Goal: Task Accomplishment & Management: Complete application form

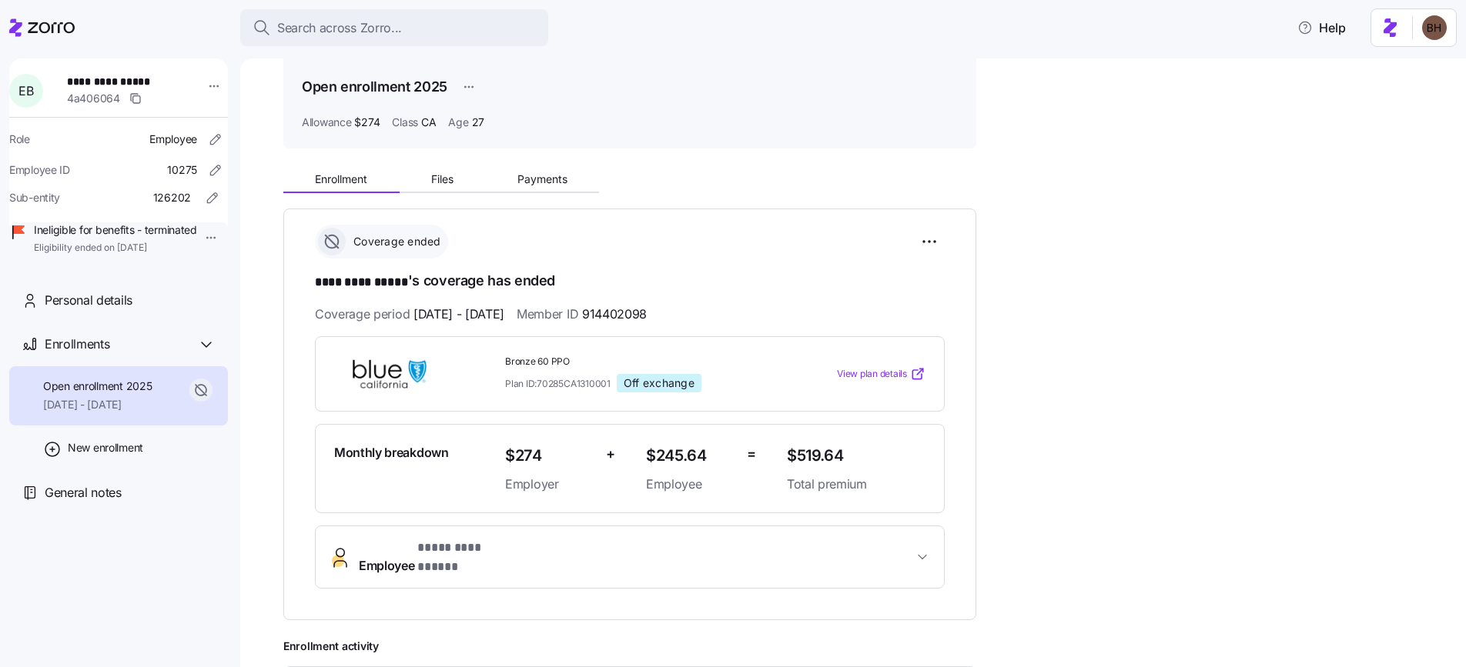
scroll to position [65, 0]
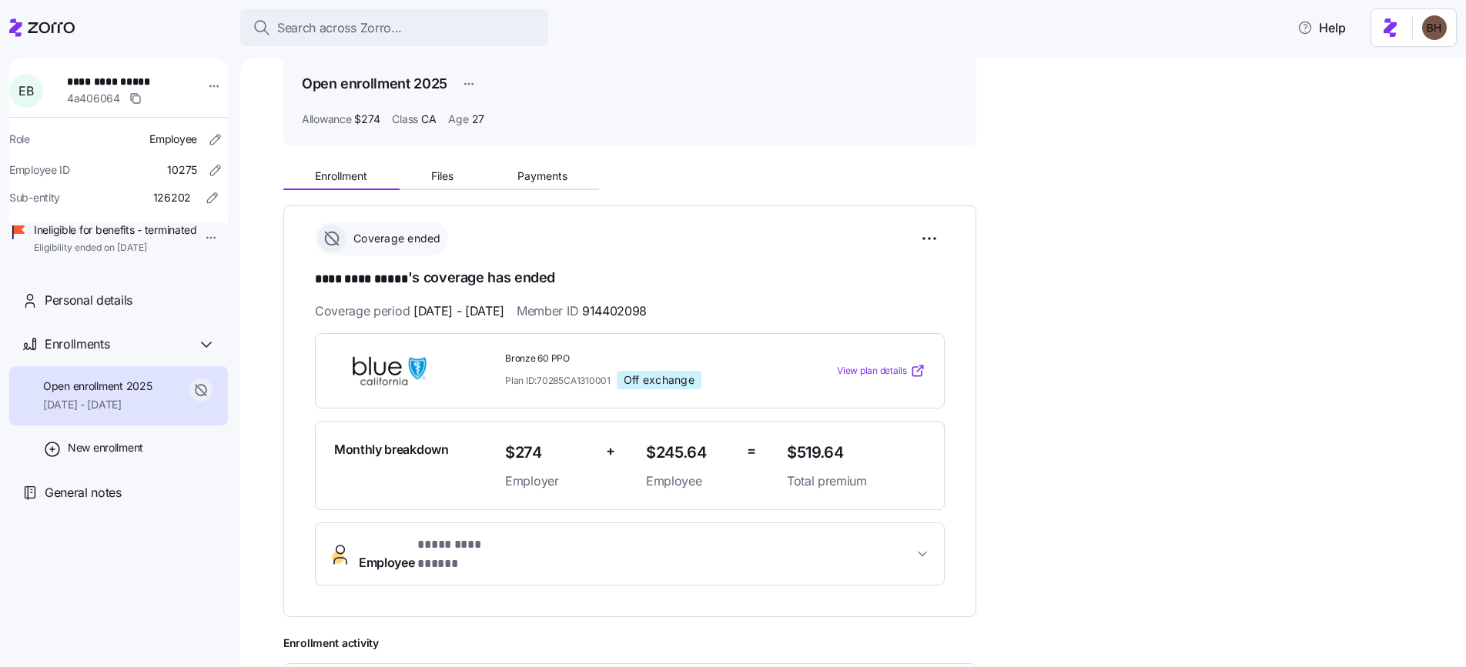
click at [937, 543] on button "Employee * ********* ***** *" at bounding box center [630, 554] width 628 height 62
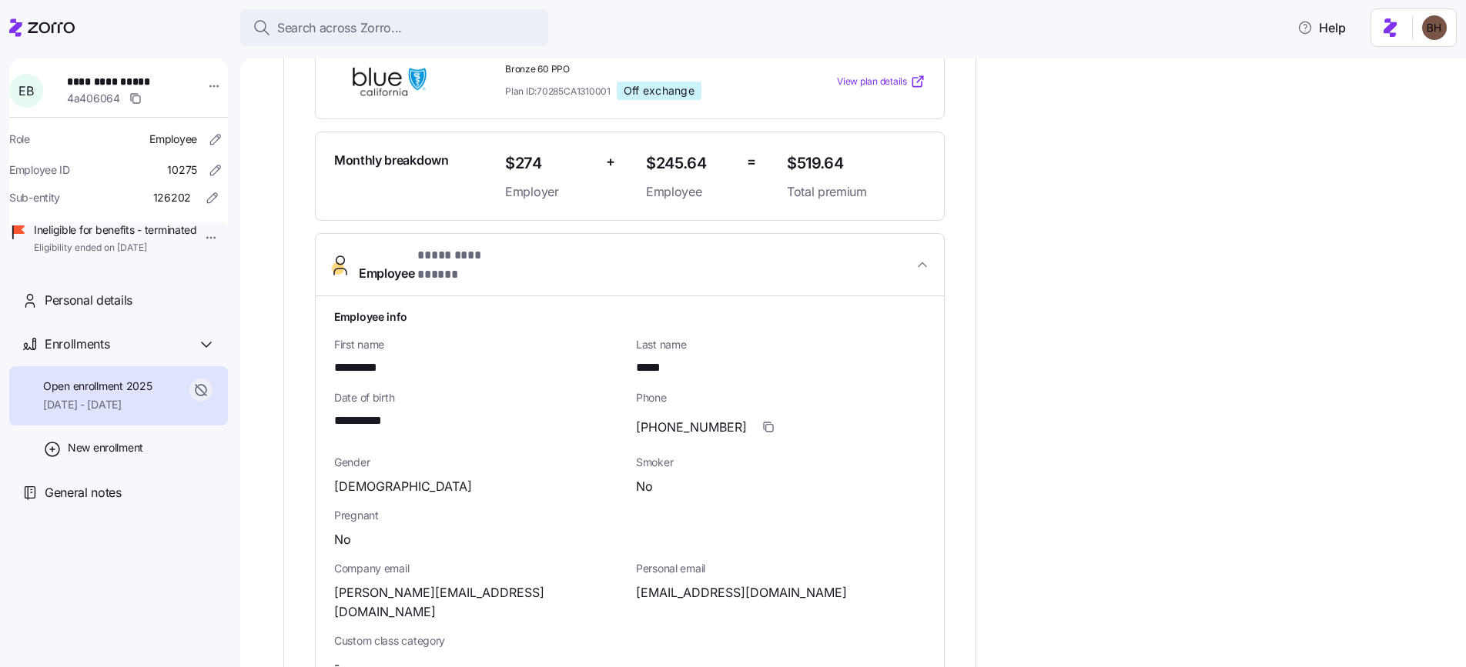
scroll to position [453, 0]
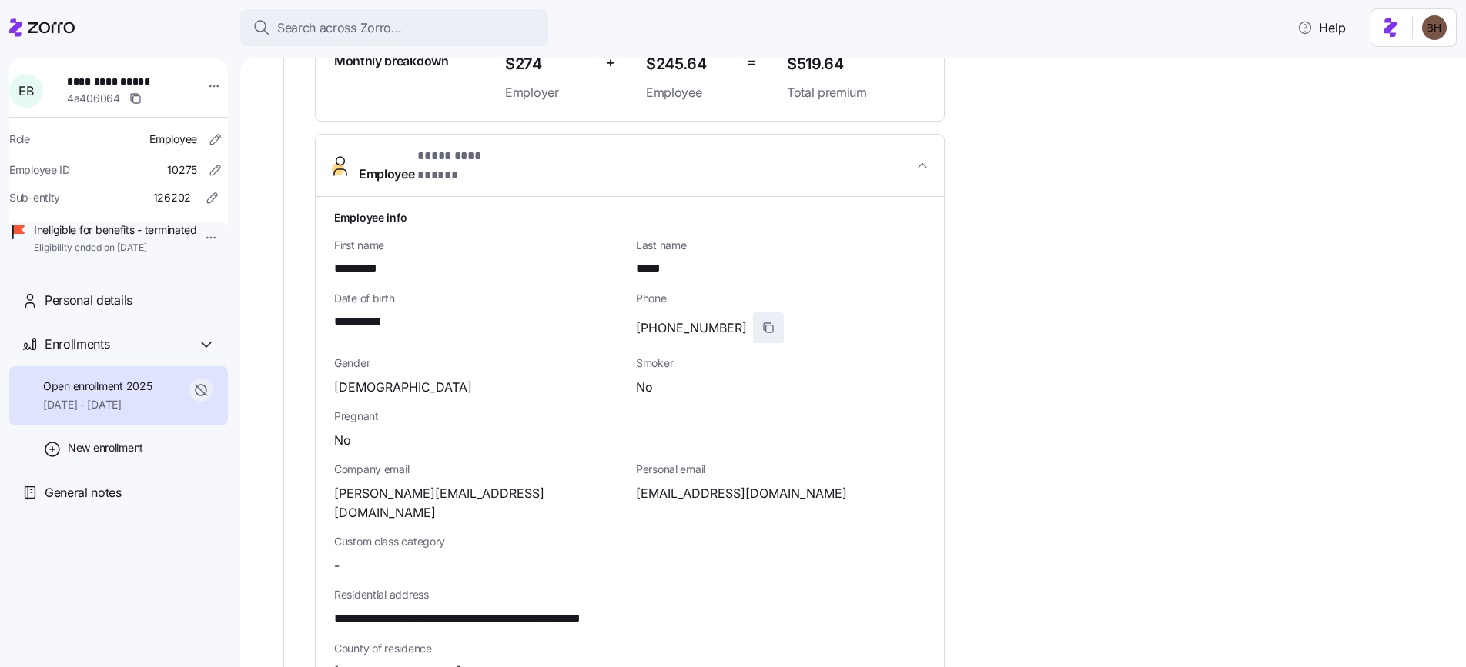
click at [762, 322] on icon "button" at bounding box center [768, 328] width 12 height 12
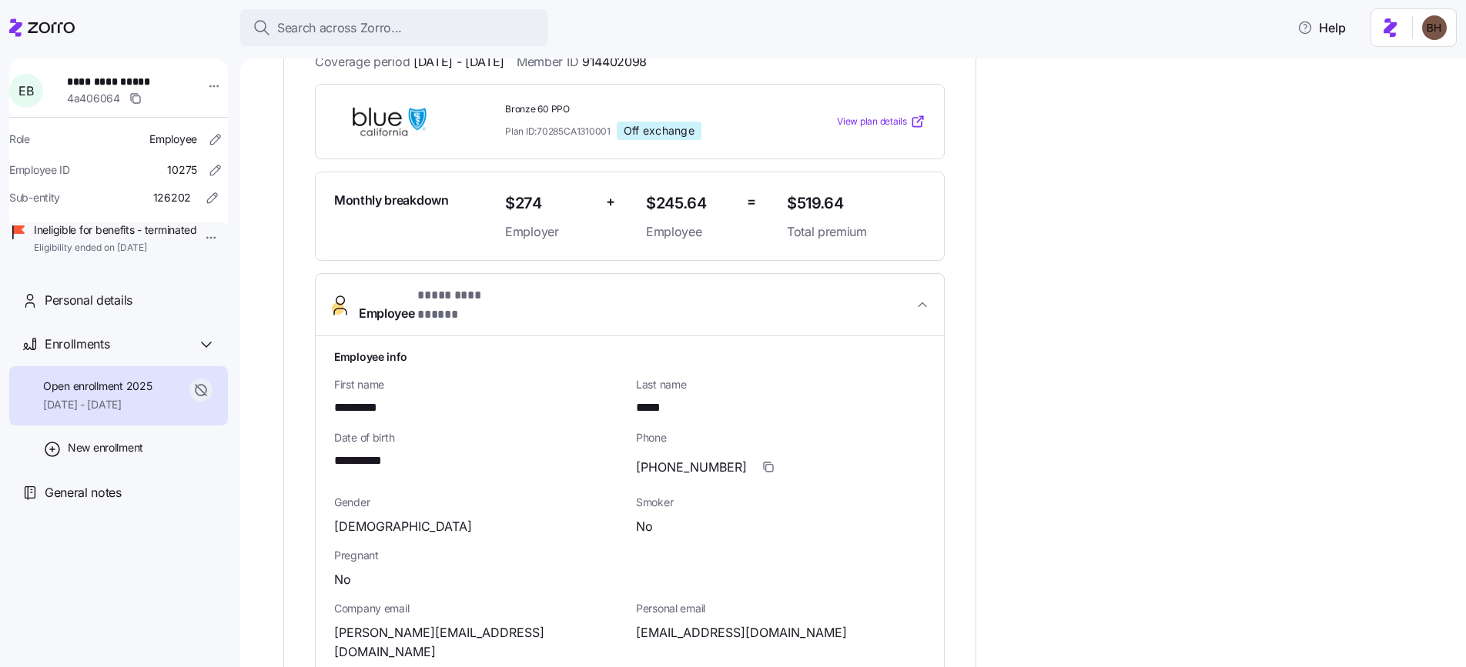
scroll to position [273, 0]
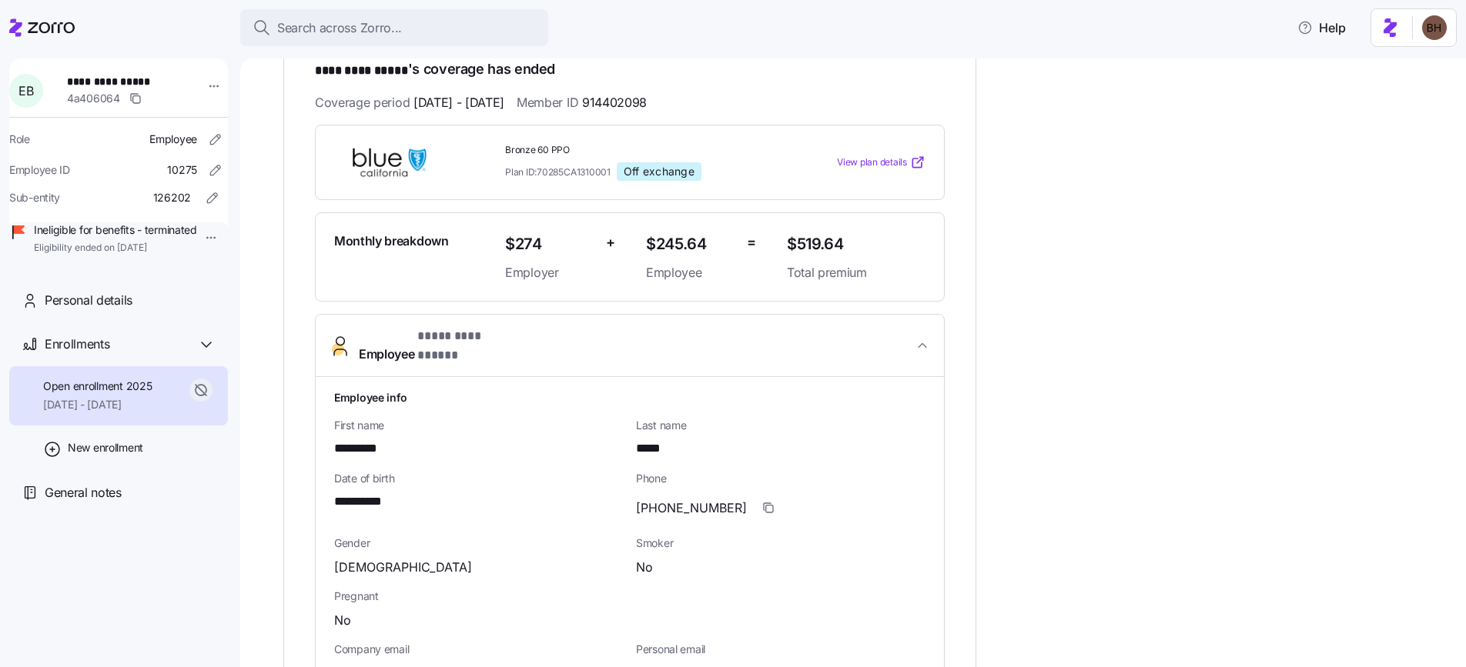
click at [885, 163] on span "View plan details" at bounding box center [872, 162] width 70 height 15
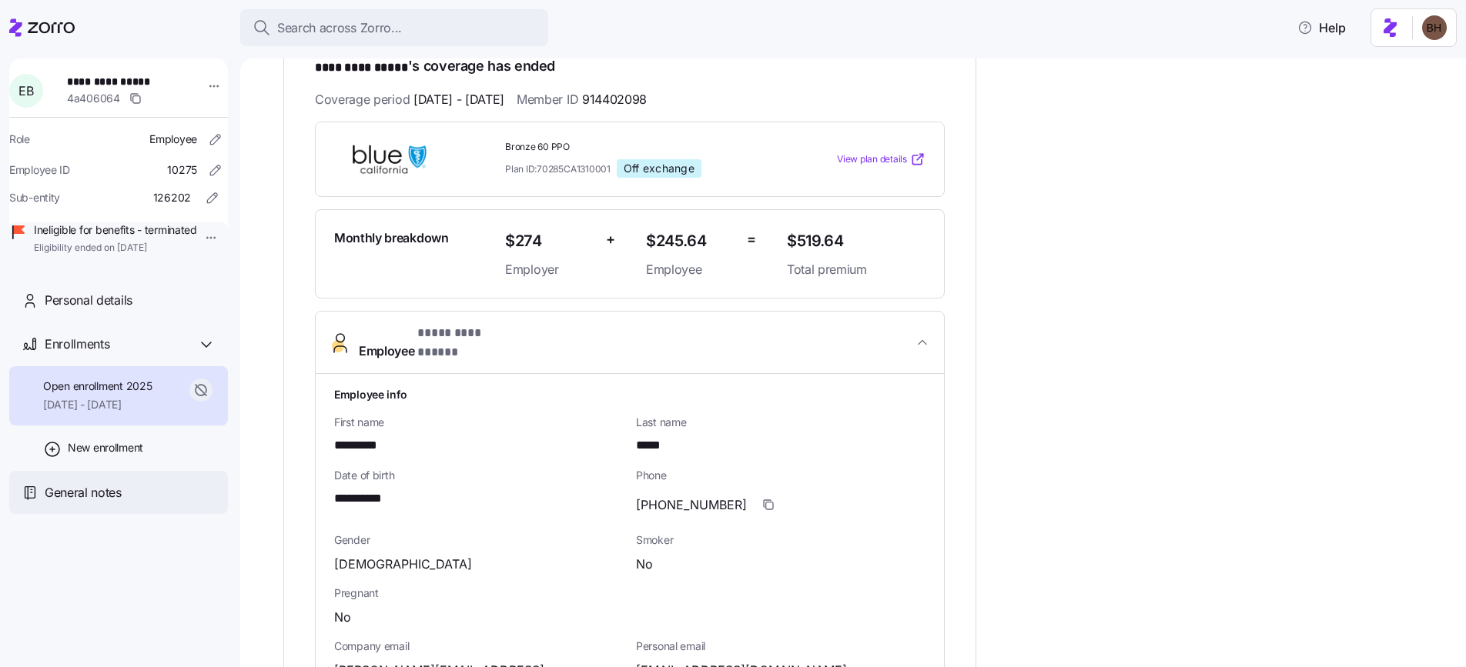
click at [98, 503] on span "General notes" at bounding box center [83, 492] width 77 height 19
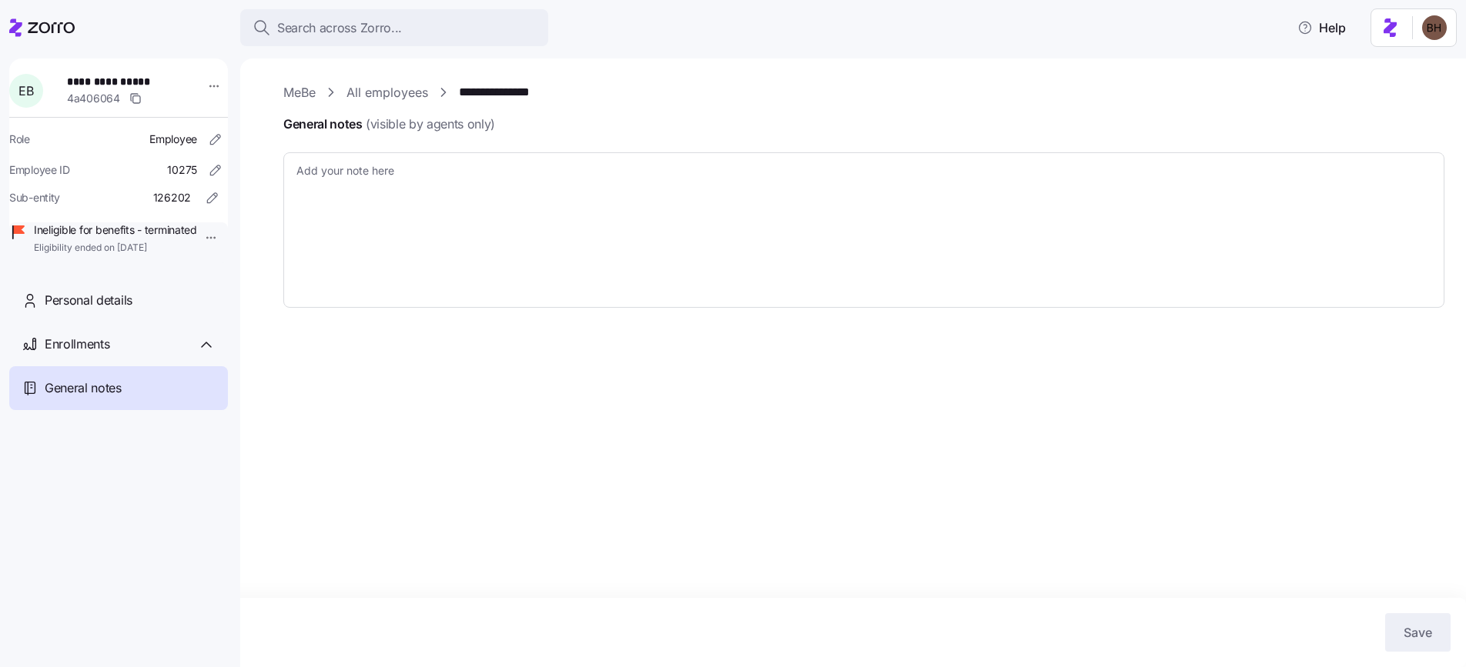
type textarea "x"
type textarea "7 to 10 business days to get the premium refunded for the off-exchange plan. Th…"
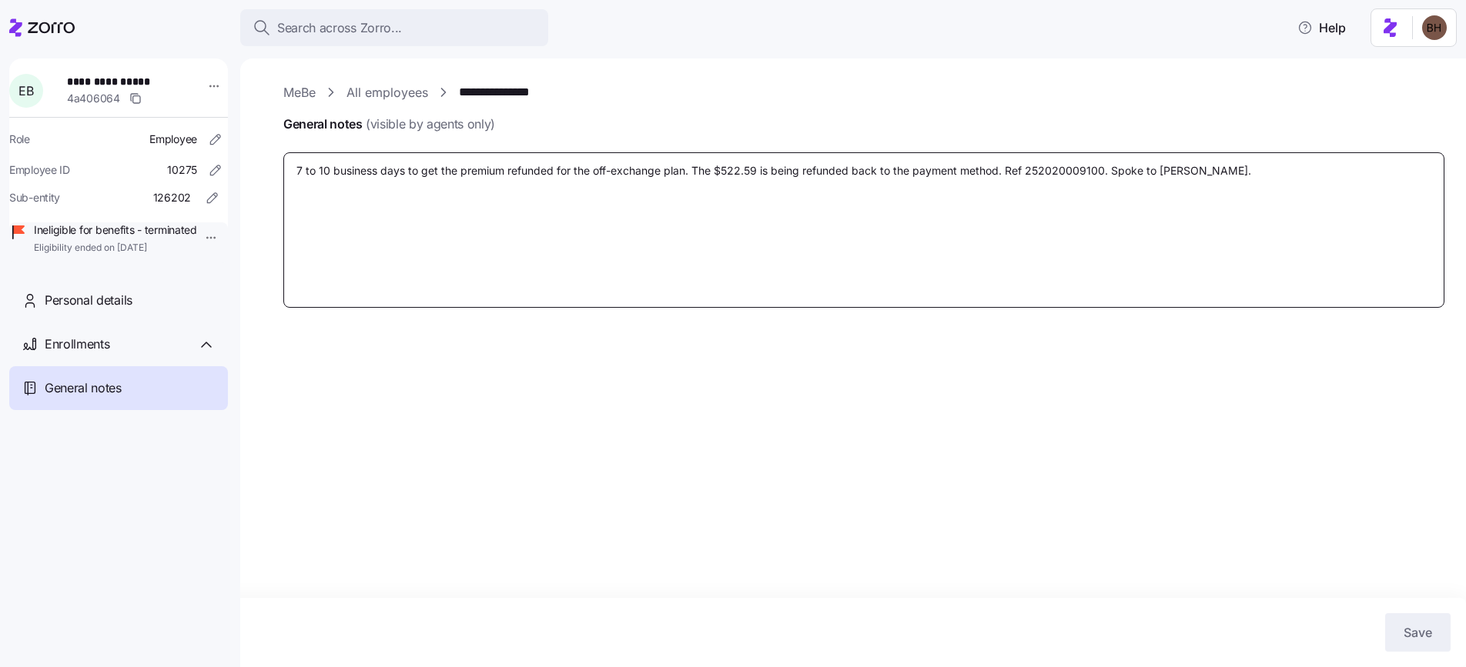
click at [1252, 173] on textarea "7 to 10 business days to get the premium refunded for the off-exchange plan. Th…" at bounding box center [863, 229] width 1161 height 155
type textarea "x"
type textarea "7 to 10 business days to get the premium refunded for the off-exchange plan. Th…"
type textarea "x"
type textarea "7 to 10 business days to get the premium refunded for the off-exchange plan. Th…"
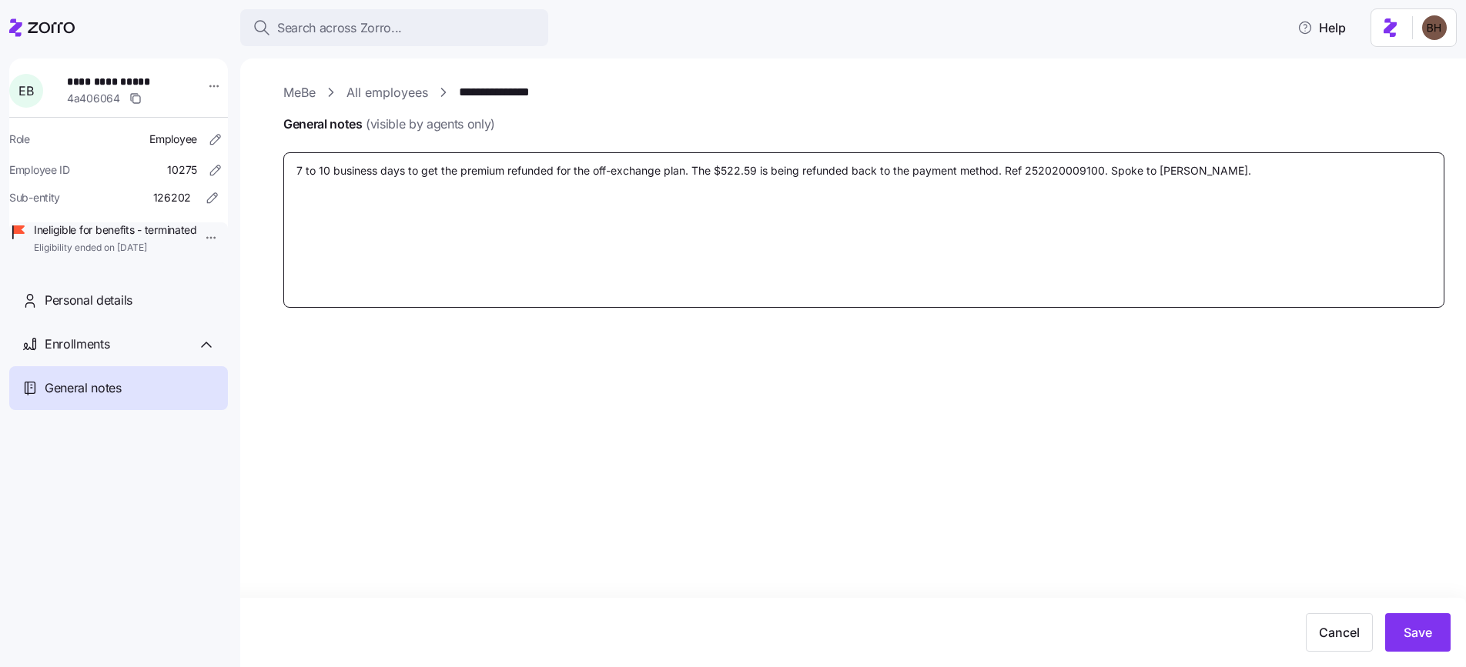
paste textarea "https://app.intercom.com/a/inbox/km9g81ma/inbox/conversation/215470378841953"
type textarea "x"
type textarea "7 to 10 business days to get the premium refunded for the off-exchange plan. Th…"
type textarea "x"
type textarea "7 to 10 business days to get the premium refunded for the off-exchange plan. Th…"
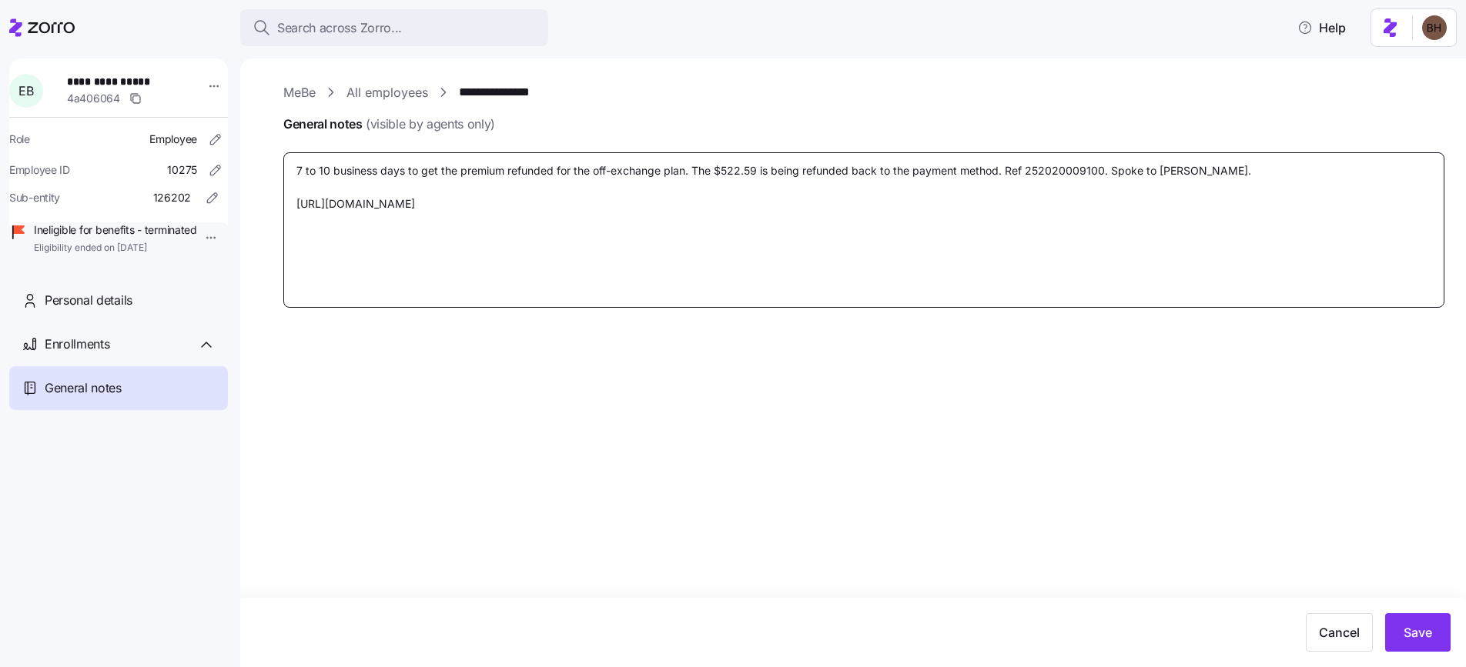
type textarea "x"
type textarea "7 to 10 business days to get the premium refunded for the off-exchange plan. Th…"
type textarea "x"
type textarea "7 to 10 business days to get the premium refunded for the off-exchange plan. Th…"
type textarea "x"
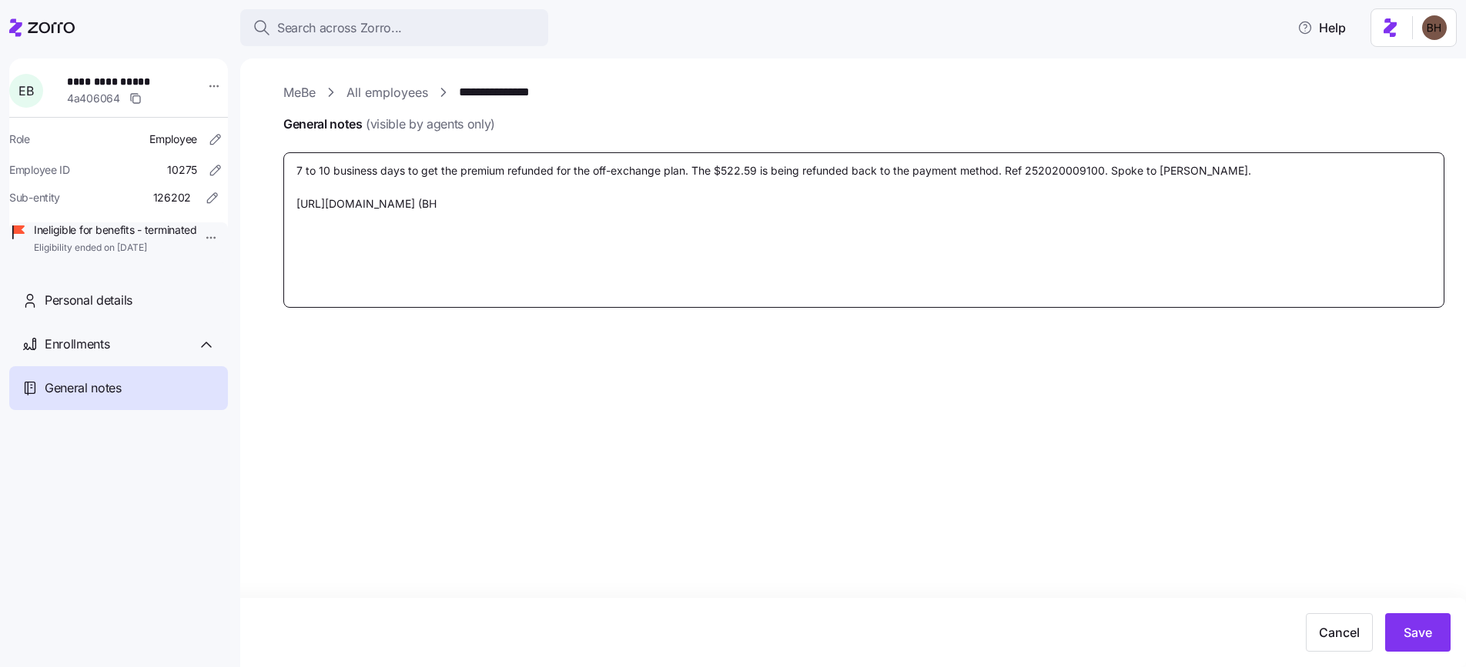
type textarea "7 to 10 business days to get the premium refunded for the off-exchange plan. Th…"
type textarea "x"
type textarea "7 to 10 business days to get the premium refunded for the off-exchange plan. Th…"
click at [1416, 643] on button "Save" at bounding box center [1417, 633] width 65 height 38
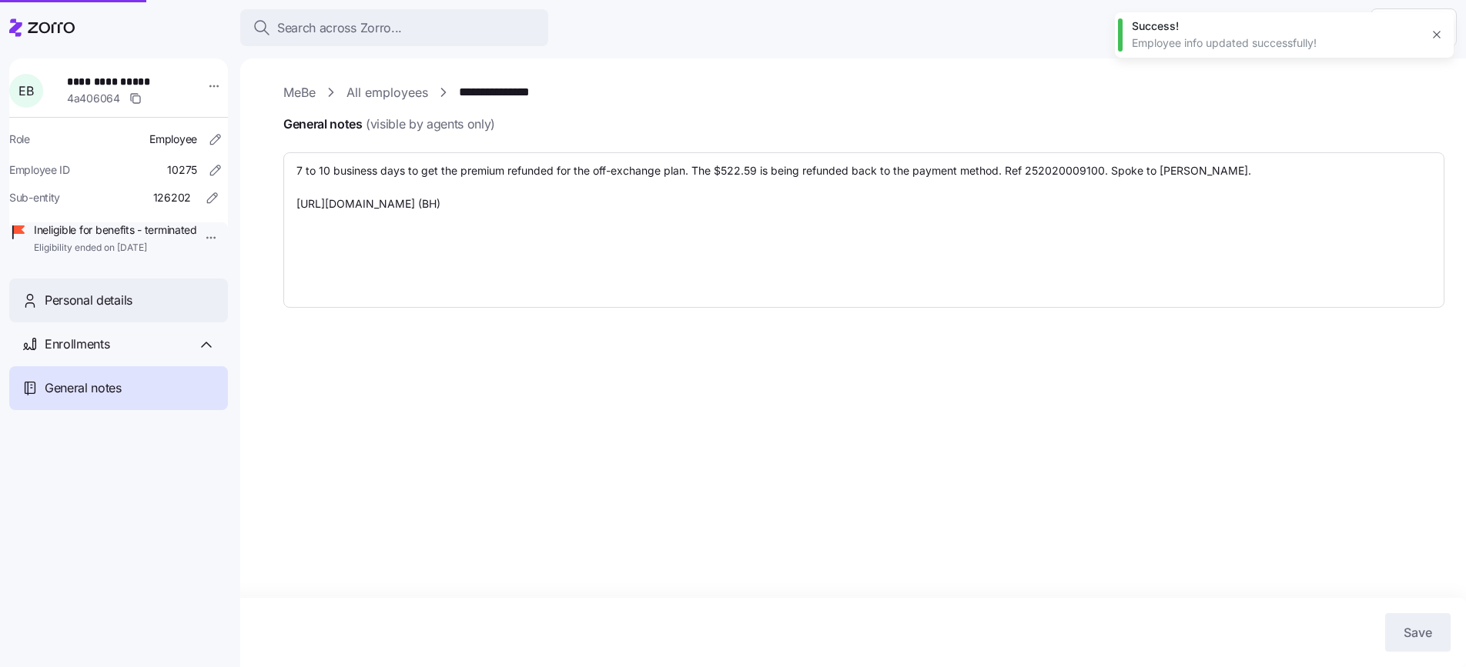
type textarea "x"
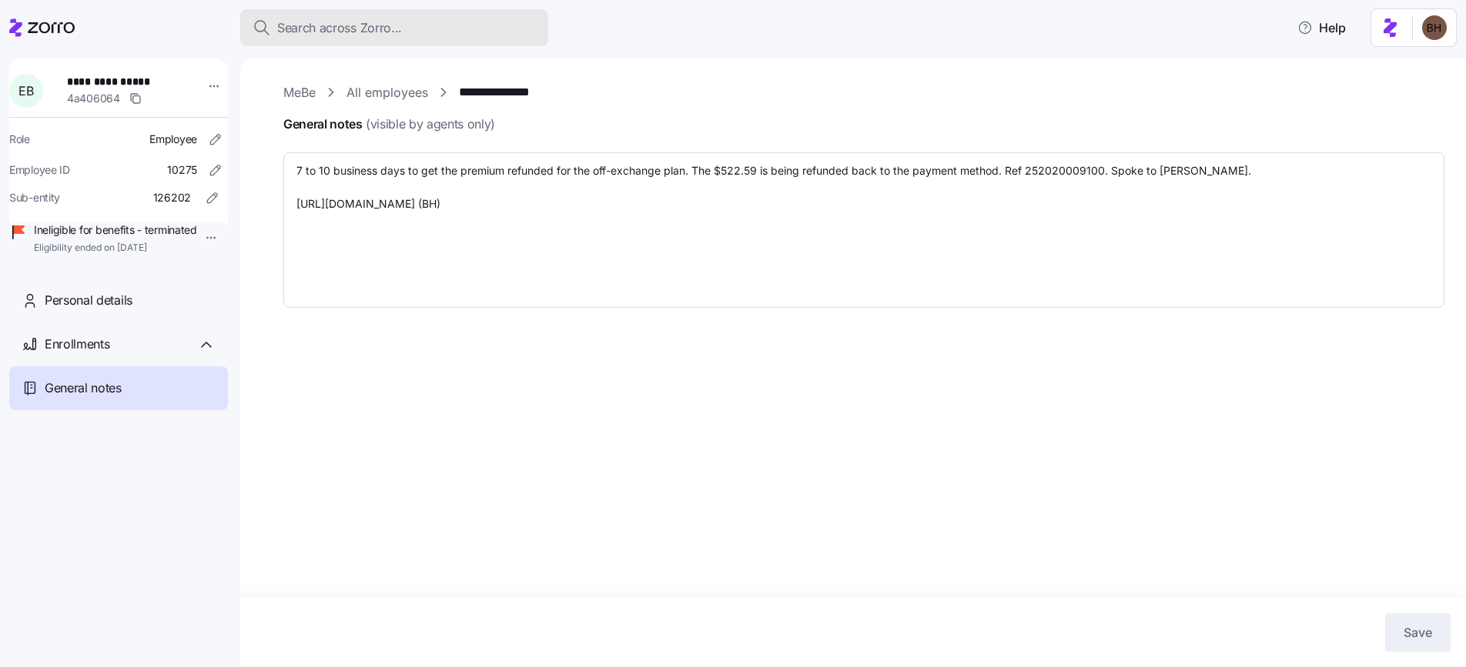
click at [360, 23] on span "Search across Zorro..." at bounding box center [339, 27] width 125 height 19
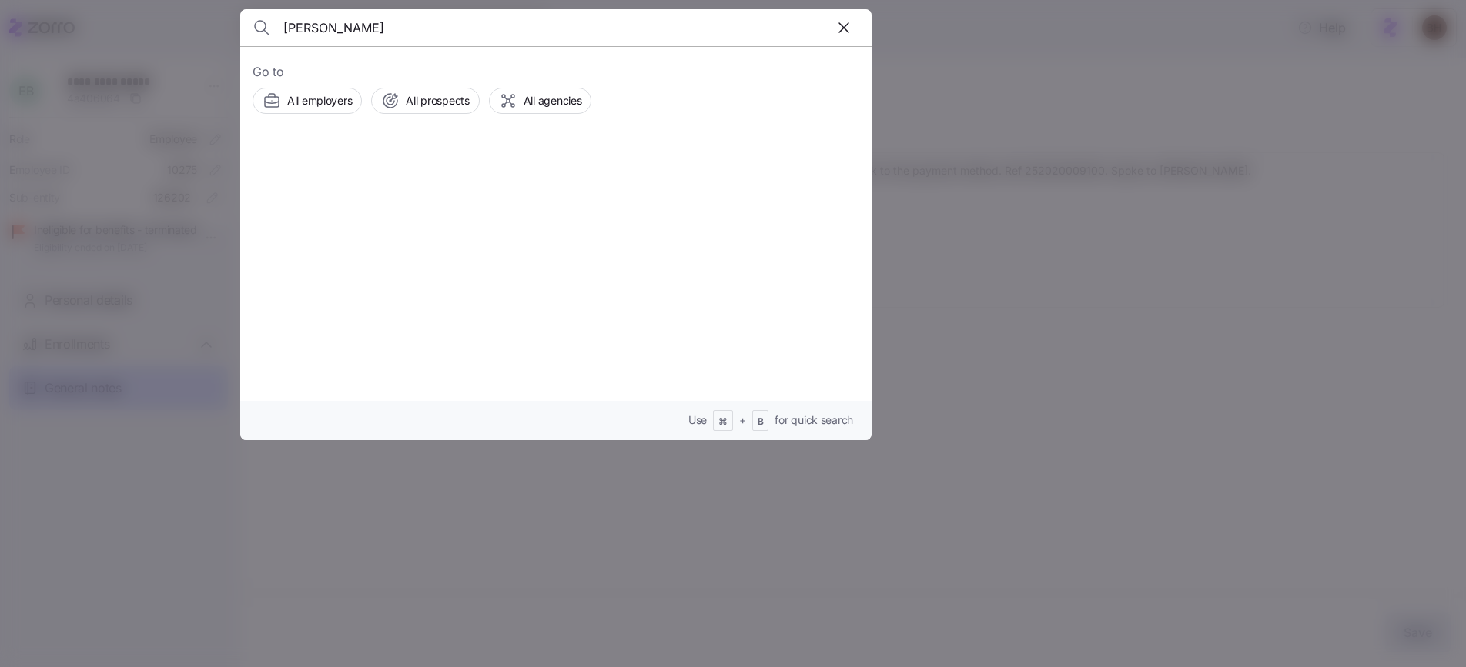
type input "jacob walsh"
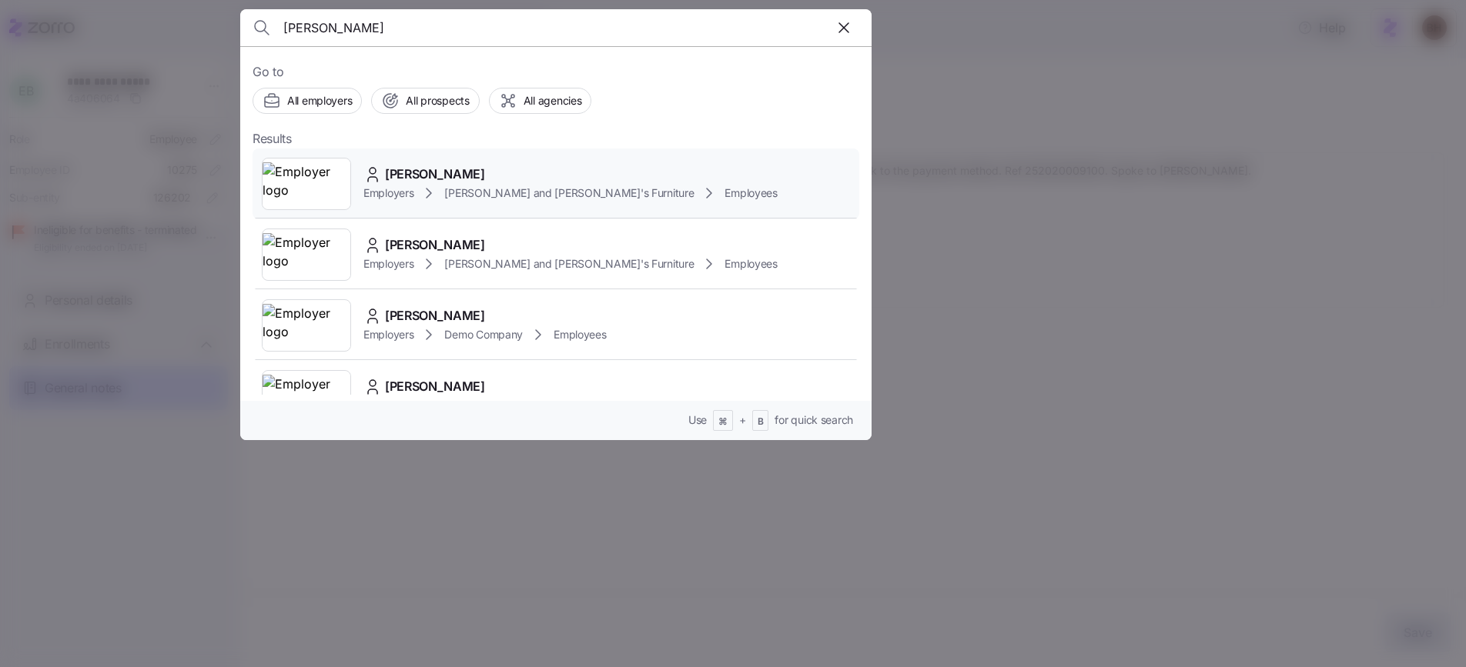
click at [469, 175] on span "JACOB WALSH" at bounding box center [435, 174] width 100 height 19
type textarea "x"
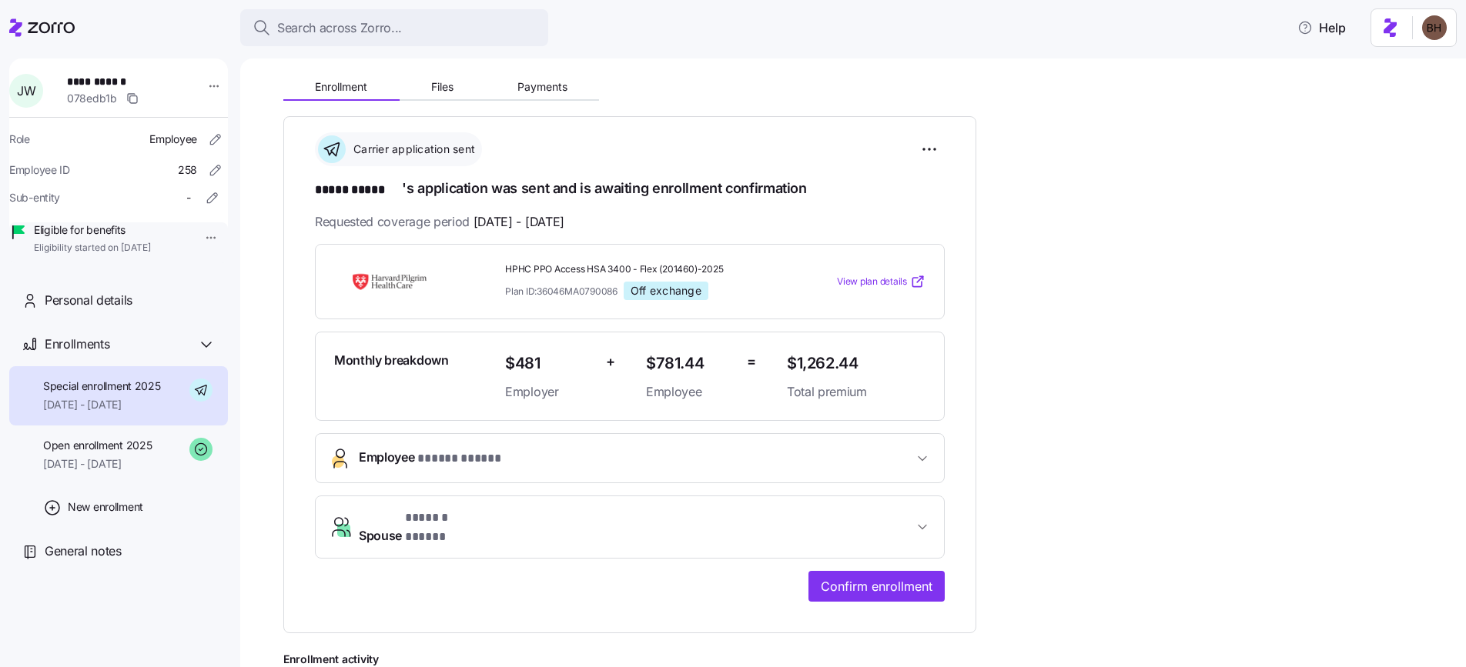
scroll to position [114, 0]
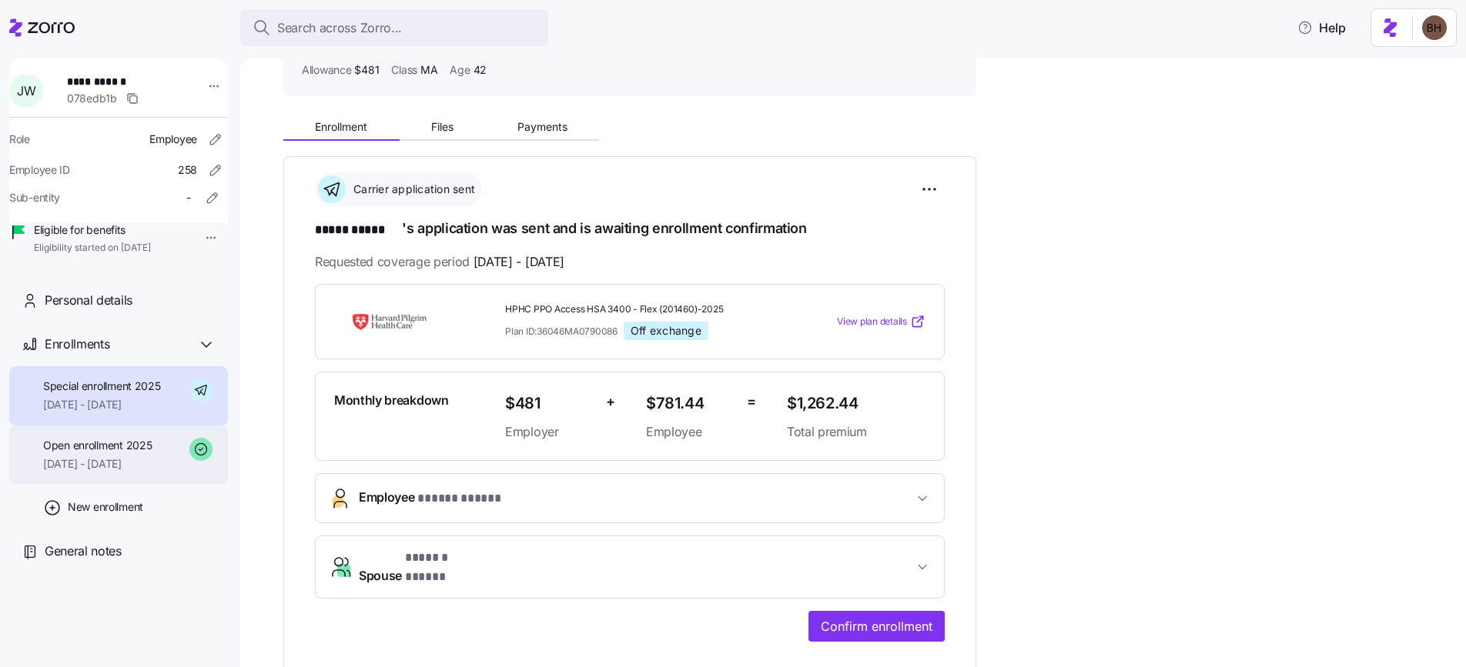
click at [119, 453] on span "Open enrollment 2025" at bounding box center [97, 445] width 109 height 15
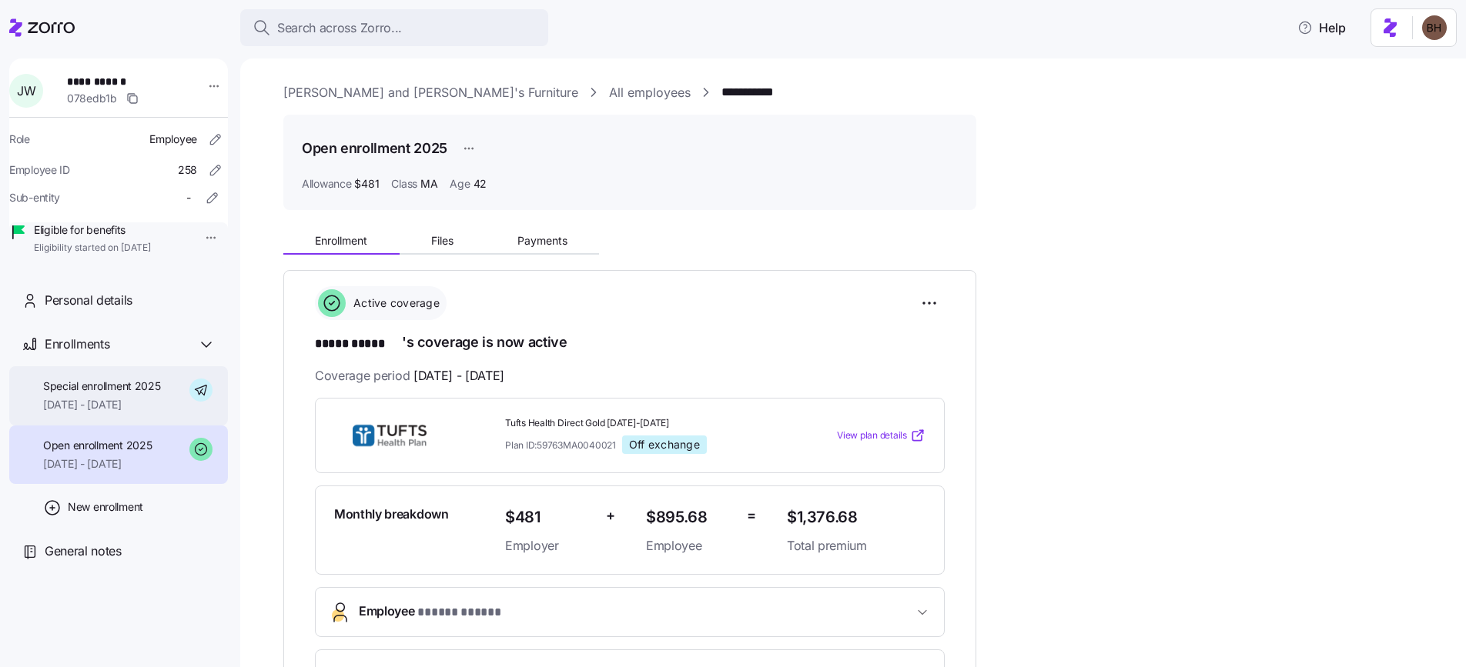
click at [98, 413] on span "[DATE] - [DATE]" at bounding box center [102, 404] width 118 height 15
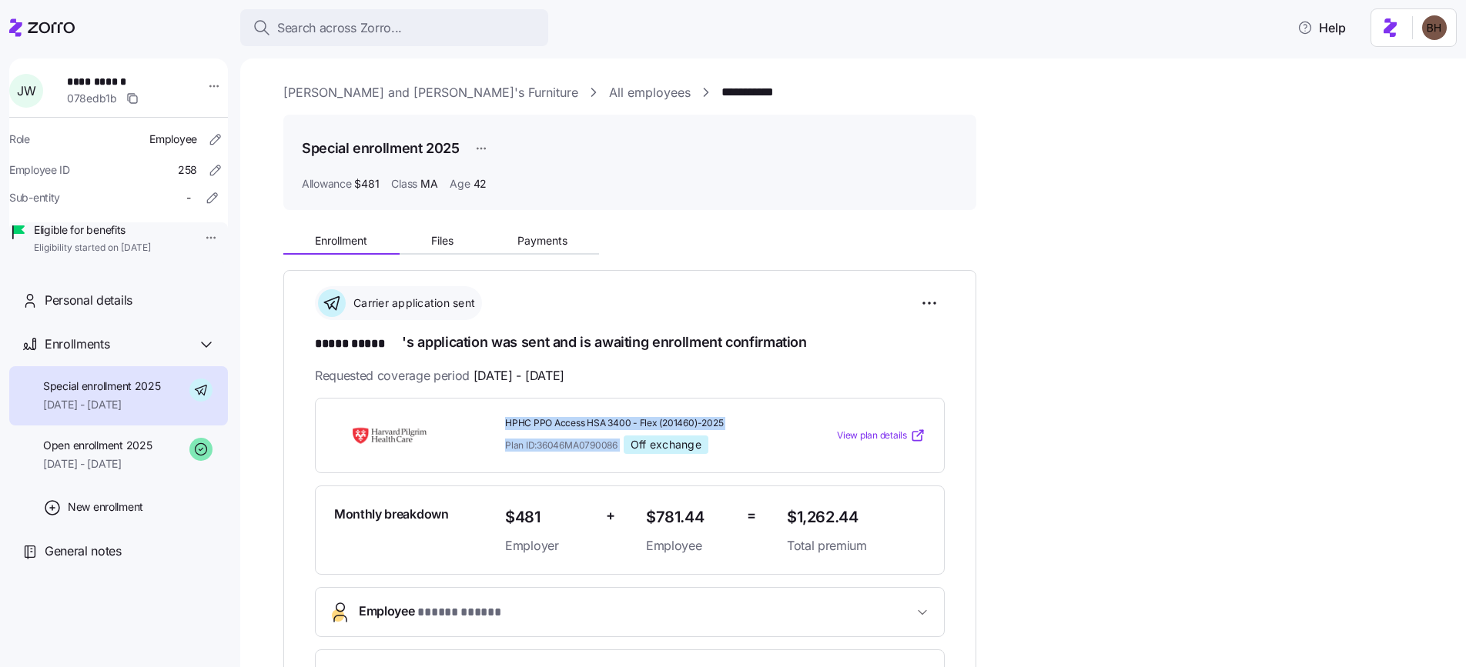
drag, startPoint x: 503, startPoint y: 417, endPoint x: 624, endPoint y: 446, distance: 124.3
click at [624, 446] on div "HPHC PPO Access HSA 3400 - Flex (201460)-2025 Plan ID: 36046MA0790086 Off excha…" at bounding box center [640, 436] width 282 height 50
copy div "HPHC PPO Access HSA 3400 - Flex (201460)-2025 Plan ID: 36046MA0790086"
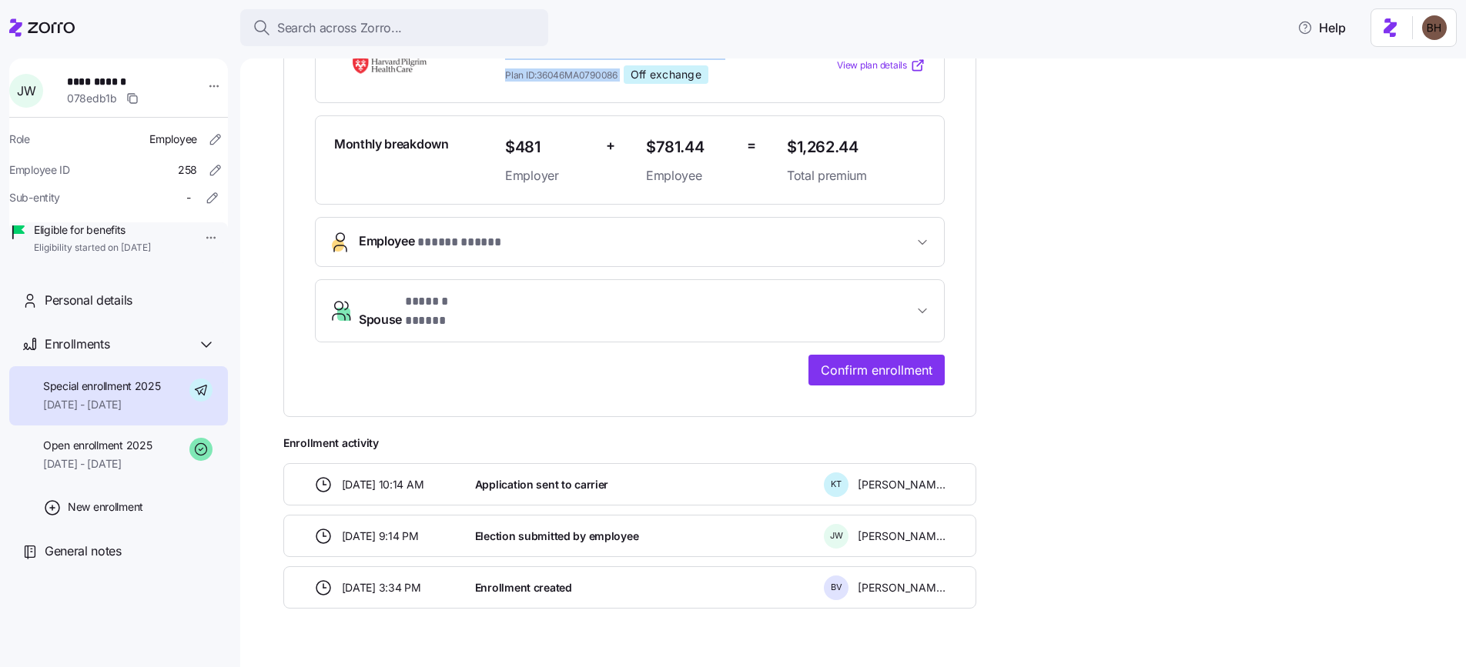
scroll to position [369, 0]
click at [804, 239] on span "Employee * ***** ***** *" at bounding box center [636, 243] width 554 height 21
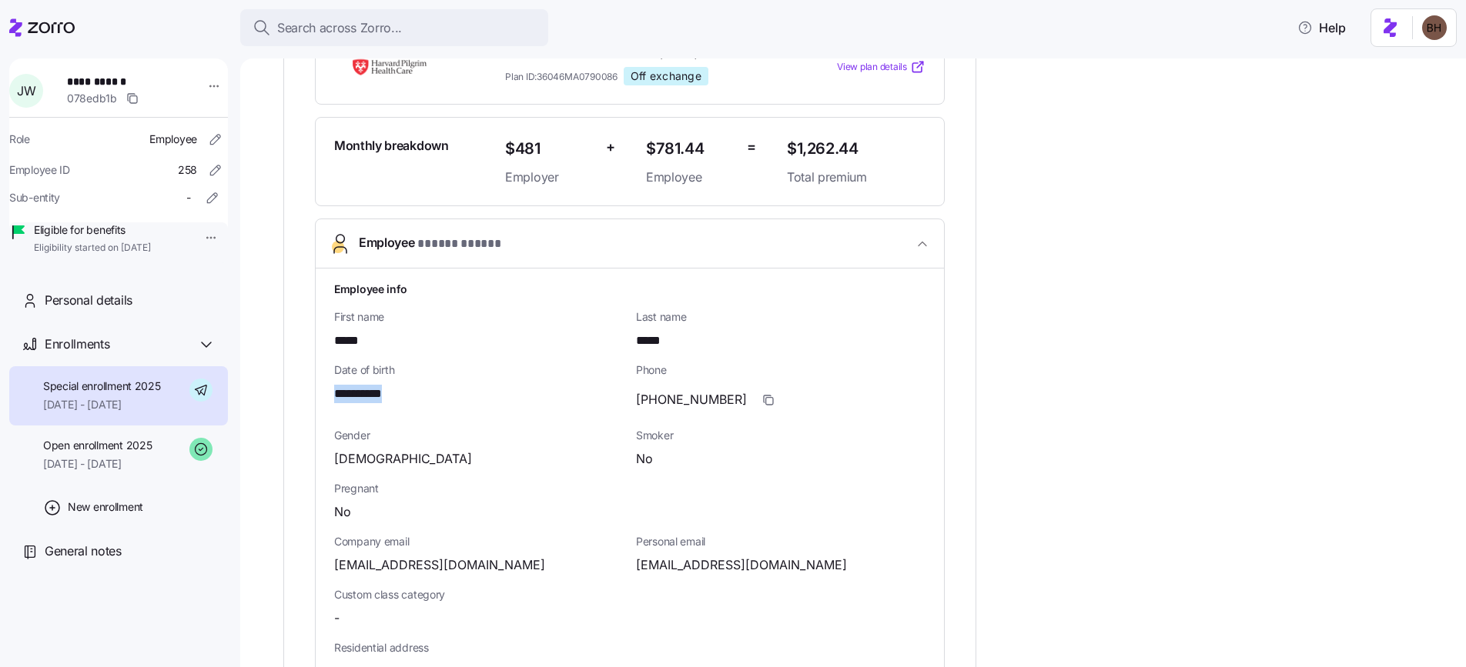
drag, startPoint x: 411, startPoint y: 389, endPoint x: 333, endPoint y: 385, distance: 77.8
click at [334, 385] on div "**********" at bounding box center [478, 394] width 289 height 19
copy span "**********"
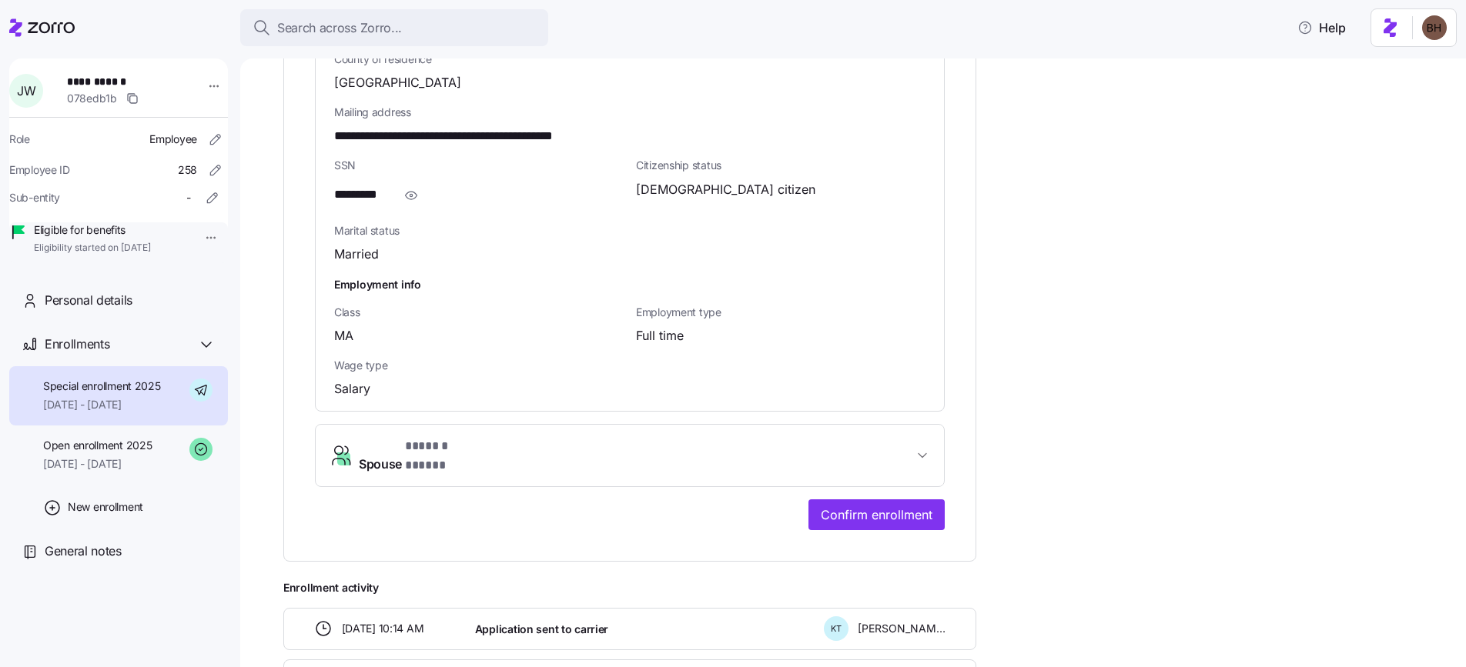
scroll to position [1030, 0]
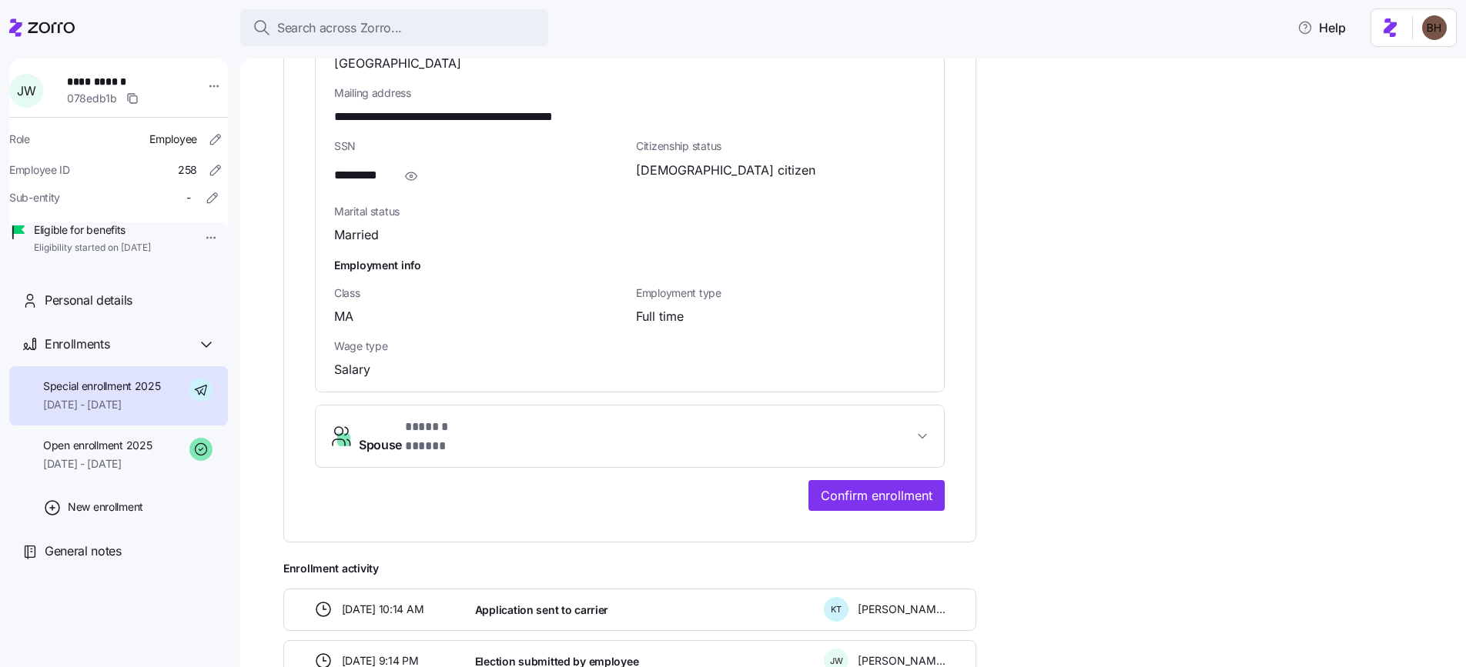
click at [894, 429] on span "Spouse * ****** ***** *" at bounding box center [636, 436] width 554 height 37
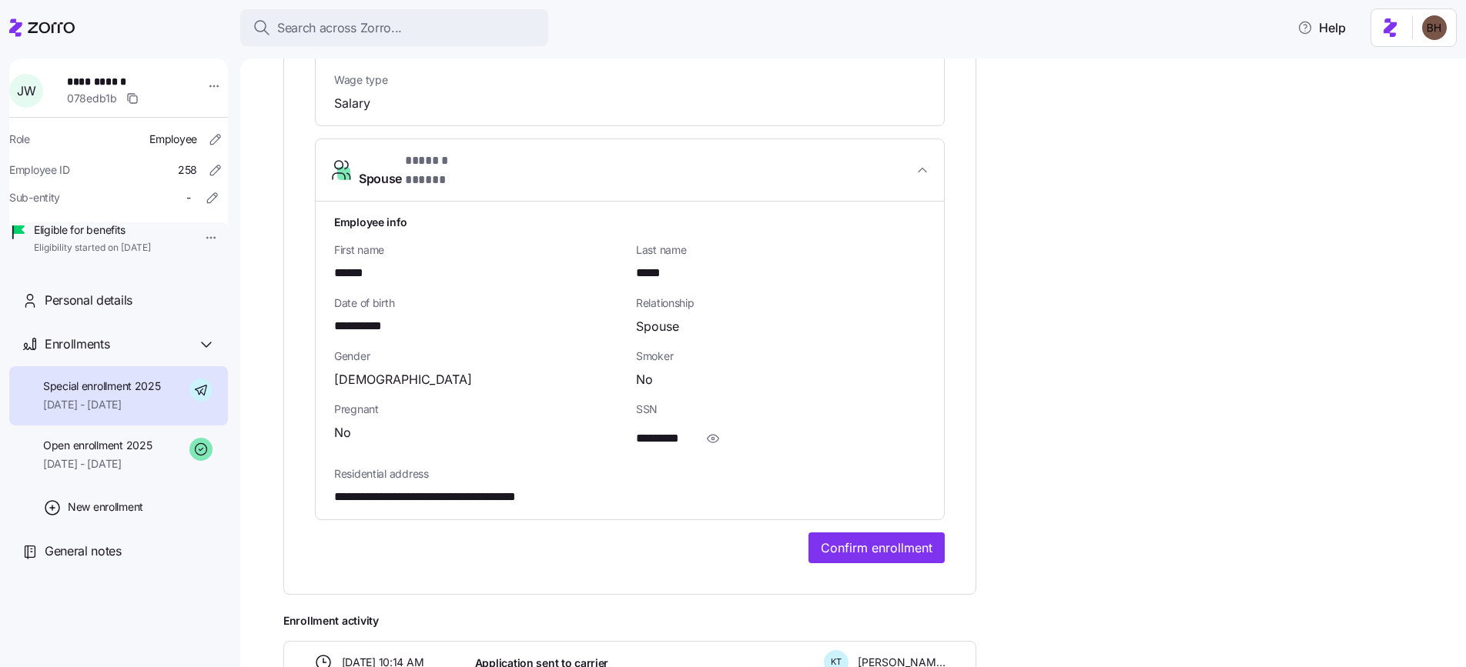
scroll to position [1304, 0]
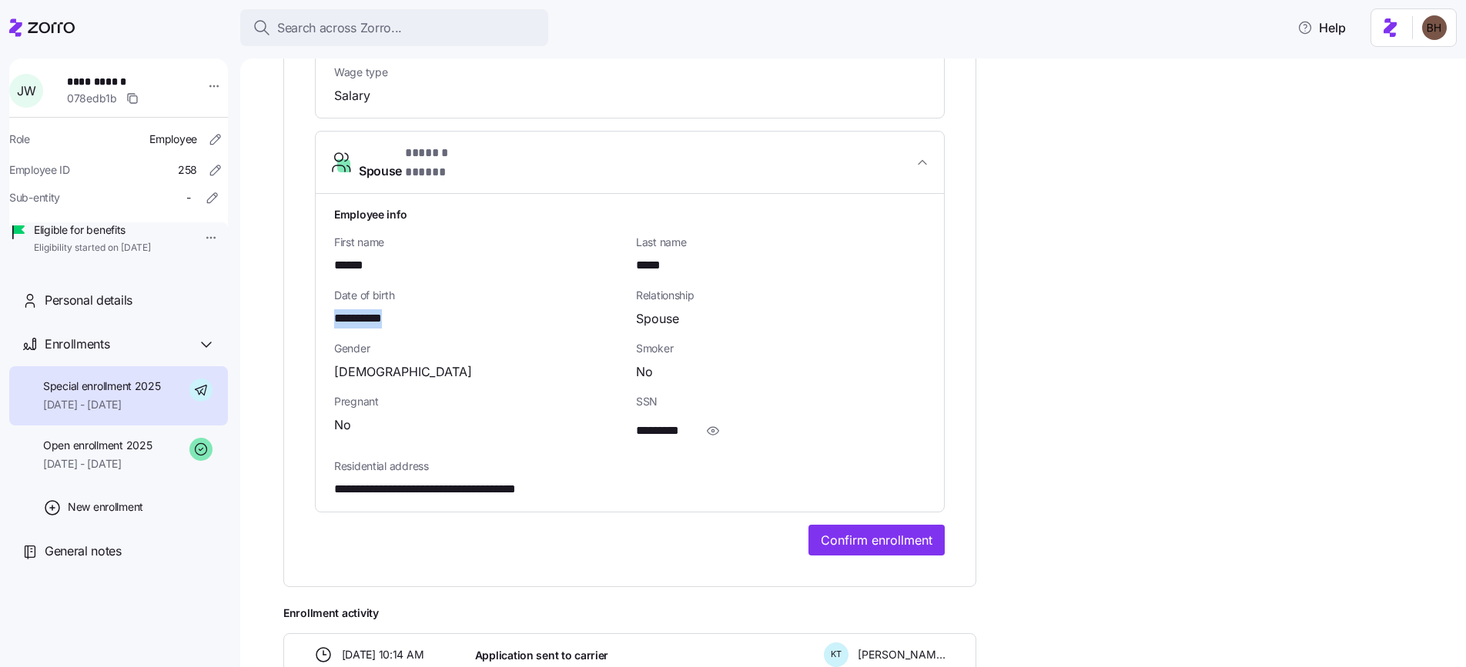
drag, startPoint x: 421, startPoint y: 299, endPoint x: 326, endPoint y: 299, distance: 95.5
click at [326, 299] on div "**********" at bounding box center [630, 353] width 628 height 319
copy span "**********"
click at [345, 33] on span "Search across Zorro..." at bounding box center [339, 27] width 125 height 19
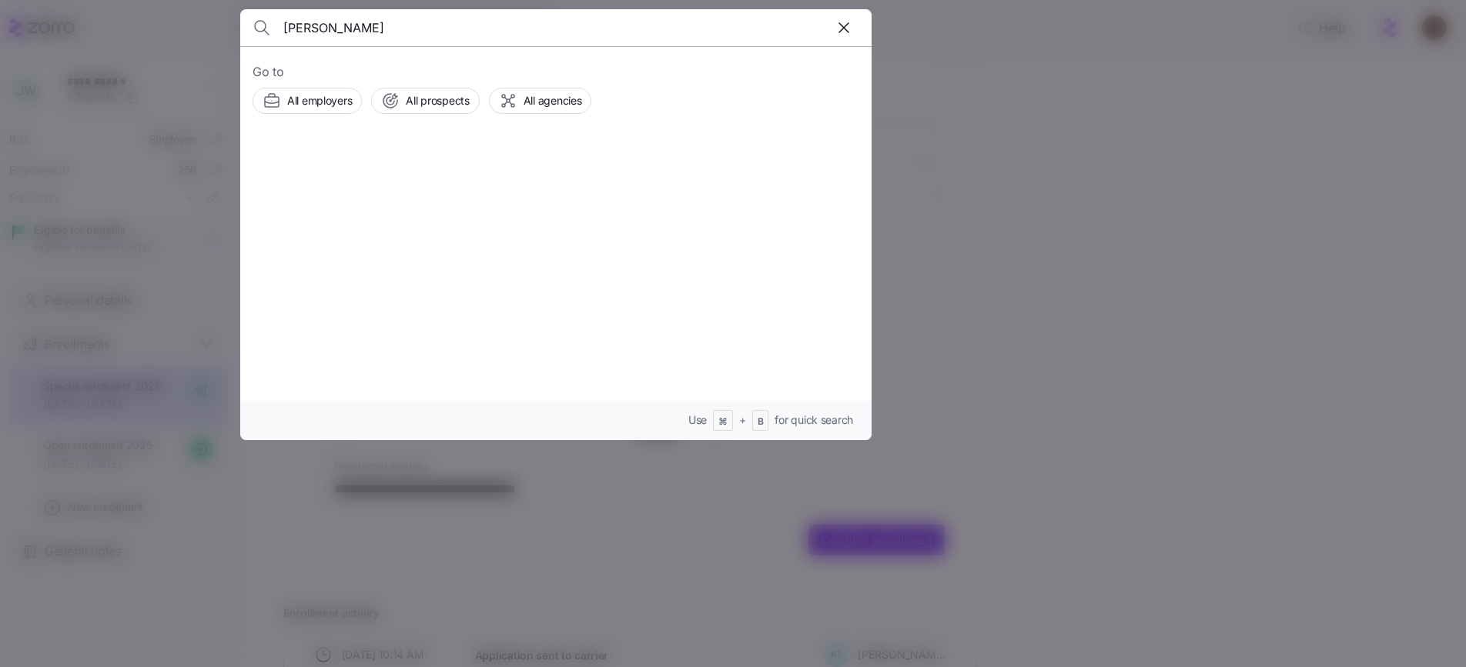
type input "benjamin barton"
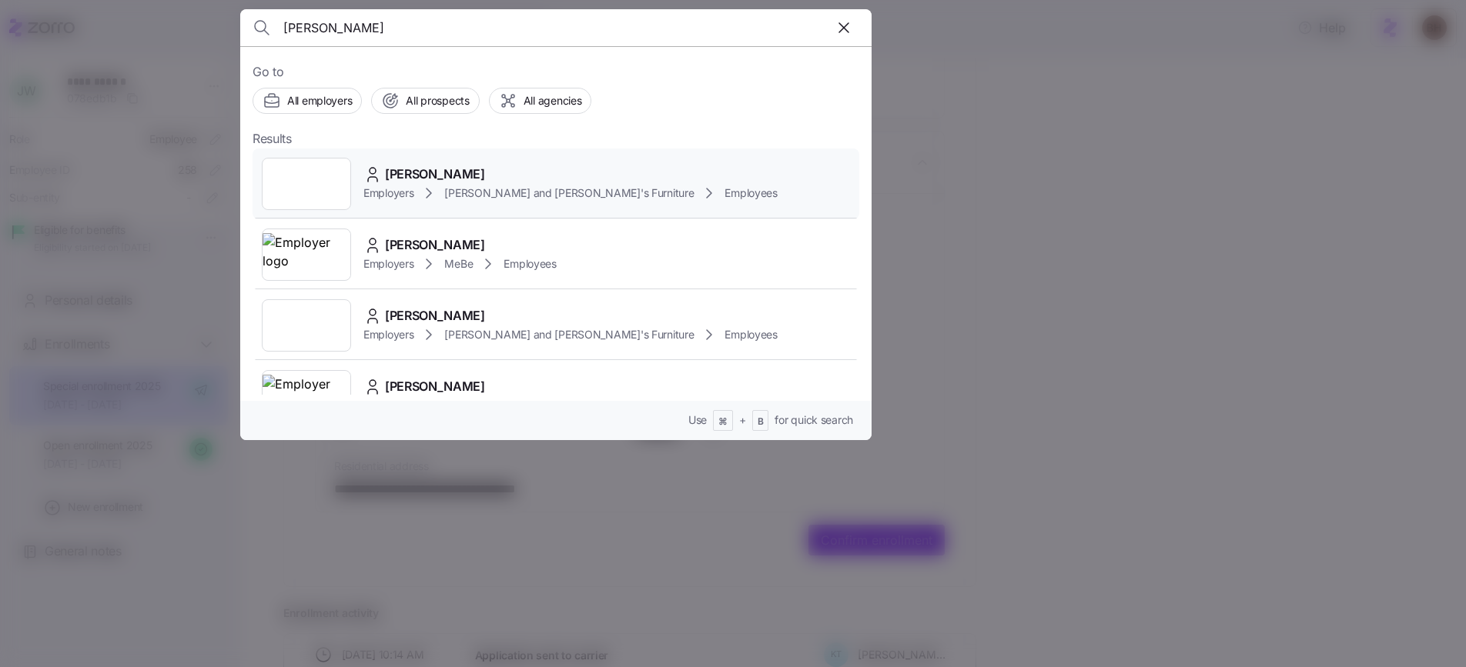
click at [485, 172] on span "BENJAMIN BARTON" at bounding box center [435, 174] width 100 height 19
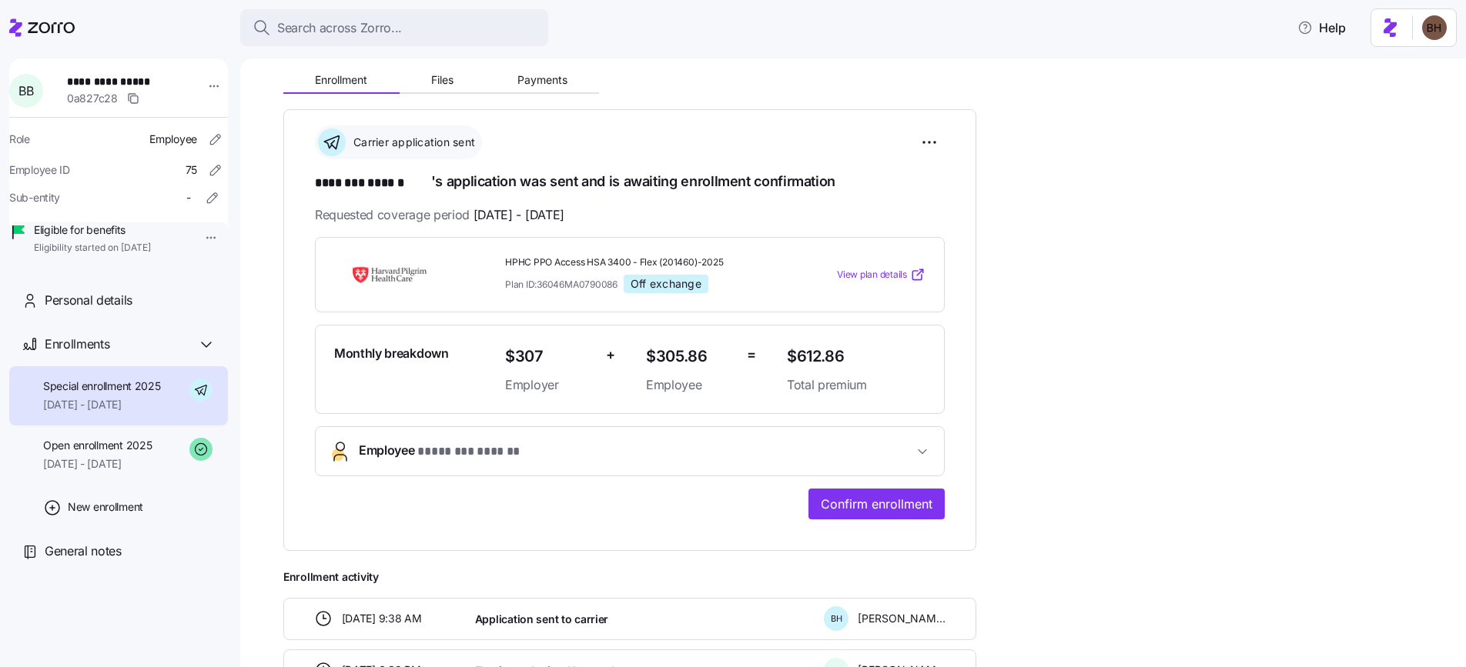
scroll to position [135, 0]
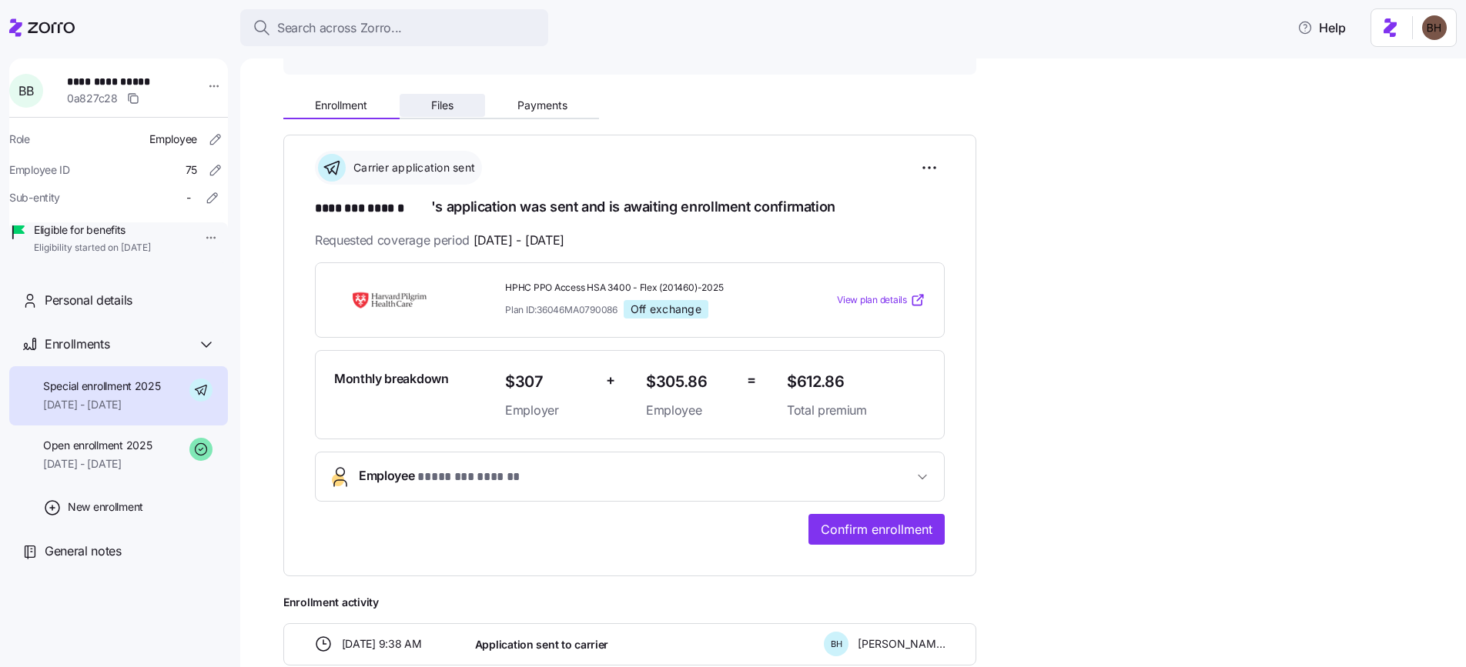
click at [456, 109] on button "Files" at bounding box center [443, 105] width 86 height 23
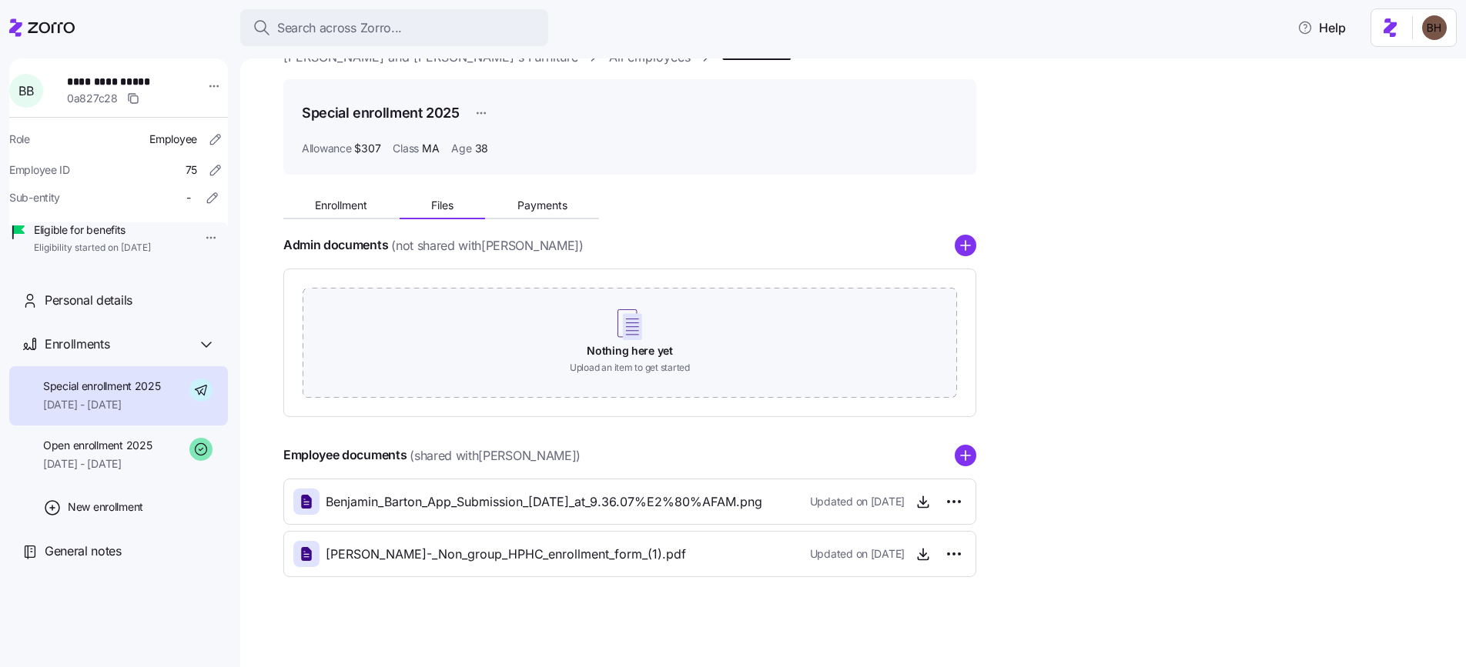
scroll to position [38, 0]
click at [963, 448] on circle "add icon" at bounding box center [965, 453] width 20 height 20
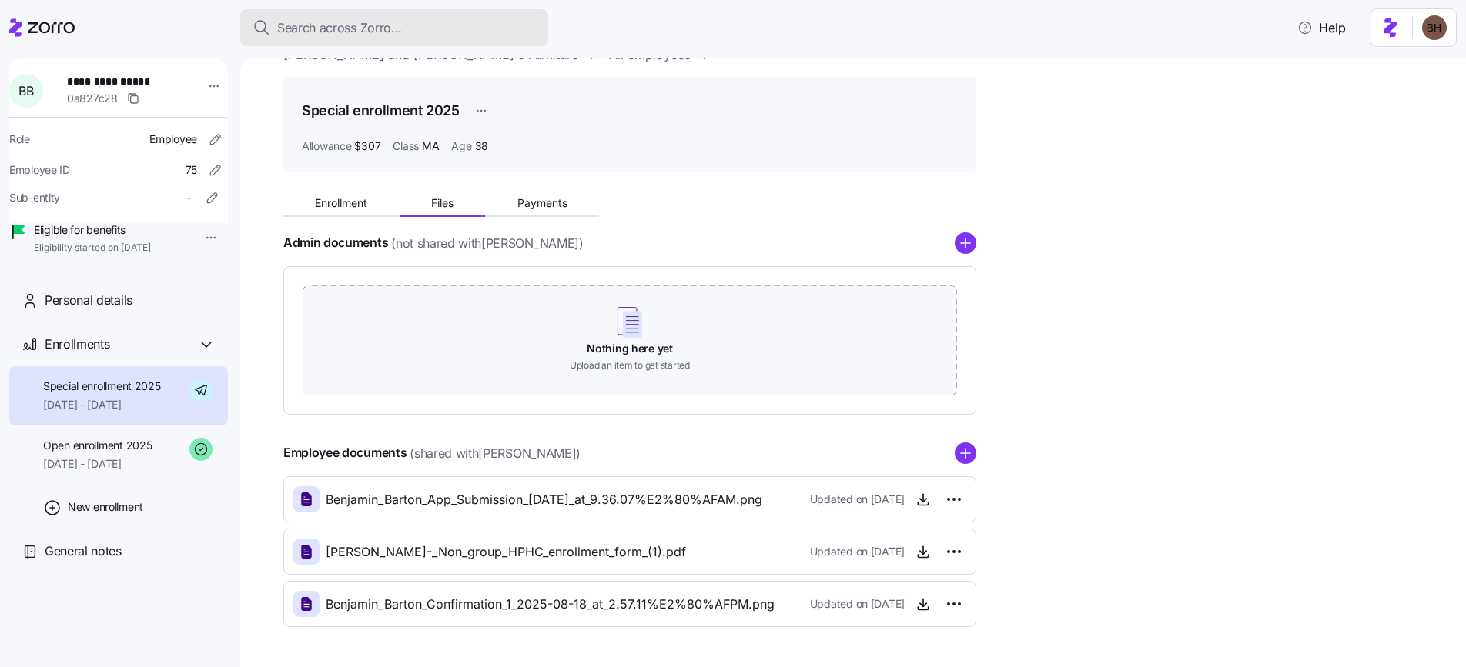
click at [336, 29] on span "Search across Zorro..." at bounding box center [339, 27] width 125 height 19
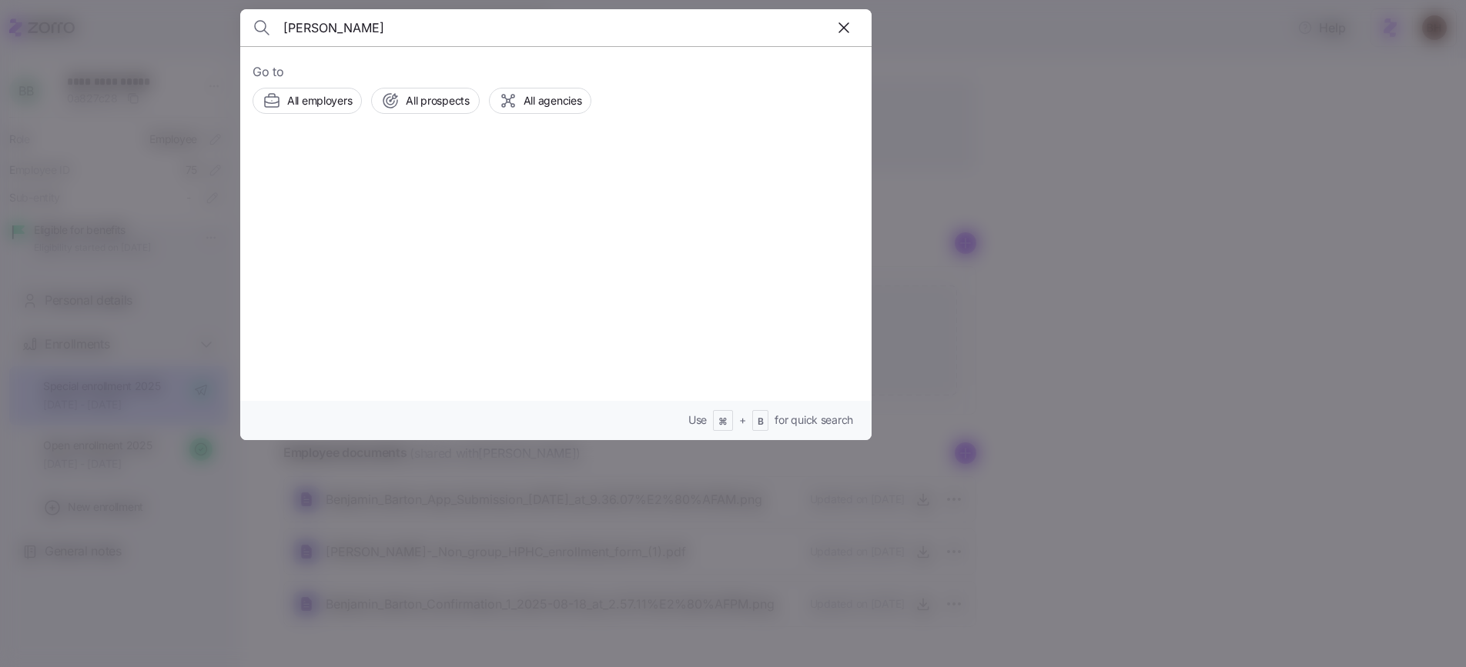
type input "macie martin"
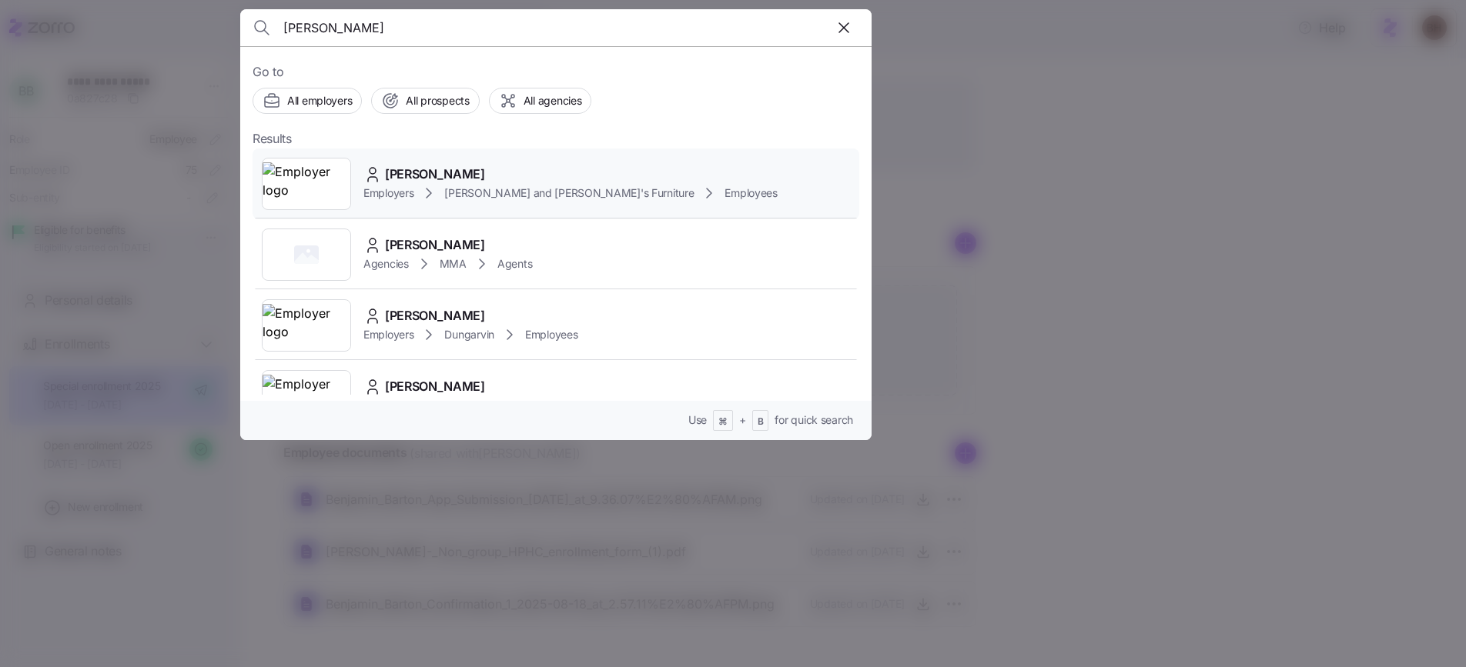
click at [421, 166] on span "MACIE MARTIN" at bounding box center [435, 174] width 100 height 19
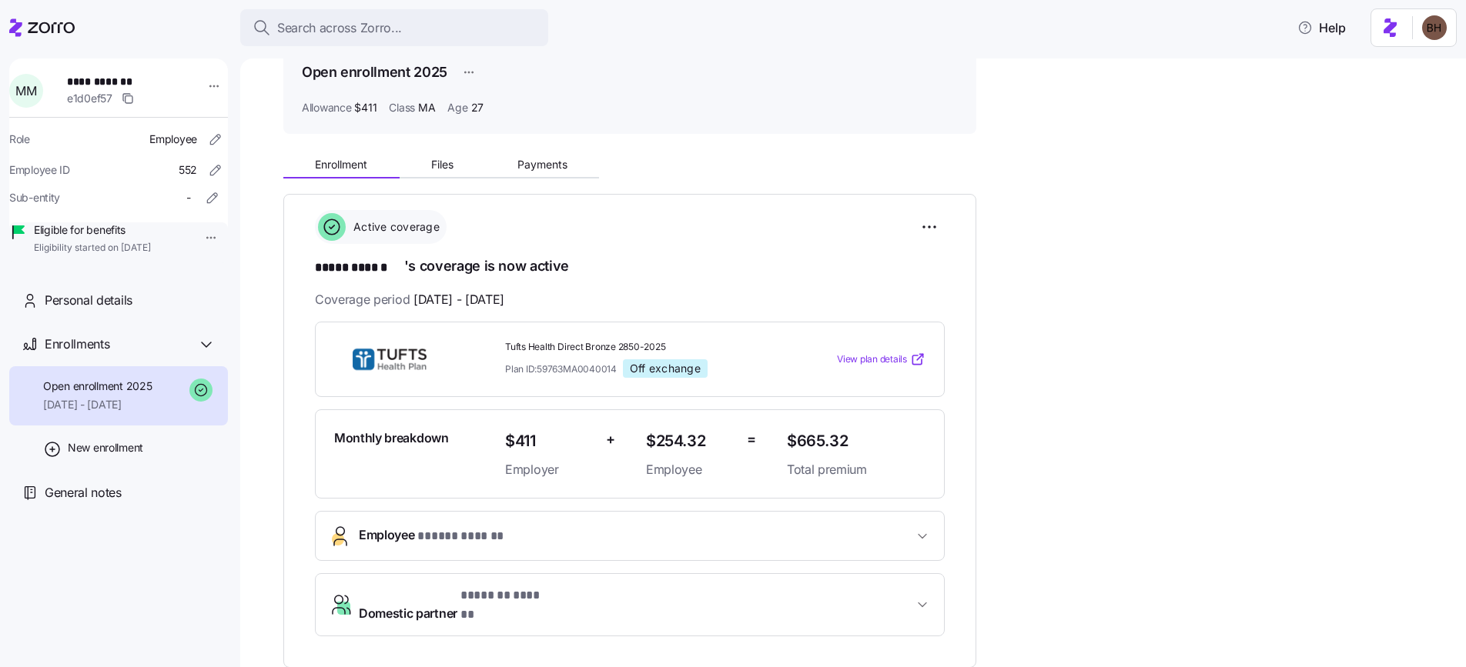
scroll to position [75, 0]
click at [112, 456] on span "New enrollment" at bounding box center [105, 447] width 75 height 15
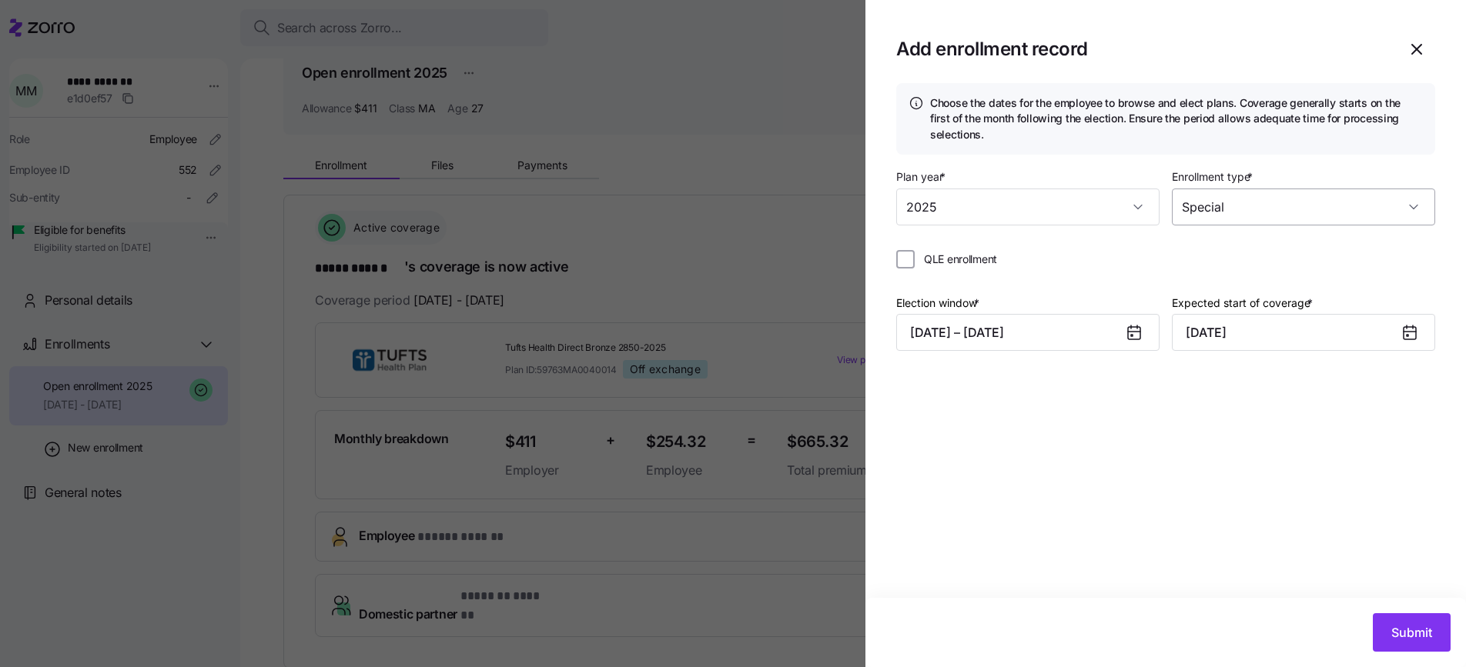
click at [1250, 212] on input "Special" at bounding box center [1303, 207] width 263 height 37
click at [1239, 253] on span "Open enrollment" at bounding box center [1231, 254] width 83 height 17
click at [1277, 151] on div "Choose the dates for the employee to browse and elect plans. Coverage generally…" at bounding box center [1165, 119] width 539 height 72
click at [1135, 334] on icon at bounding box center [1134, 333] width 12 height 12
click at [1057, 336] on button "08/18/2025 – 08/20/2025" at bounding box center [1027, 332] width 263 height 37
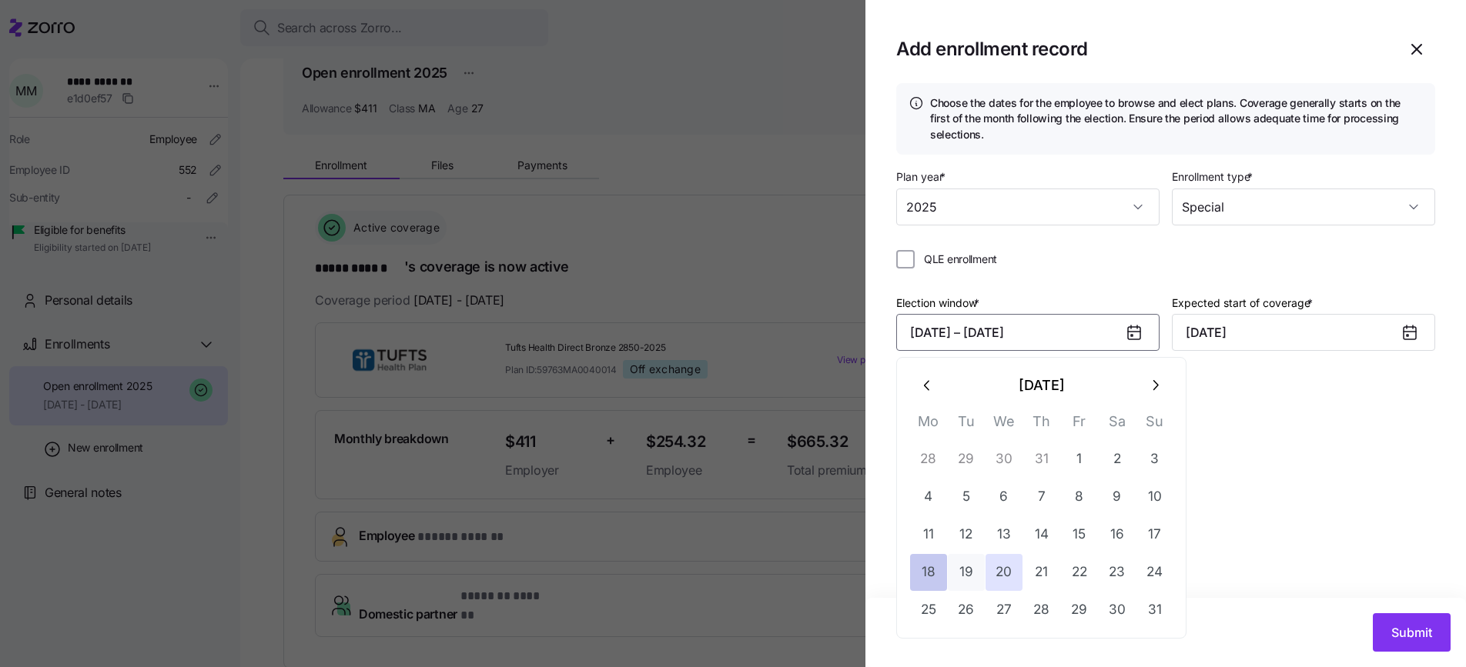
click at [935, 573] on button "18" at bounding box center [928, 572] width 37 height 37
click at [995, 572] on button "20" at bounding box center [1003, 572] width 37 height 37
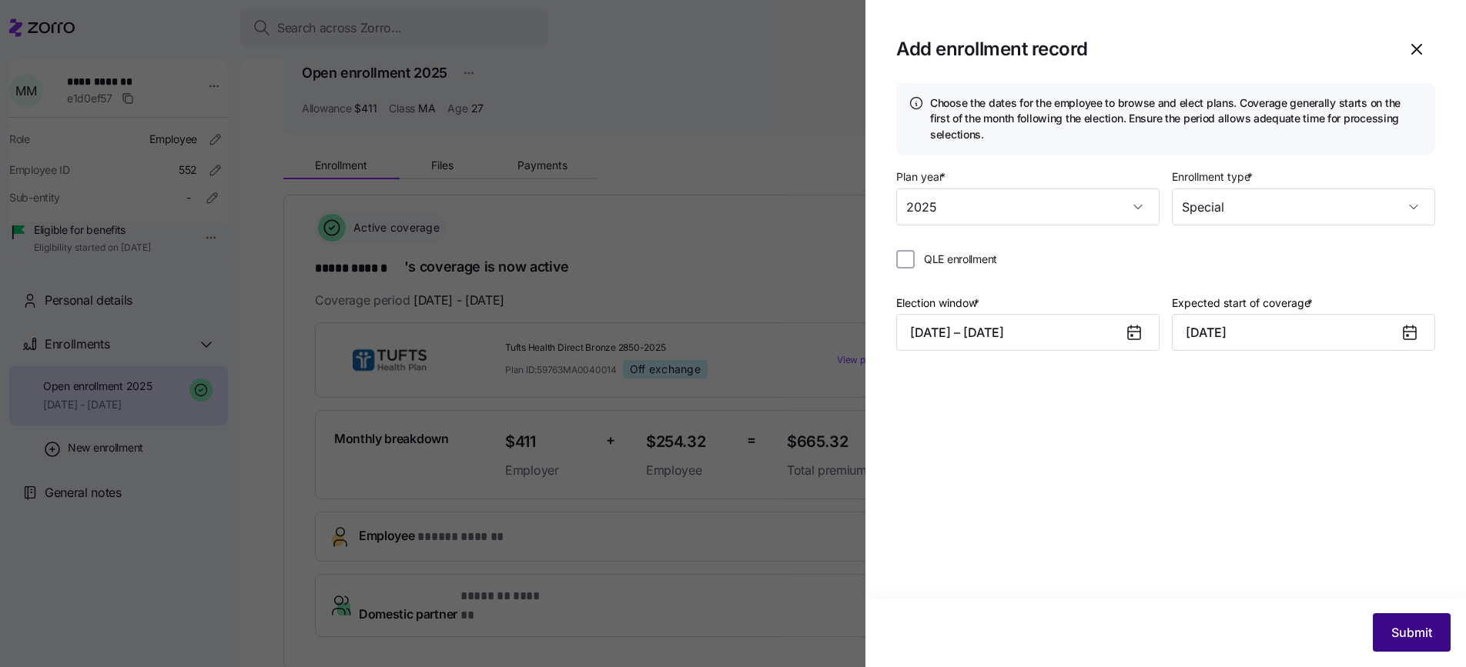
click at [1423, 640] on span "Submit" at bounding box center [1411, 633] width 41 height 18
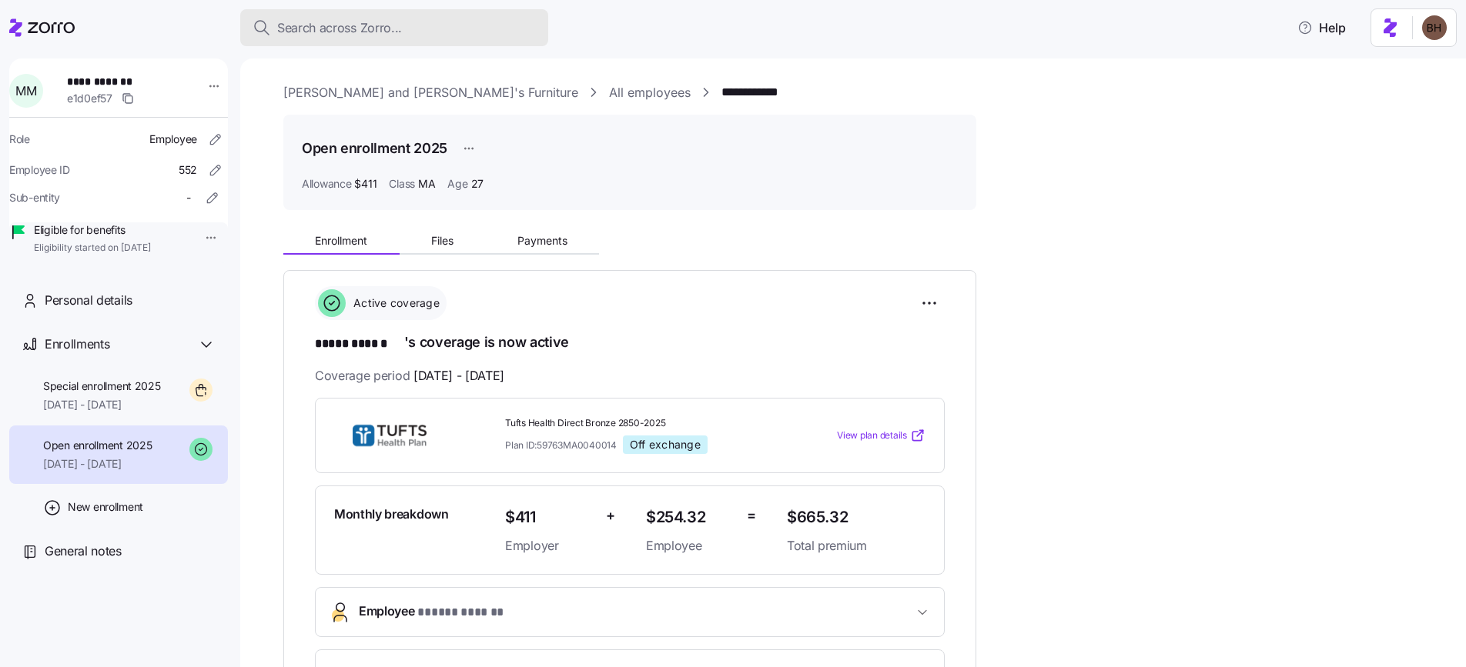
click at [385, 16] on button "Search across Zorro..." at bounding box center [394, 27] width 308 height 37
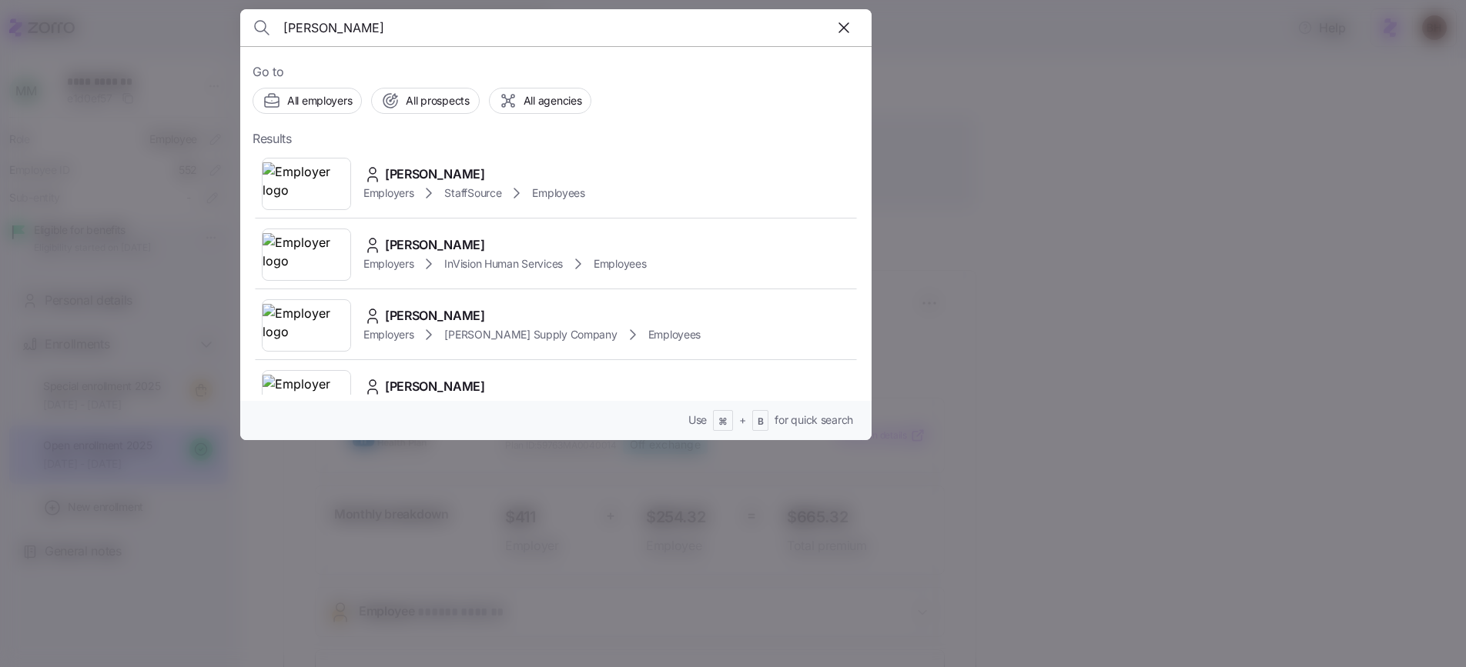
type input "lois spratt"
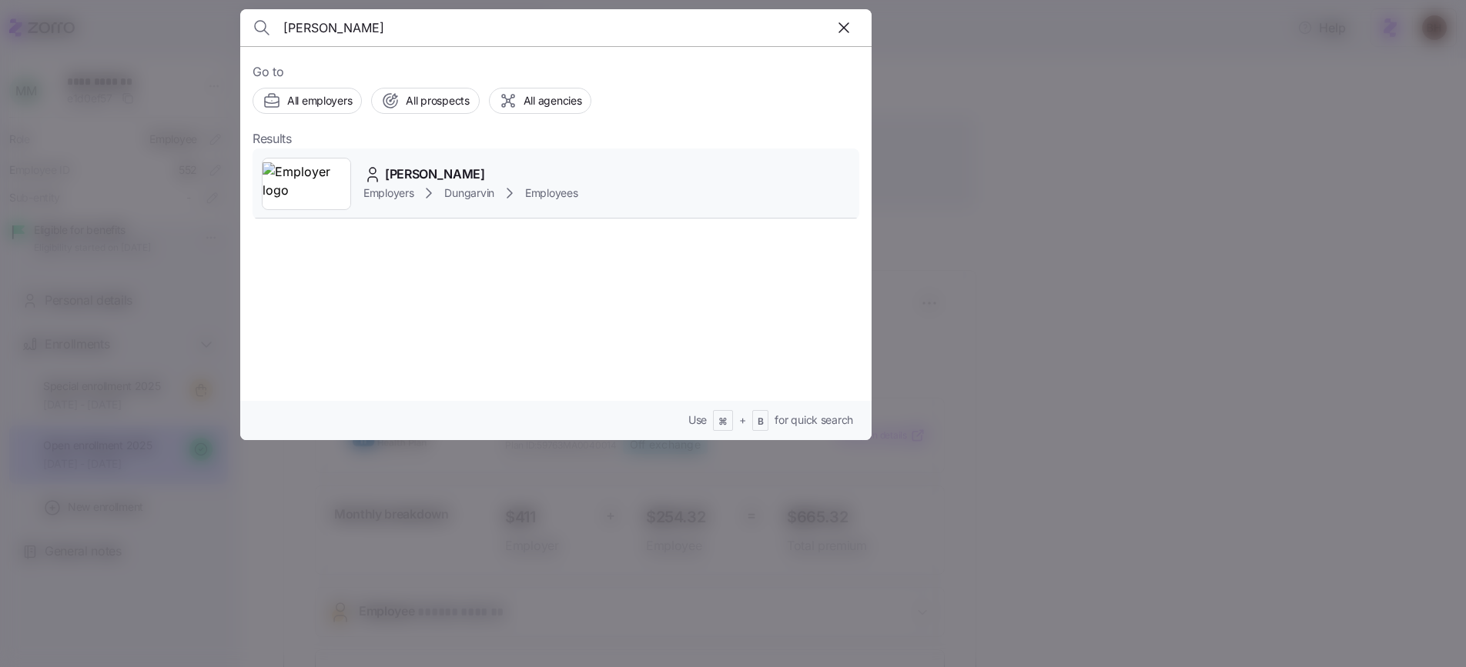
click at [419, 174] on span "Lois Spratt" at bounding box center [435, 174] width 100 height 19
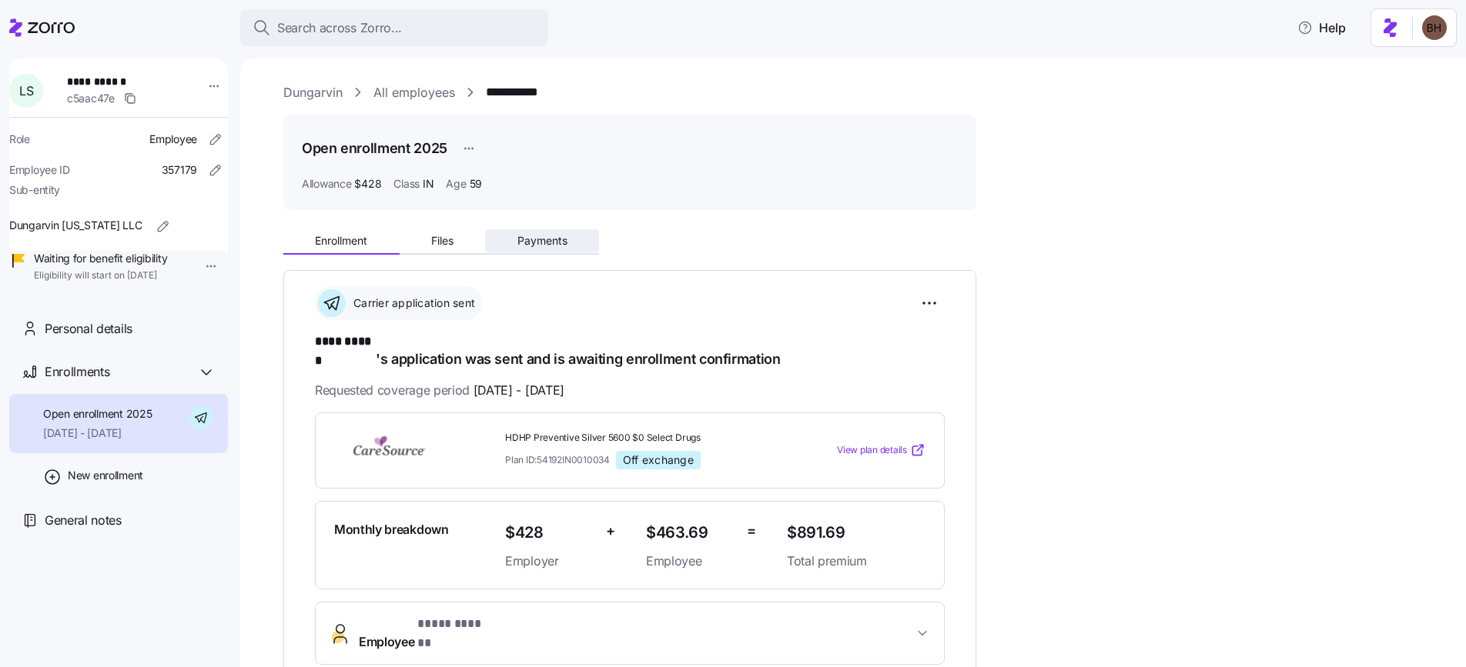
click at [563, 239] on span "Payments" at bounding box center [542, 241] width 50 height 11
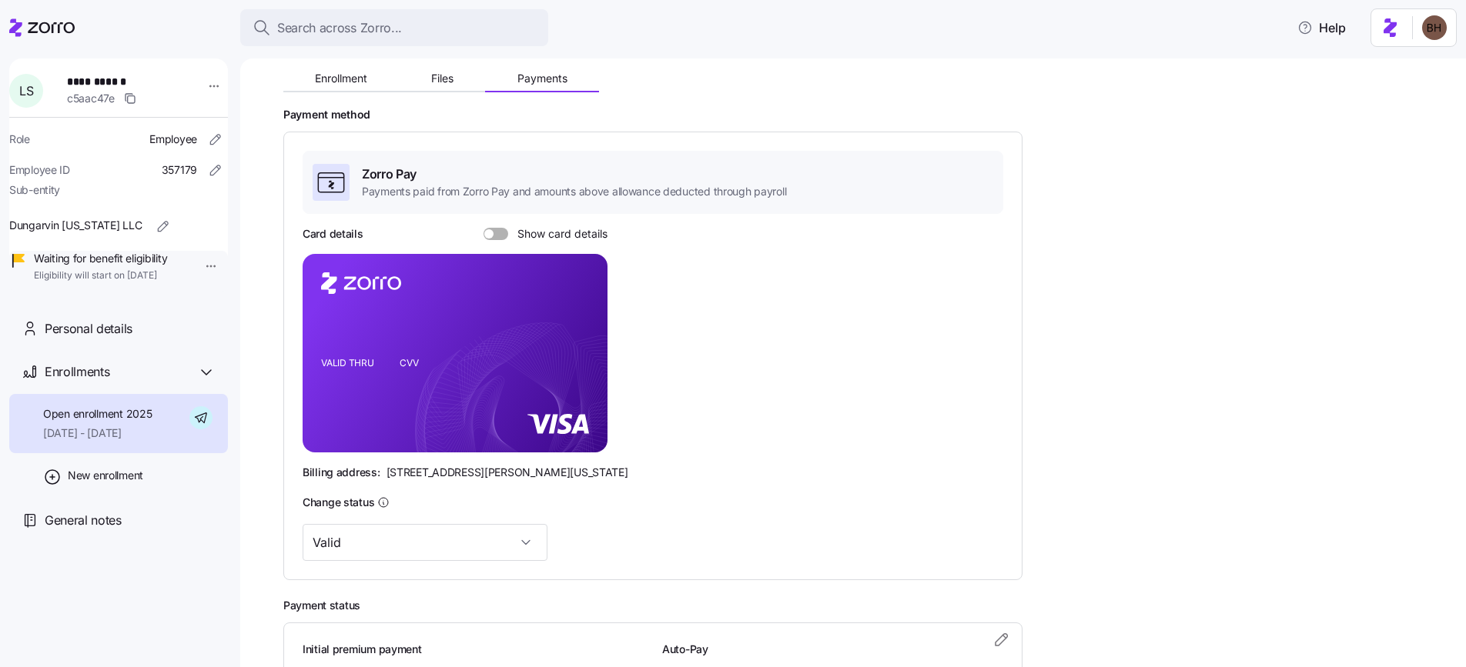
scroll to position [143, 0]
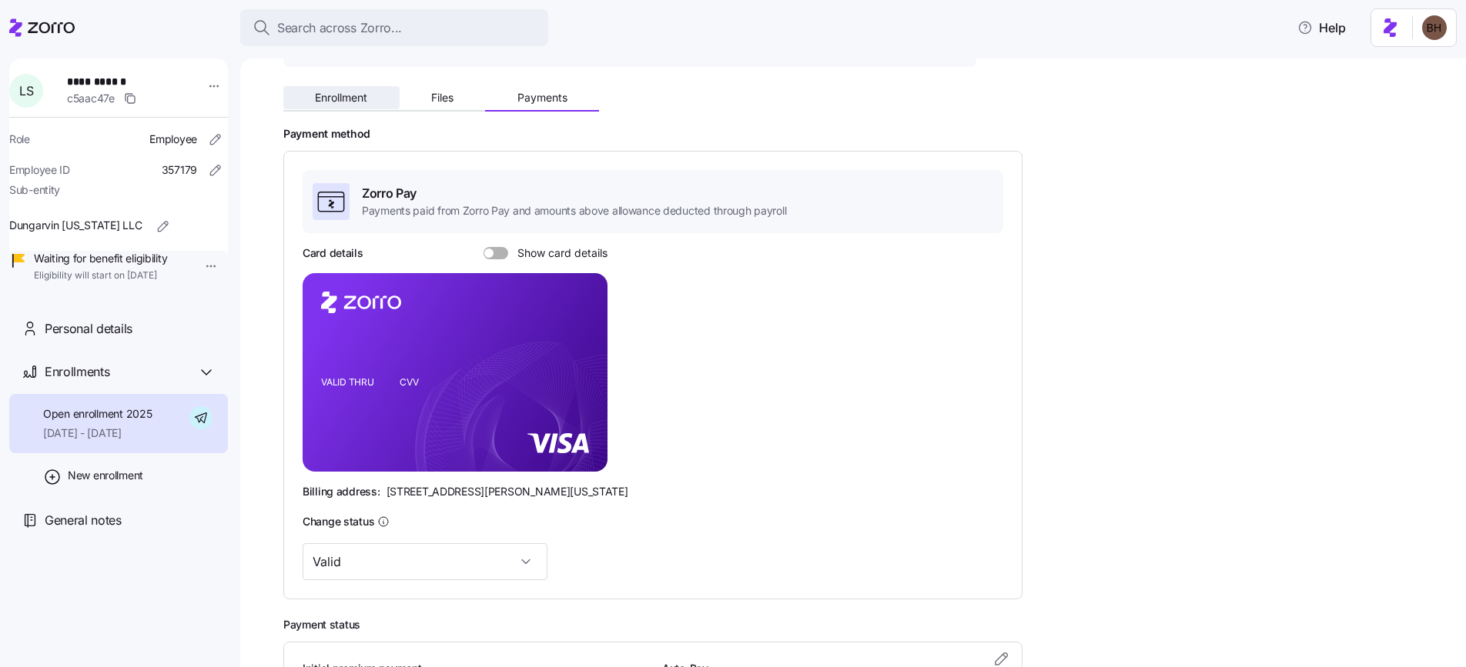
click at [336, 100] on span "Enrollment" at bounding box center [341, 97] width 52 height 11
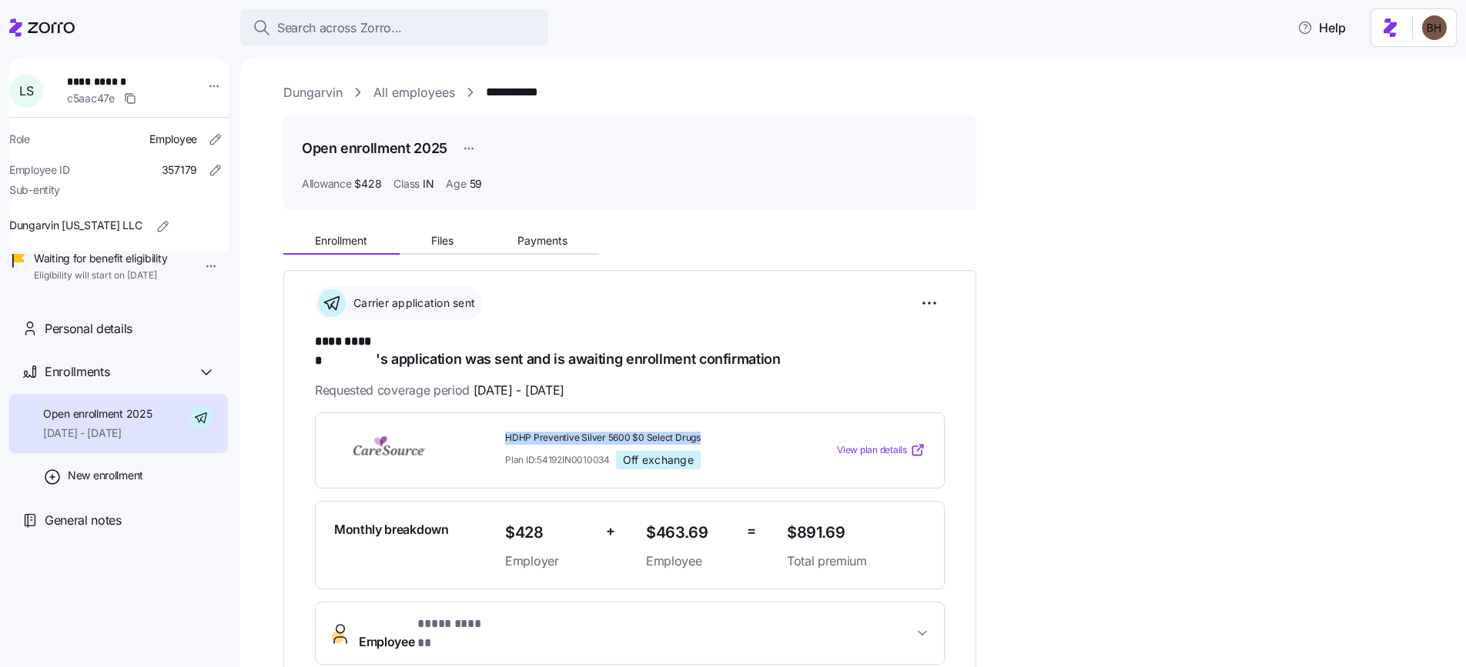
drag, startPoint x: 504, startPoint y: 418, endPoint x: 716, endPoint y: 418, distance: 211.7
click at [716, 432] on span "HDHP Preventive Silver 5600 $0 Select Drugs" at bounding box center [639, 438] width 269 height 13
copy span "HDHP Preventive Silver 5600 $0 Select Drugs"
click at [384, 26] on span "Search across Zorro..." at bounding box center [339, 27] width 125 height 19
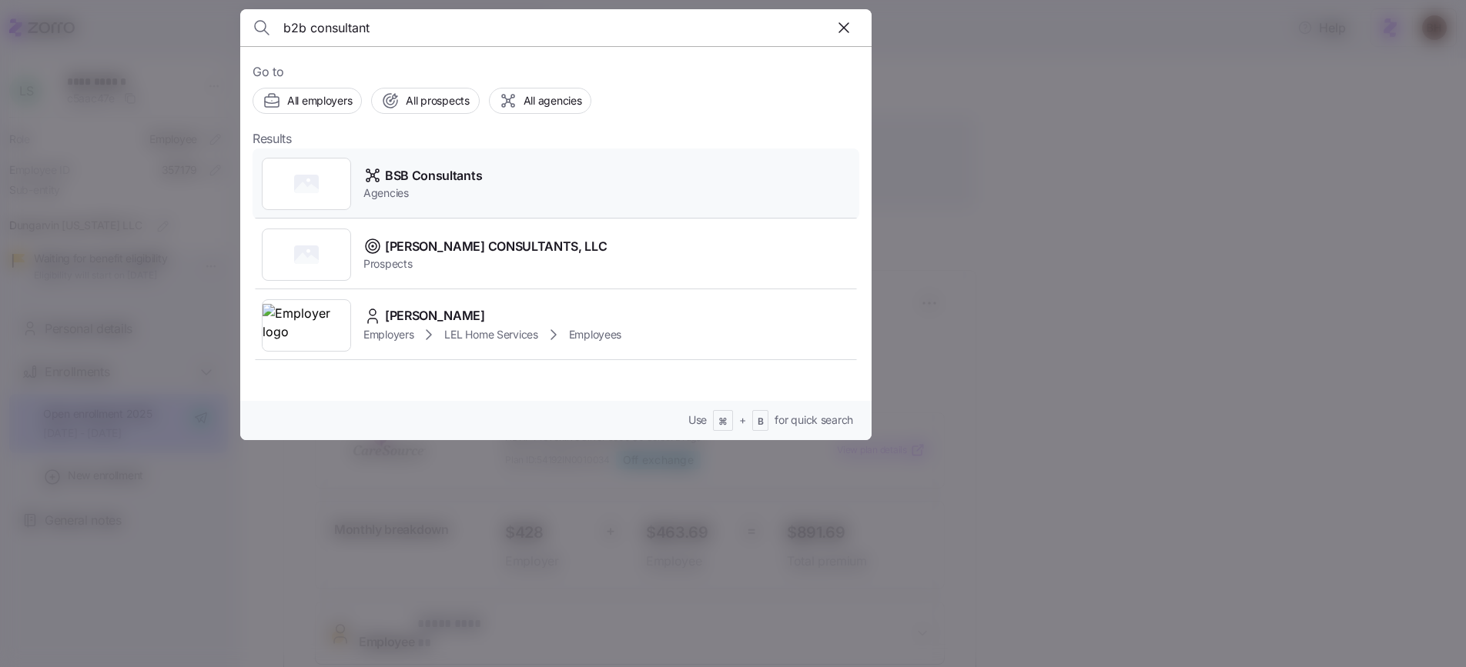
type input "b2b consultant"
click at [447, 175] on span "BSB Consultants" at bounding box center [433, 175] width 97 height 19
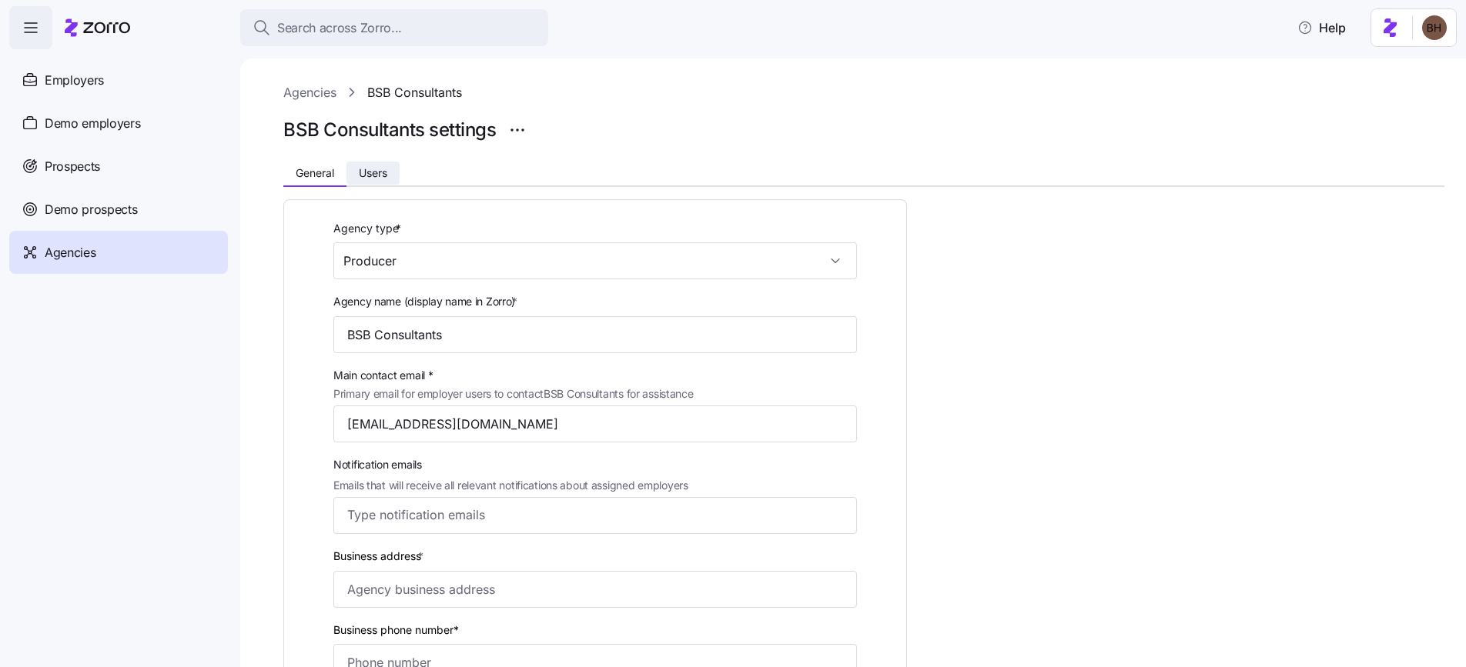
click at [359, 178] on button "Users" at bounding box center [372, 173] width 53 height 23
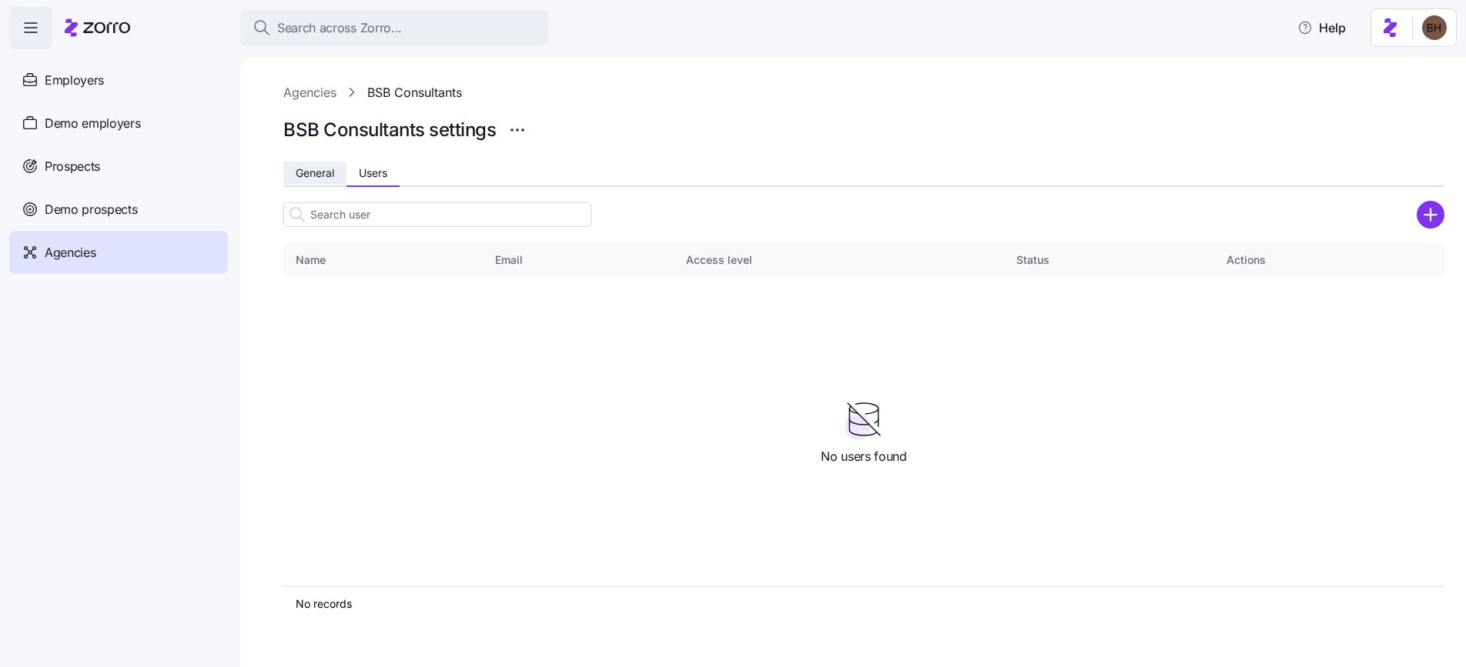
click at [323, 176] on span "General" at bounding box center [315, 173] width 38 height 11
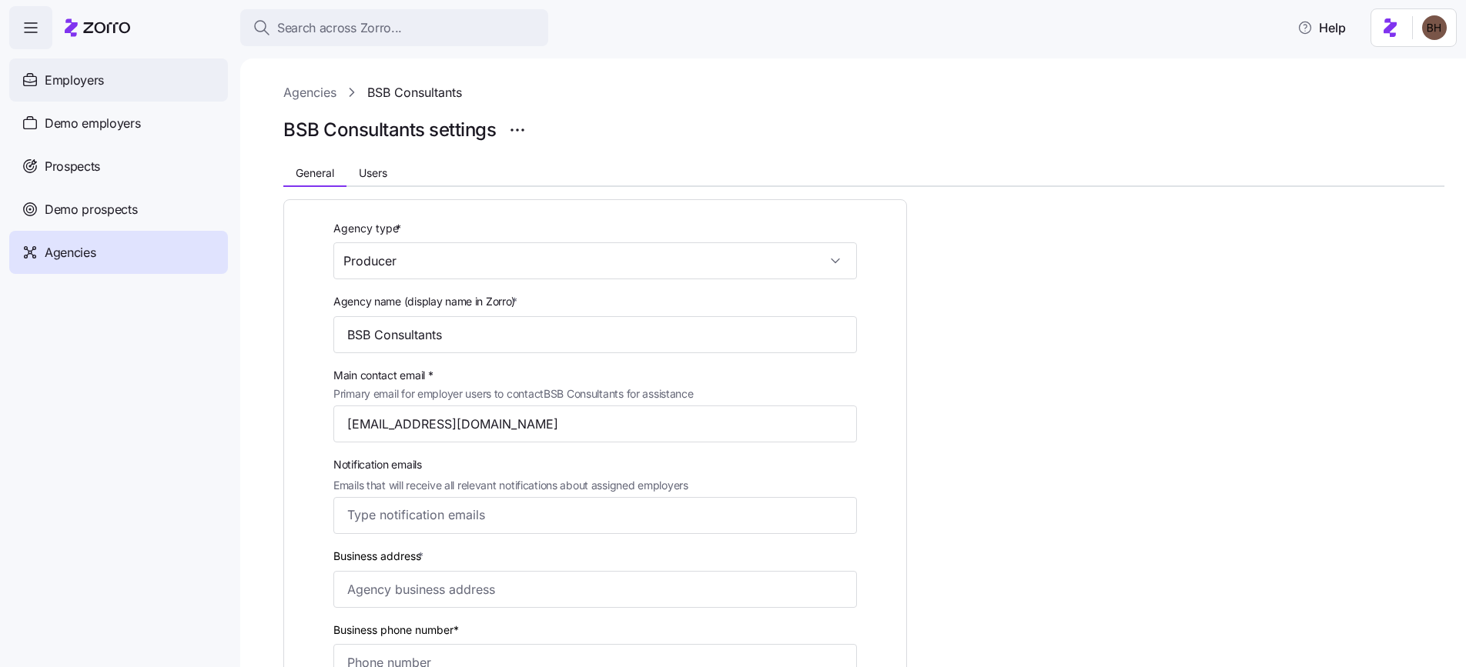
click at [84, 92] on div "Employers" at bounding box center [118, 80] width 219 height 43
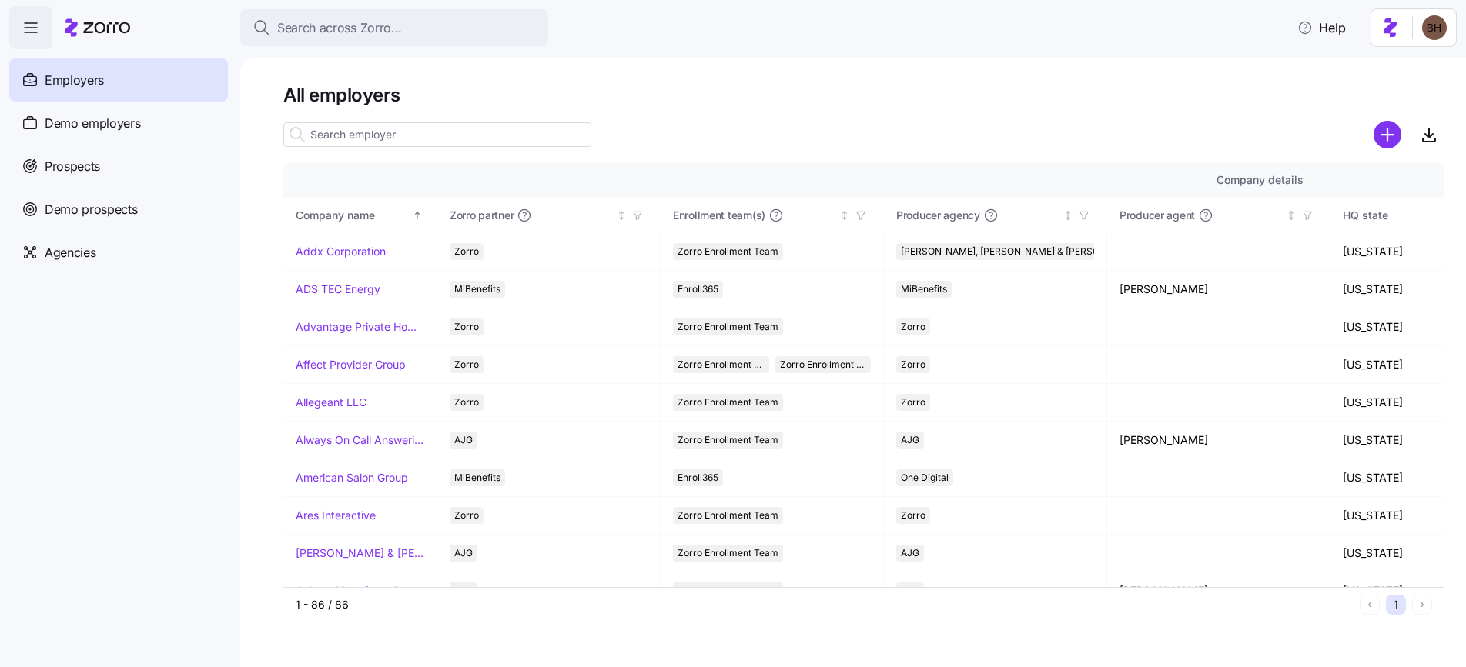
click at [442, 135] on input at bounding box center [437, 134] width 308 height 25
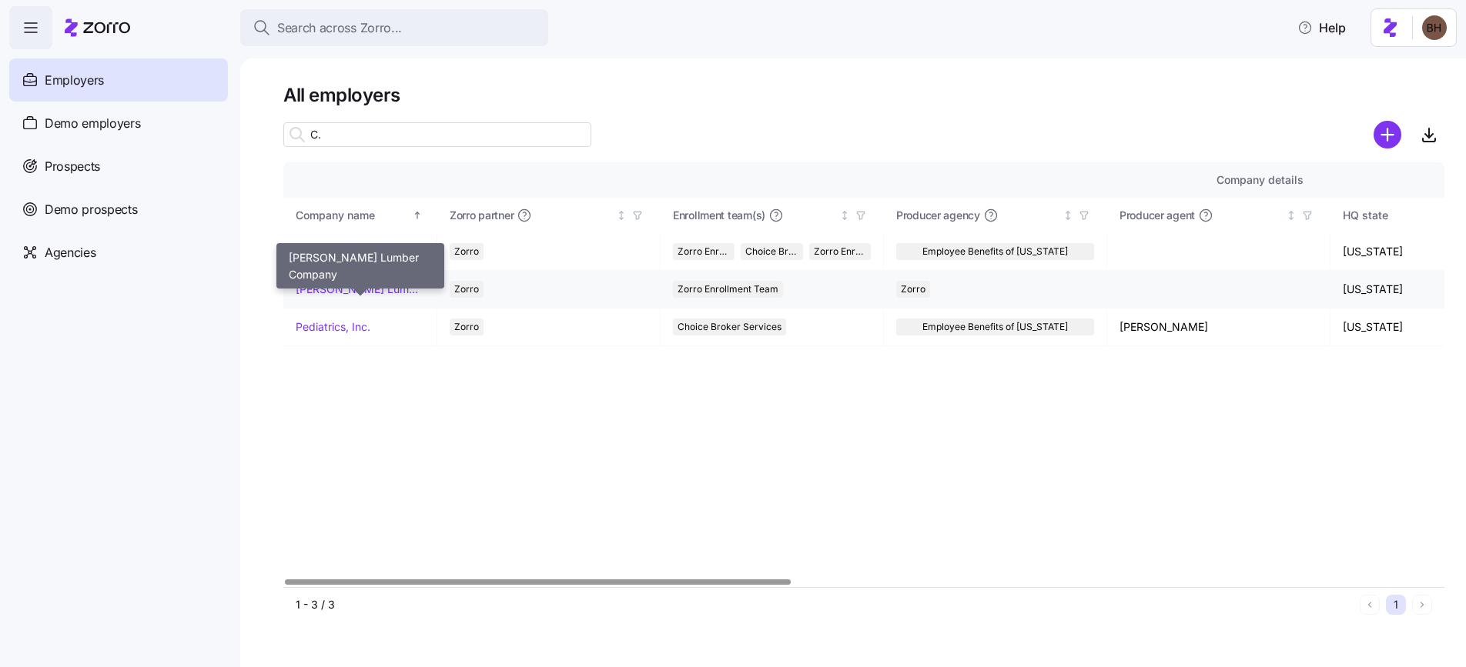
type input "C."
click at [376, 289] on link "O.C.Cluss Lumber Company" at bounding box center [360, 289] width 129 height 15
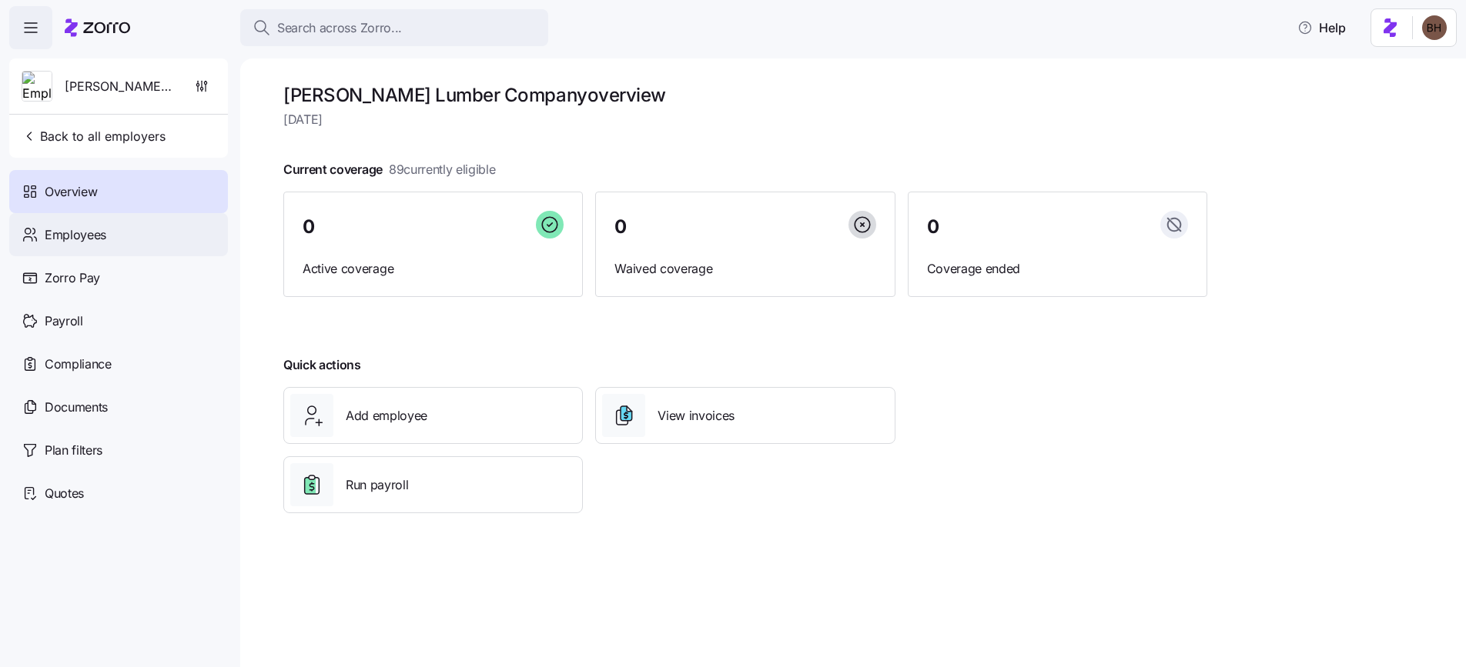
click at [119, 235] on div "Employees" at bounding box center [118, 234] width 219 height 43
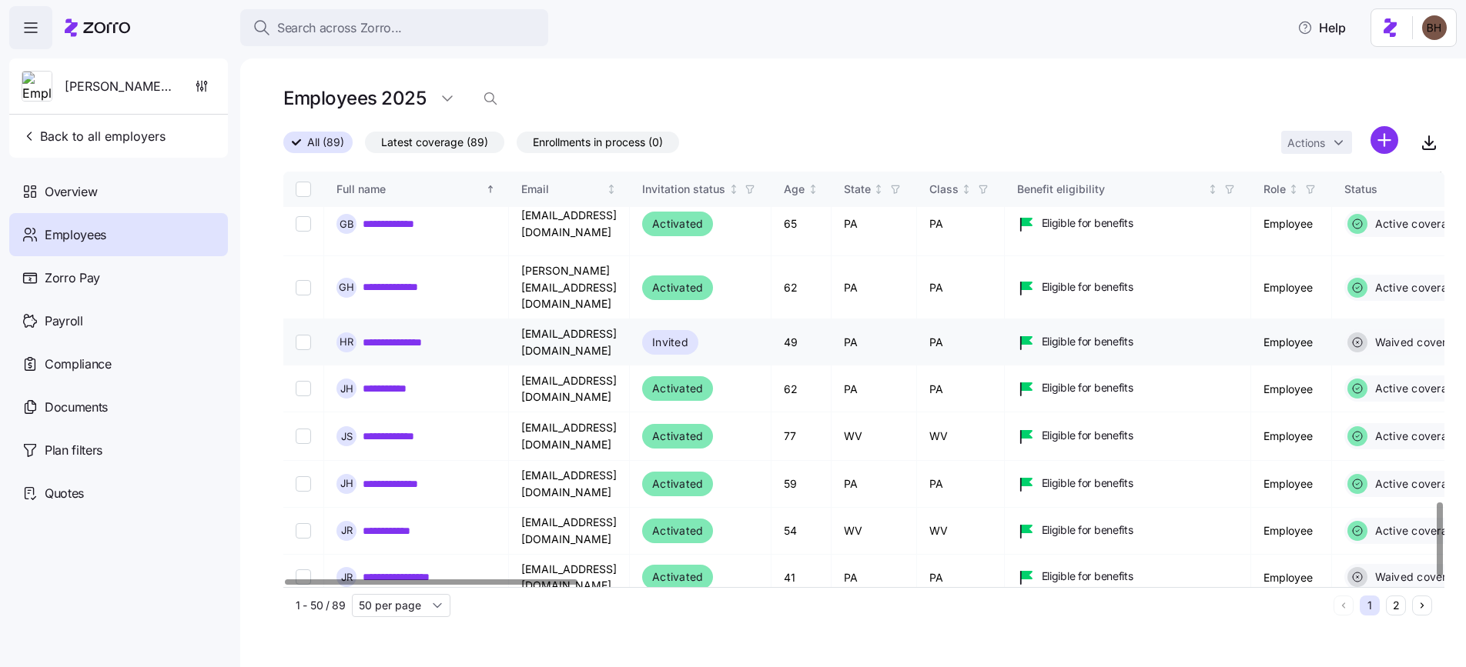
scroll to position [1854, 0]
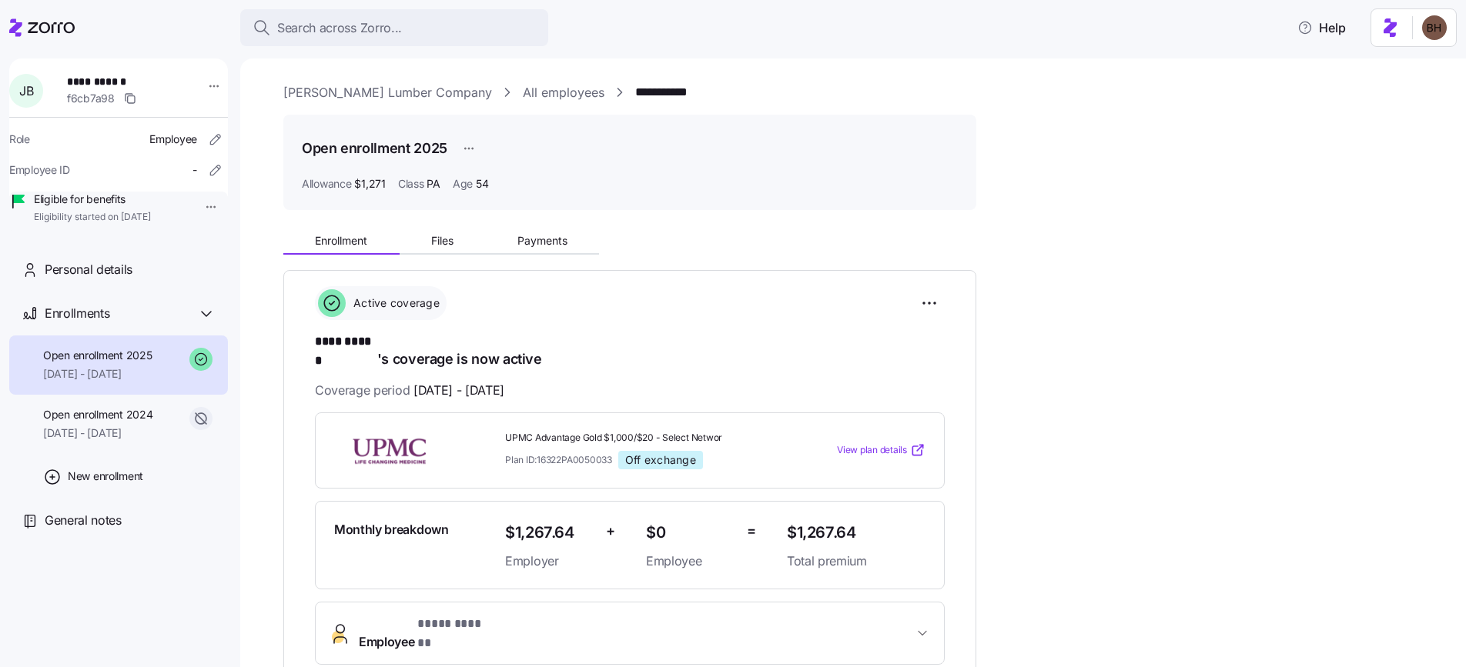
click at [344, 93] on link "O.C.Cluss Lumber Company" at bounding box center [387, 92] width 209 height 19
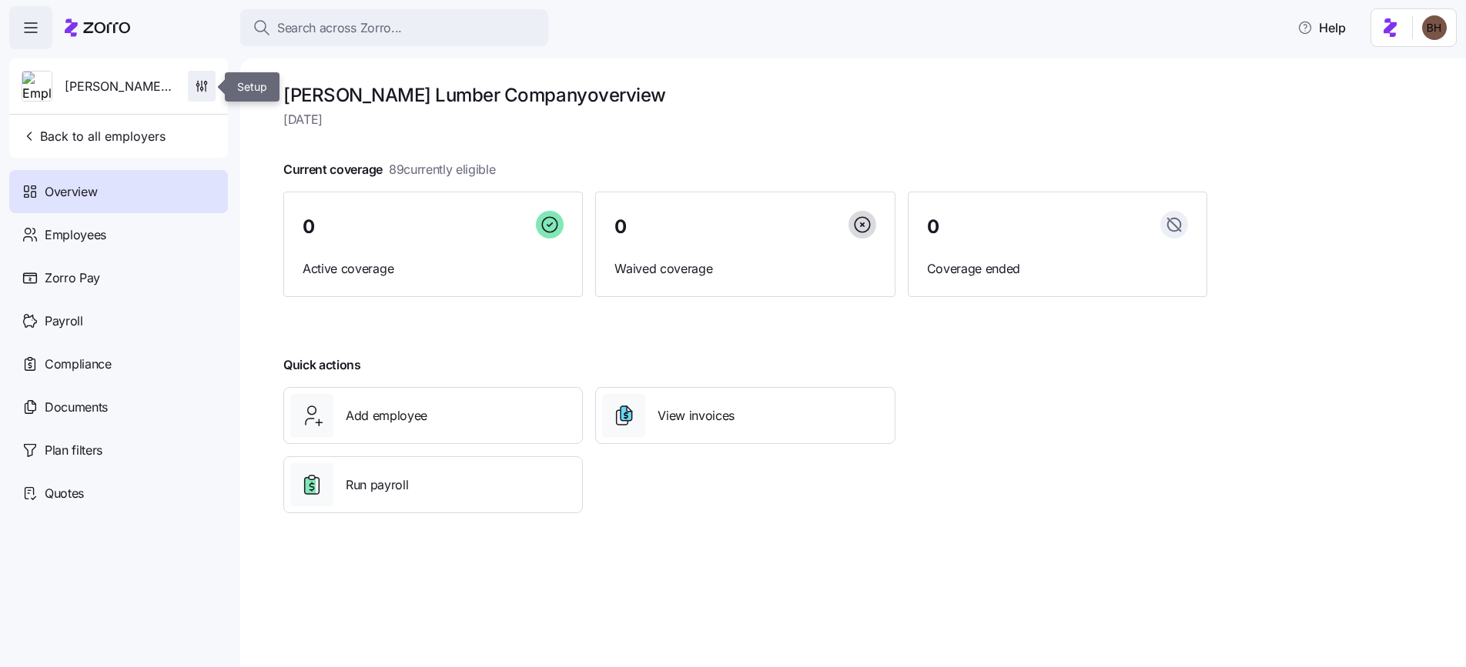
click at [196, 82] on icon "button" at bounding box center [201, 86] width 15 height 15
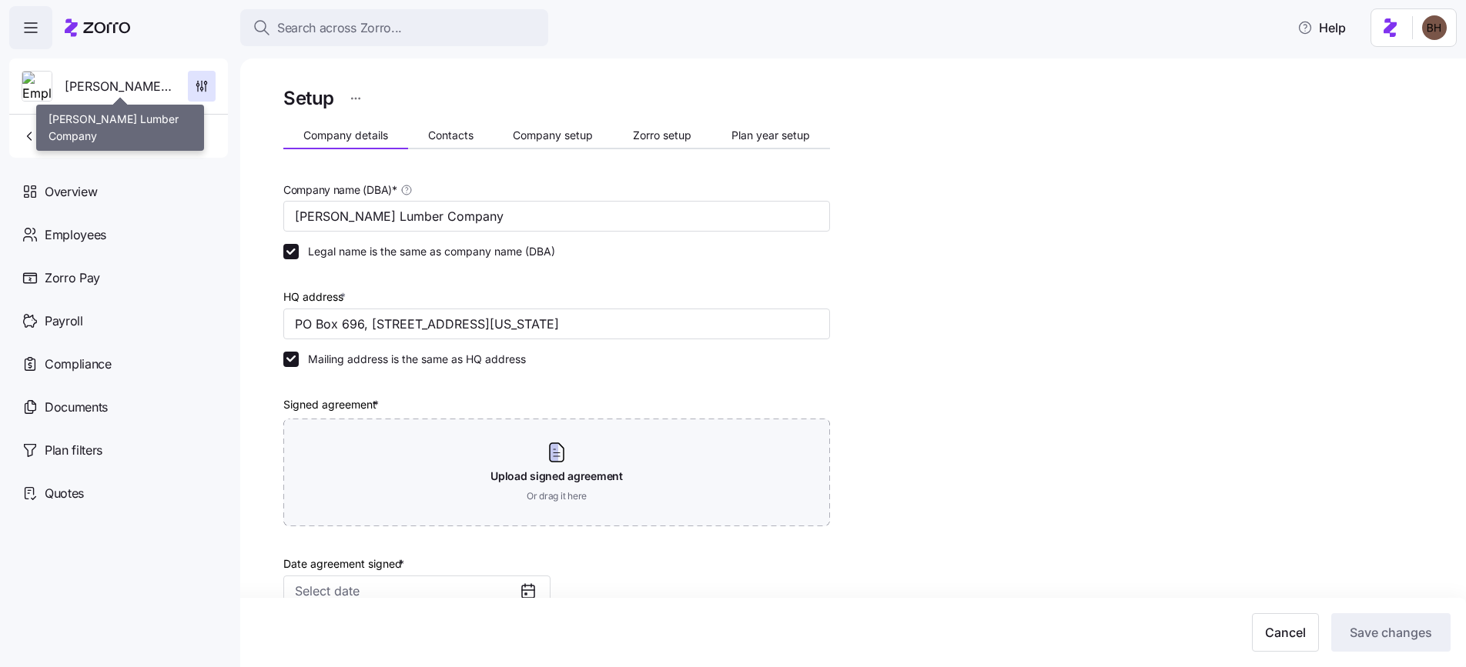
click at [112, 86] on span "O.C.Cluss Lumber Company" at bounding box center [120, 86] width 111 height 19
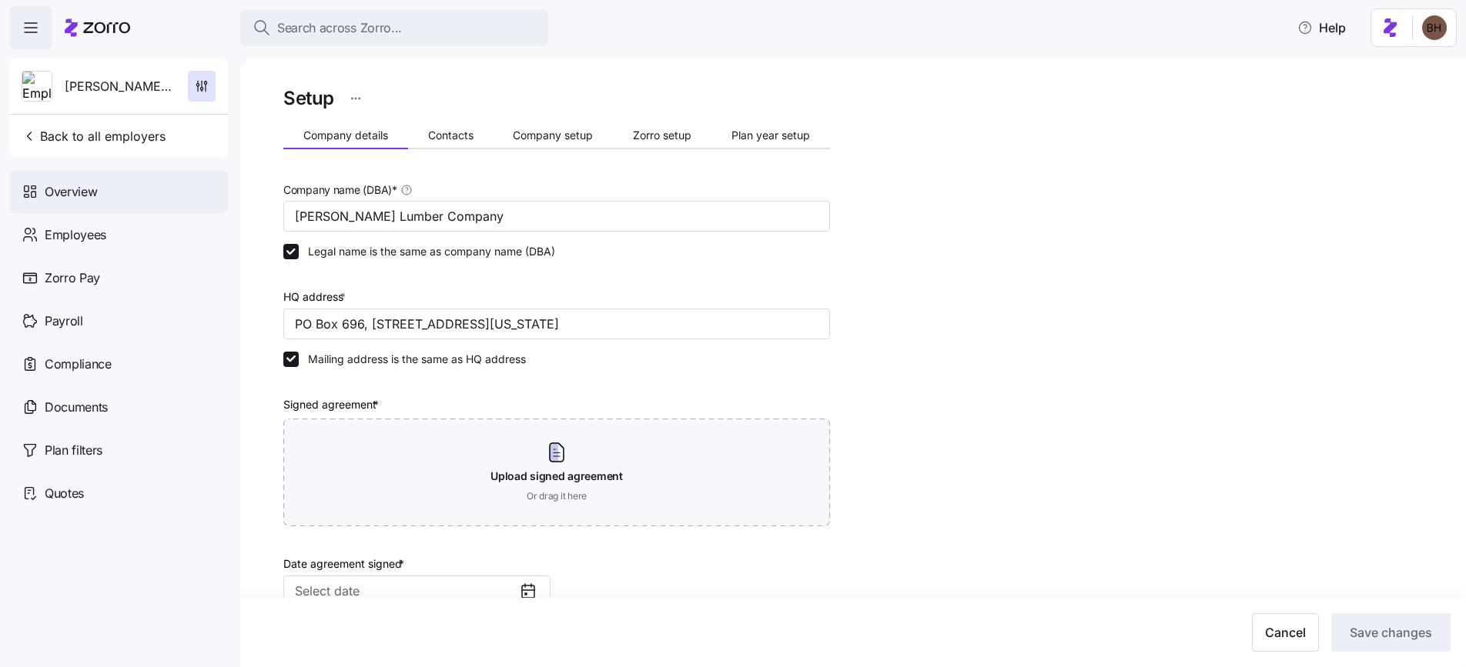
click at [129, 200] on div "Overview" at bounding box center [118, 191] width 219 height 43
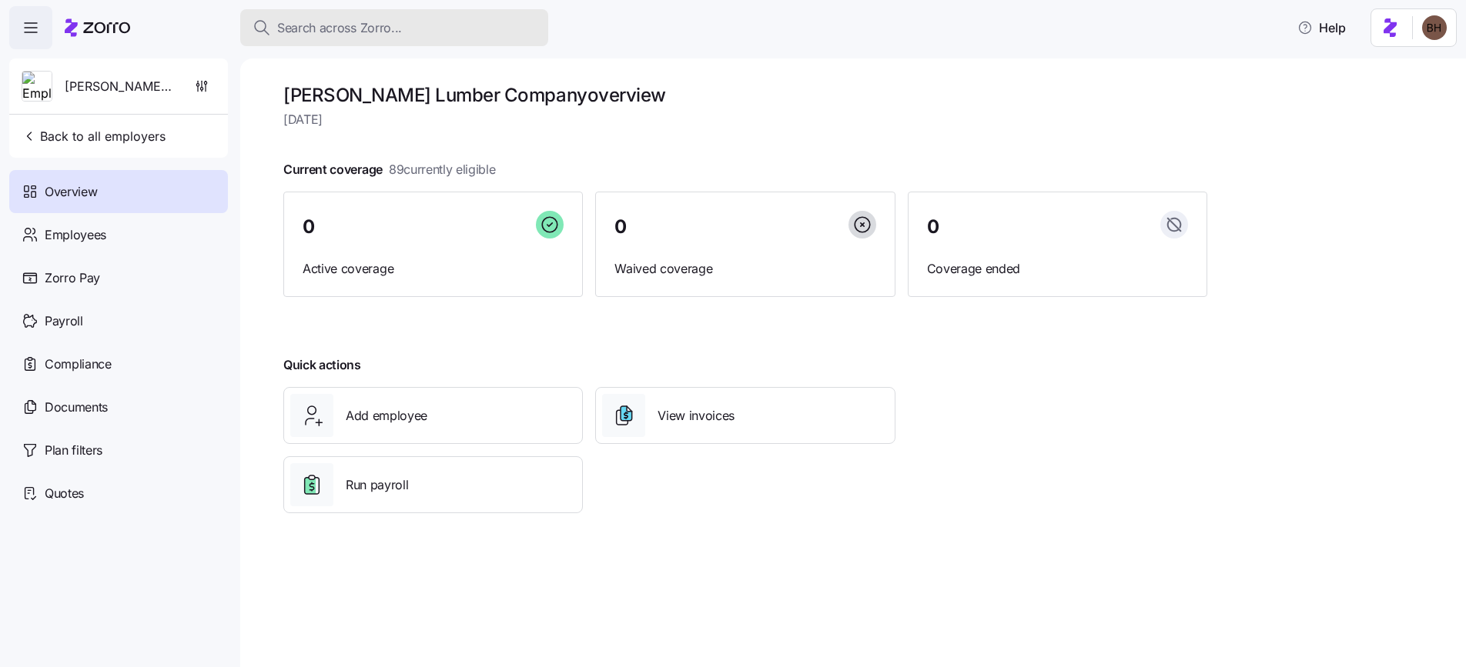
click at [385, 32] on span "Search across Zorro..." at bounding box center [339, 27] width 125 height 19
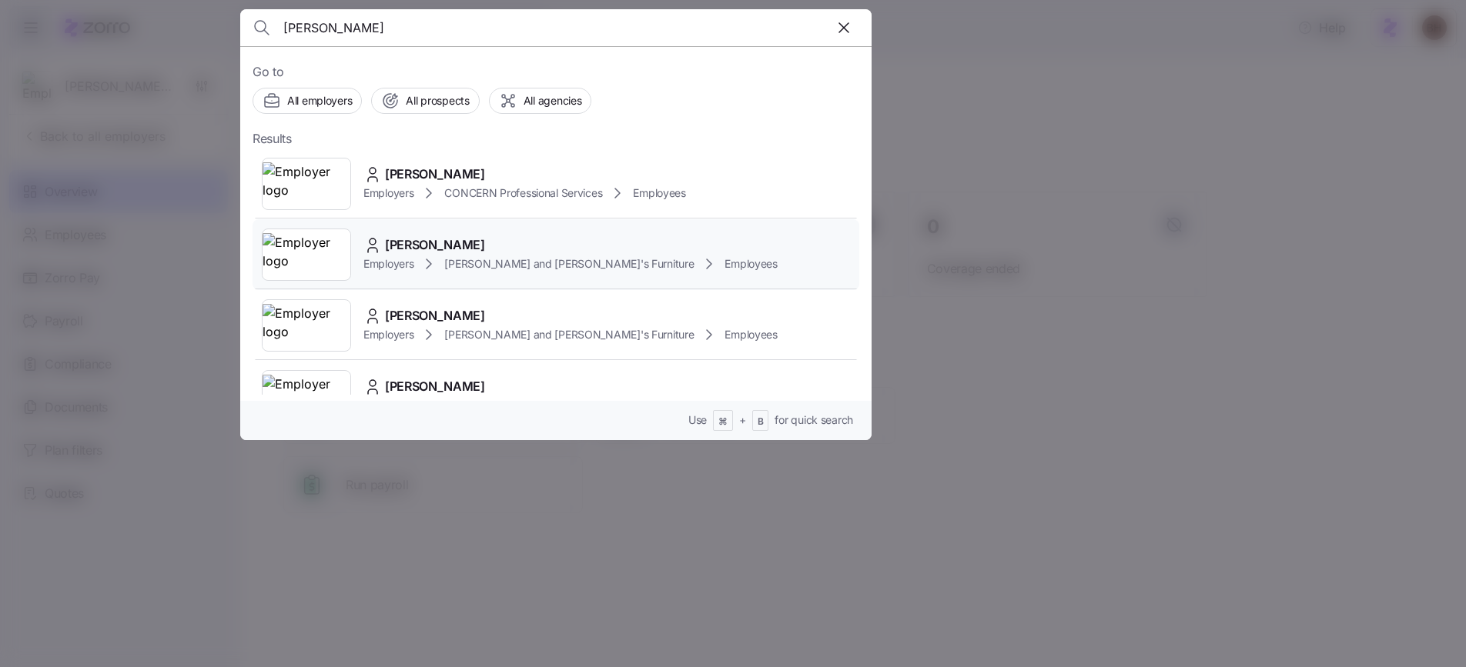
type input "walsh"
click at [513, 248] on div "JACOB WALSH" at bounding box center [570, 245] width 414 height 19
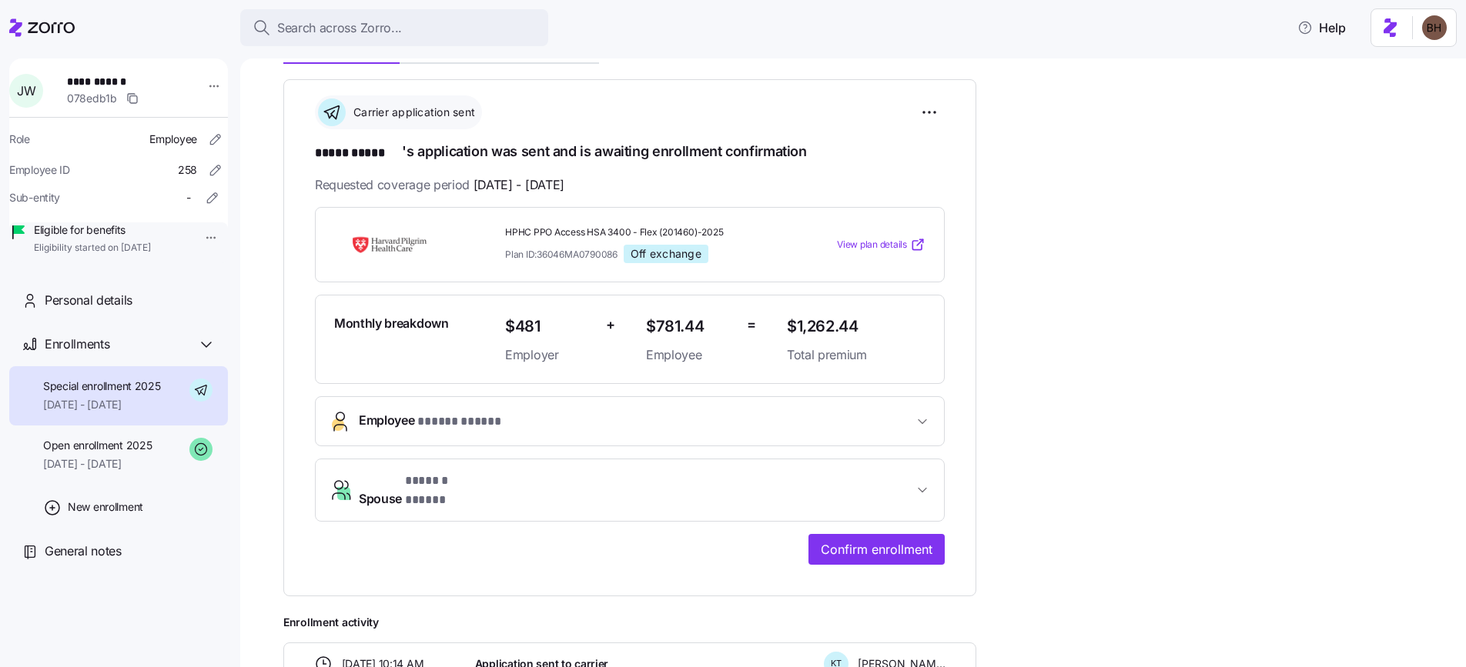
scroll to position [10, 0]
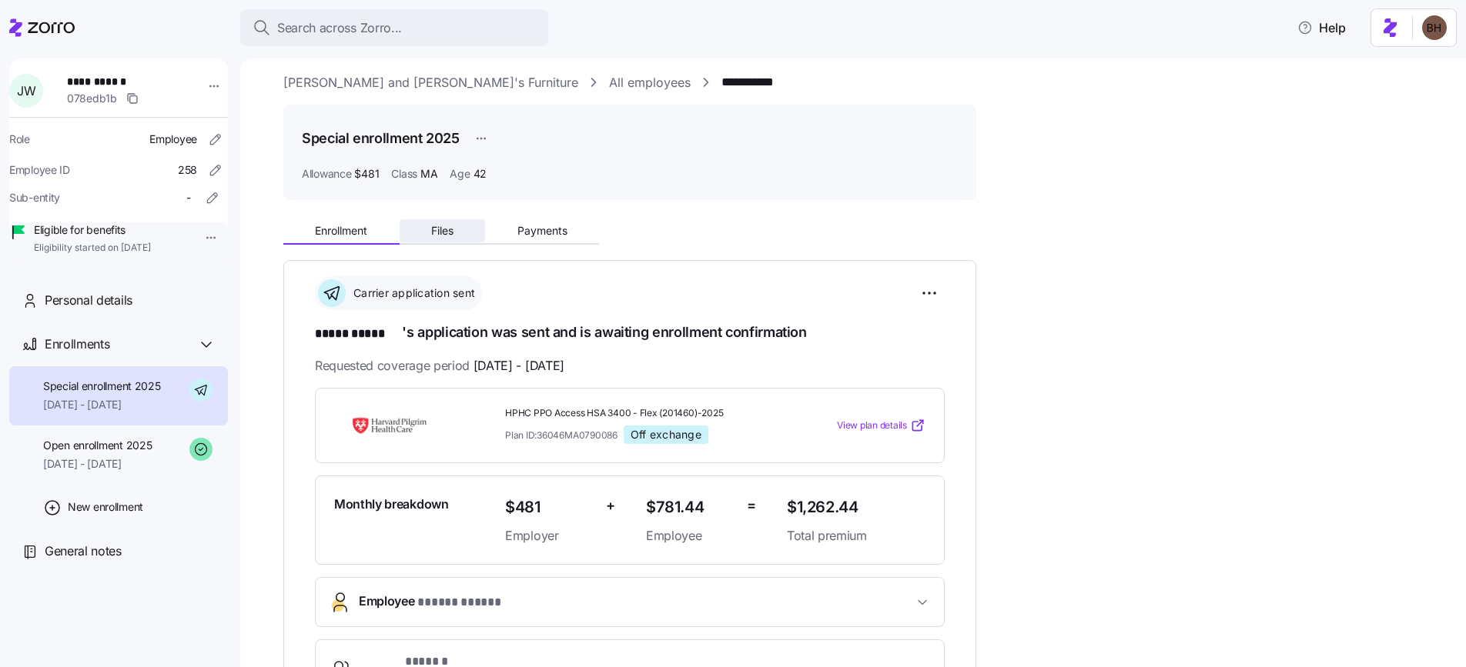
click at [441, 233] on span "Files" at bounding box center [442, 231] width 22 height 11
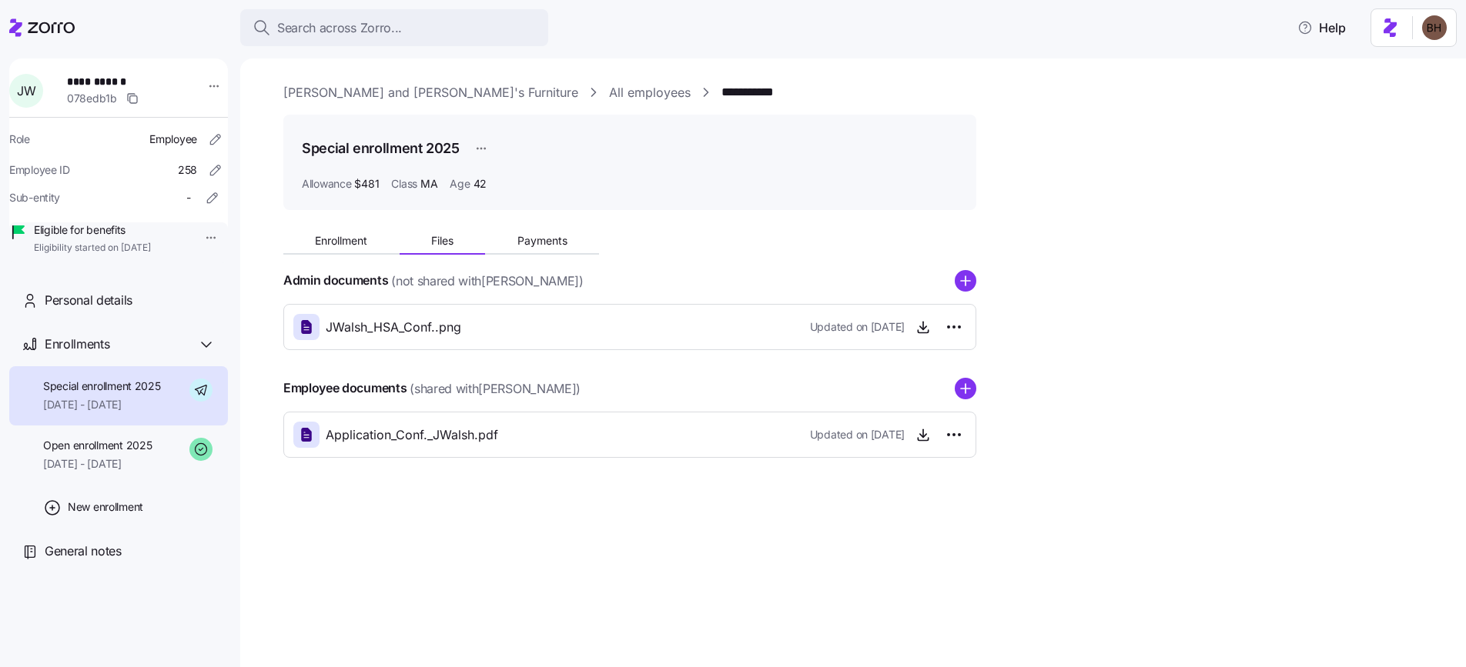
click at [970, 389] on icon "add icon" at bounding box center [965, 389] width 9 height 0
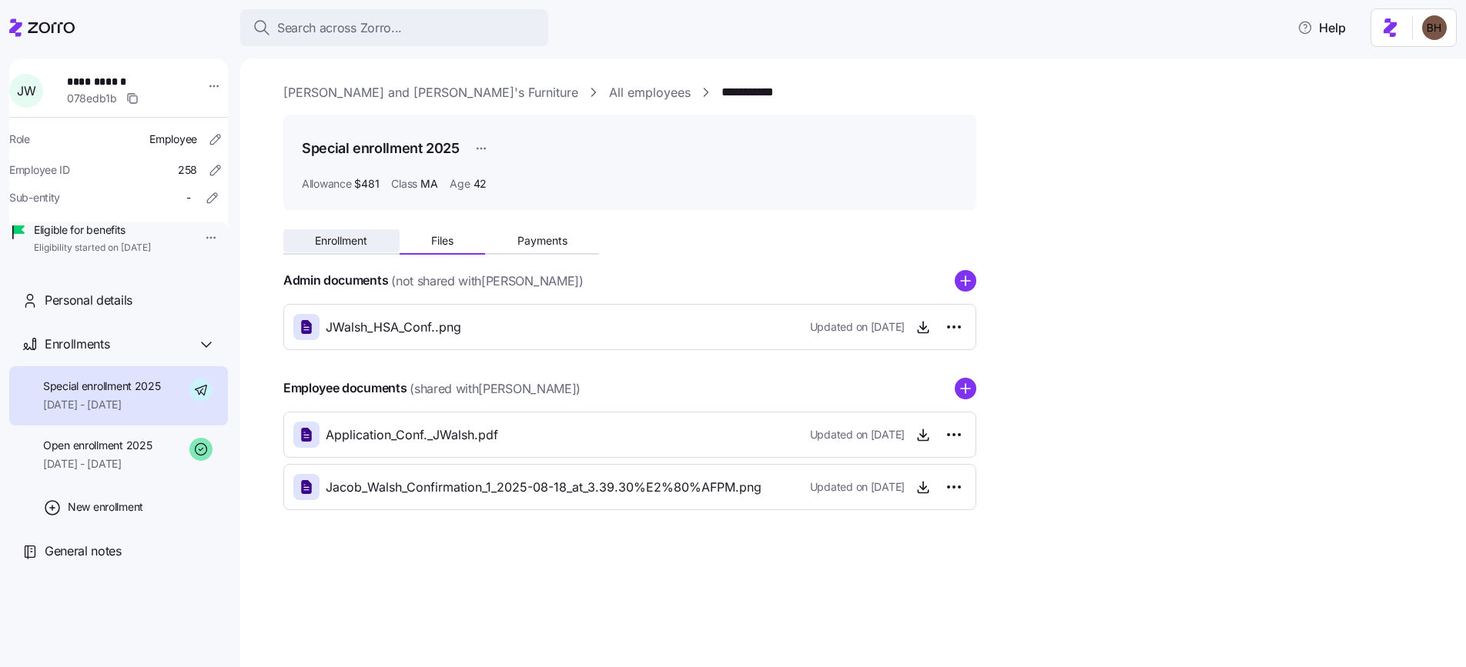
click at [334, 248] on button "Enrollment" at bounding box center [341, 240] width 116 height 23
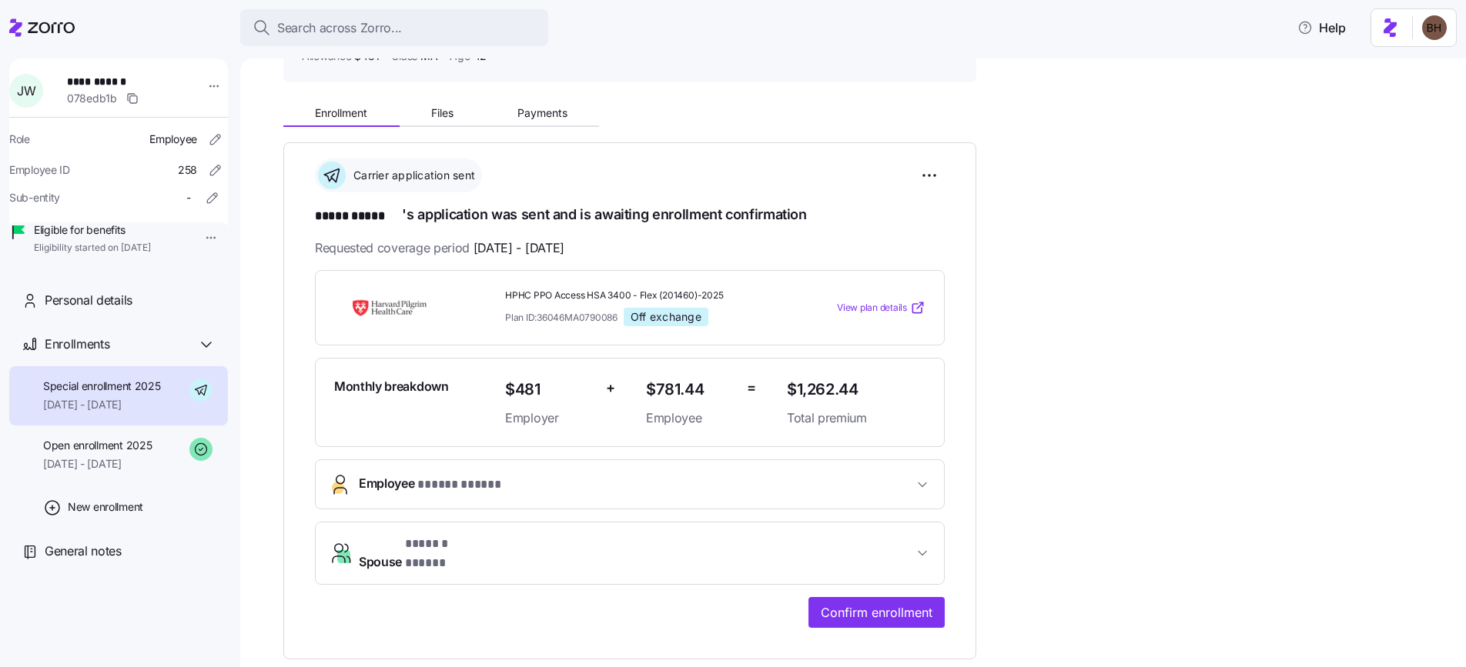
scroll to position [132, 0]
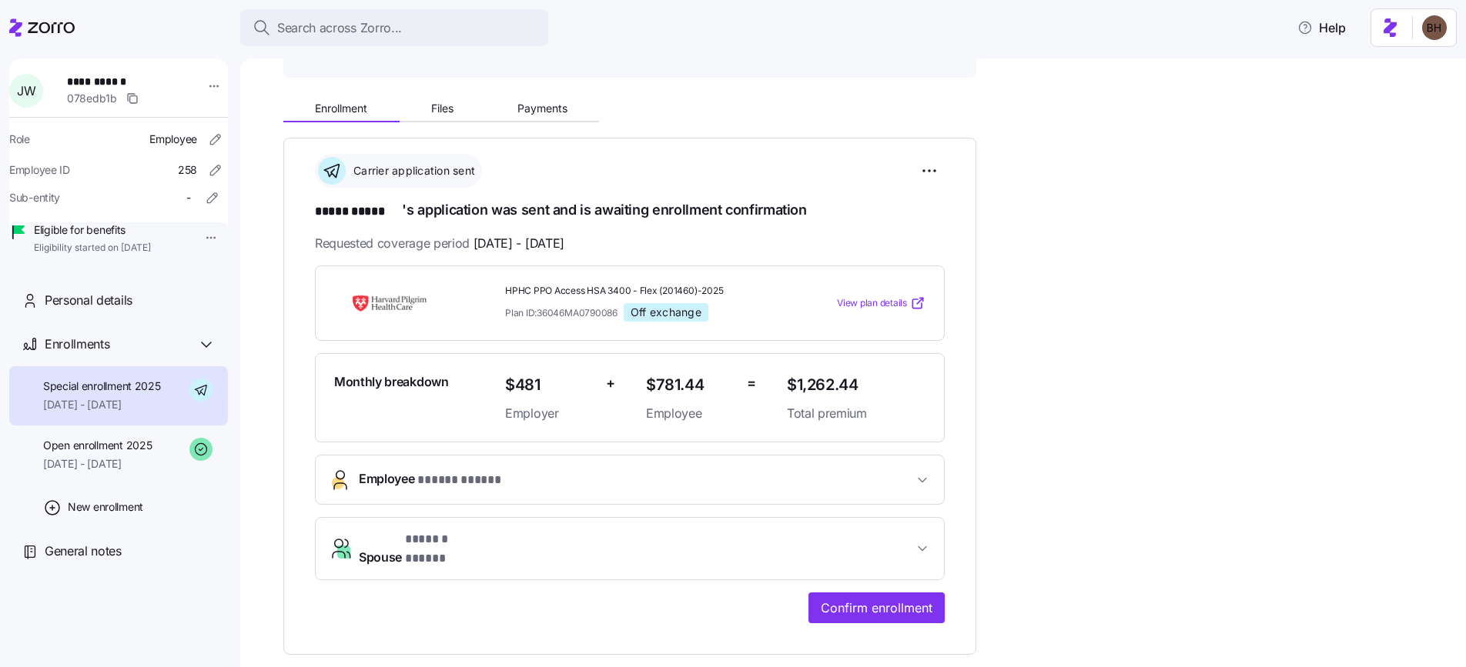
click at [930, 478] on span "button" at bounding box center [922, 480] width 18 height 15
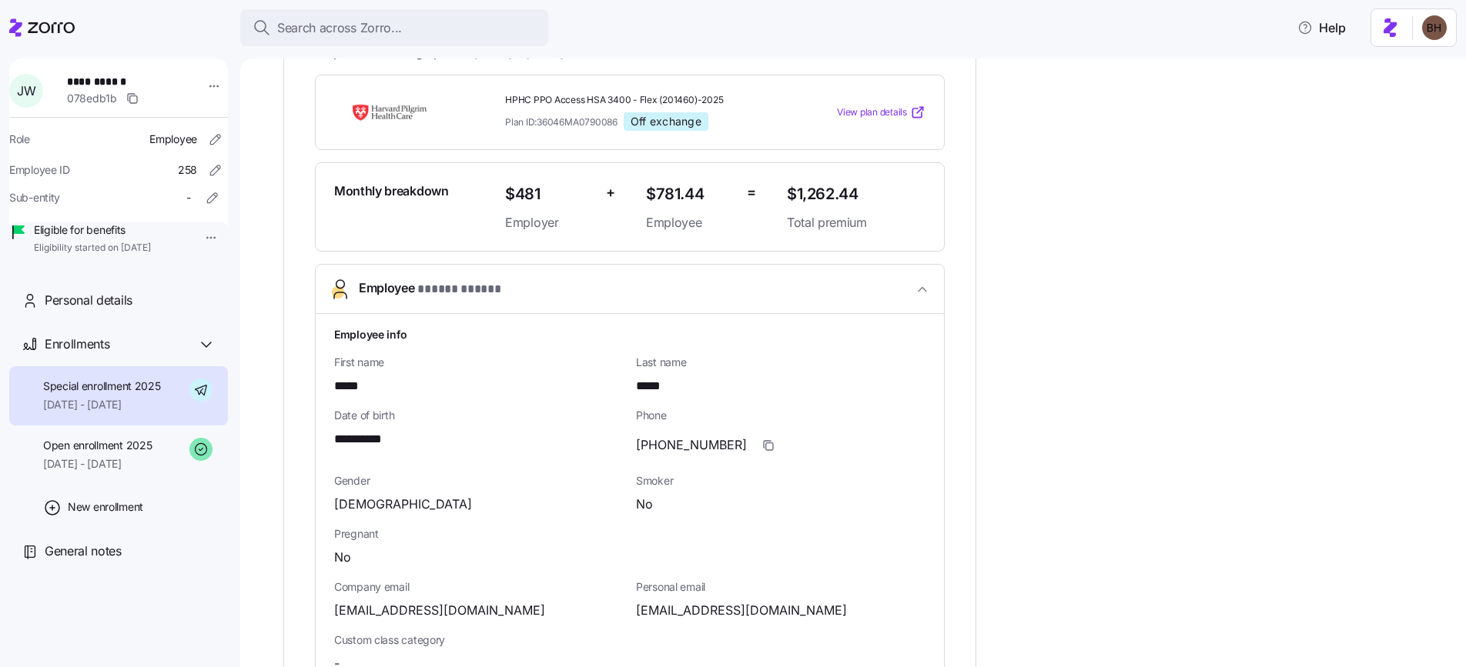
scroll to position [379, 0]
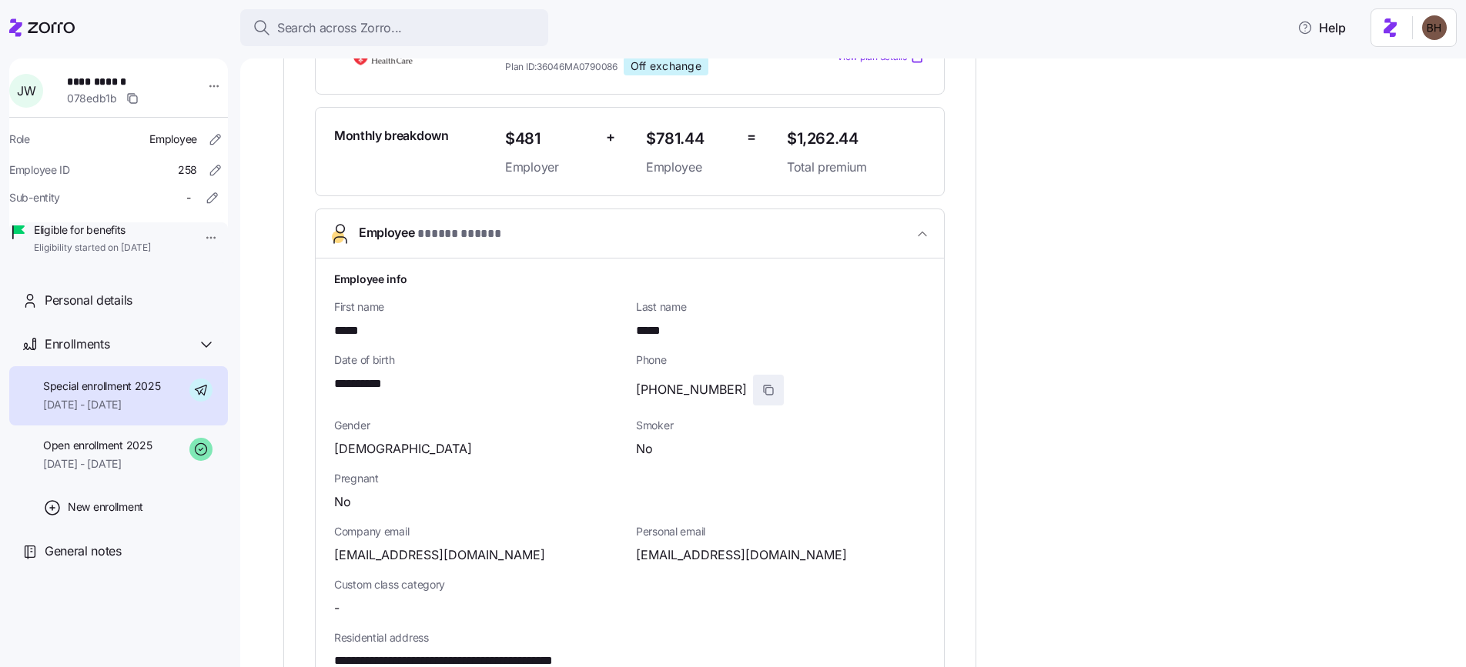
click at [764, 386] on icon "button" at bounding box center [767, 389] width 7 height 7
click at [762, 393] on icon "button" at bounding box center [768, 390] width 12 height 12
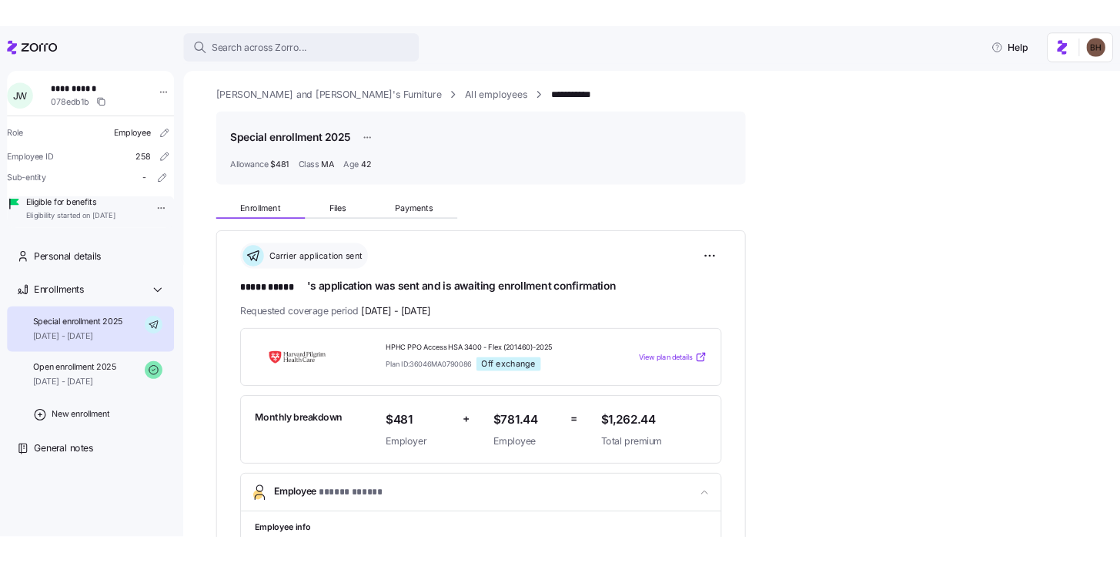
scroll to position [0, 0]
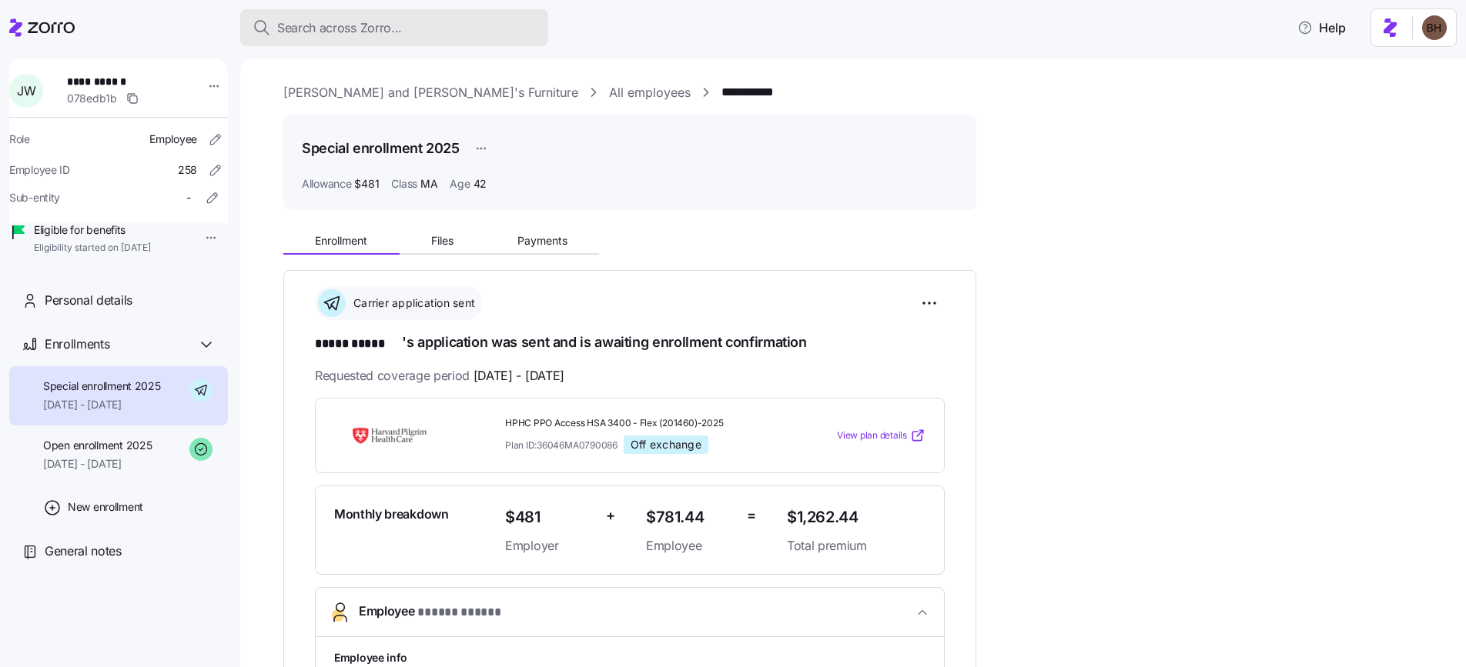
click at [446, 34] on div "Search across Zorro..." at bounding box center [393, 27] width 283 height 19
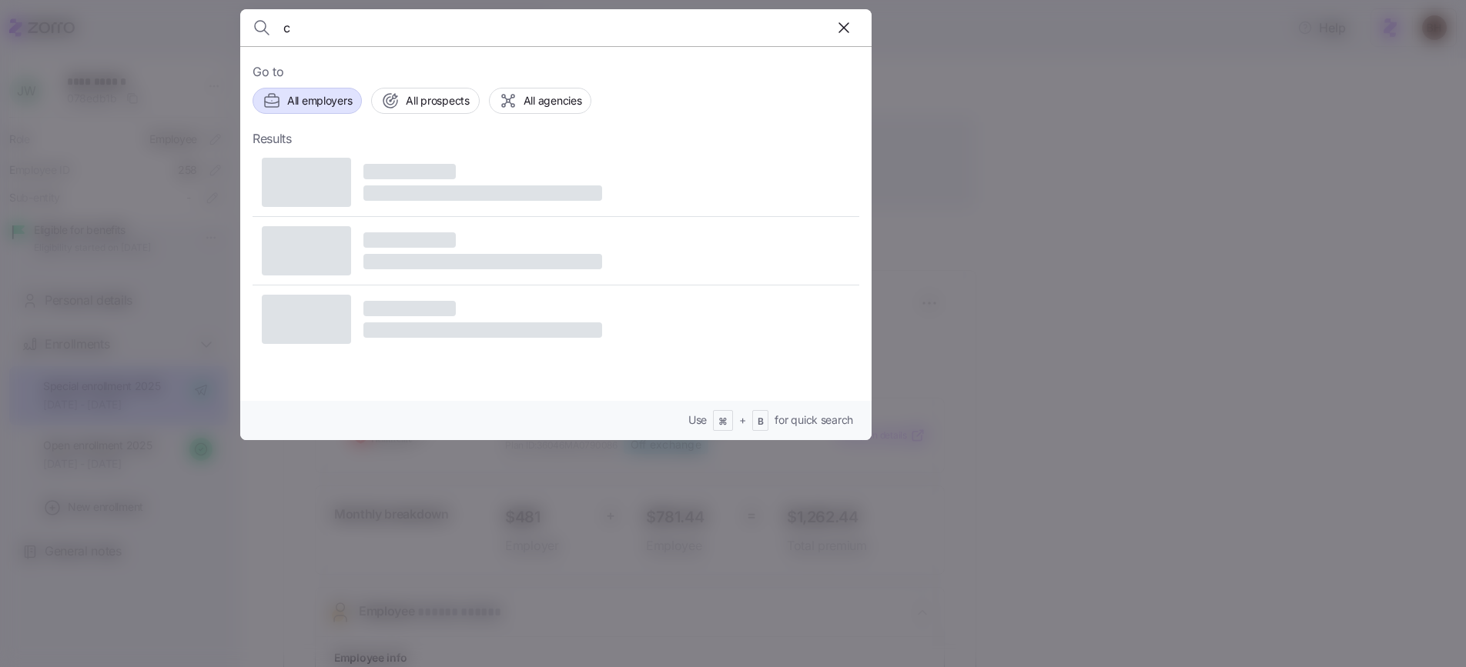
type input "c"
click at [323, 105] on span "All employers" at bounding box center [319, 100] width 65 height 15
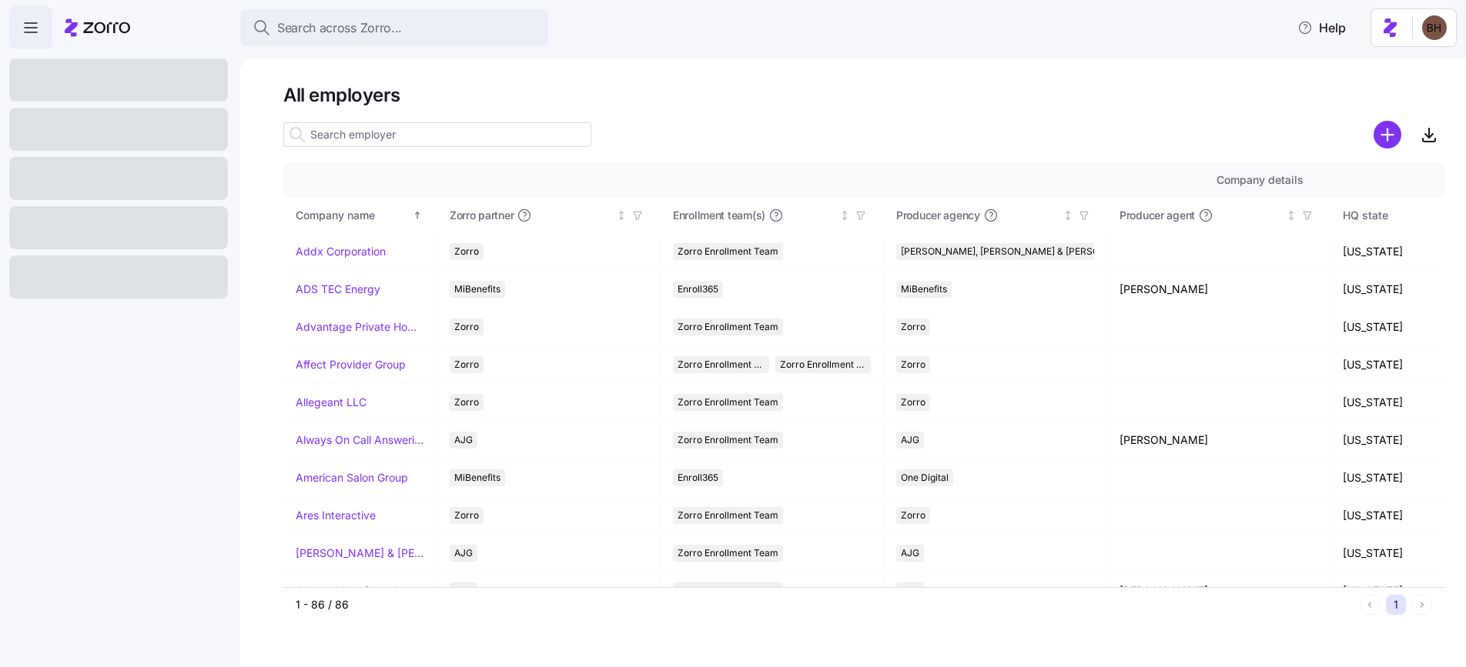
click at [373, 142] on input at bounding box center [437, 134] width 308 height 25
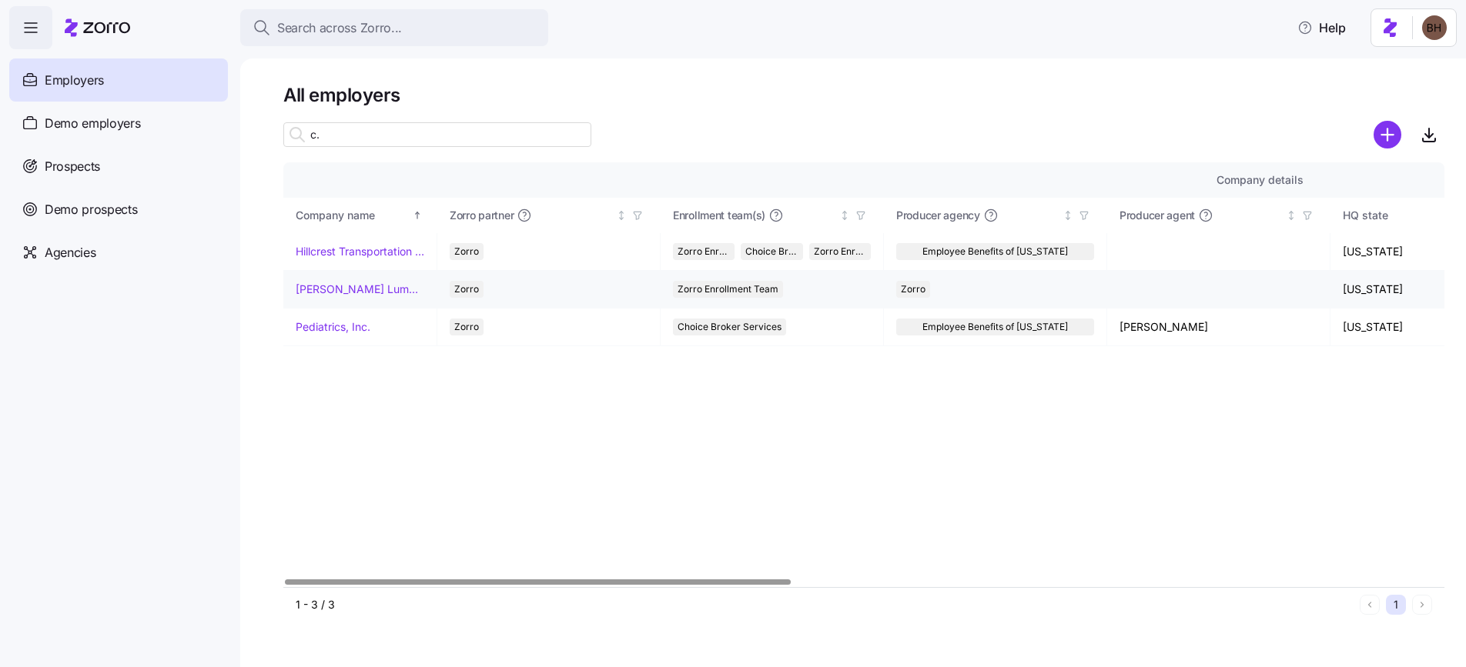
type input "c."
click at [368, 298] on td "O.C.Cluss Lumber Company" at bounding box center [360, 290] width 154 height 38
click at [373, 292] on link "O.C.Cluss Lumber Company" at bounding box center [360, 289] width 129 height 15
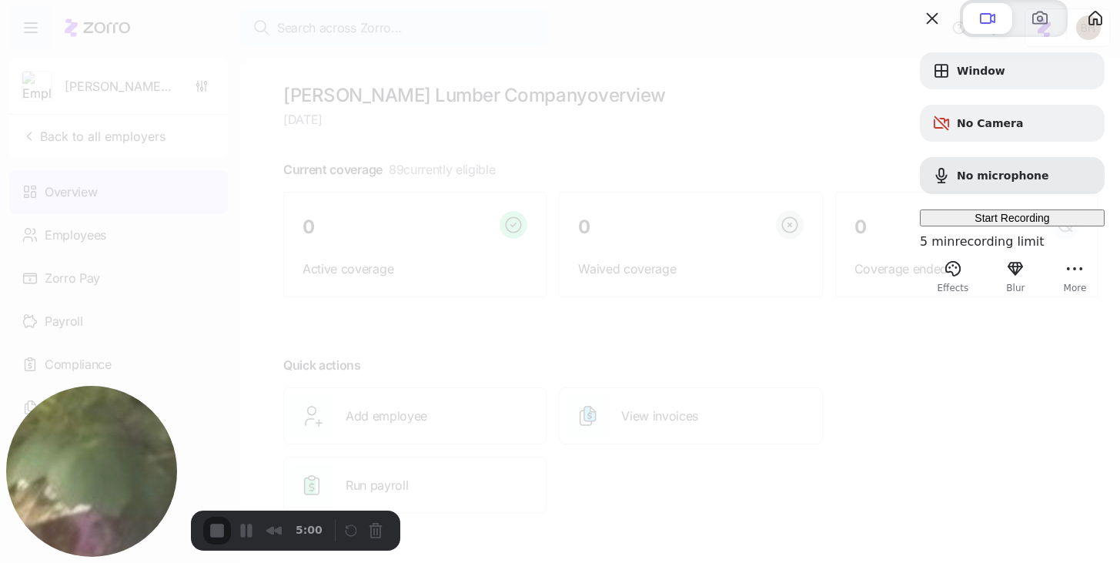
click at [991, 224] on div "Start Recording" at bounding box center [1012, 218] width 172 height 12
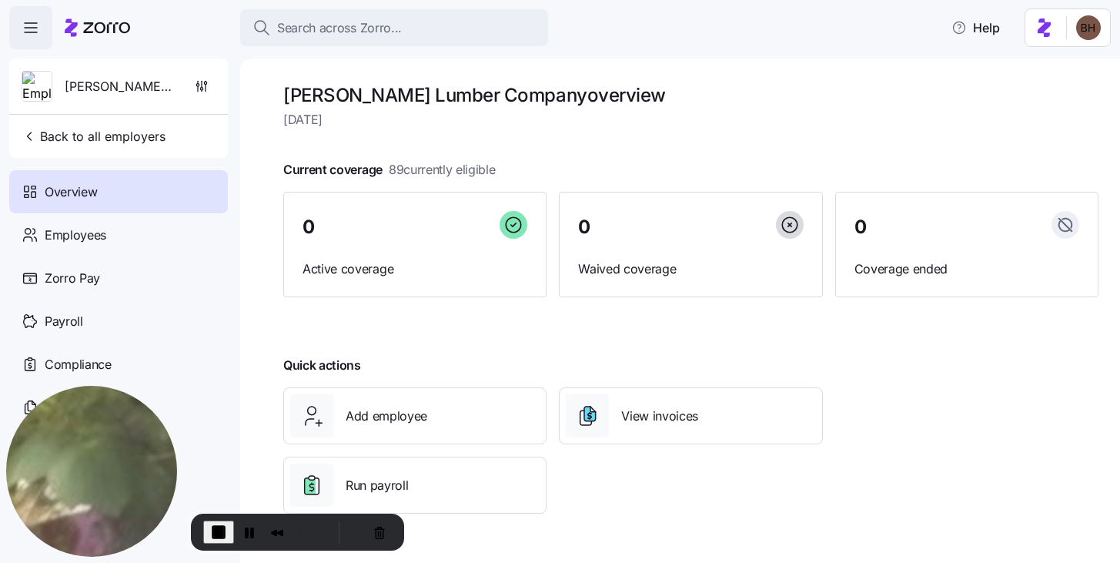
click at [690, 162] on div "Current coverage 89 currently eligible 0 Active coverage 0 Waived coverage 0 Co…" at bounding box center [690, 228] width 815 height 137
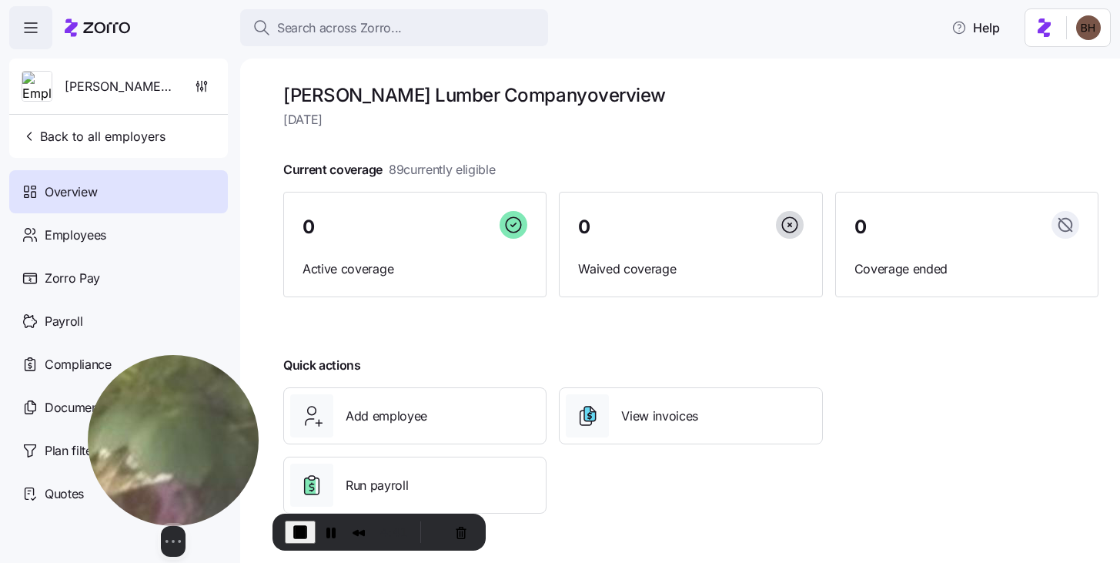
drag, startPoint x: 110, startPoint y: 436, endPoint x: 199, endPoint y: 478, distance: 98.1
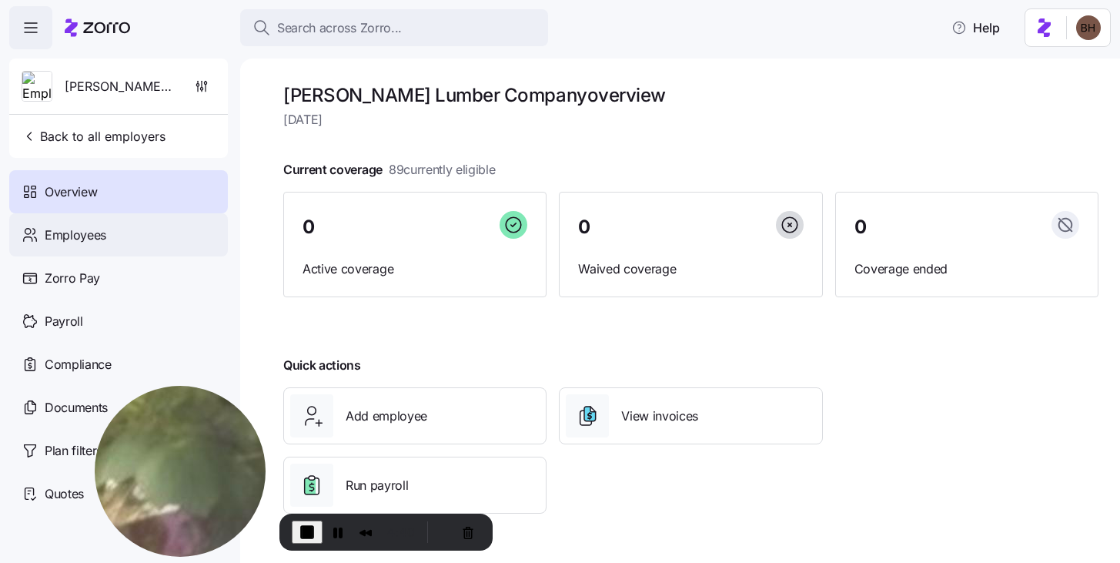
click at [88, 237] on span "Employees" at bounding box center [76, 235] width 62 height 19
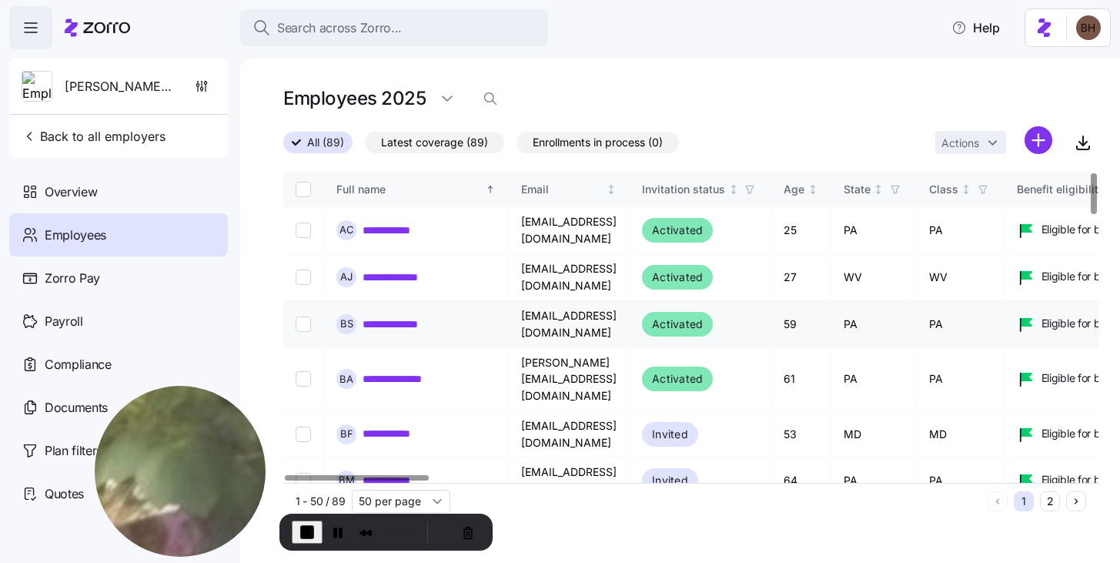
click at [377, 323] on link "**********" at bounding box center [404, 323] width 83 height 15
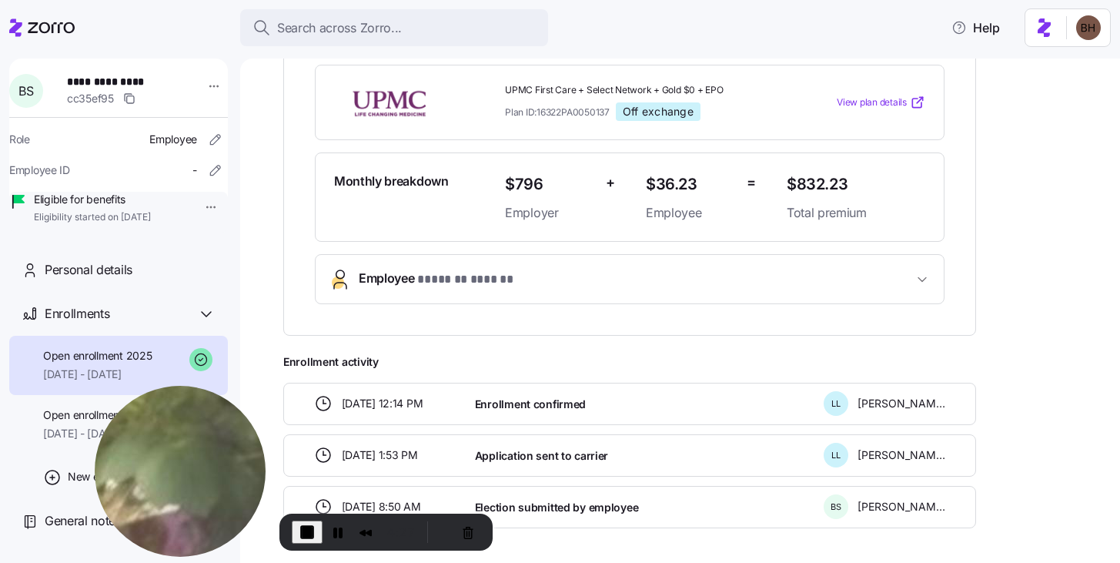
scroll to position [103, 0]
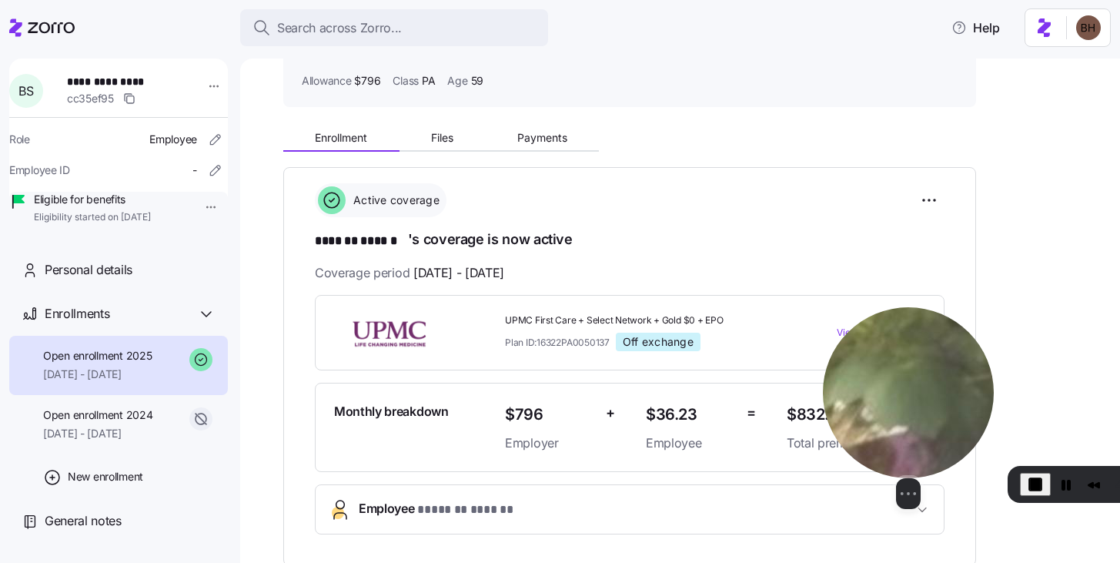
drag, startPoint x: 155, startPoint y: 470, endPoint x: 918, endPoint y: 430, distance: 764.7
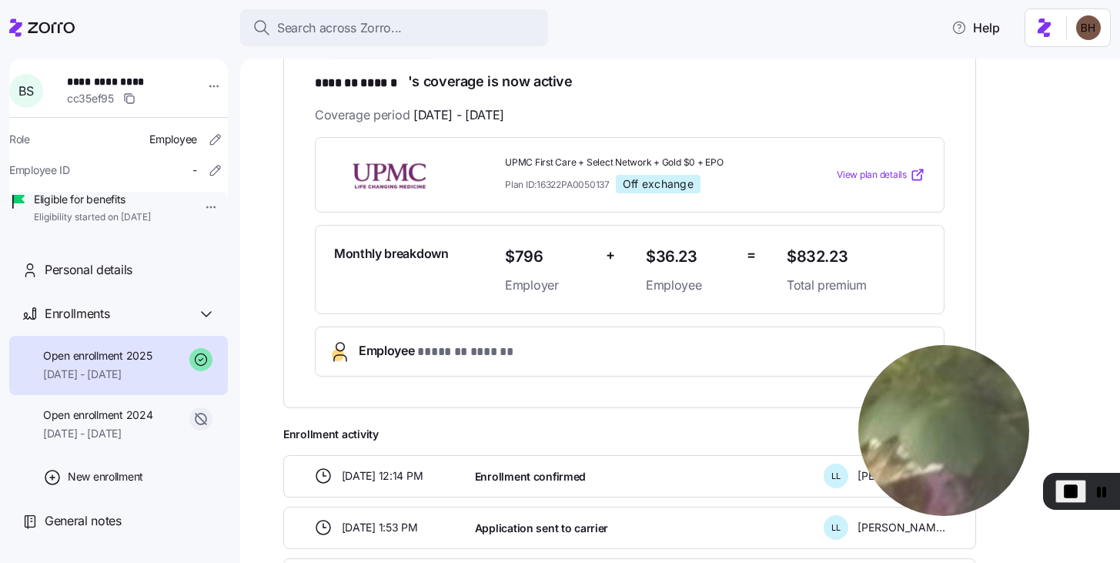
scroll to position [228, 0]
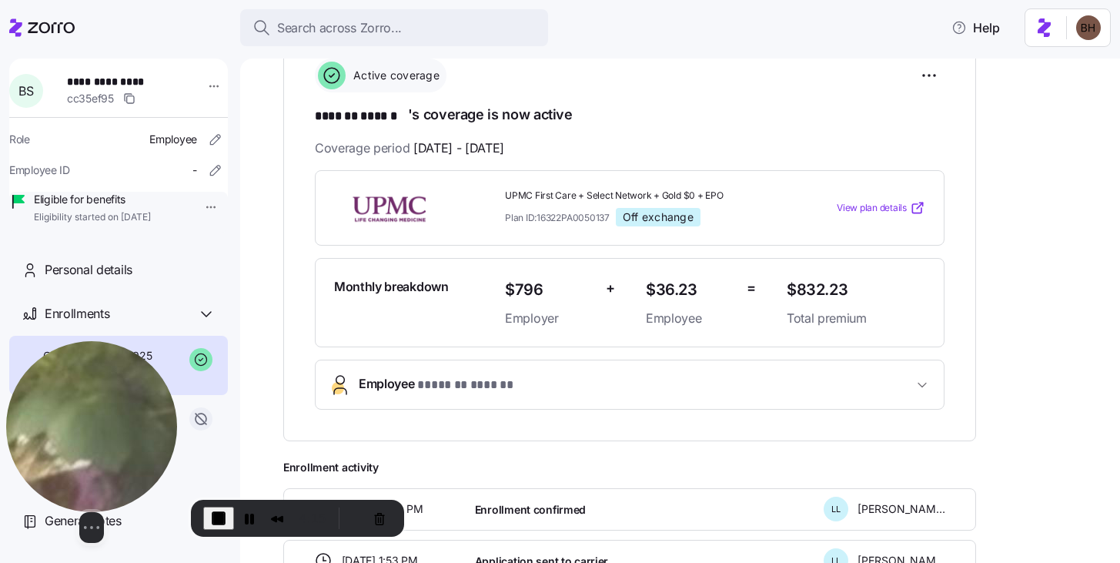
drag, startPoint x: 938, startPoint y: 413, endPoint x: 84, endPoint y: 440, distance: 854.9
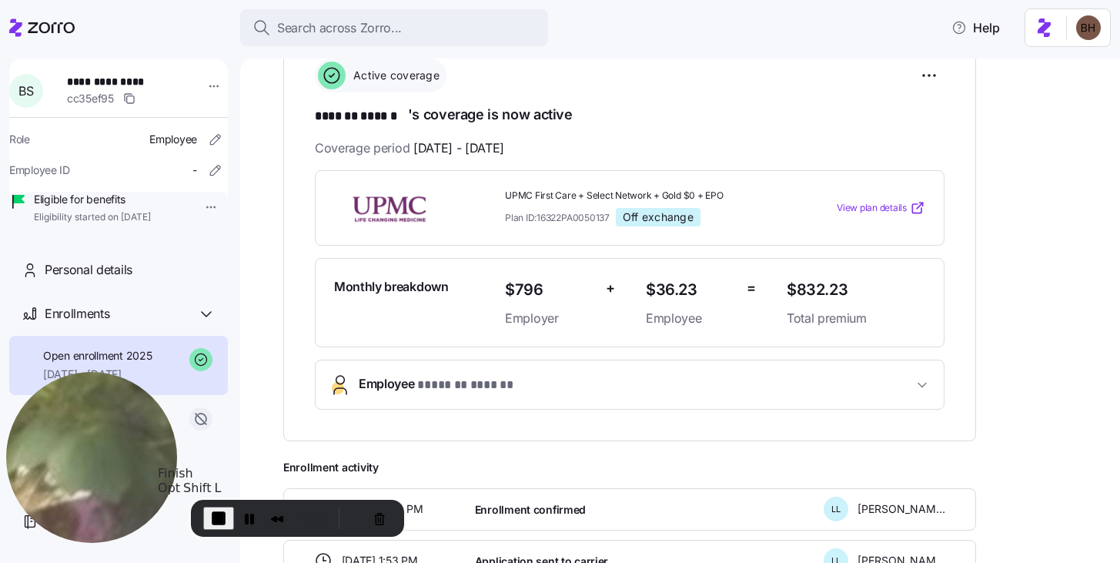
click at [211, 515] on span "End Recording" at bounding box center [218, 518] width 18 height 18
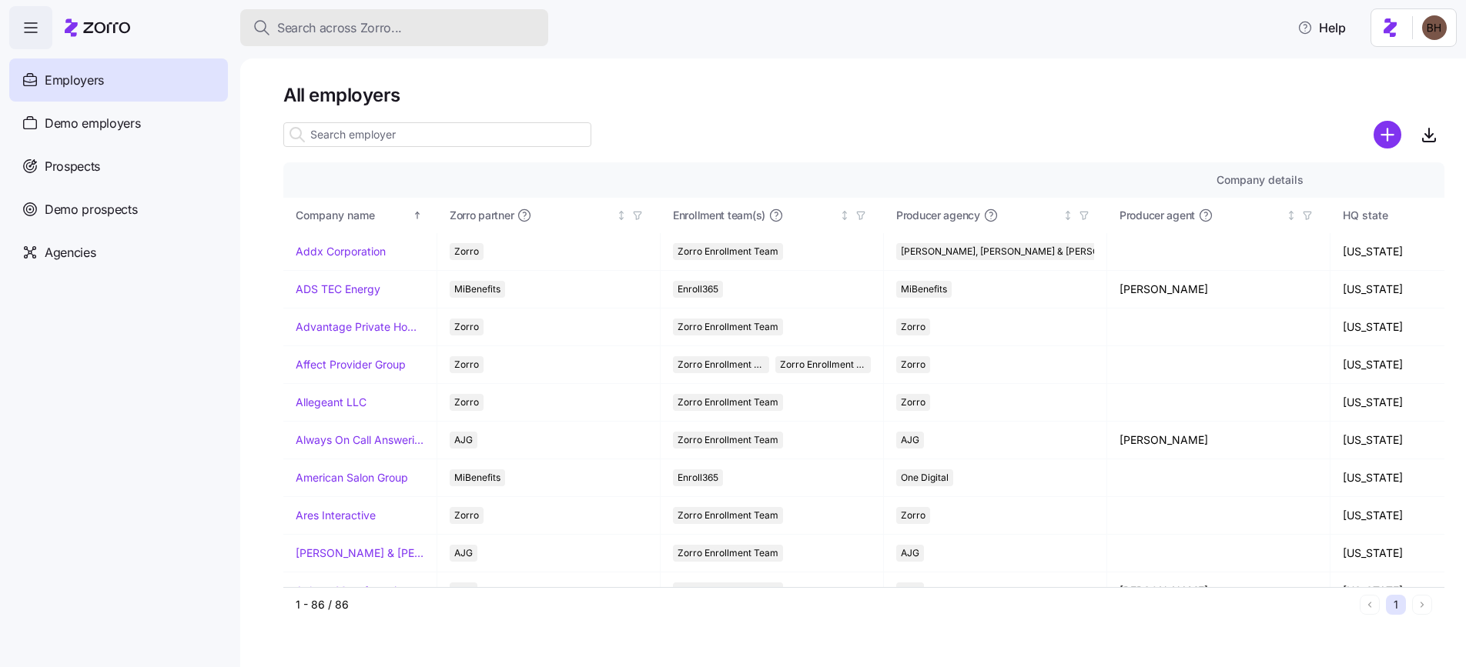
click at [349, 23] on span "Search across Zorro..." at bounding box center [339, 27] width 125 height 19
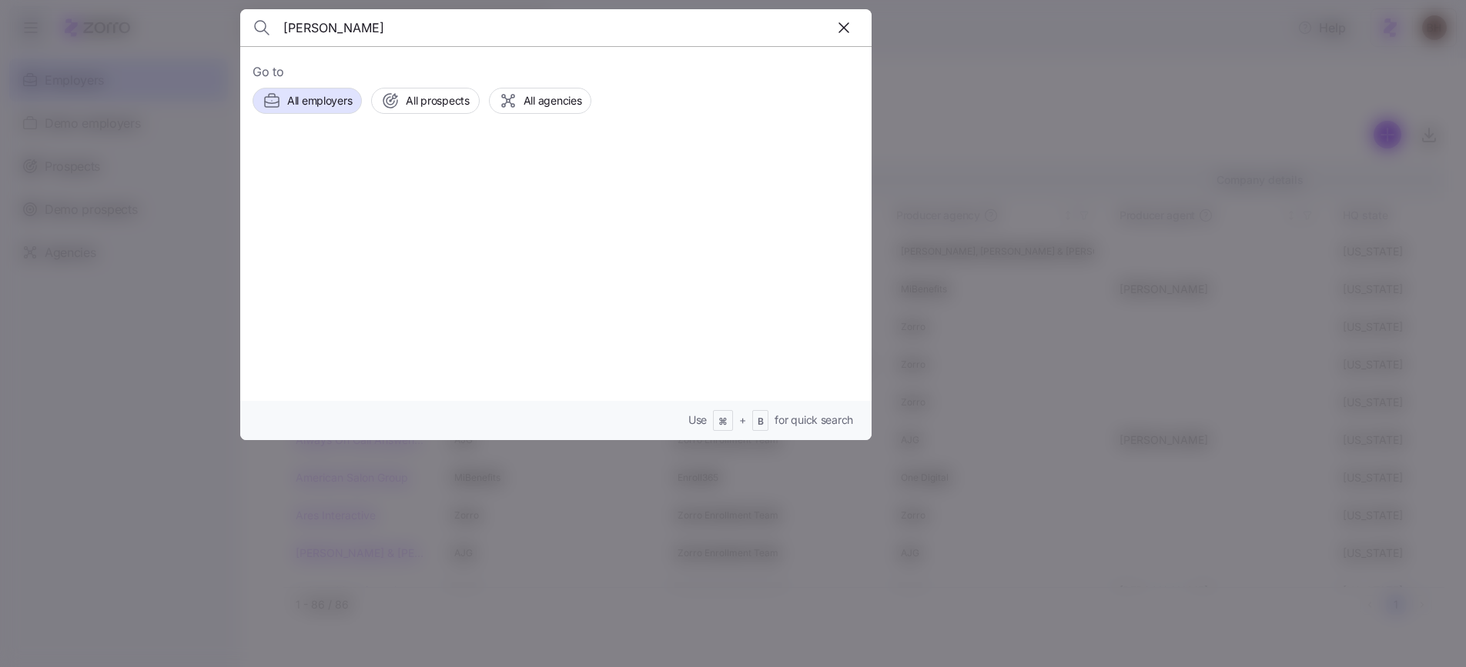
type input "april simone"
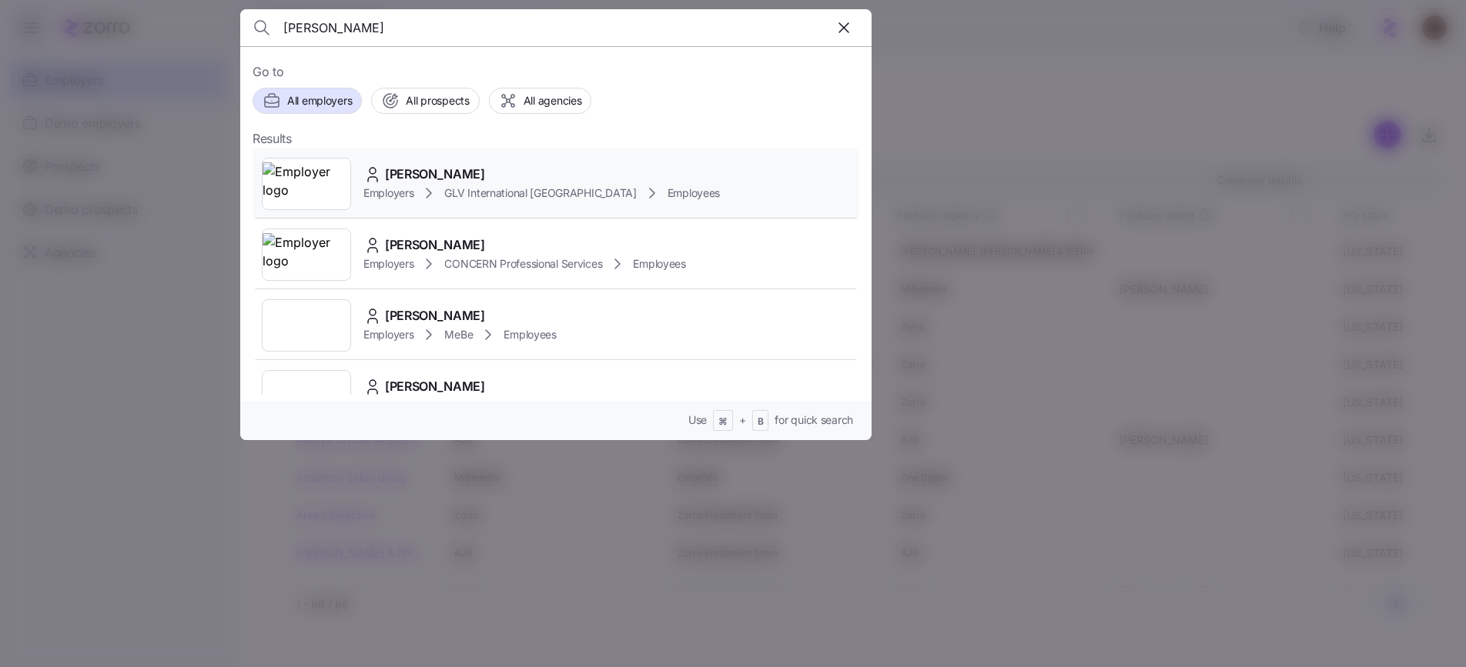
click at [443, 179] on span "April Simone" at bounding box center [435, 174] width 100 height 19
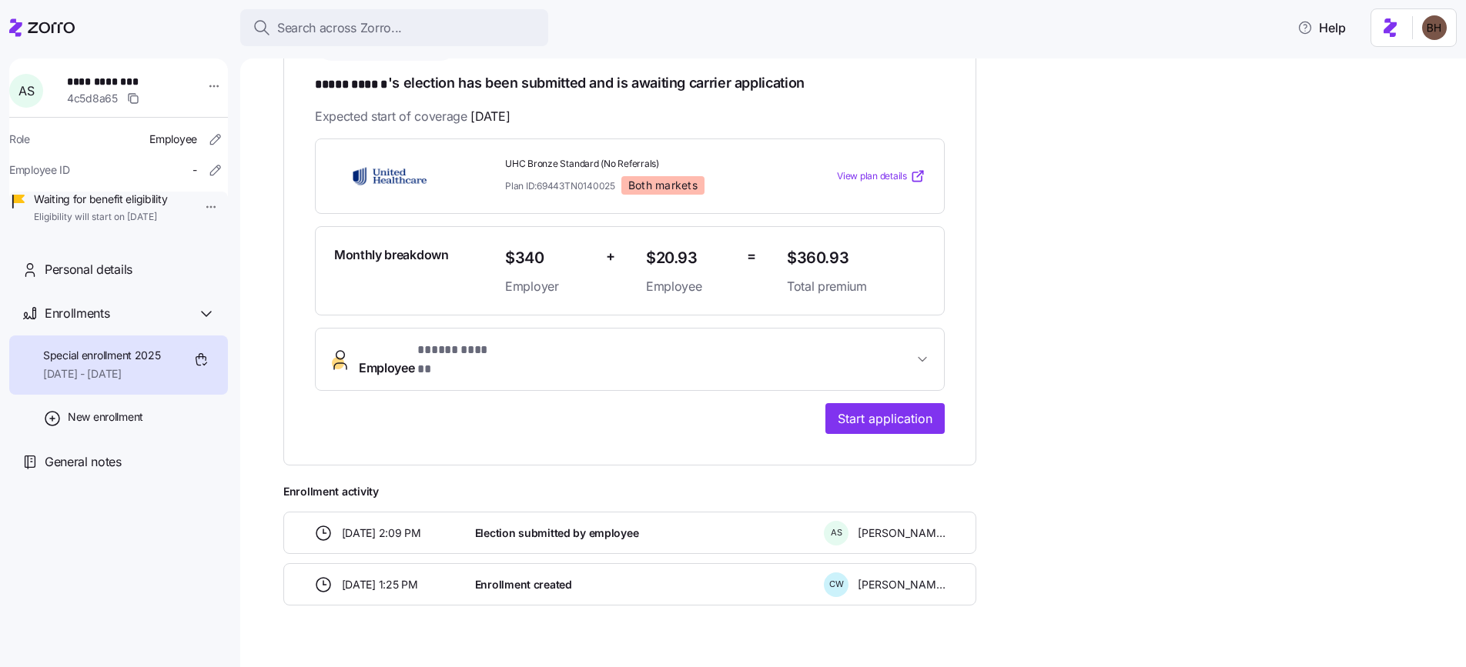
scroll to position [276, 0]
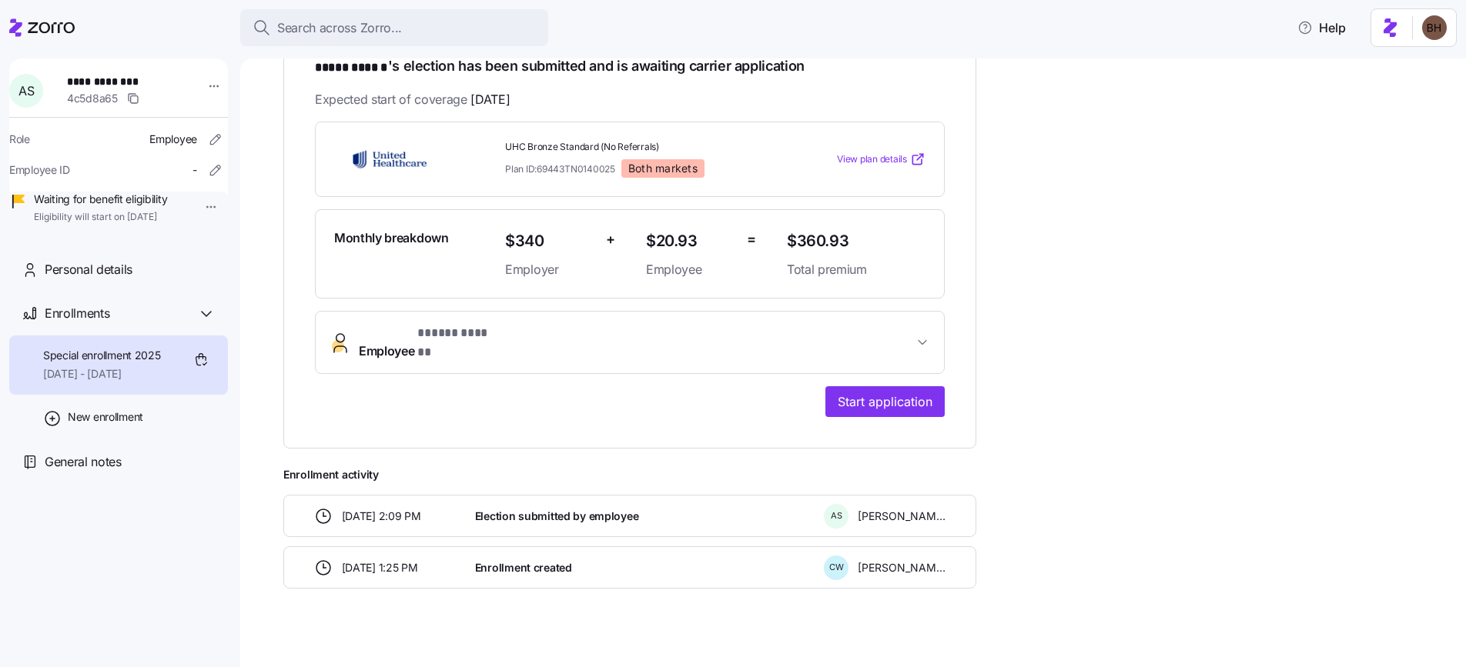
click at [915, 335] on icon "button" at bounding box center [921, 342] width 15 height 15
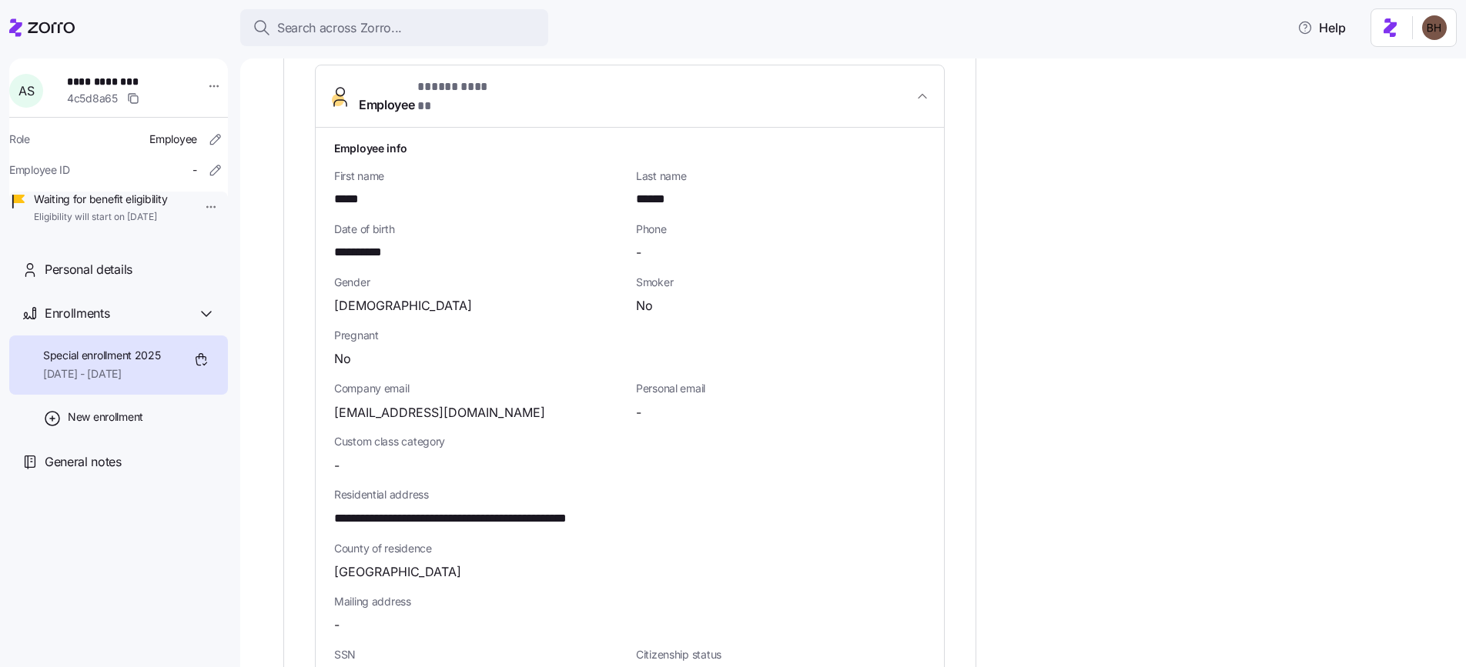
scroll to position [0, 0]
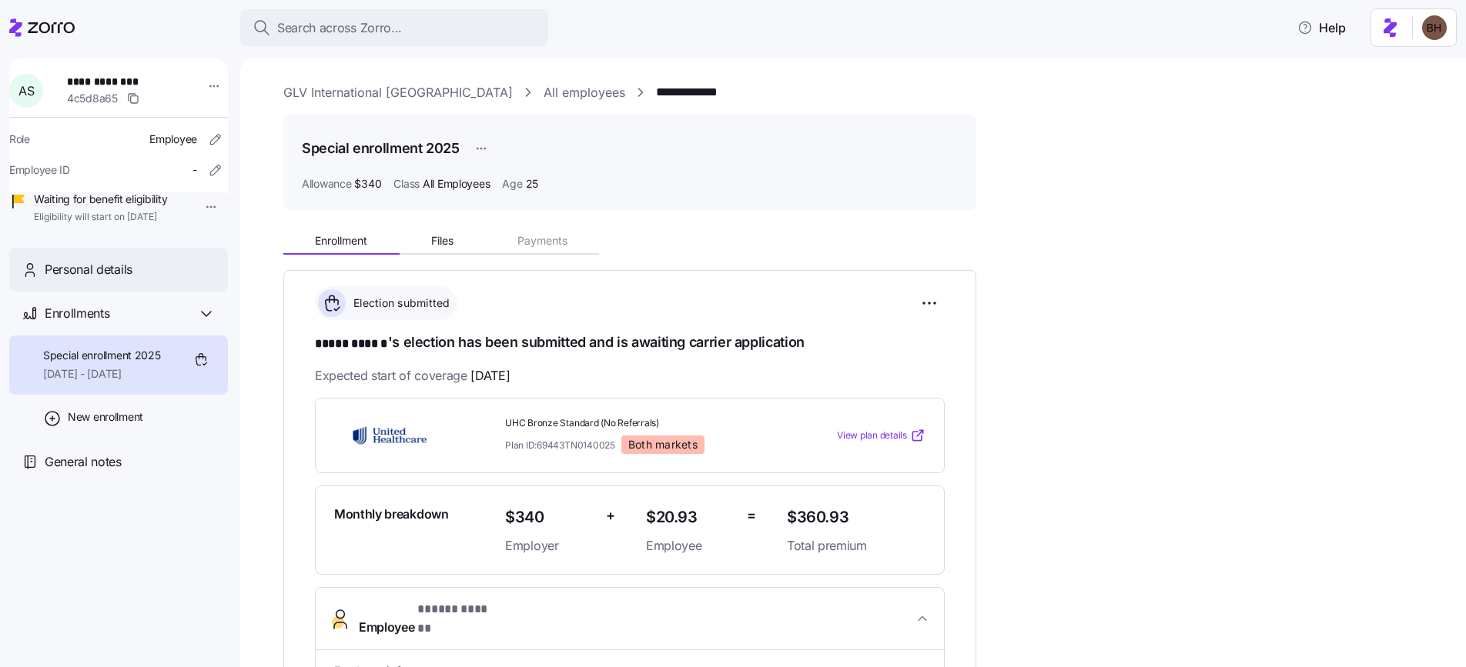
click at [123, 279] on span "Personal details" at bounding box center [89, 269] width 88 height 19
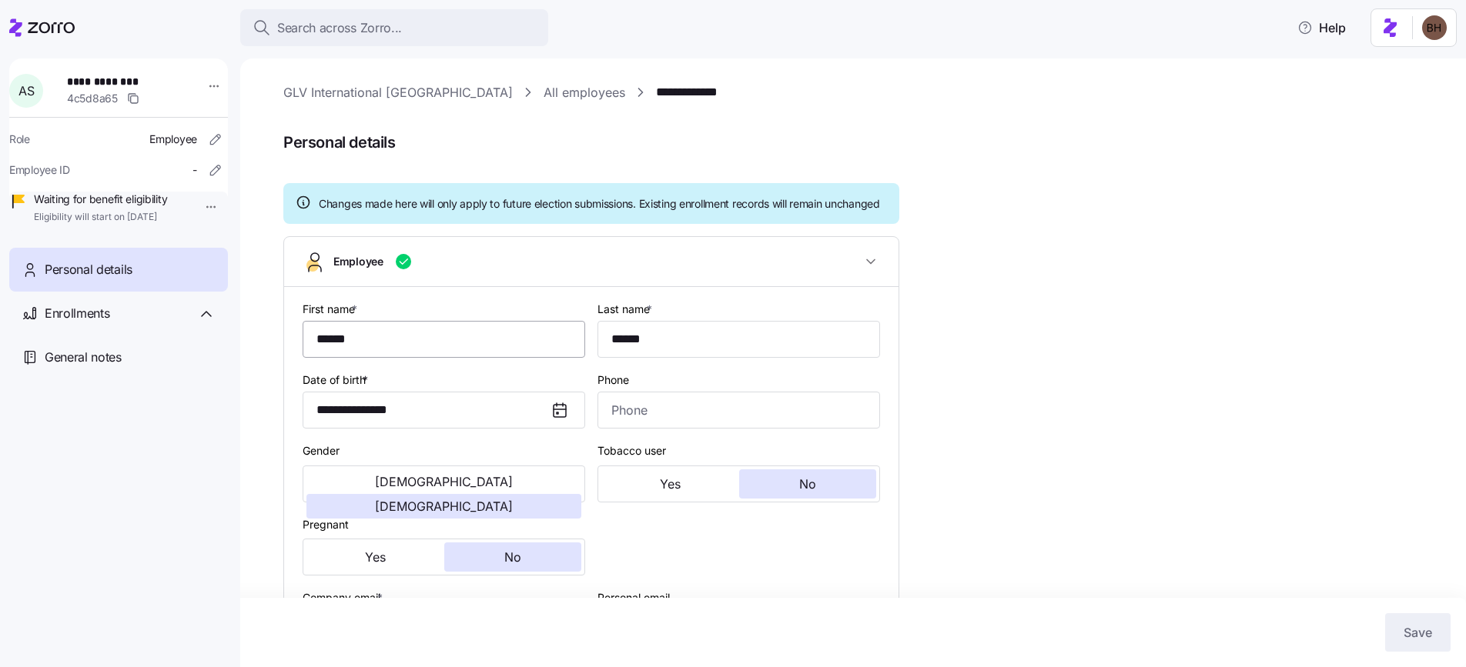
type input "All Employees"
click at [353, 93] on link "GLV International [GEOGRAPHIC_DATA]" at bounding box center [397, 92] width 229 height 19
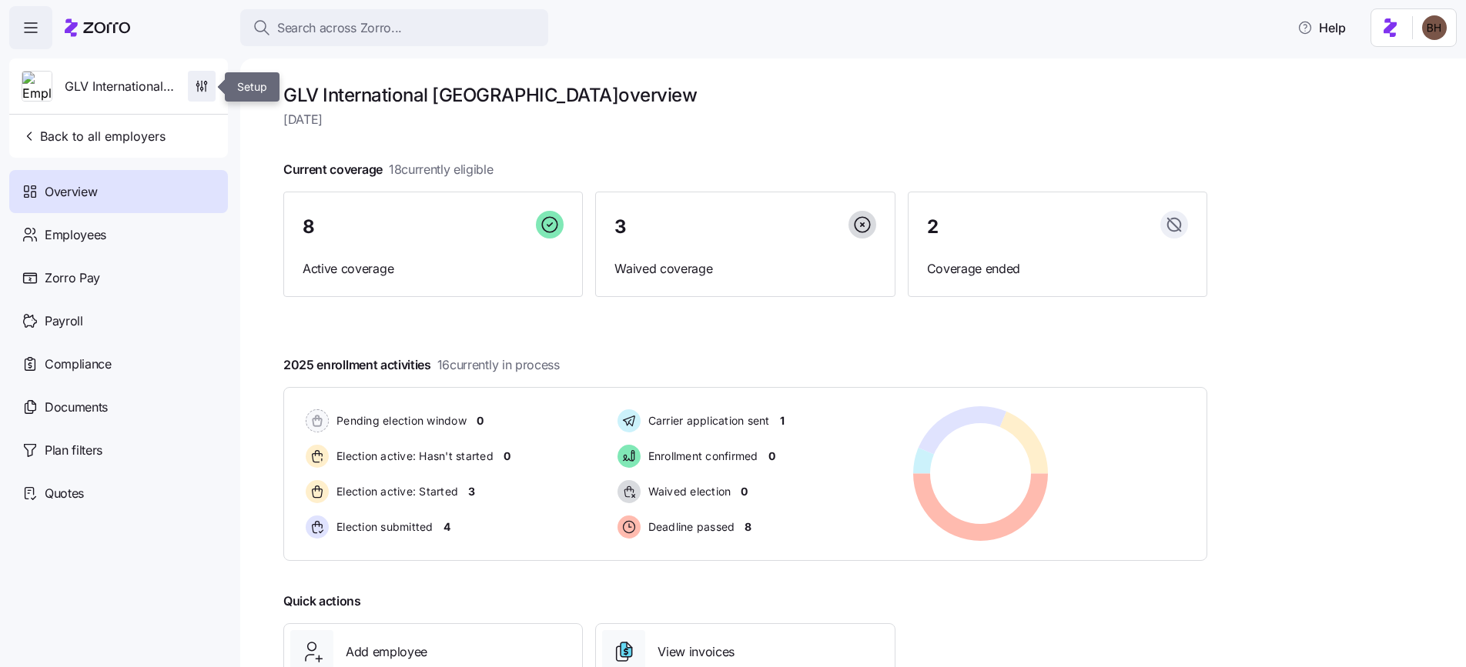
click at [202, 86] on icon "button" at bounding box center [202, 84] width 0 height 6
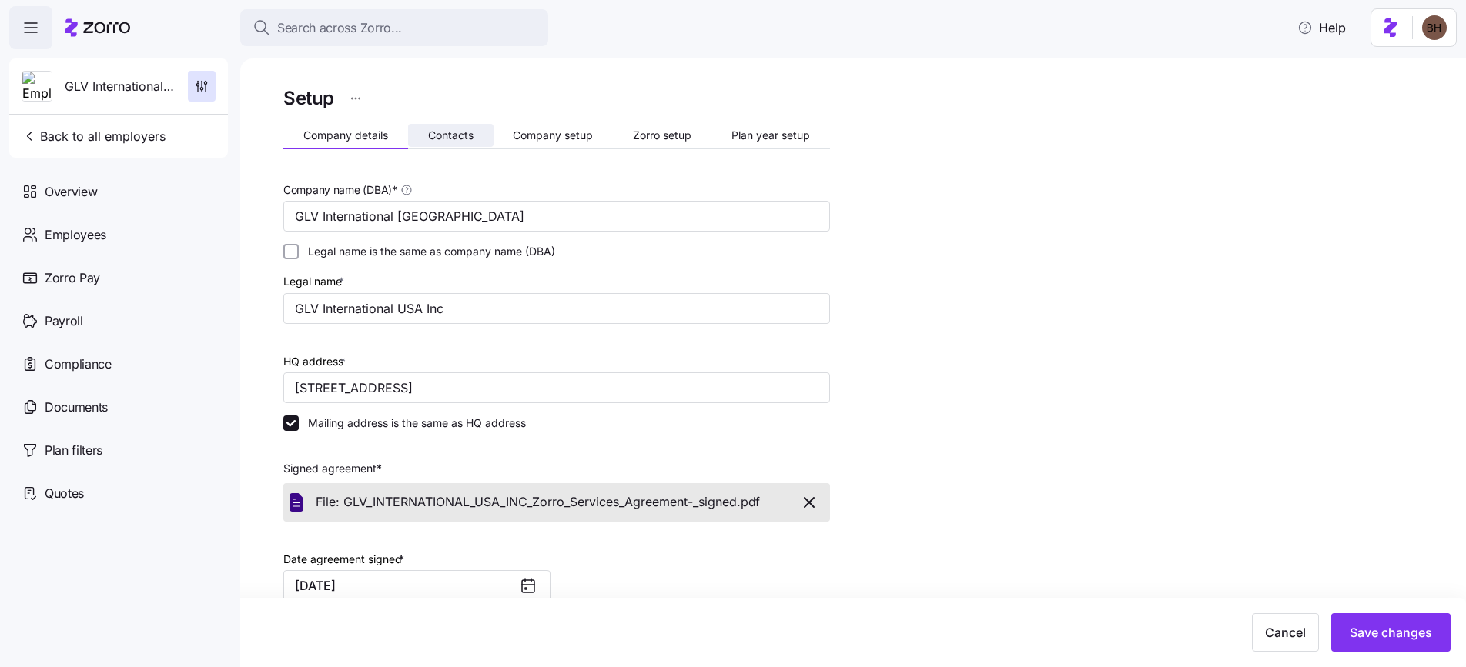
click at [446, 144] on button "Contacts" at bounding box center [450, 135] width 85 height 23
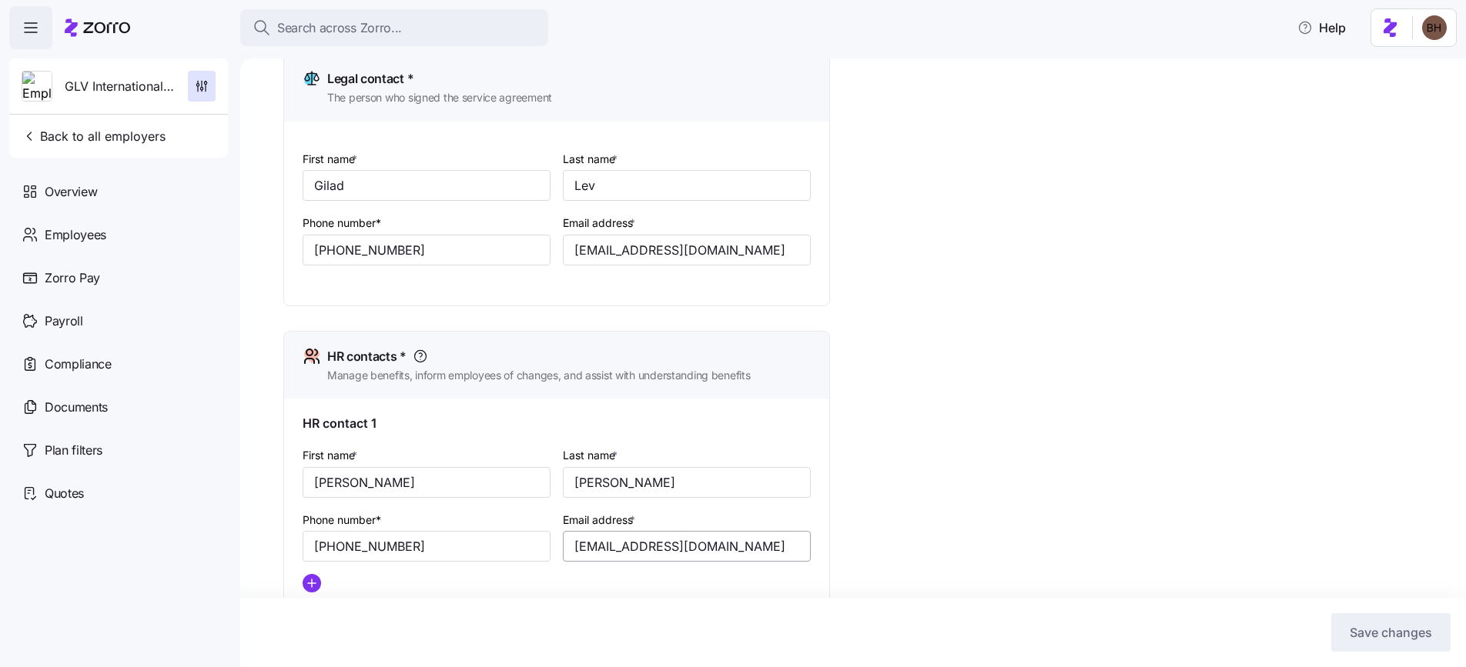
scroll to position [431, 0]
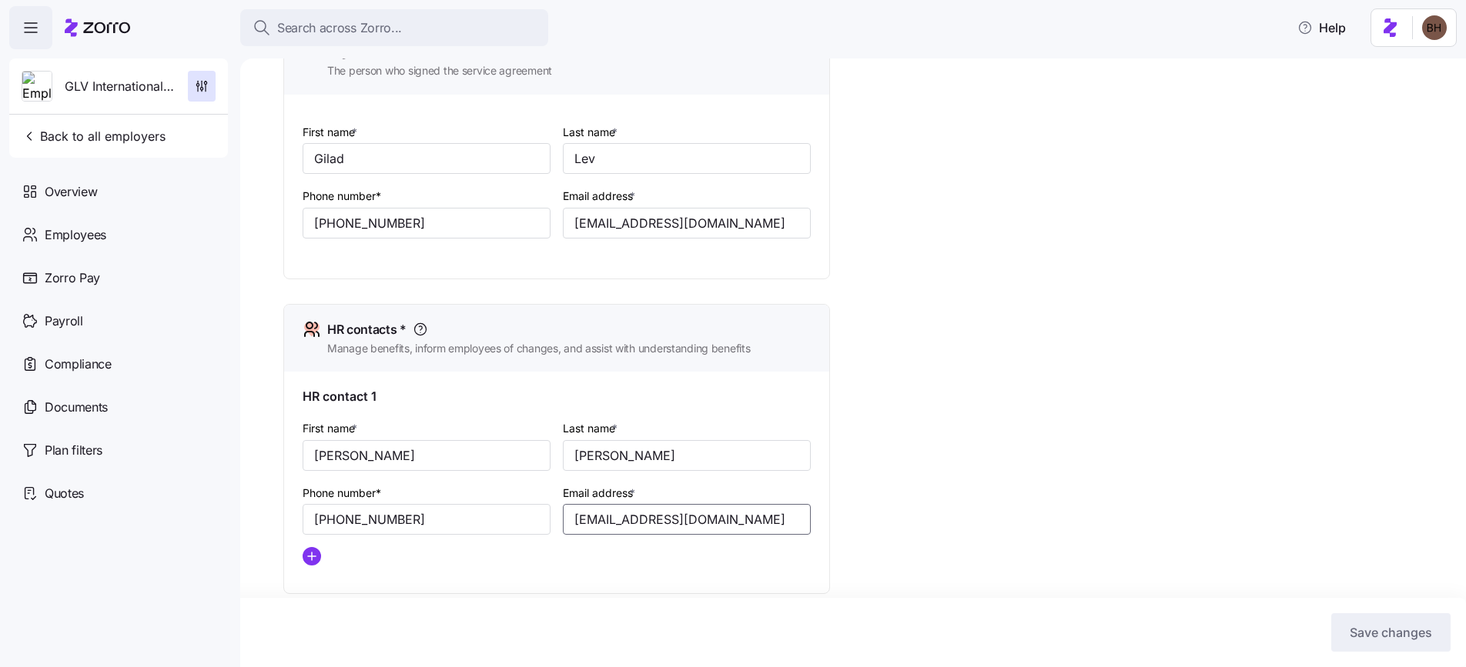
drag, startPoint x: 712, startPoint y: 525, endPoint x: 574, endPoint y: 510, distance: 138.6
click at [574, 510] on input "Mattw@glv1995.com" at bounding box center [687, 519] width 248 height 31
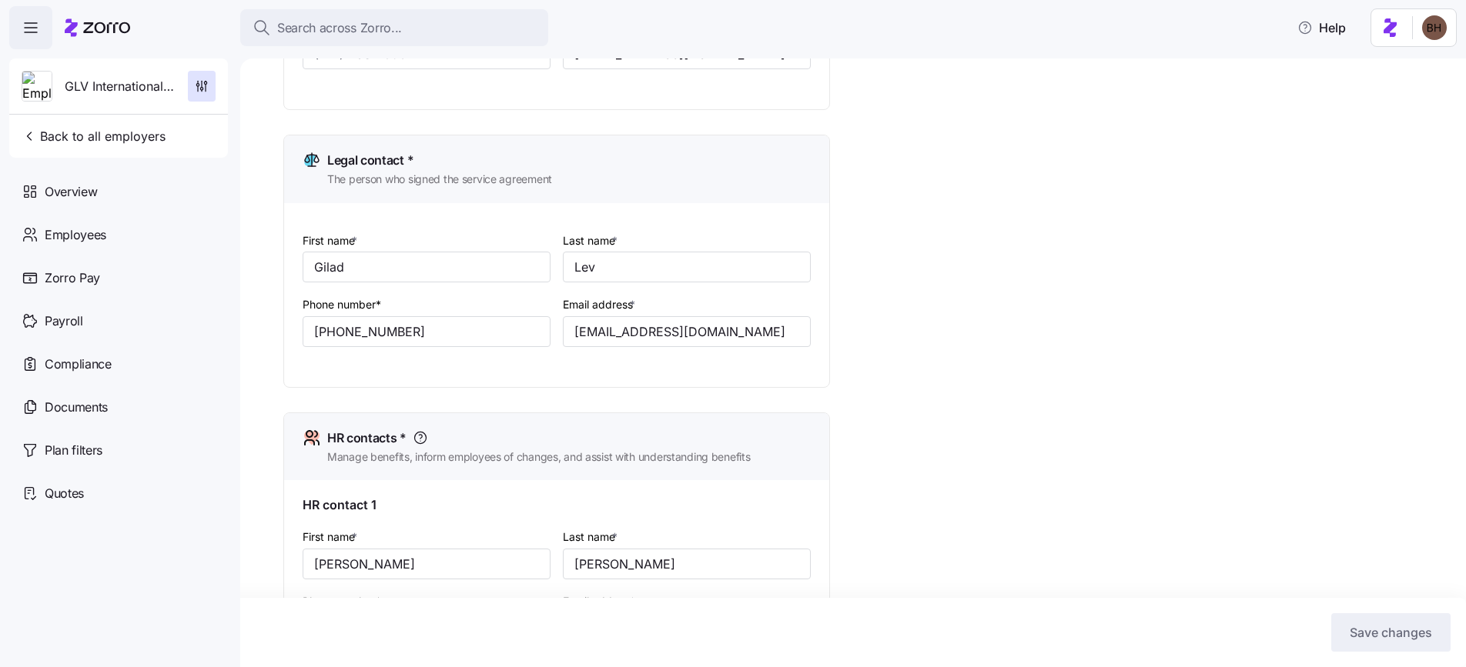
scroll to position [0, 0]
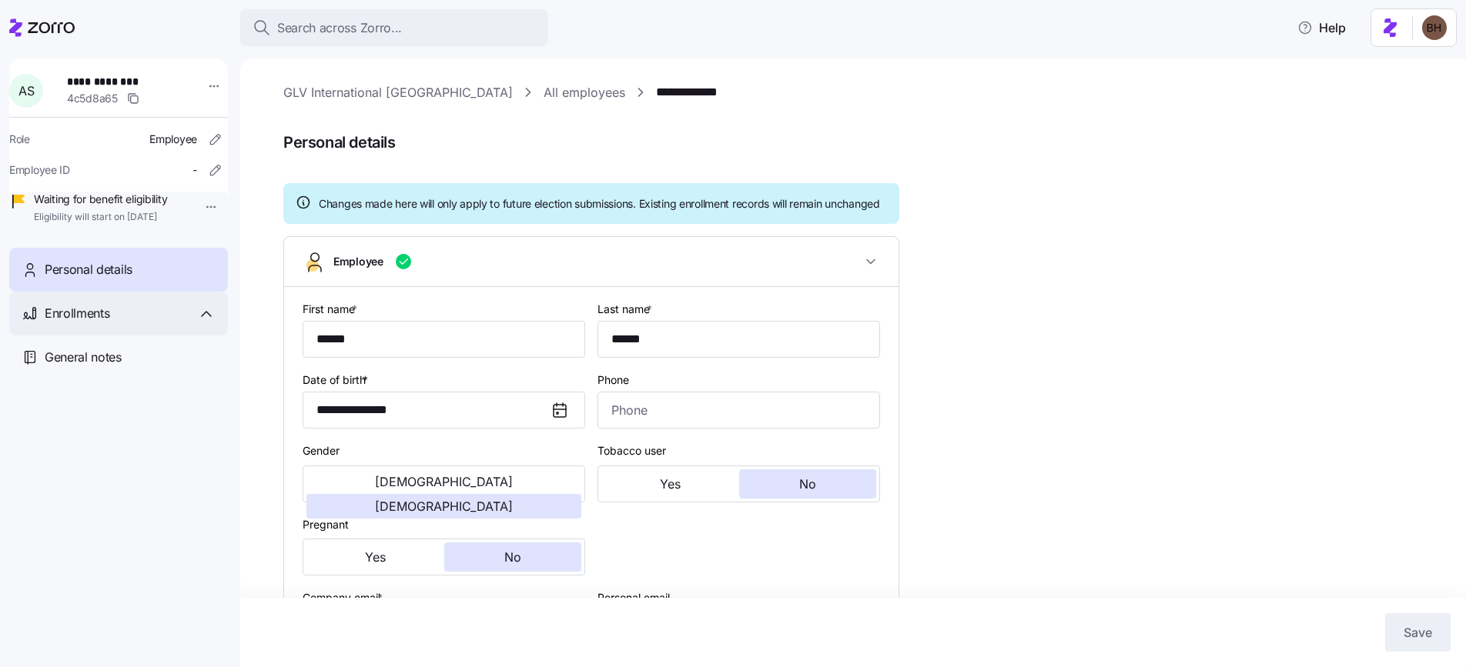
click at [109, 323] on span "Enrollments" at bounding box center [77, 313] width 65 height 19
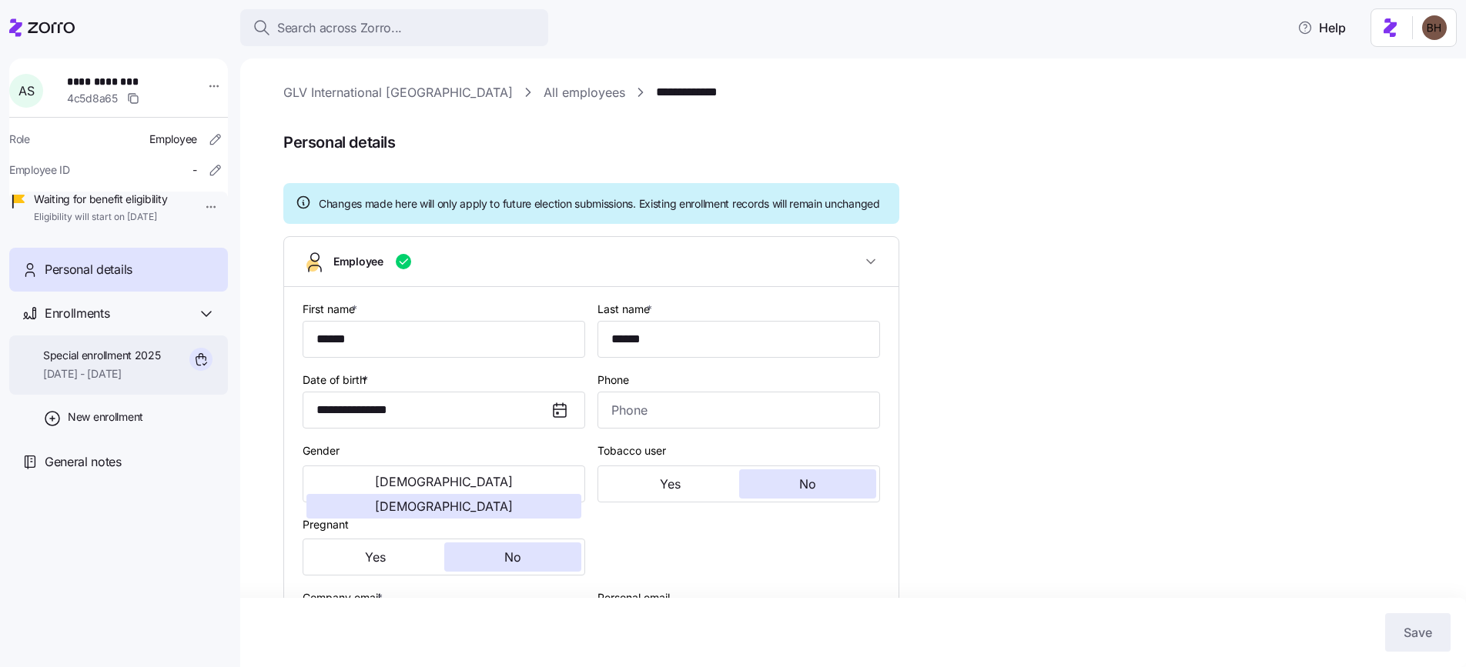
click at [121, 383] on div "Special enrollment 2025 09/01/2025 - 12/31/2025" at bounding box center [102, 365] width 118 height 35
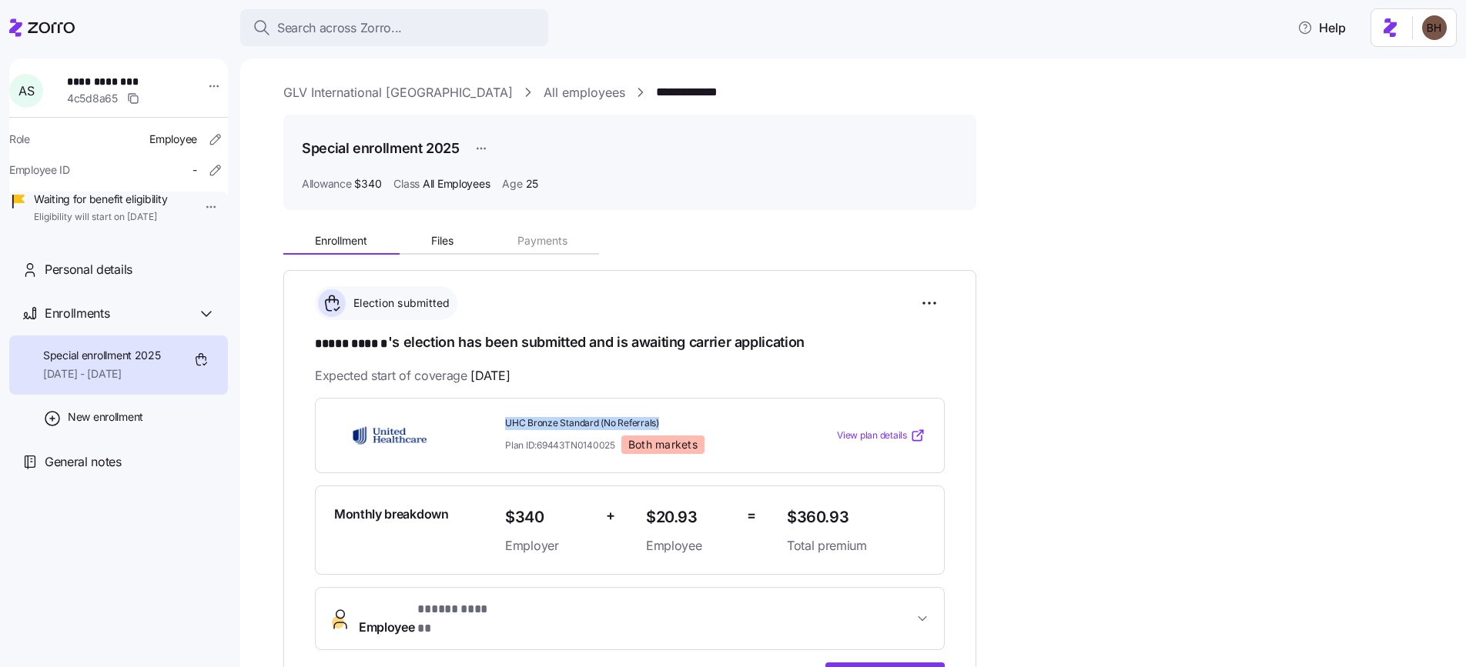
drag, startPoint x: 505, startPoint y: 420, endPoint x: 678, endPoint y: 420, distance: 173.2
click at [678, 420] on span "UHC Bronze Standard (No Referrals)" at bounding box center [639, 423] width 269 height 13
drag, startPoint x: 560, startPoint y: 436, endPoint x: 577, endPoint y: 444, distance: 19.3
click at [560, 439] on span "Plan ID: 69443TN0140025" at bounding box center [560, 445] width 110 height 13
drag, startPoint x: 618, startPoint y: 445, endPoint x: 495, endPoint y: 419, distance: 125.9
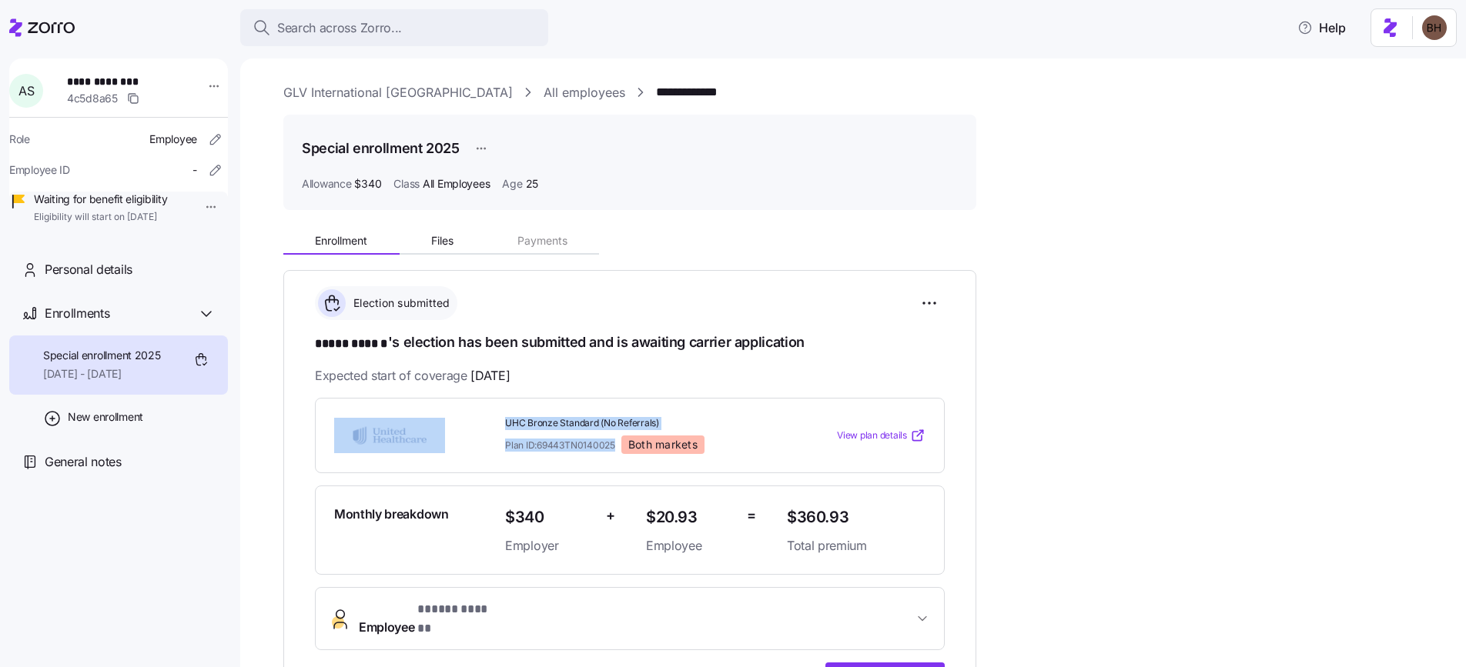
click at [495, 419] on div "UHC Bronze Standard (No Referrals) Plan ID: 69443TN0140025 Both markets View pl…" at bounding box center [629, 436] width 603 height 50
copy div "UHC Bronze Standard (No Referrals) Plan ID: 69443TN0140025"
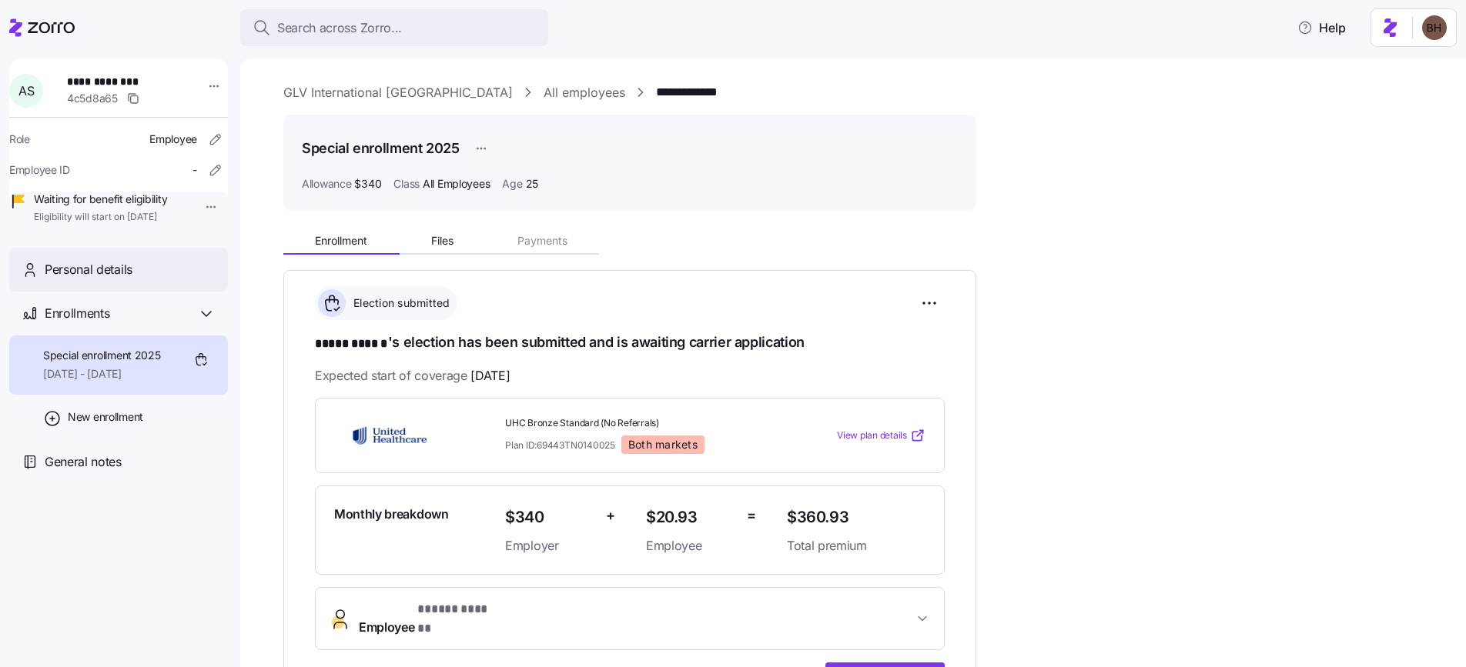
click at [112, 279] on span "Personal details" at bounding box center [89, 269] width 88 height 19
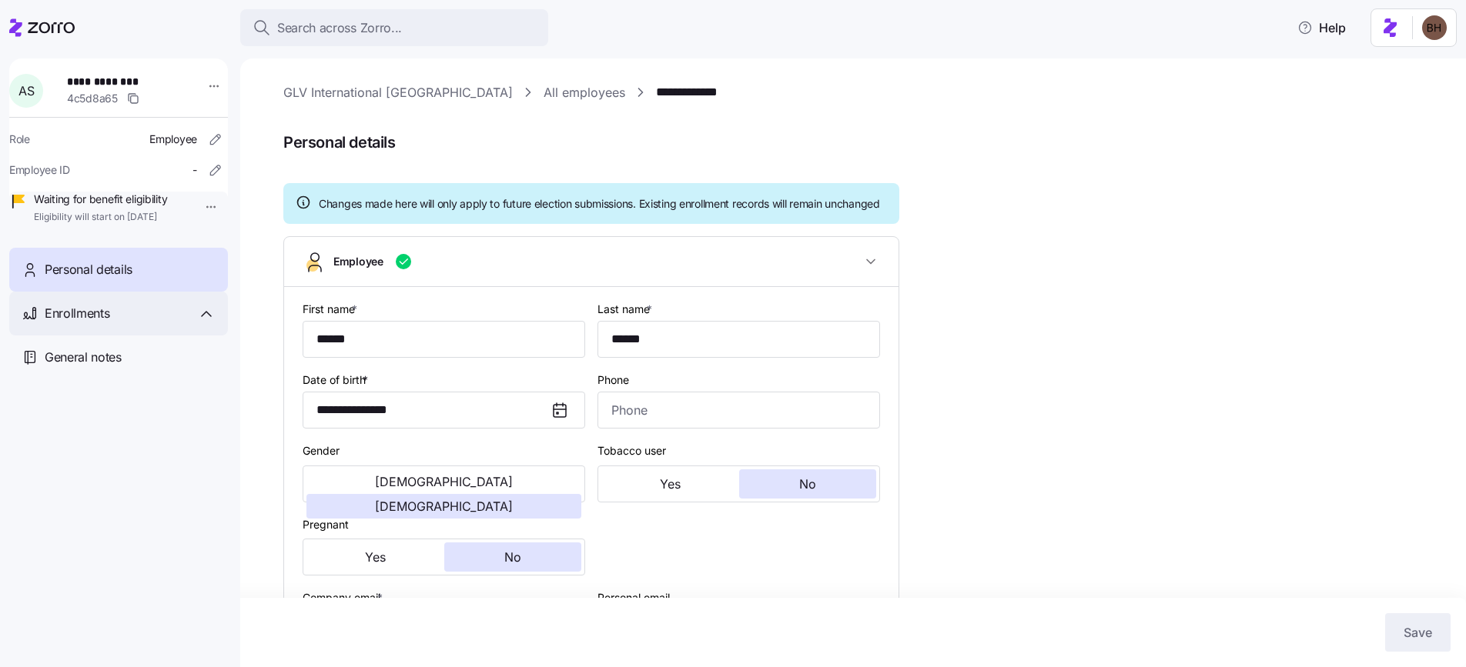
click at [71, 323] on span "Enrollments" at bounding box center [77, 313] width 65 height 19
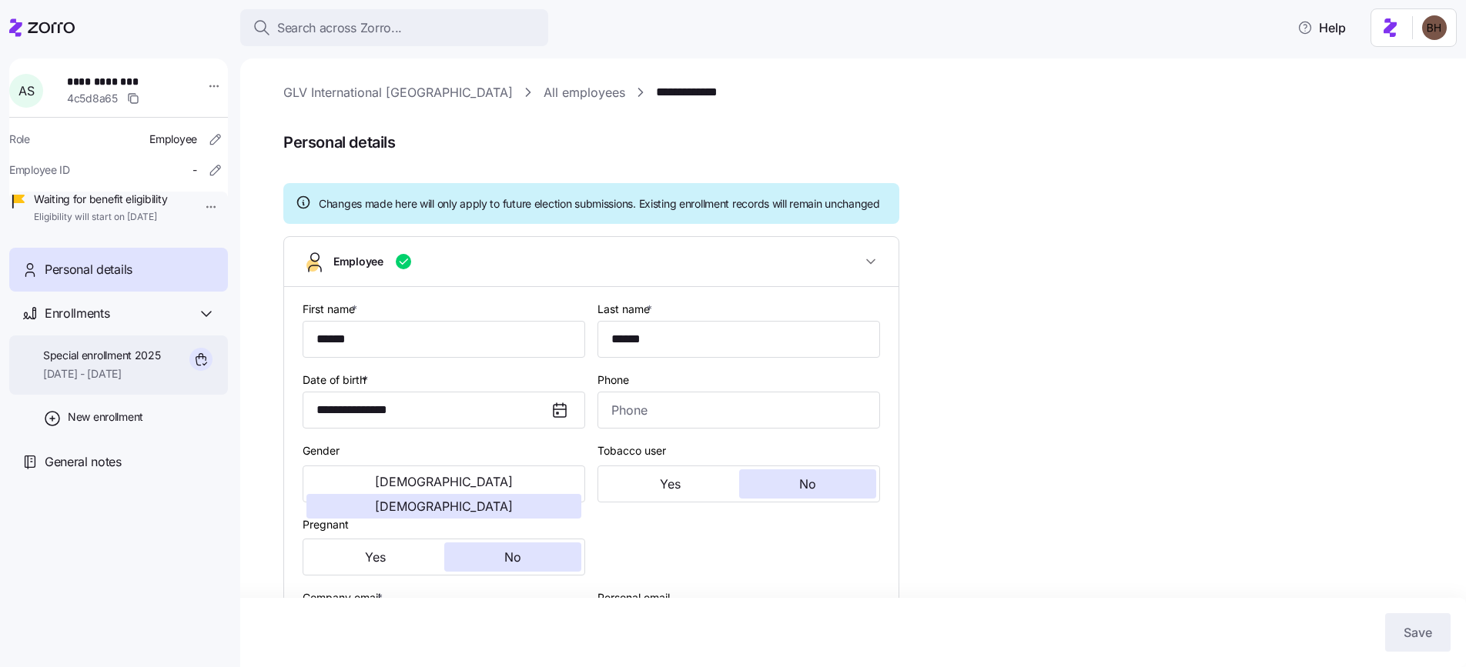
click at [99, 363] on span "Special enrollment 2025" at bounding box center [102, 355] width 118 height 15
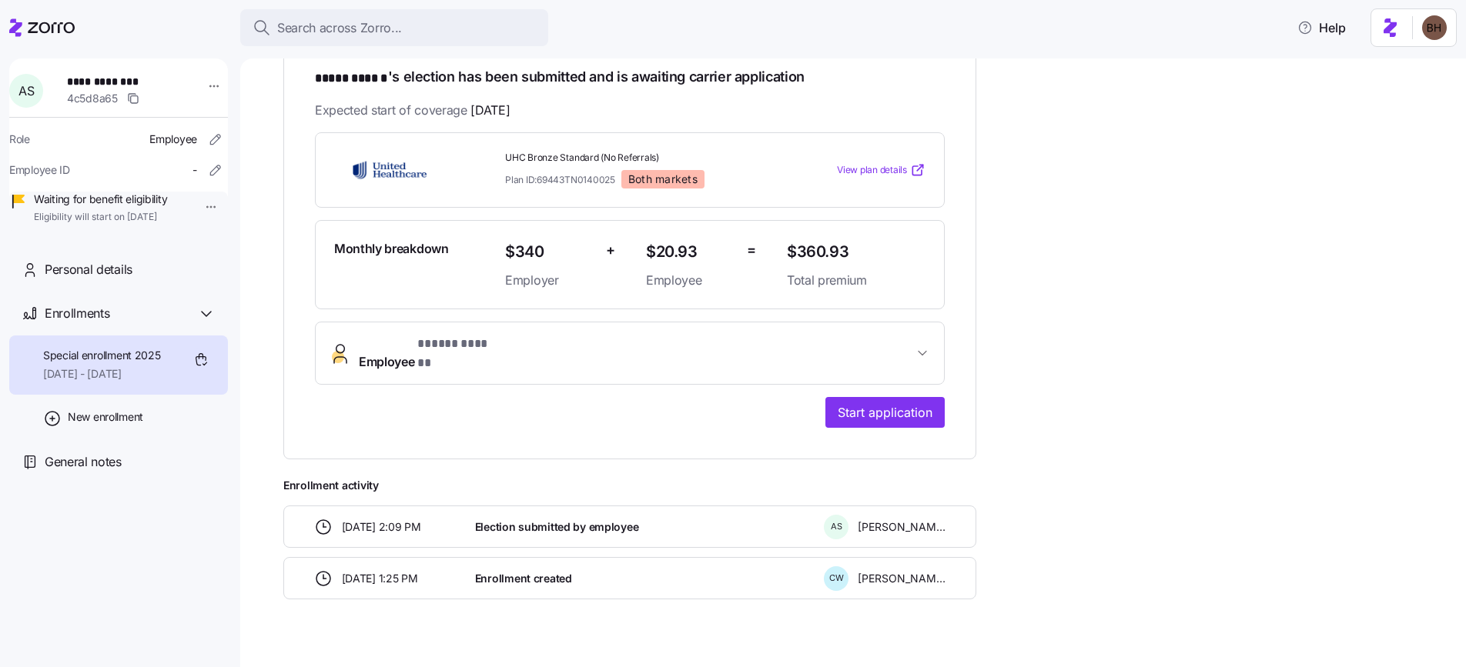
scroll to position [276, 0]
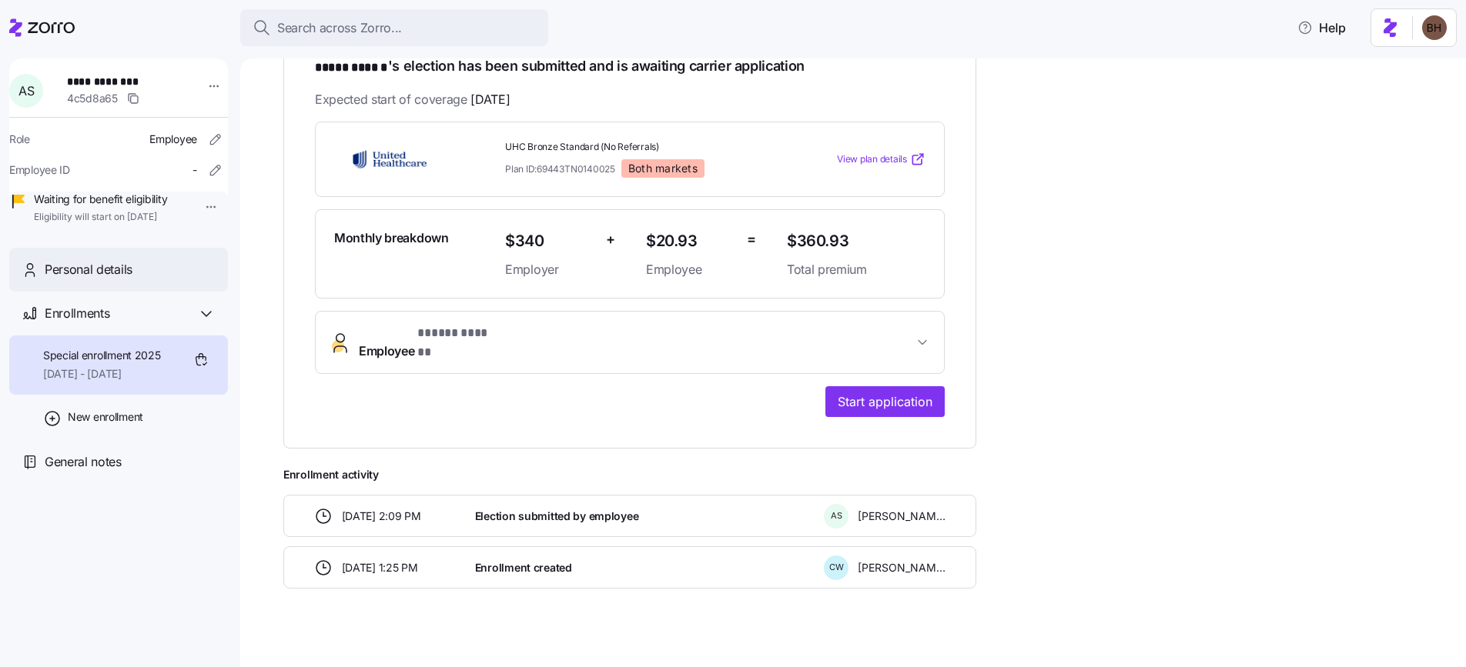
click at [163, 279] on div "Personal details" at bounding box center [130, 269] width 171 height 19
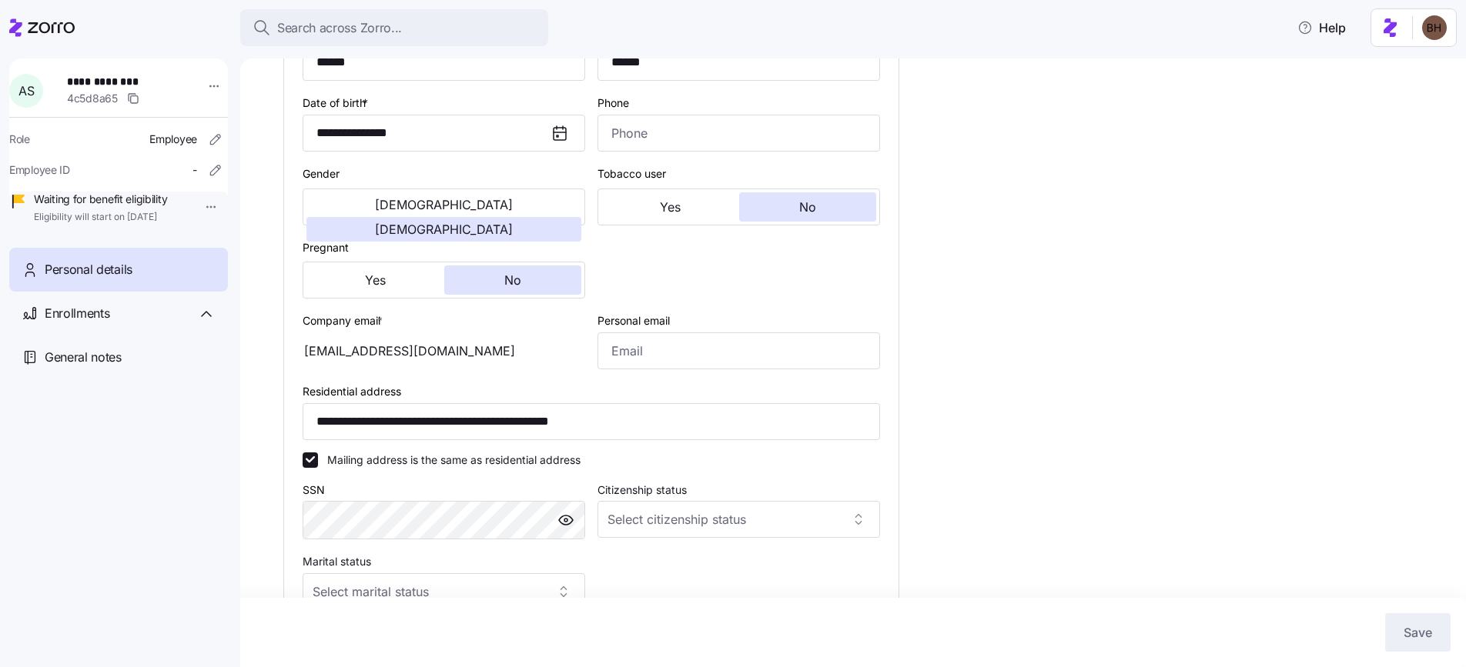
scroll to position [279, 0]
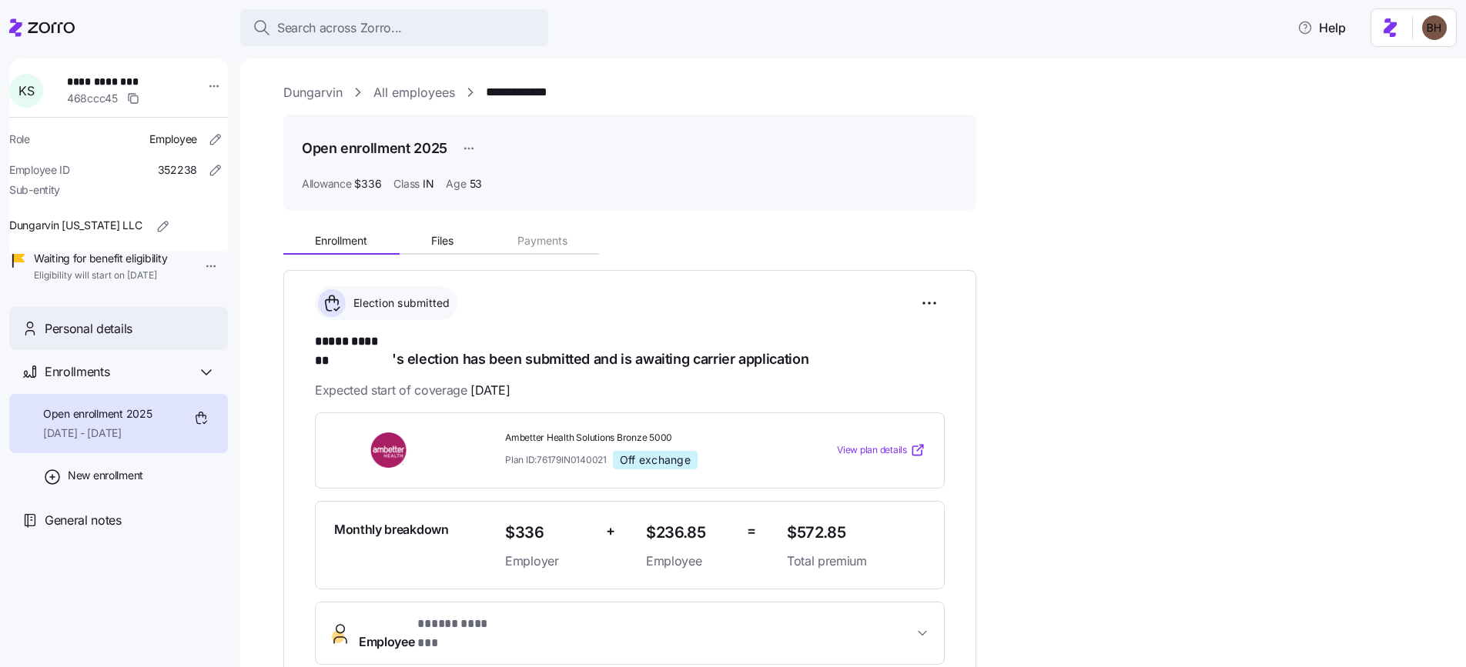
click at [128, 339] on span "Personal details" at bounding box center [89, 328] width 88 height 19
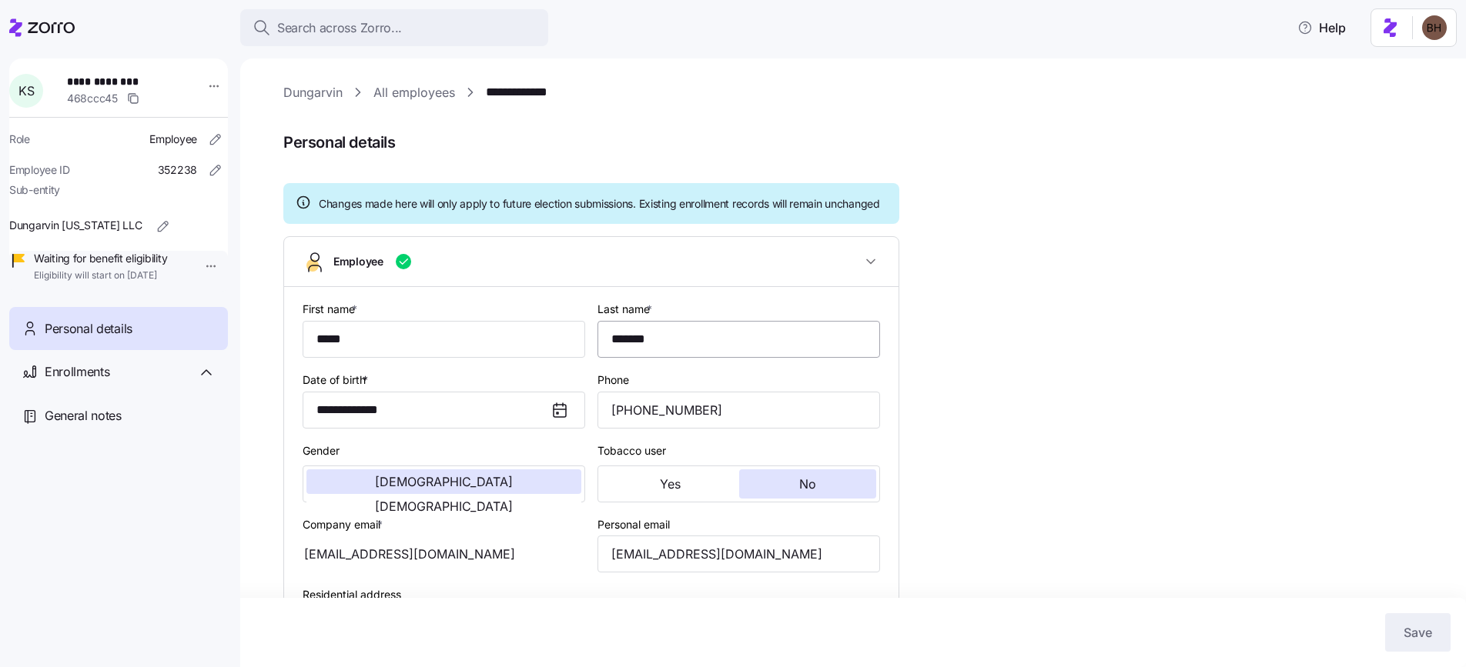
type input "IN"
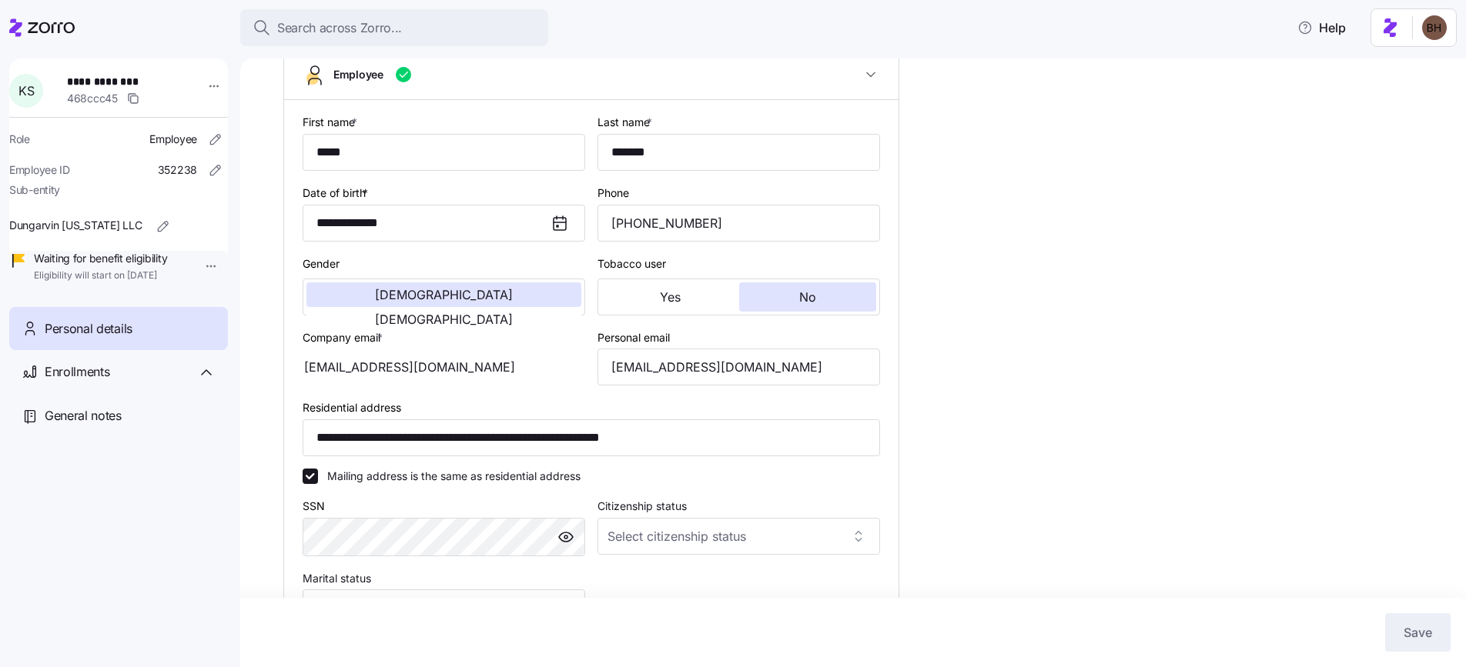
scroll to position [173, 0]
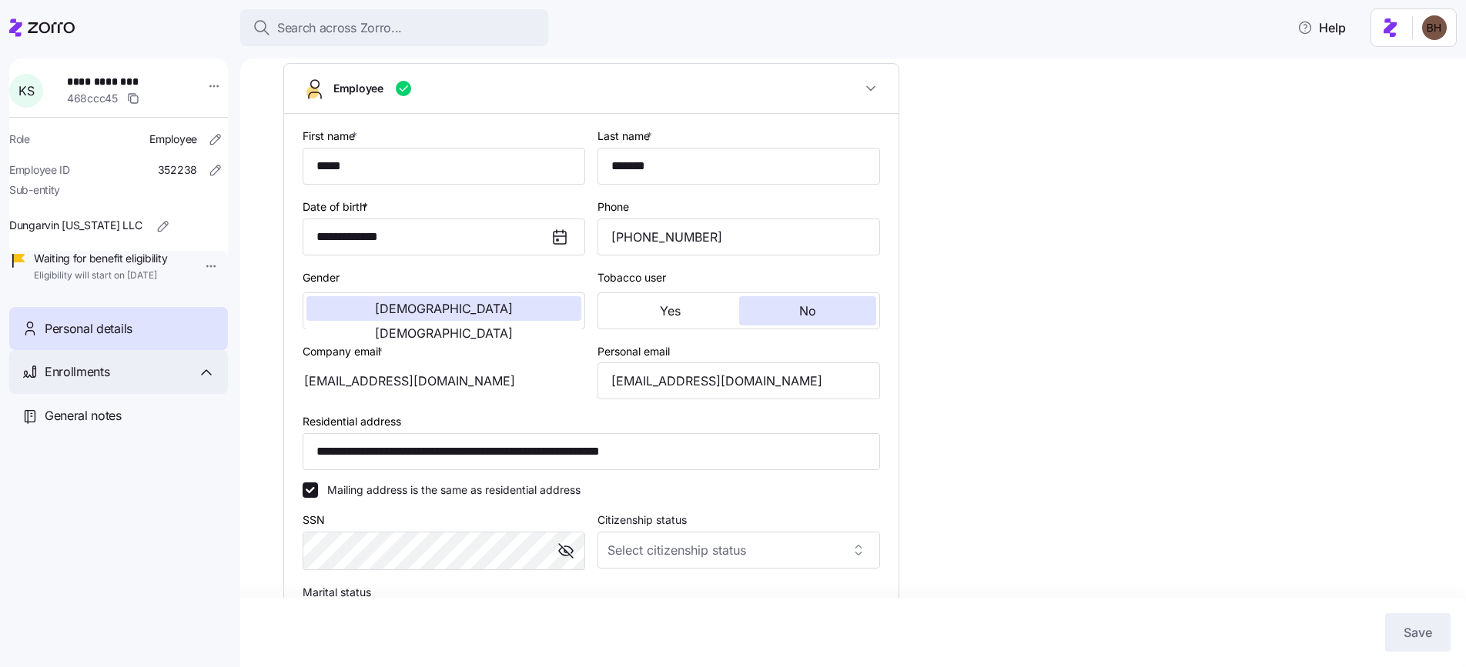
click at [93, 383] on div "Enrollments" at bounding box center [118, 372] width 219 height 44
click at [98, 441] on span "[DATE] - [DATE]" at bounding box center [97, 433] width 109 height 15
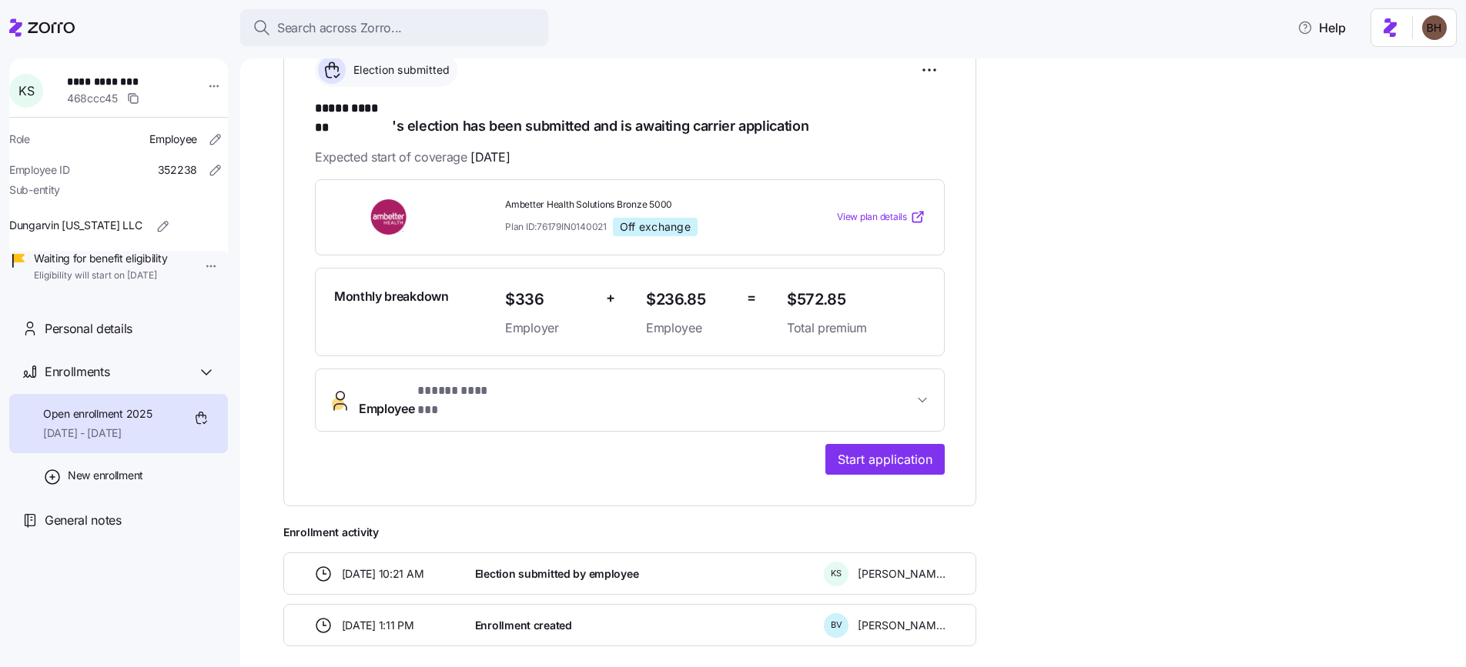
scroll to position [236, 0]
click at [839, 379] on span "Employee * ***** ******* *" at bounding box center [636, 397] width 554 height 37
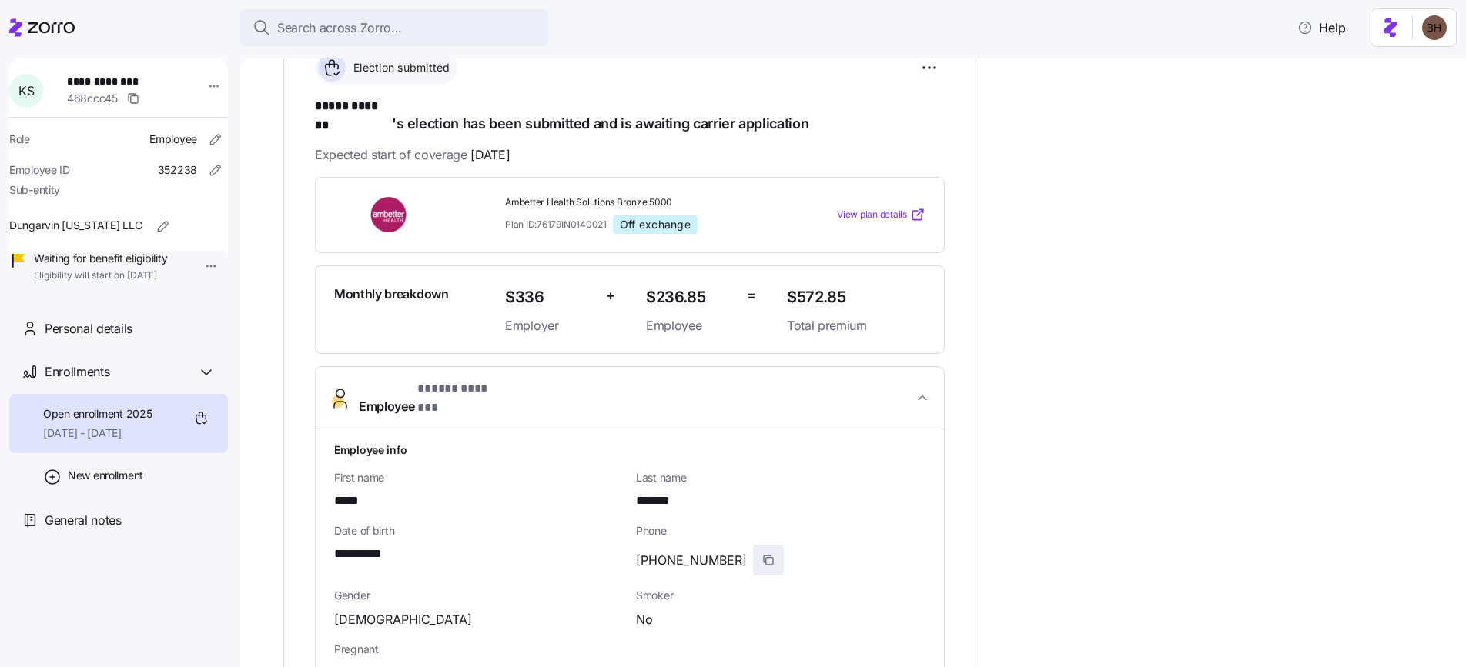
click at [754, 546] on span "button" at bounding box center [768, 560] width 29 height 29
click at [117, 339] on span "Personal details" at bounding box center [89, 328] width 88 height 19
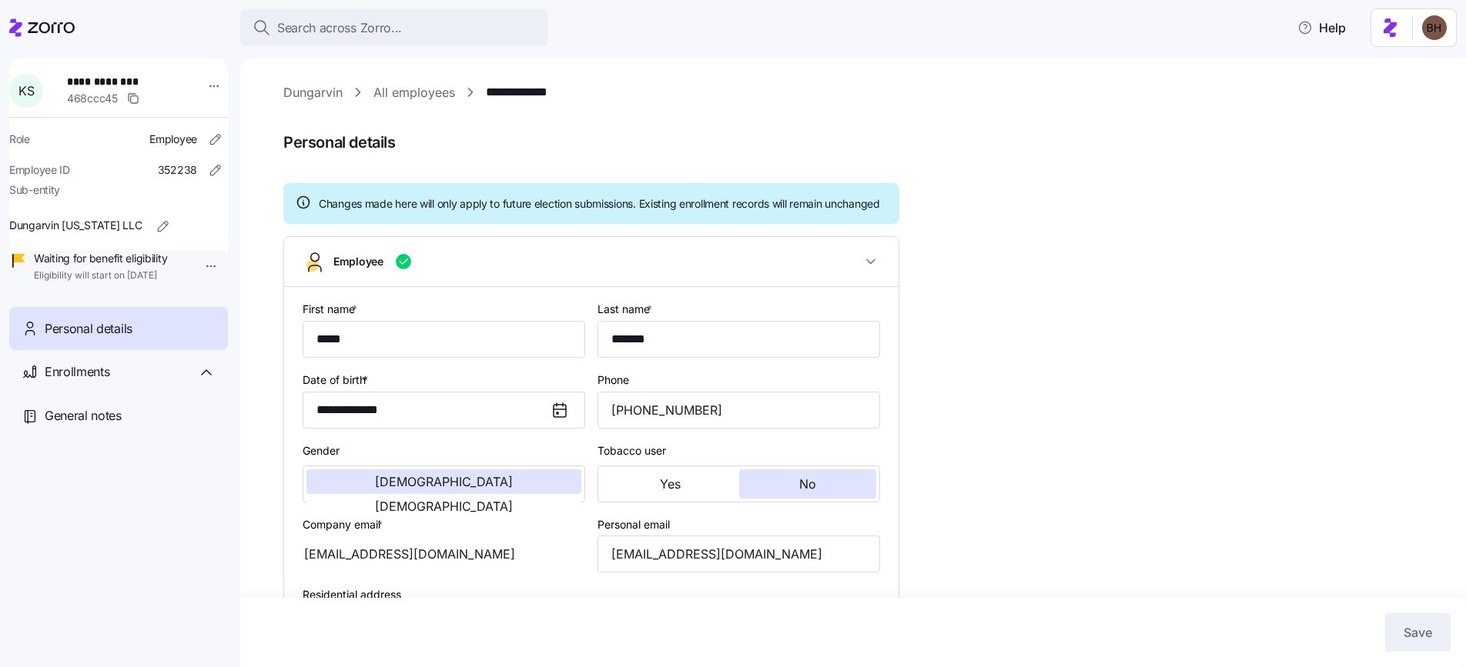
click at [330, 93] on link "Dungarvin" at bounding box center [312, 92] width 59 height 19
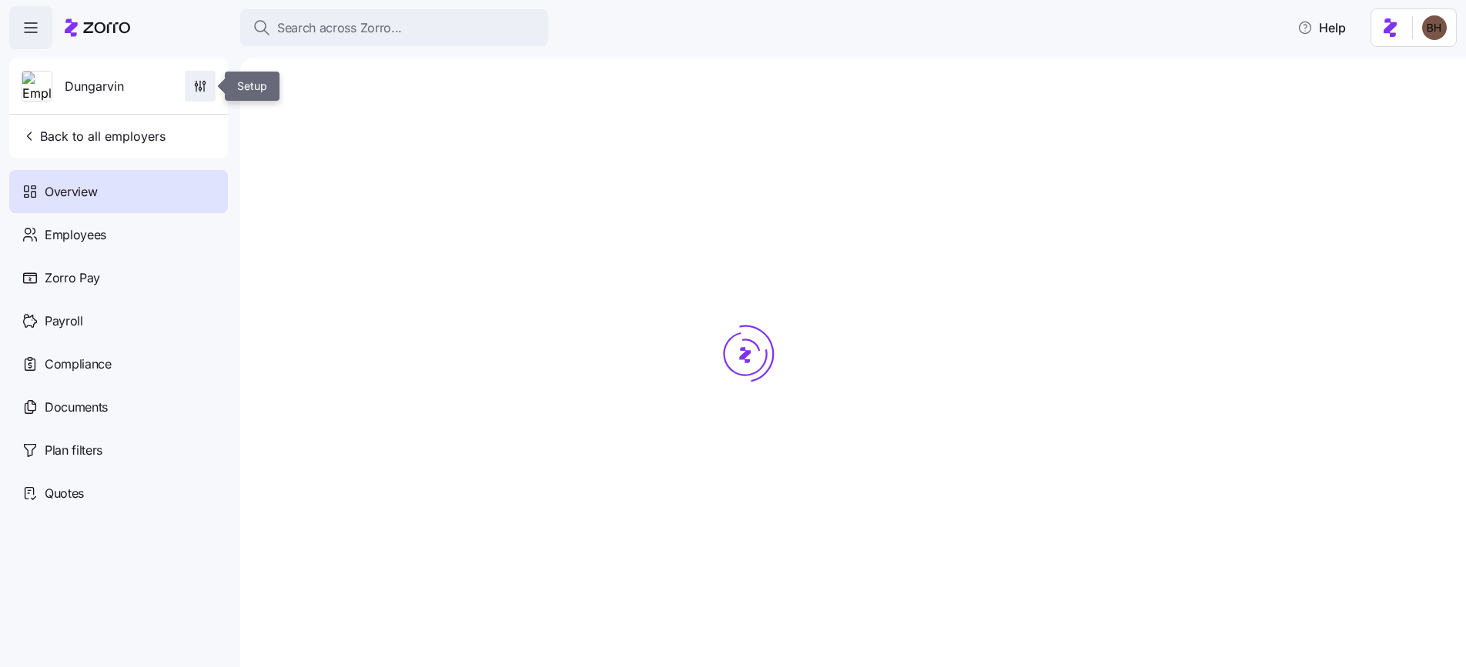
click at [196, 83] on icon "button" at bounding box center [199, 86] width 15 height 15
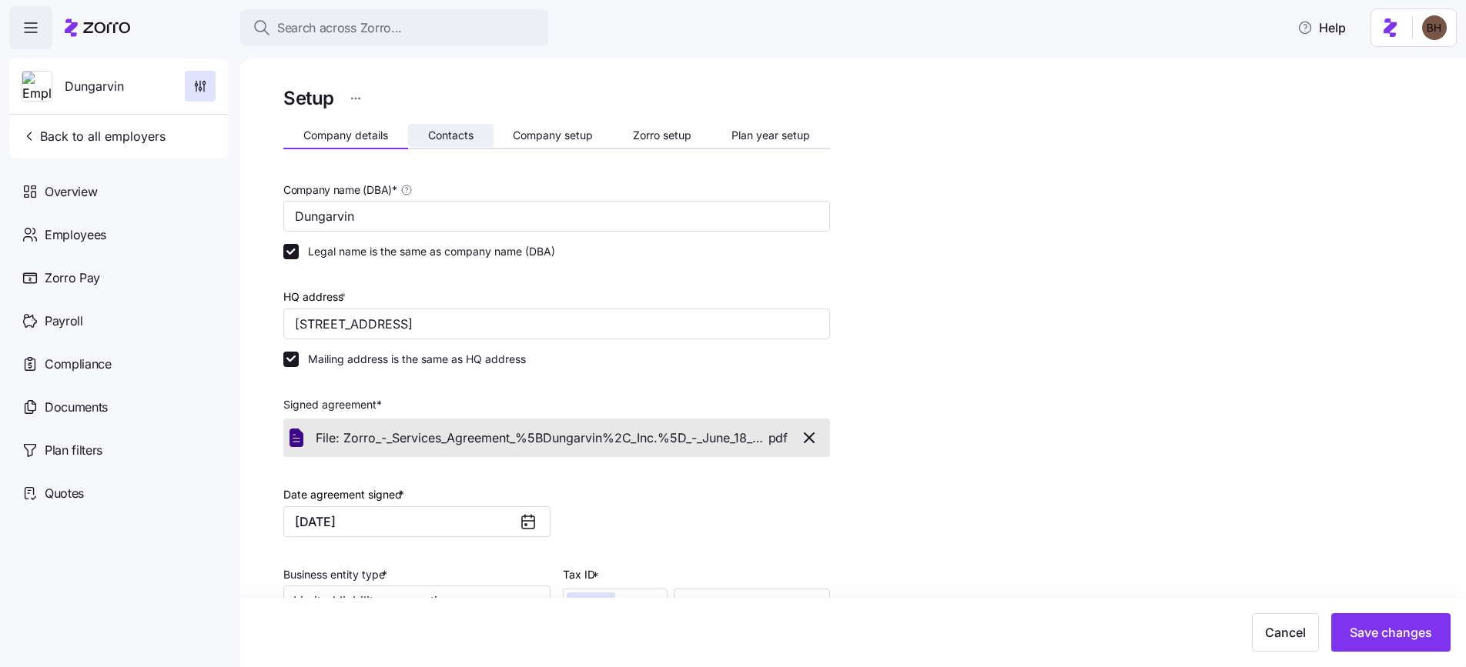
click at [460, 144] on button "Contacts" at bounding box center [450, 135] width 85 height 23
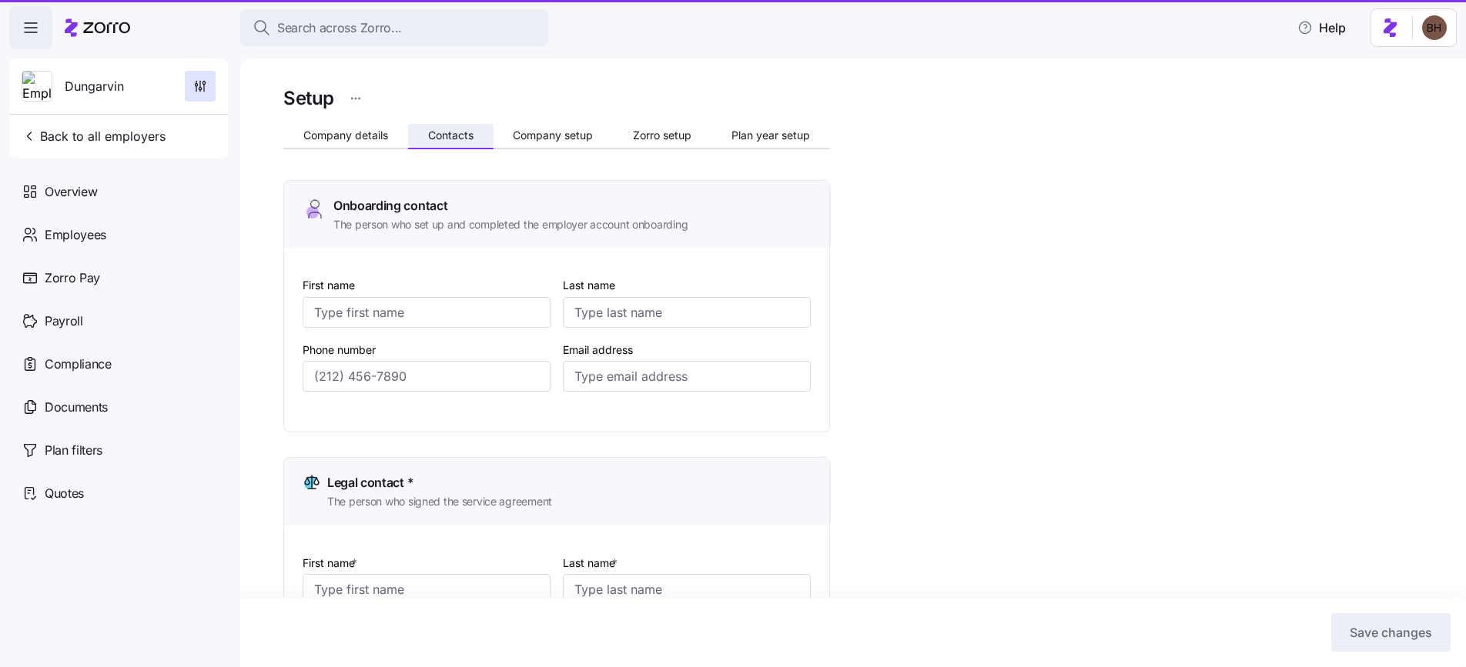
type input "Melanie"
type input "Siepker"
type input "msiepker@dungarvin.com"
type input "Debi"
type input "Allsup"
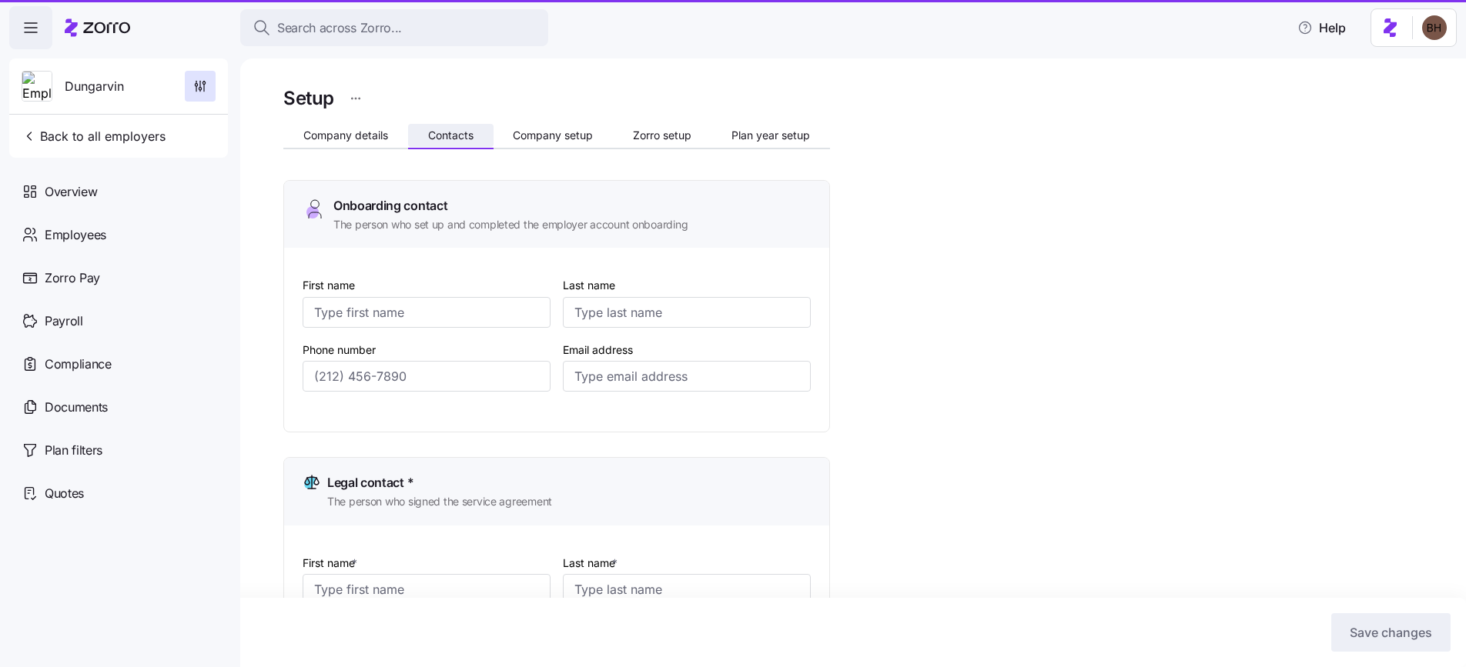
type input "dallsup@dungarvin.com"
type input "Shelby"
type input "Simpson"
type input "ssimpson@dungarvin.com"
type input "Ryan"
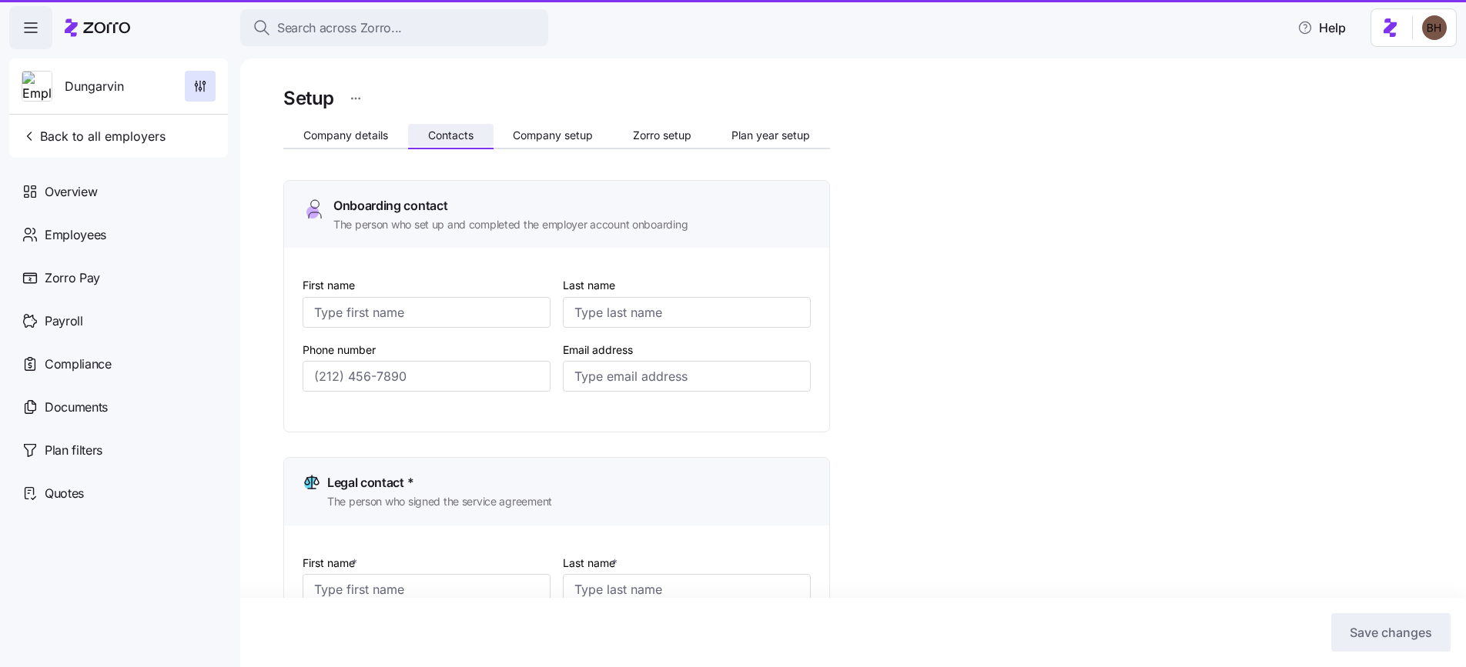
type input "Theisen"
type input "rtheisen@dungarvin.com"
type input "(651) 789-5911"
type input "(651) 789-5914"
type input "(651) 789-5938"
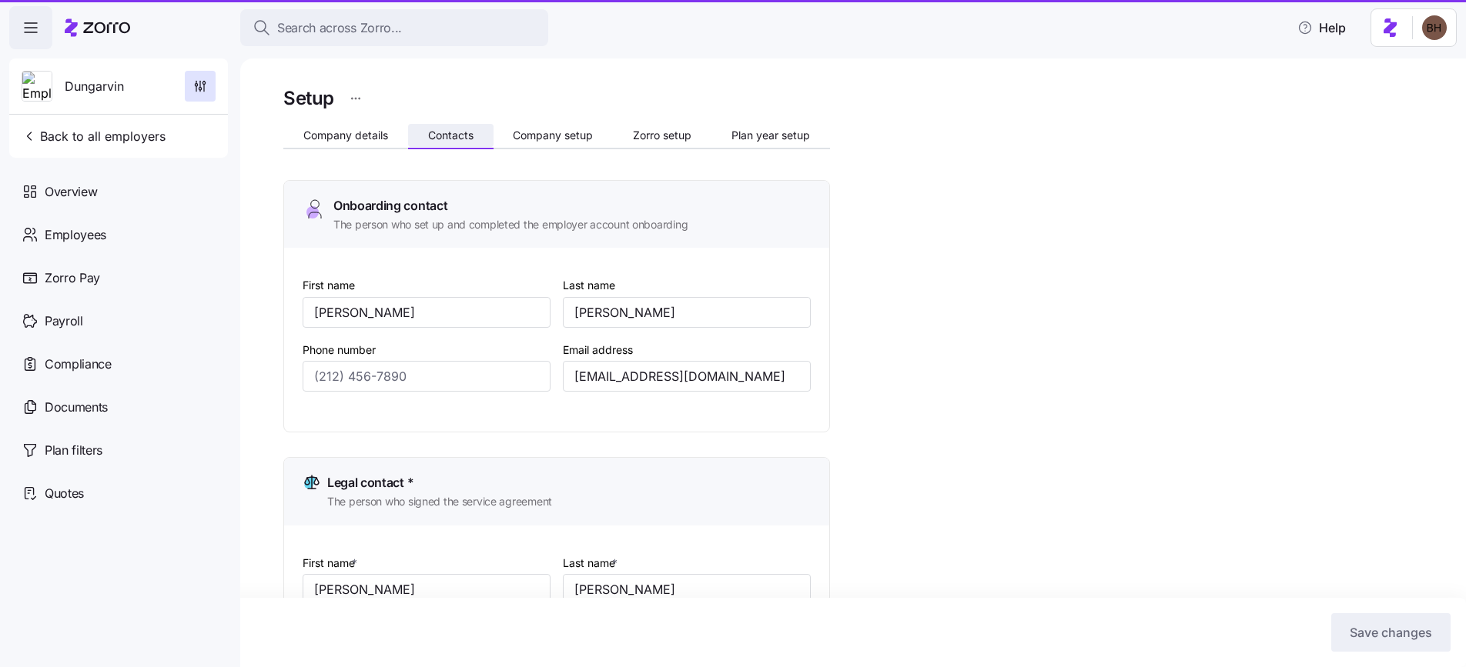
type input "(651) 789-5941"
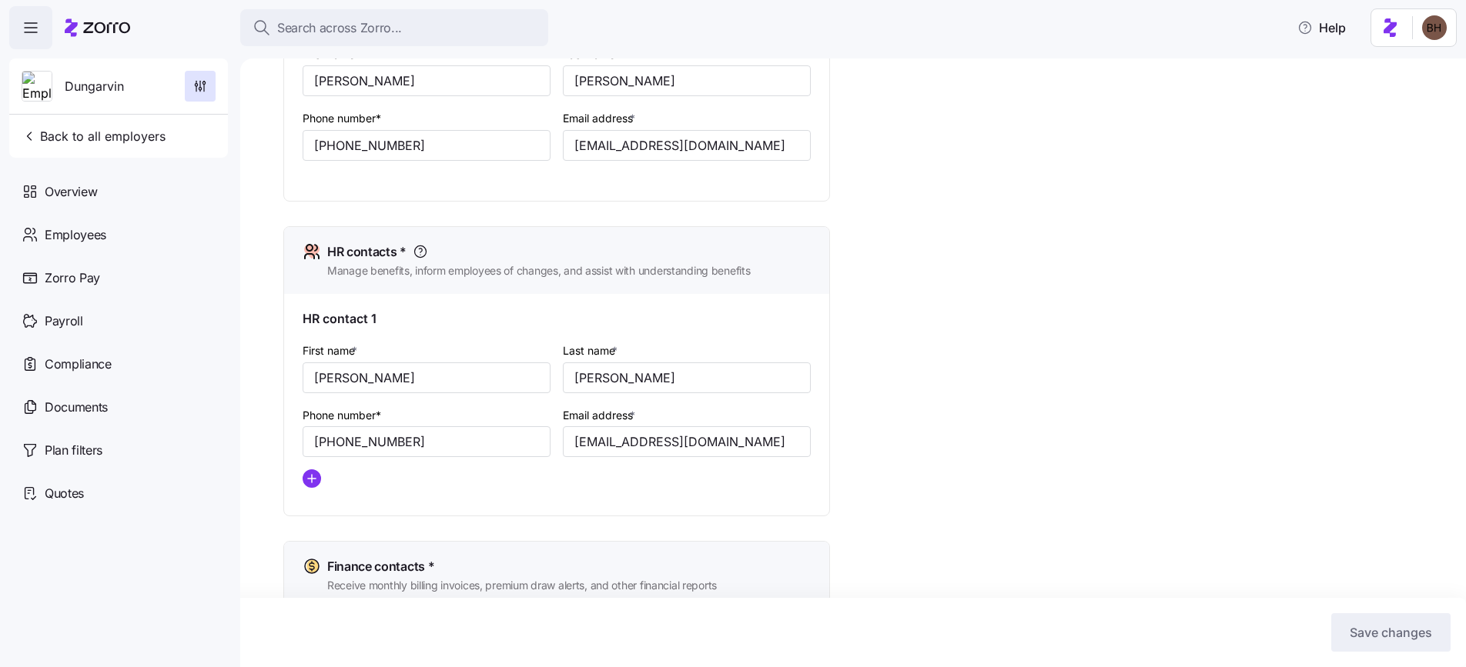
scroll to position [527, 0]
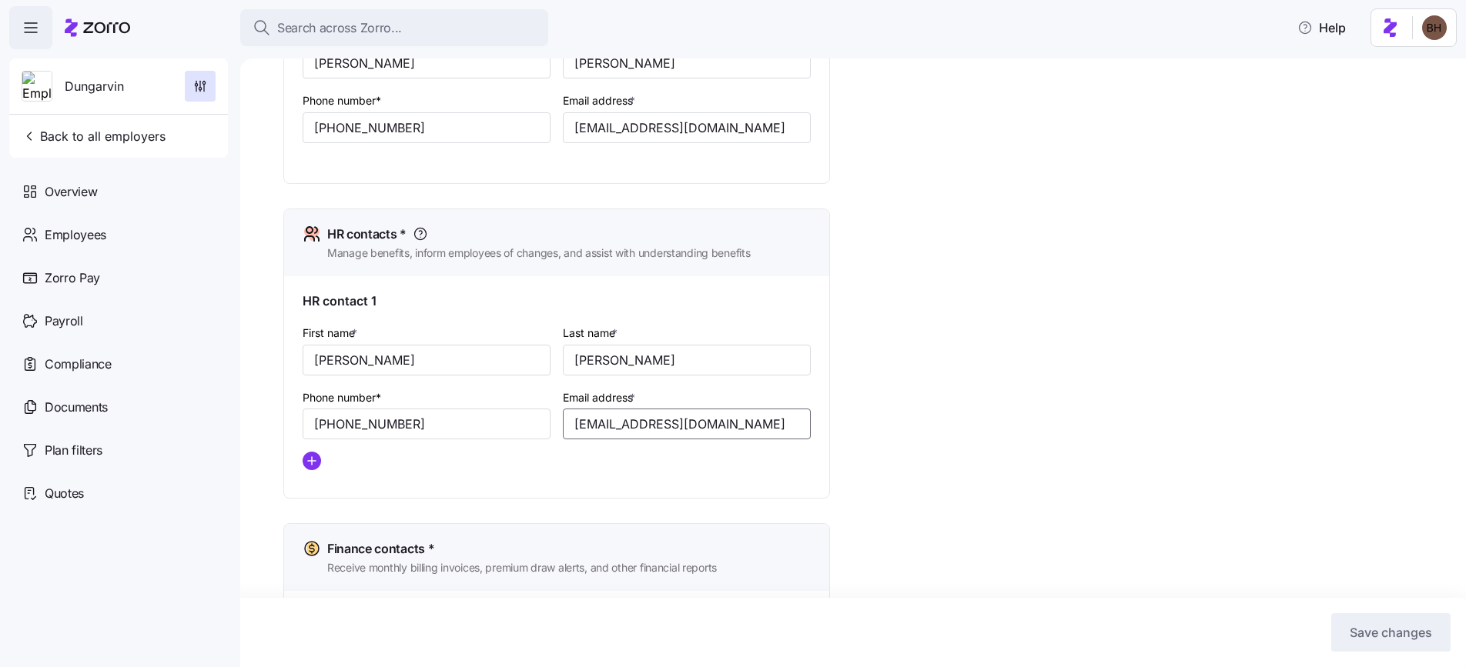
drag, startPoint x: 739, startPoint y: 431, endPoint x: 558, endPoint y: 422, distance: 181.1
click at [558, 422] on div "Email address * ssimpson@dungarvin.com" at bounding box center [687, 414] width 260 height 65
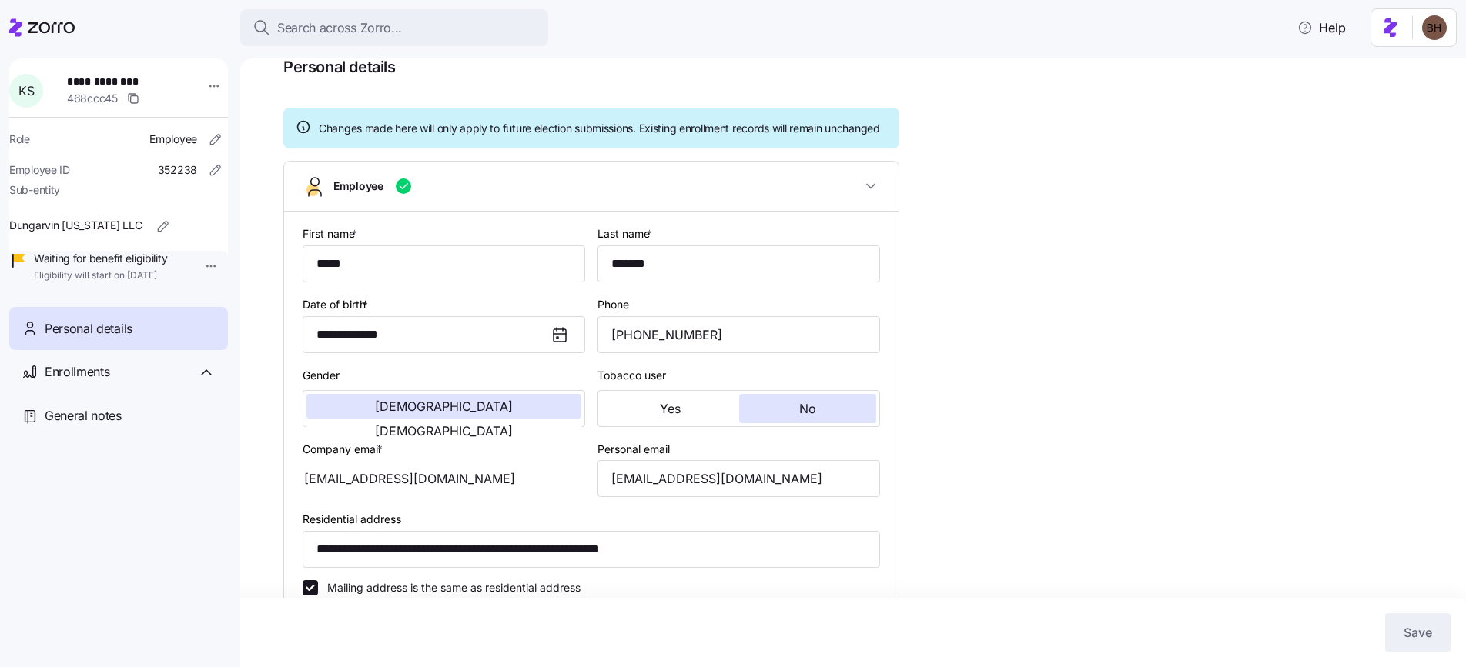
scroll to position [77, 0]
drag, startPoint x: 775, startPoint y: 500, endPoint x: 547, endPoint y: 480, distance: 228.7
click at [547, 480] on div "**********" at bounding box center [591, 573] width 590 height 714
click at [80, 394] on div "Enrollments" at bounding box center [118, 372] width 219 height 44
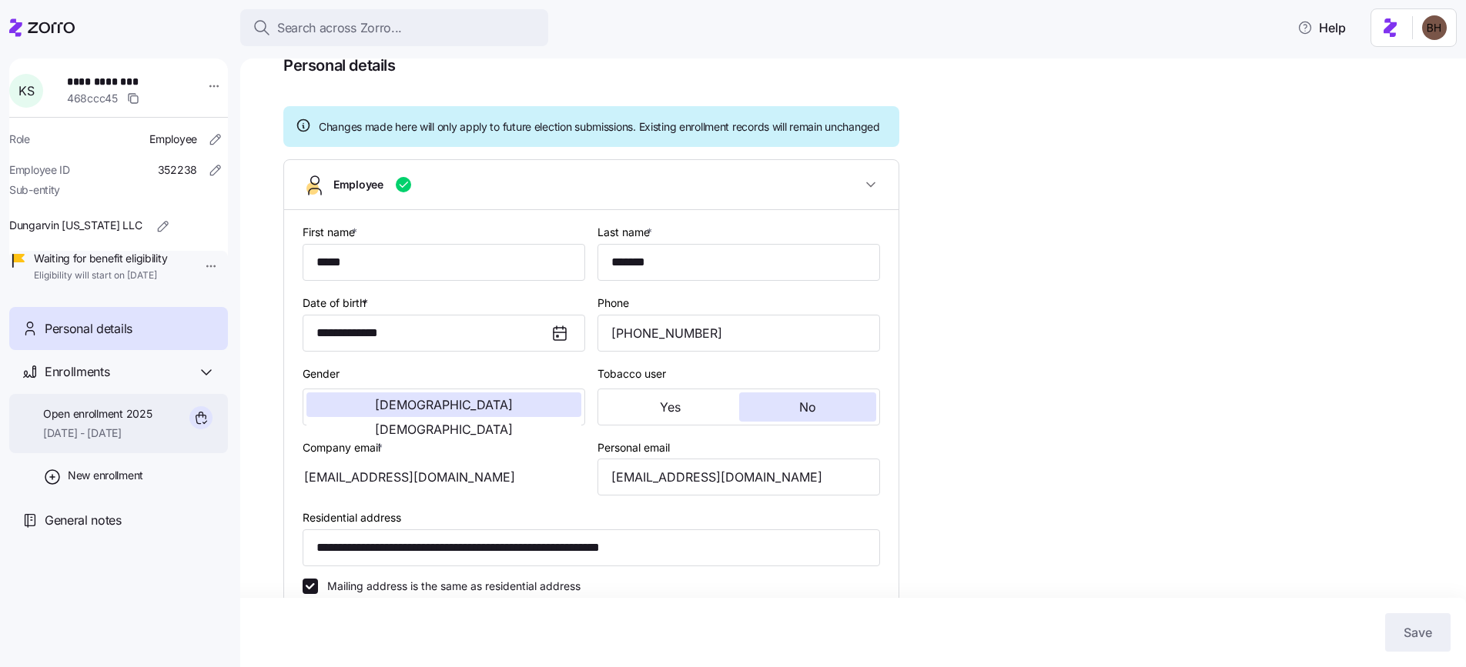
click at [106, 441] on span "[DATE] - [DATE]" at bounding box center [97, 433] width 109 height 15
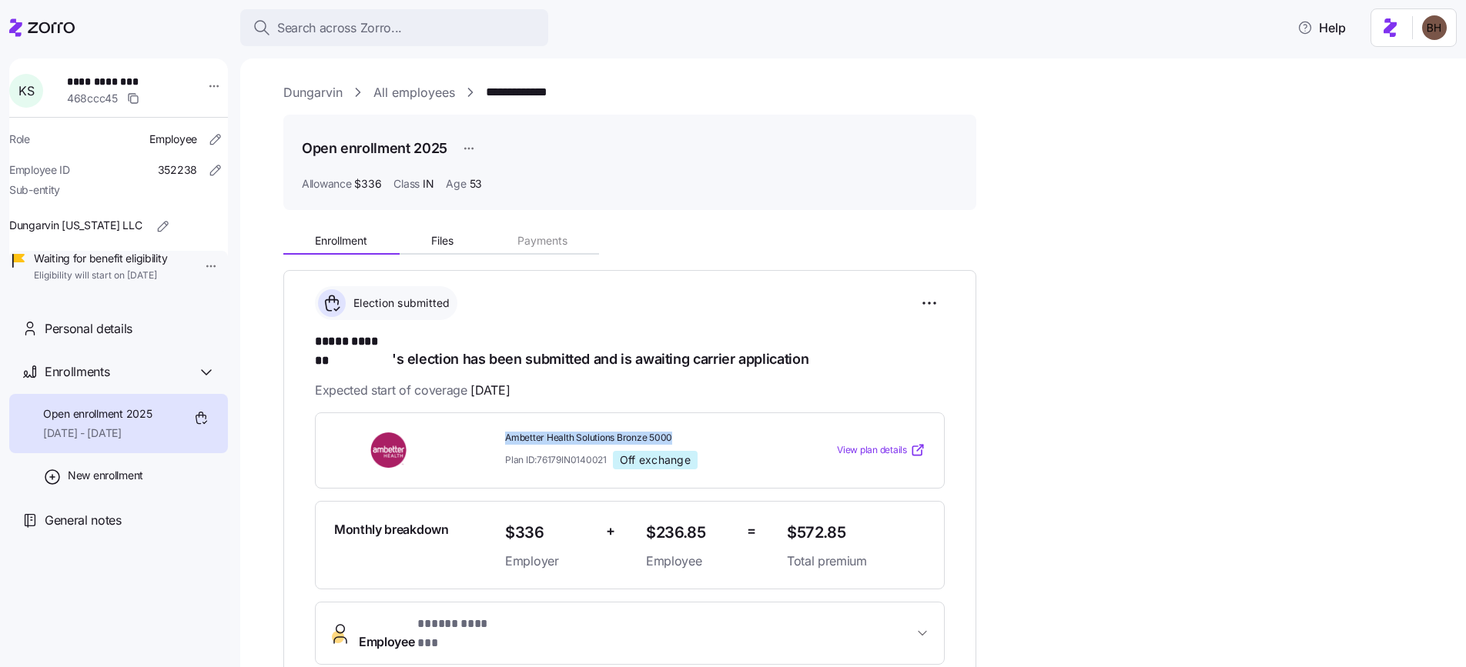
drag, startPoint x: 505, startPoint y: 423, endPoint x: 684, endPoint y: 416, distance: 178.8
click at [684, 432] on span "Ambetter Health Solutions Bronze 5000" at bounding box center [639, 438] width 269 height 13
copy span "Ambetter Health Solutions Bronze 5000"
click at [529, 615] on span "Employee * ***** ******* *" at bounding box center [636, 633] width 554 height 37
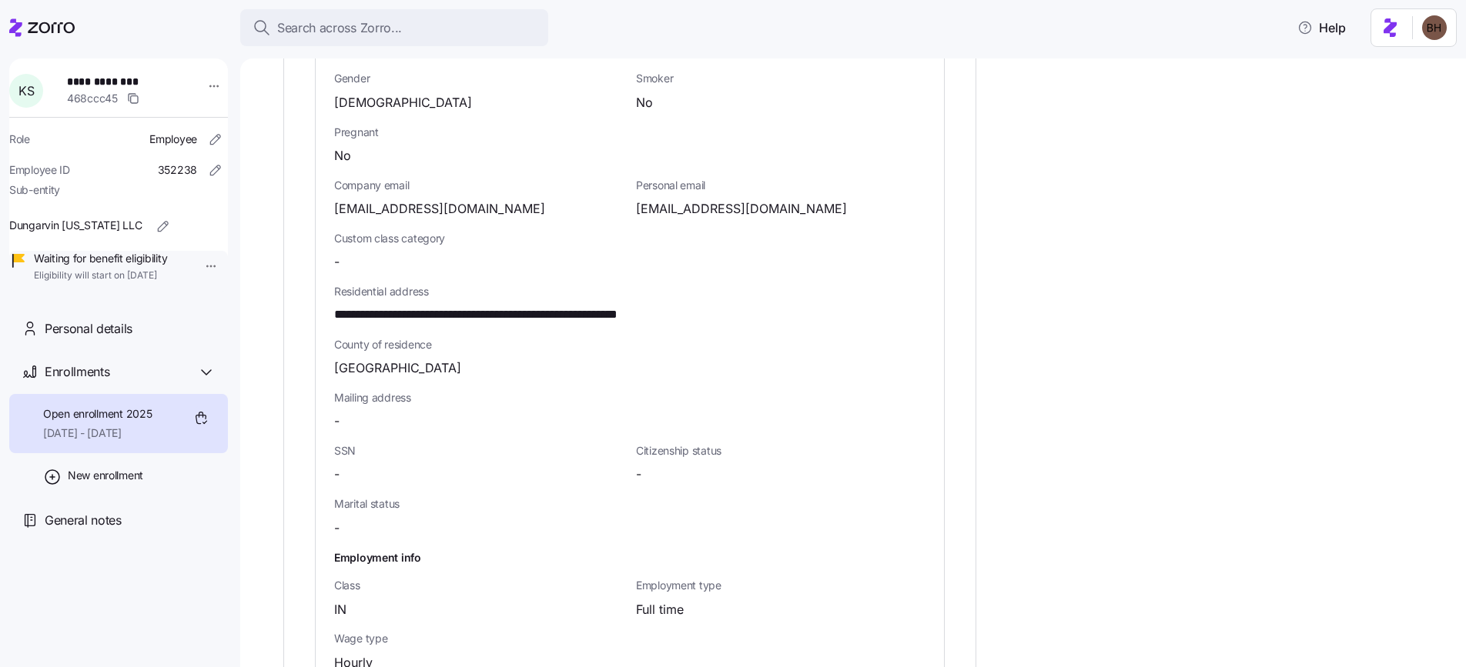
scroll to position [729, 0]
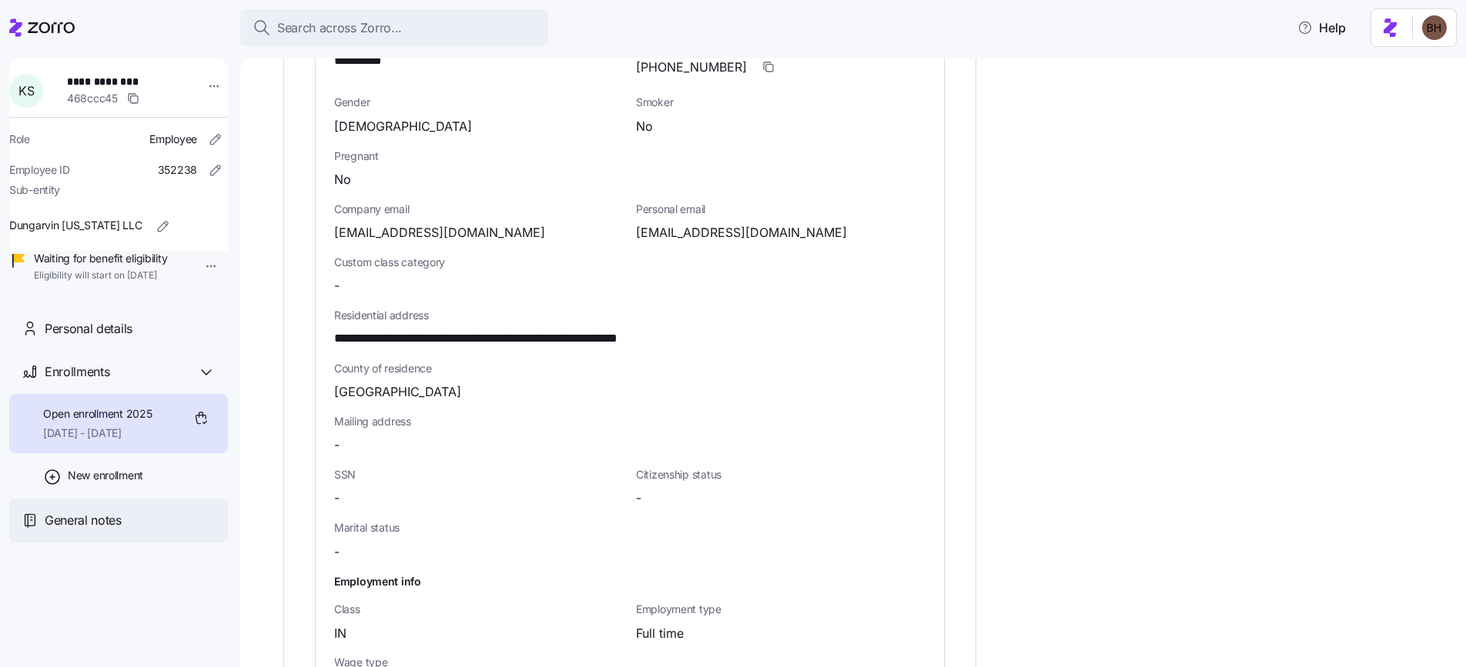
click at [108, 530] on span "General notes" at bounding box center [83, 520] width 77 height 19
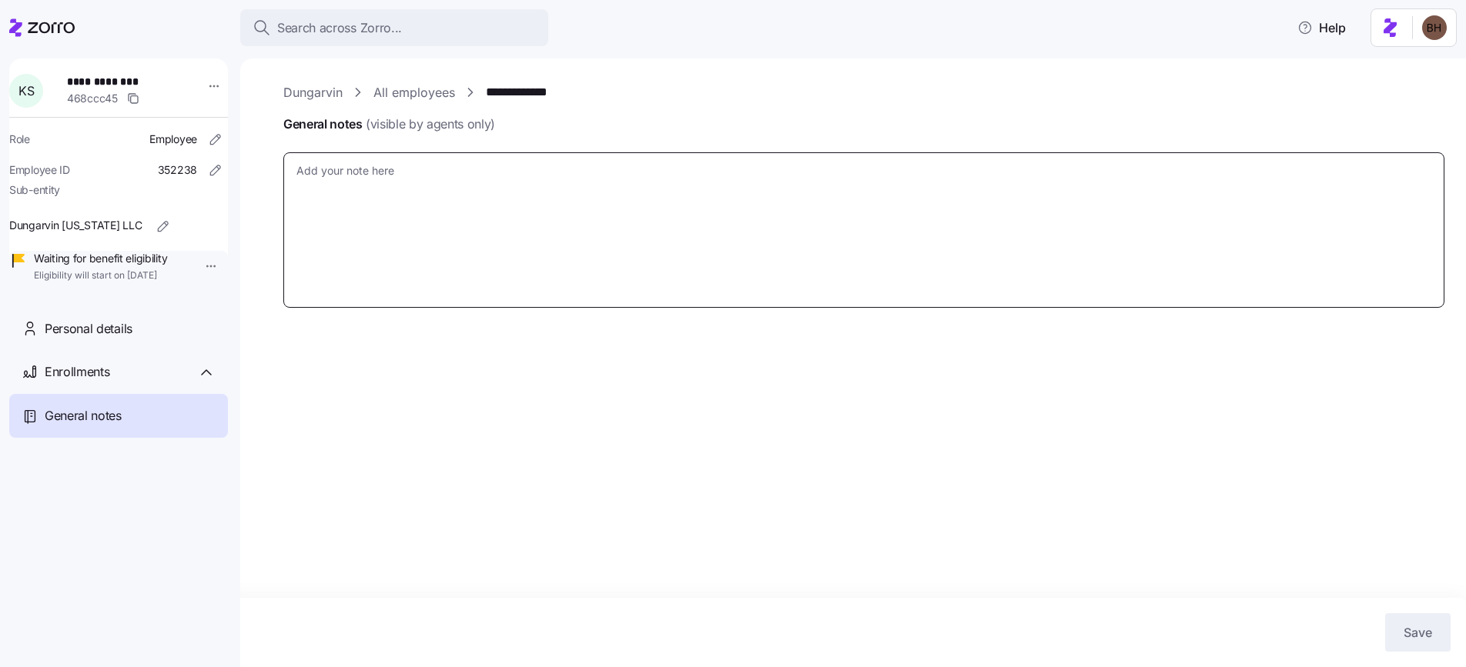
click at [478, 239] on textarea "General notes (visible by agents only)" at bounding box center [863, 229] width 1161 height 155
paste textarea "https://app.intercom.com/a/inbox/km9g81ma/inbox/conversation/215470380027389?vi…"
type textarea "x"
type textarea "https://app.intercom.com/a/inbox/km9g81ma/inbox/conversation/215470380027389?vi…"
click at [1420, 632] on span "Save" at bounding box center [1417, 633] width 28 height 18
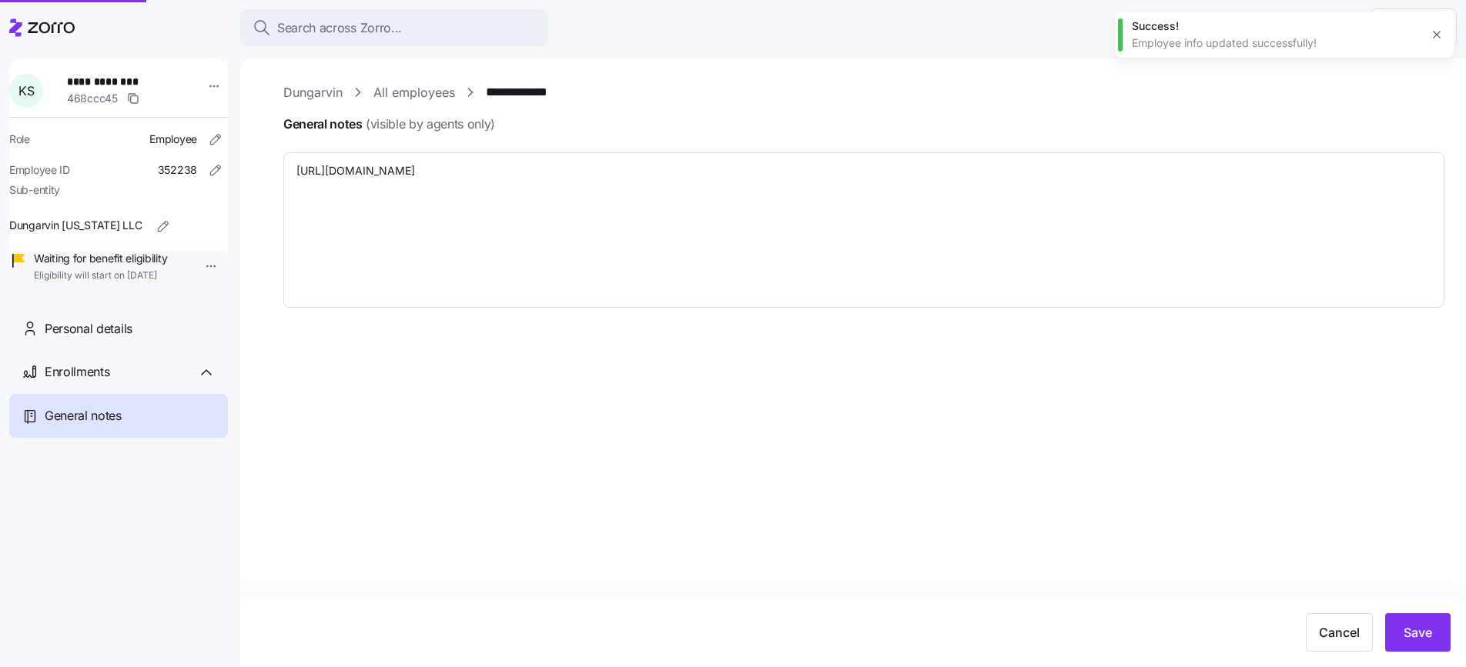
type textarea "x"
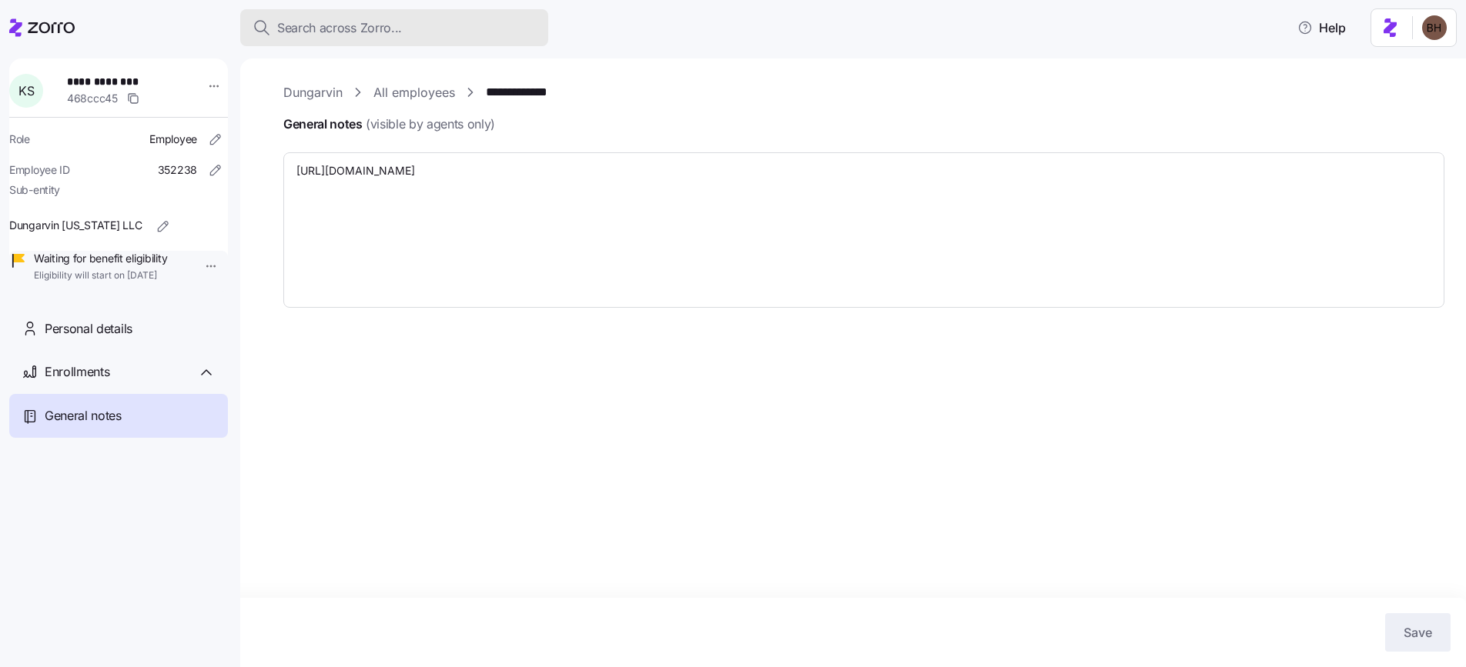
click at [307, 30] on span "Search across Zorro..." at bounding box center [339, 27] width 125 height 19
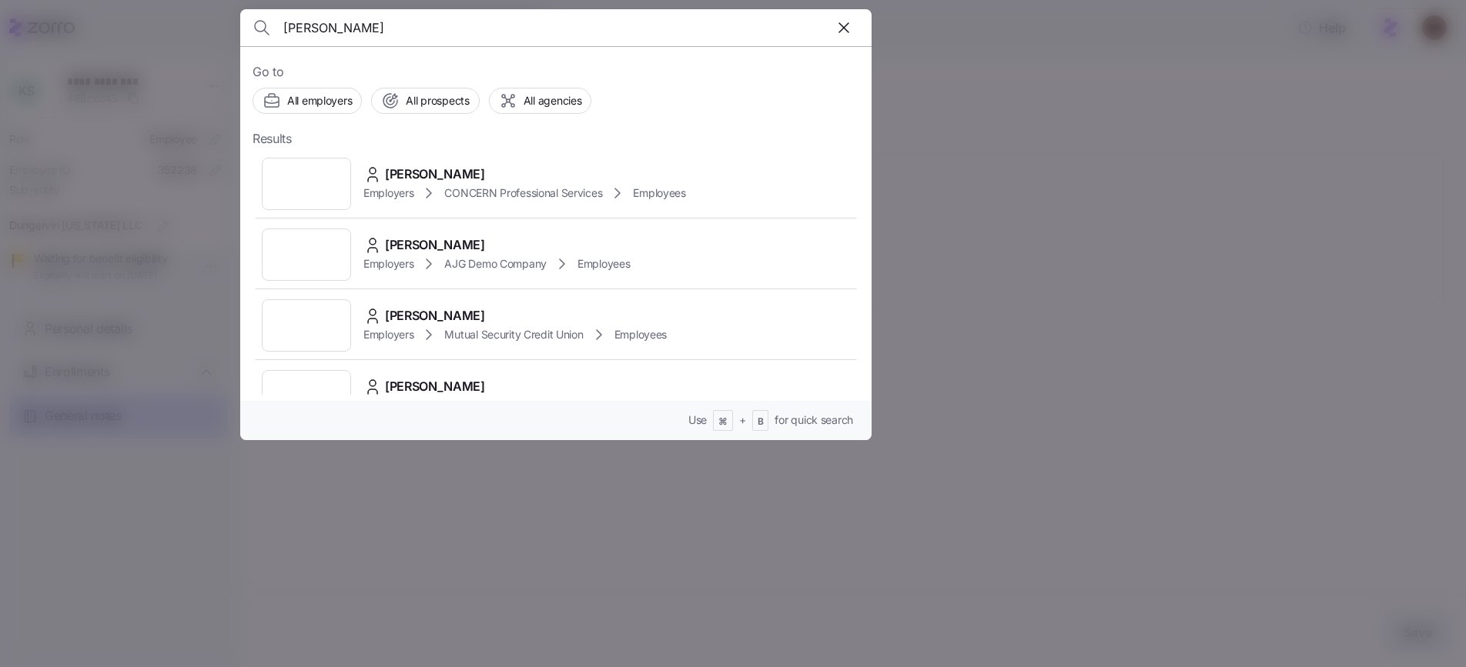
type input "elizabeth brehm"
click at [485, 174] on div "Elizabeth Brehm" at bounding box center [459, 174] width 193 height 19
type textarea "x"
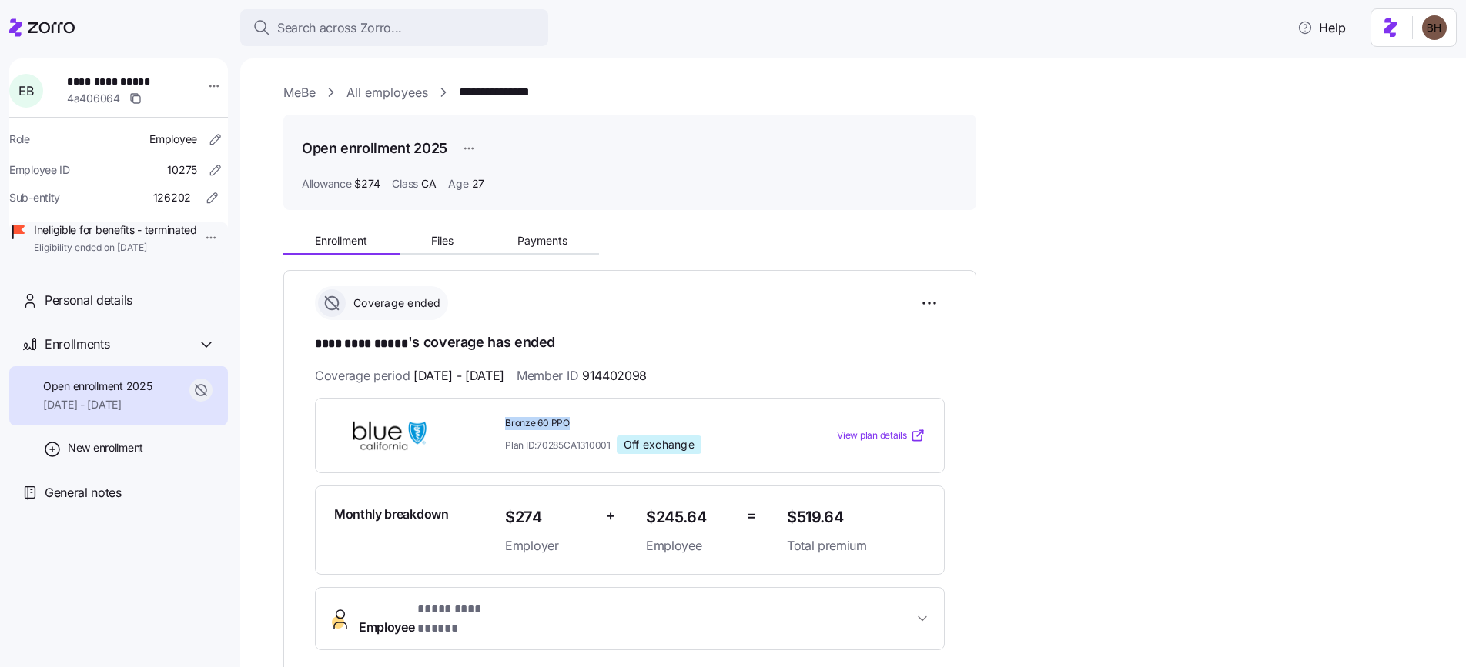
drag, startPoint x: 563, startPoint y: 420, endPoint x: 505, endPoint y: 426, distance: 58.7
click at [505, 426] on span "Bronze 60 PPO" at bounding box center [639, 423] width 269 height 13
copy span "Bronze 60 PPO"
drag, startPoint x: 696, startPoint y: 376, endPoint x: 631, endPoint y: 377, distance: 64.7
click at [631, 377] on div "Coverage period 06/01/2025 - 07/31/2025 Member ID 914402098" at bounding box center [630, 375] width 630 height 19
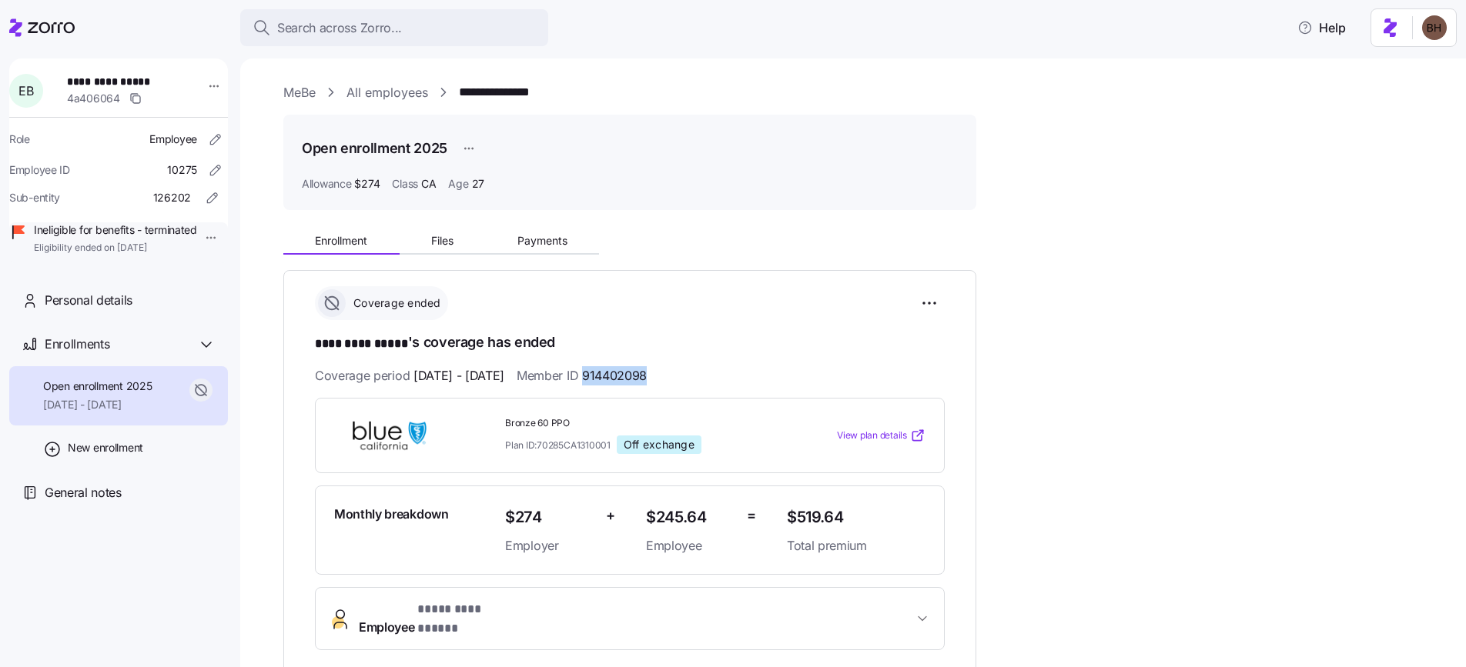
copy span "914402098"
click at [405, 42] on button "Search across Zorro..." at bounding box center [394, 27] width 308 height 37
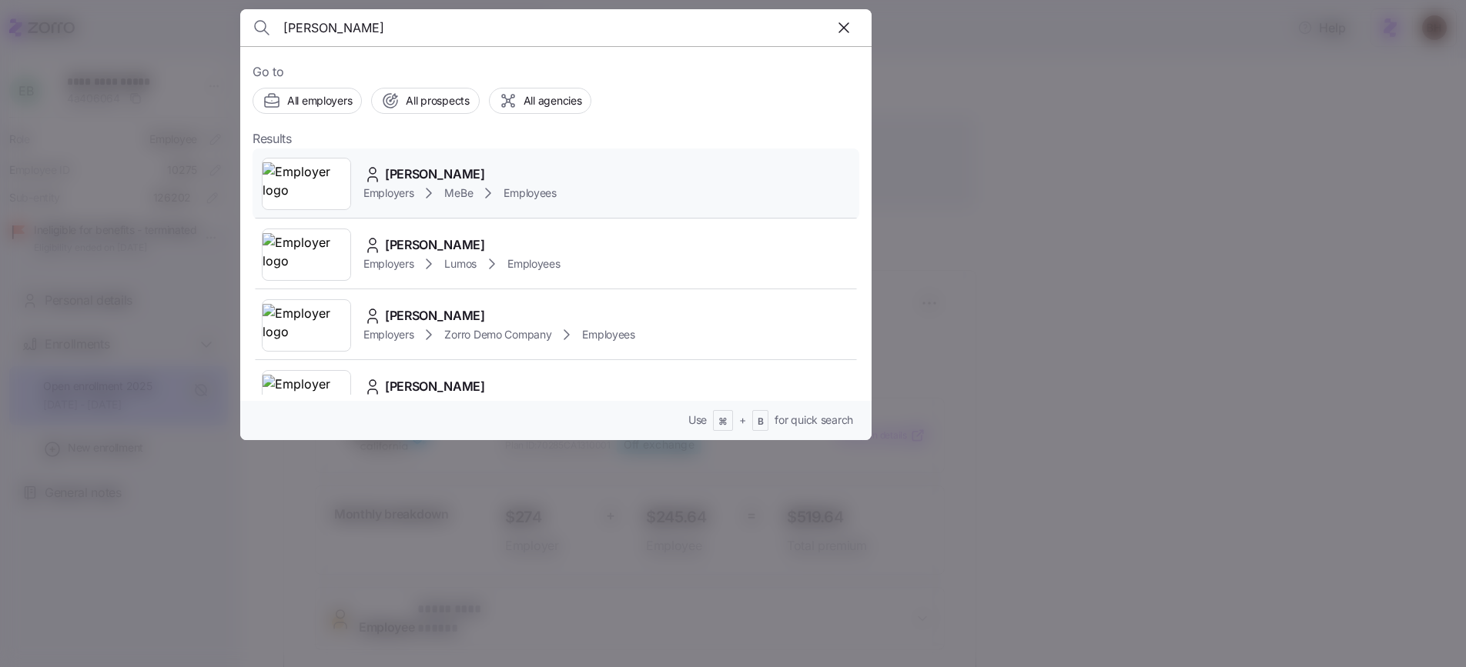
type input "Dana Story"
click at [502, 171] on div "Dana Story" at bounding box center [459, 174] width 193 height 19
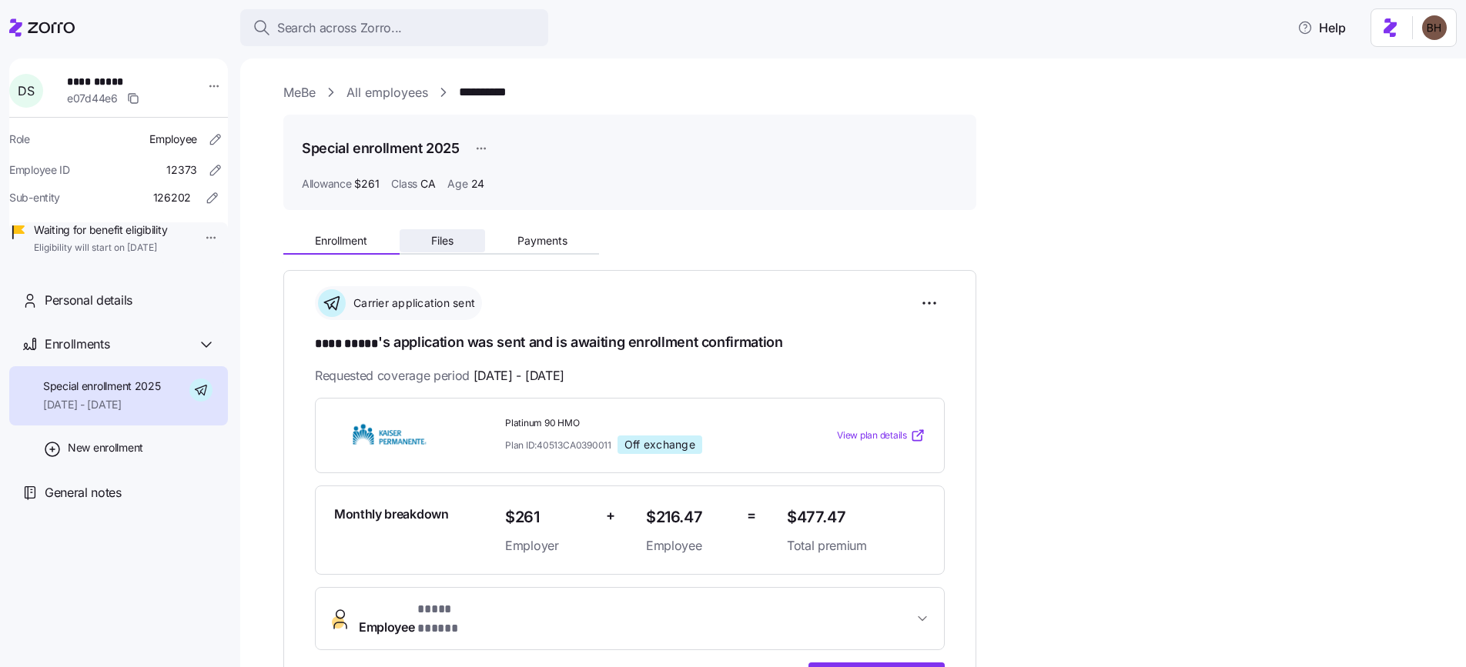
click at [438, 242] on span "Files" at bounding box center [442, 241] width 22 height 11
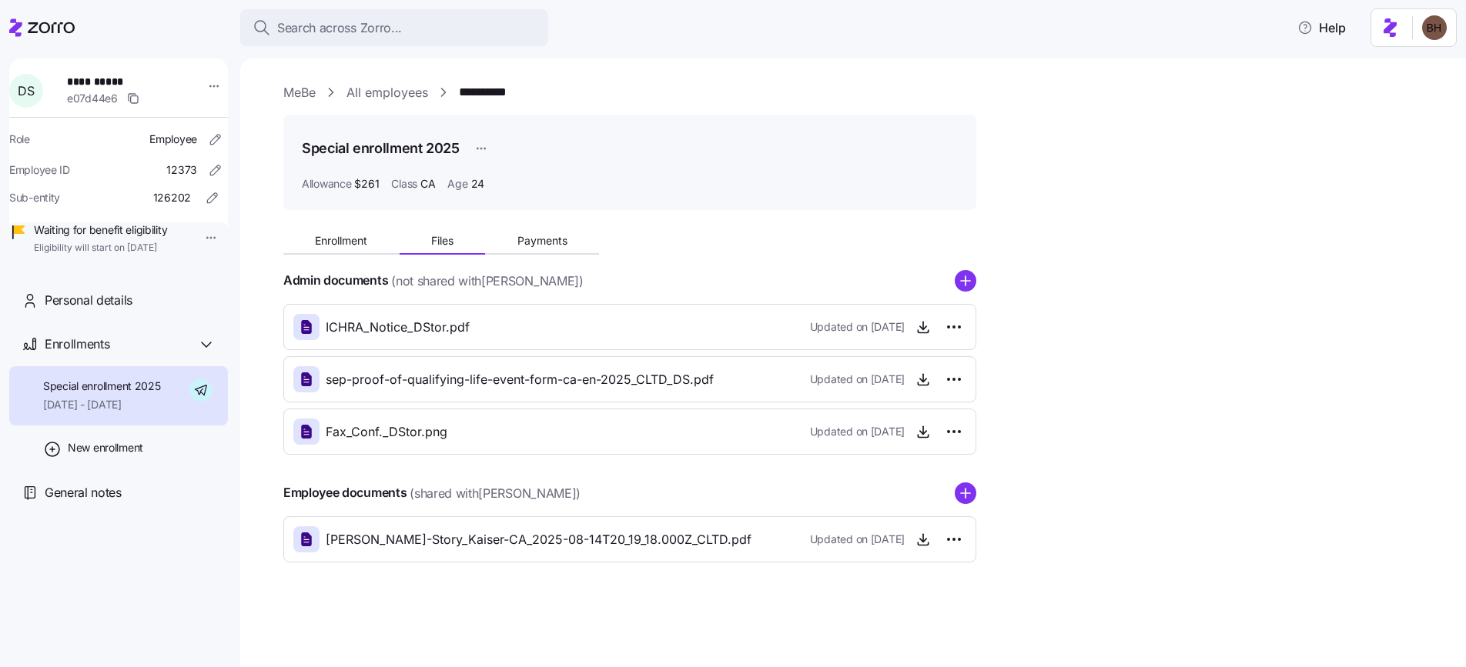
click at [1154, 340] on div "Enrollment Files Payments Admin documents (not shared with Dana Story ) ICHRA_N…" at bounding box center [863, 392] width 1161 height 340
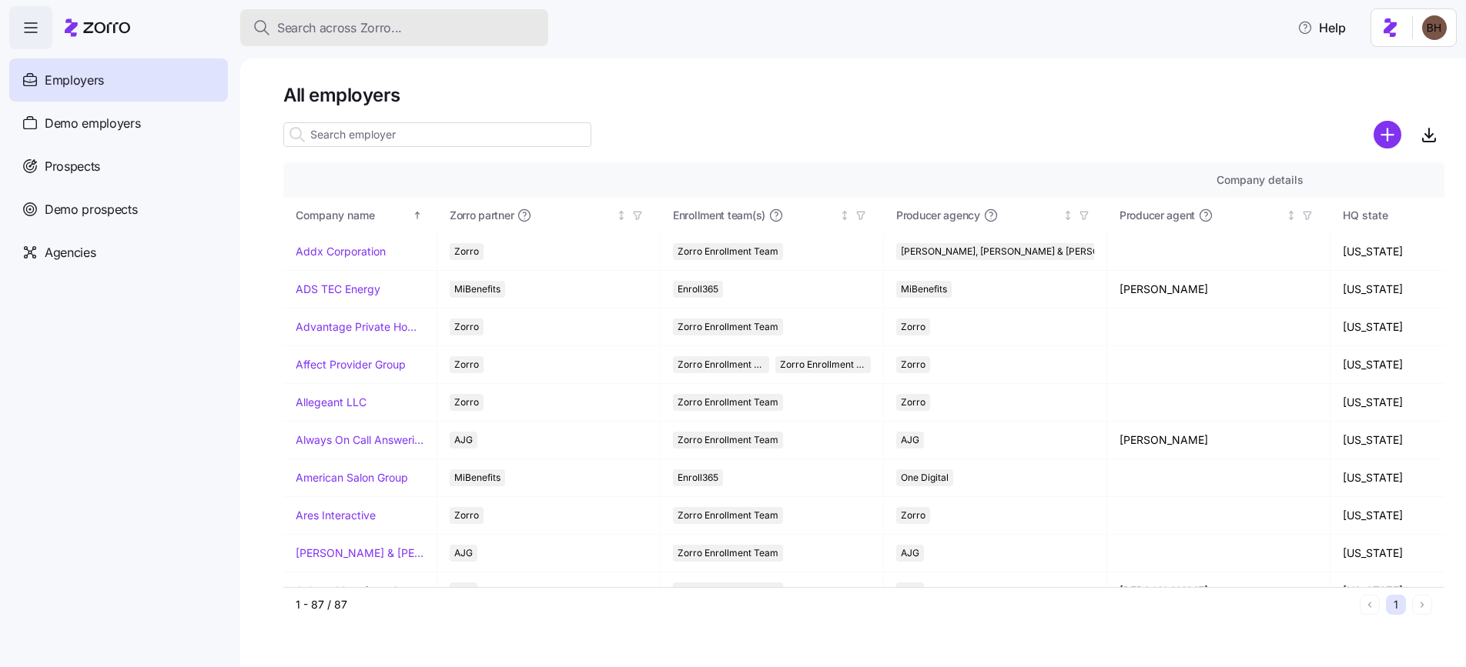
click at [369, 40] on button "Search across Zorro..." at bounding box center [394, 27] width 308 height 37
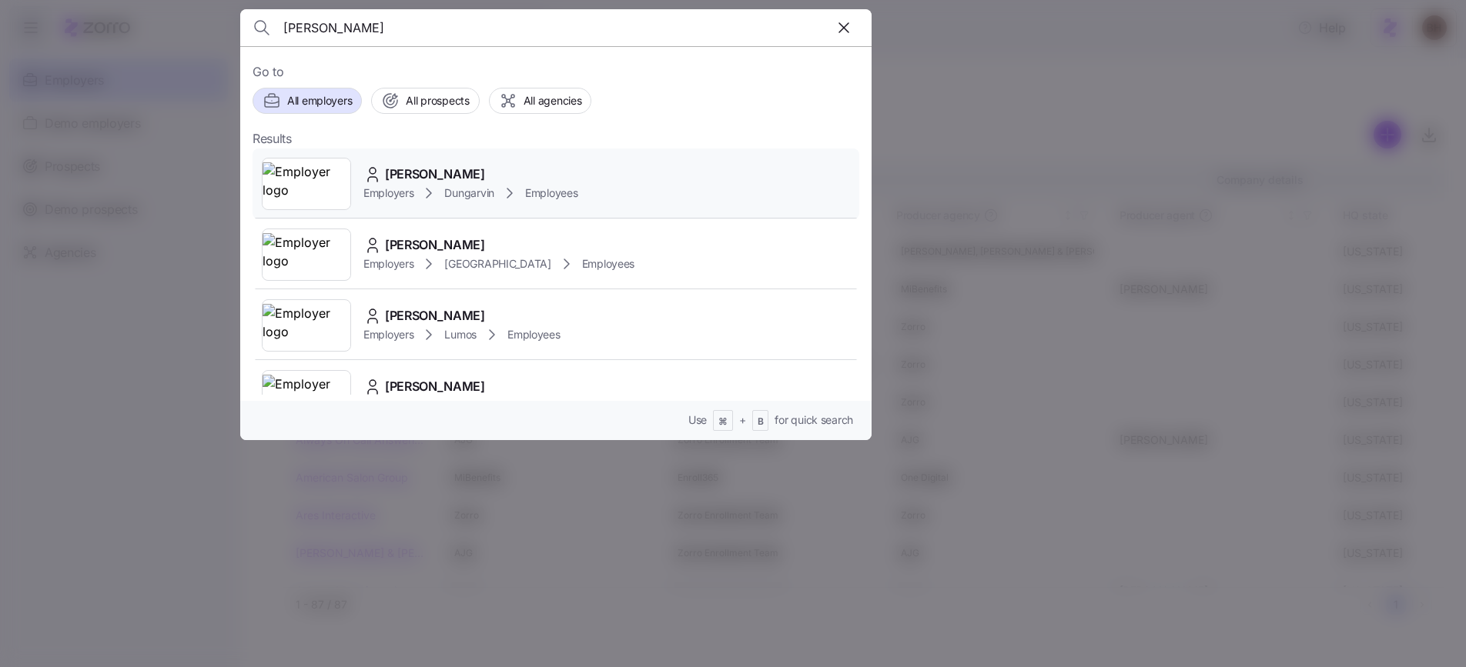
type input "[PERSON_NAME]"
click at [439, 173] on span "[PERSON_NAME]" at bounding box center [435, 174] width 100 height 19
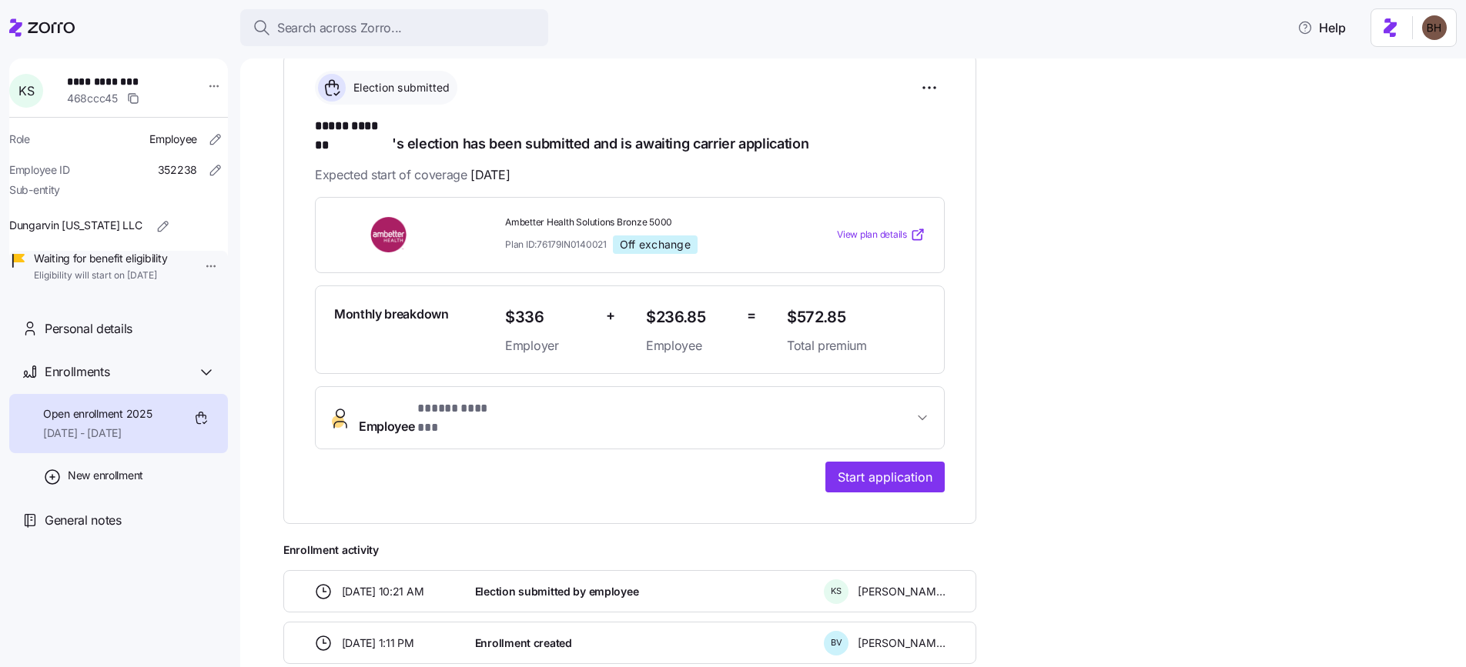
scroll to position [219, 0]
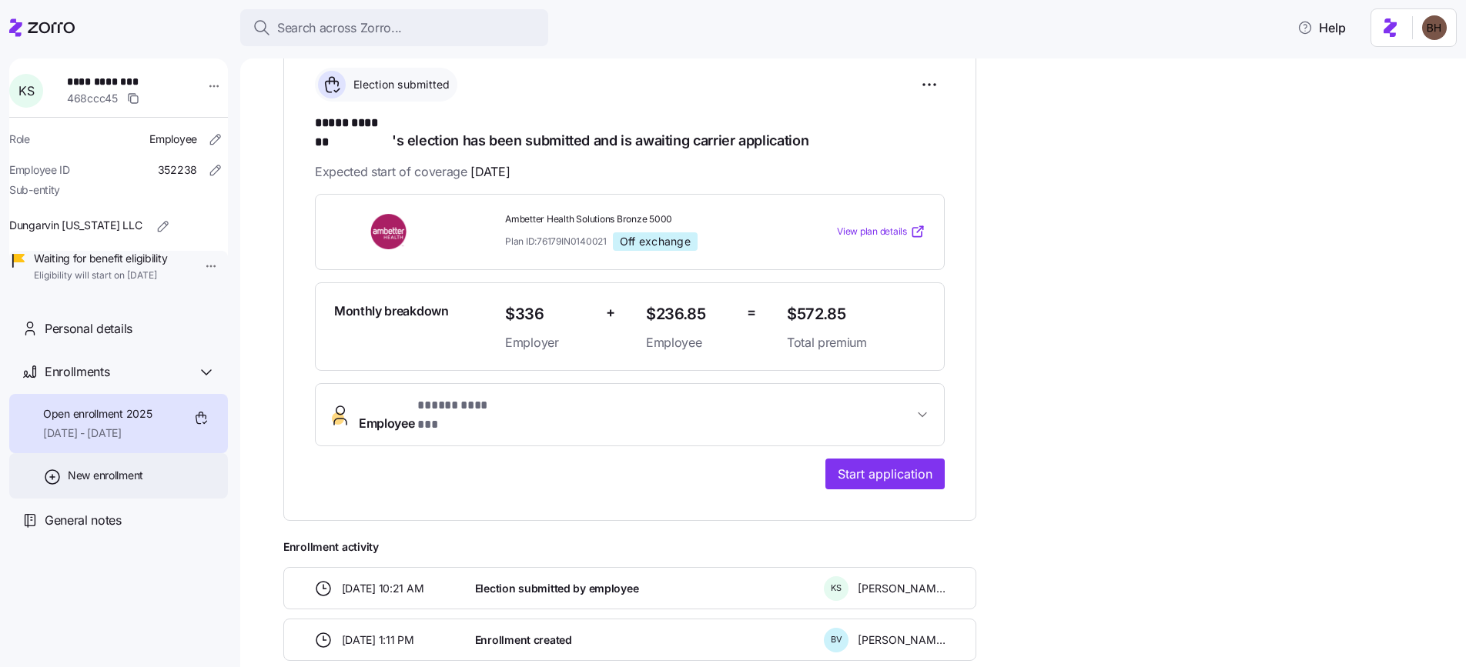
click at [112, 483] on span "New enrollment" at bounding box center [105, 475] width 75 height 15
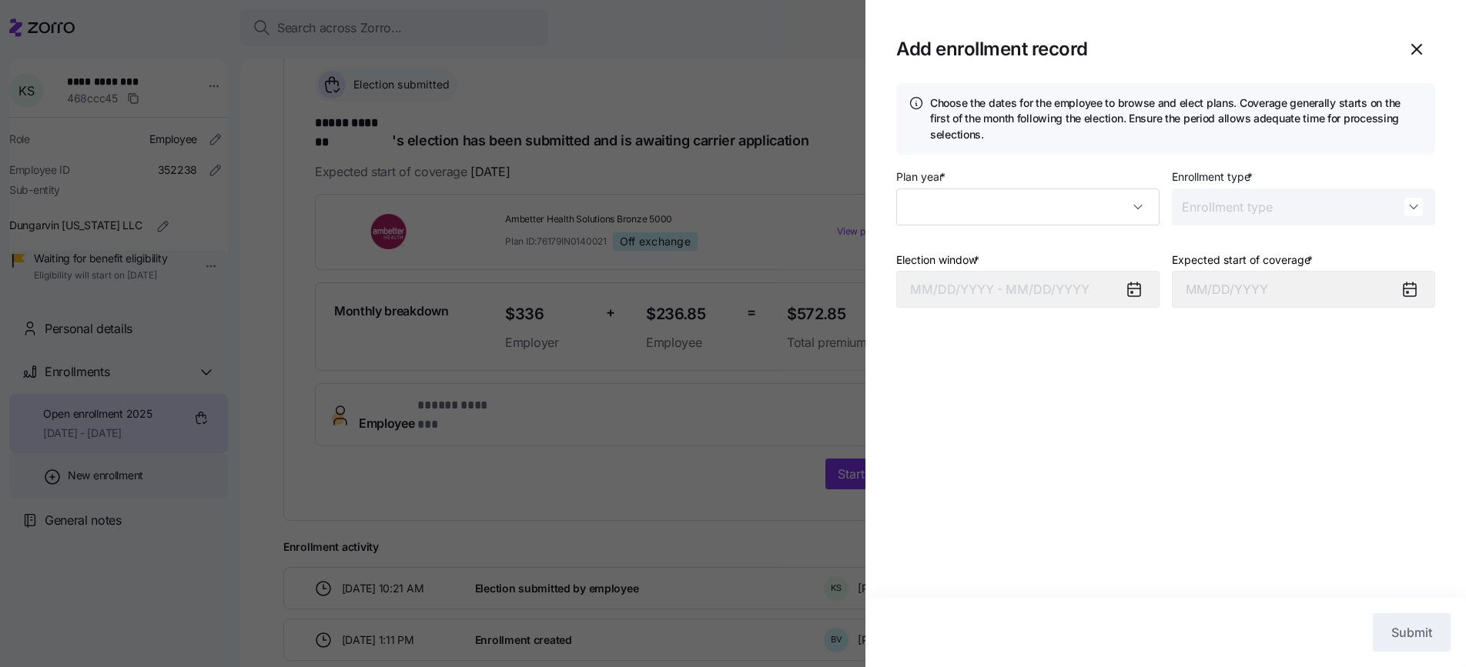
type input "2025"
type input "Special"
type input "[DATE]"
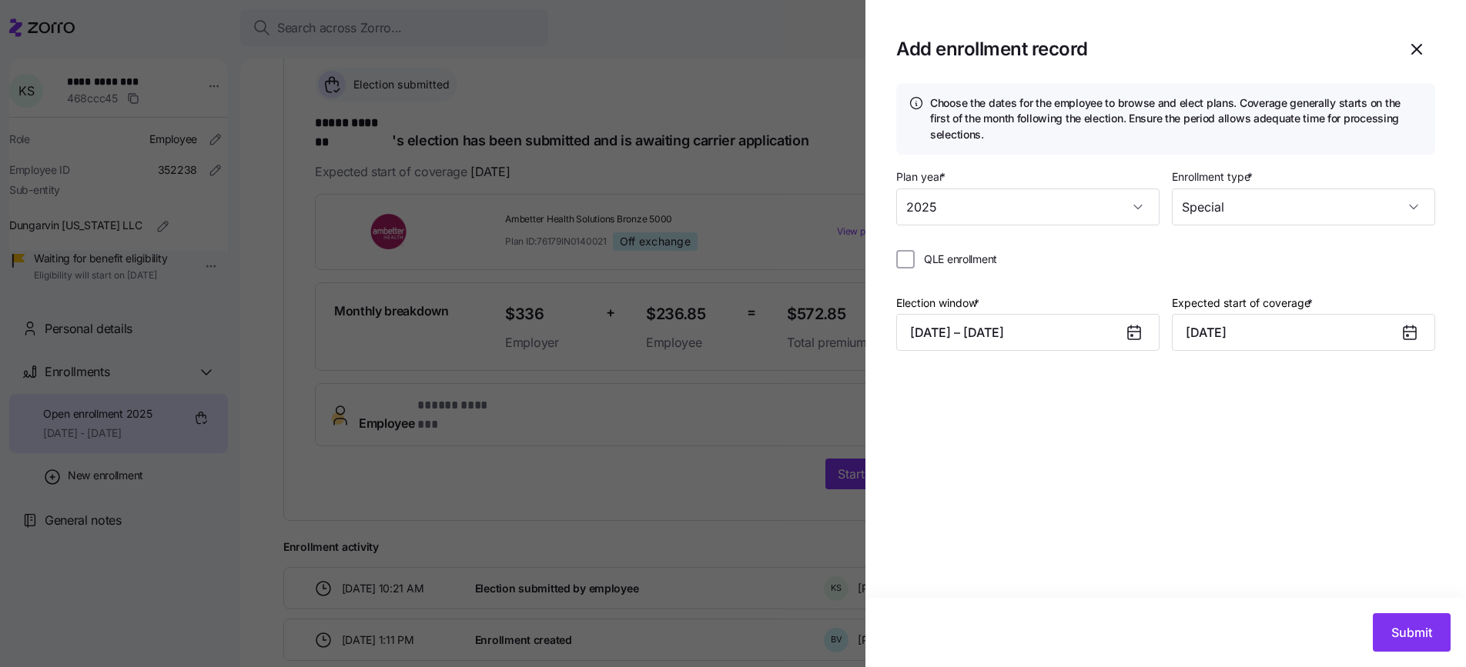
click at [113, 500] on div at bounding box center [733, 333] width 1466 height 667
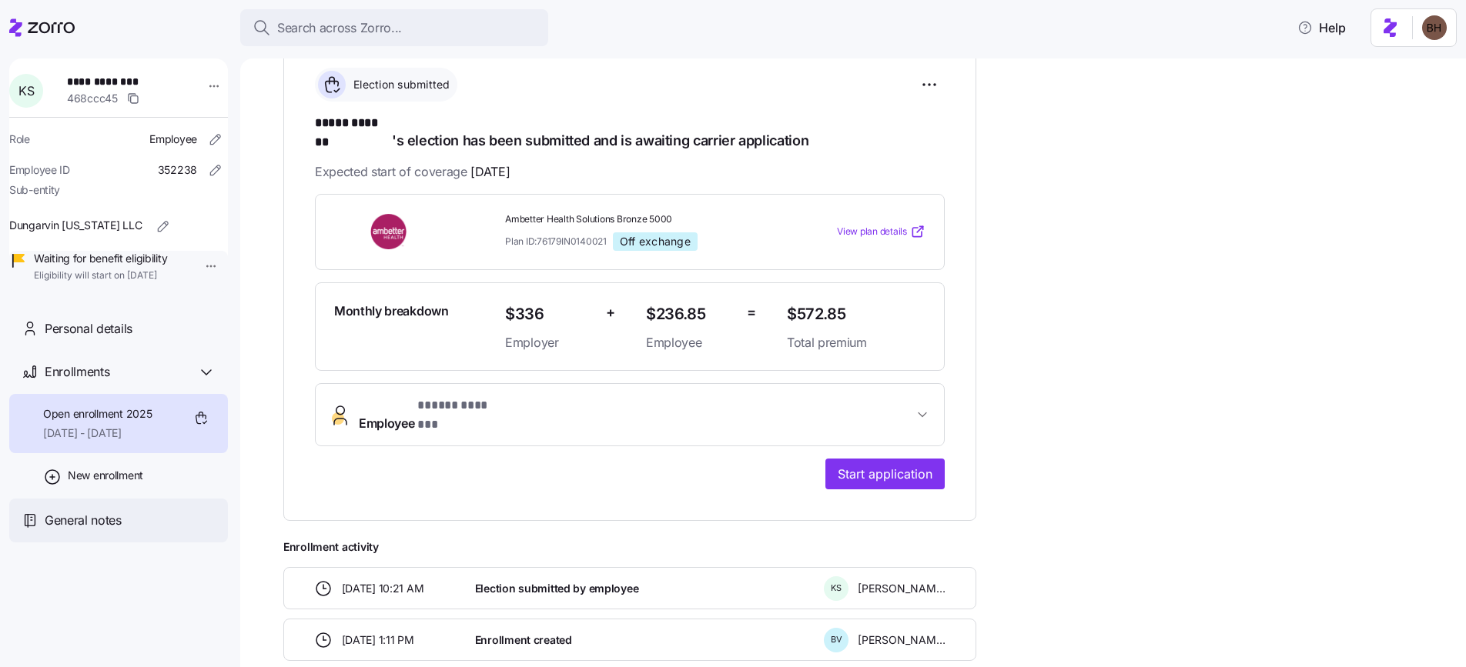
click at [96, 530] on span "General notes" at bounding box center [83, 520] width 77 height 19
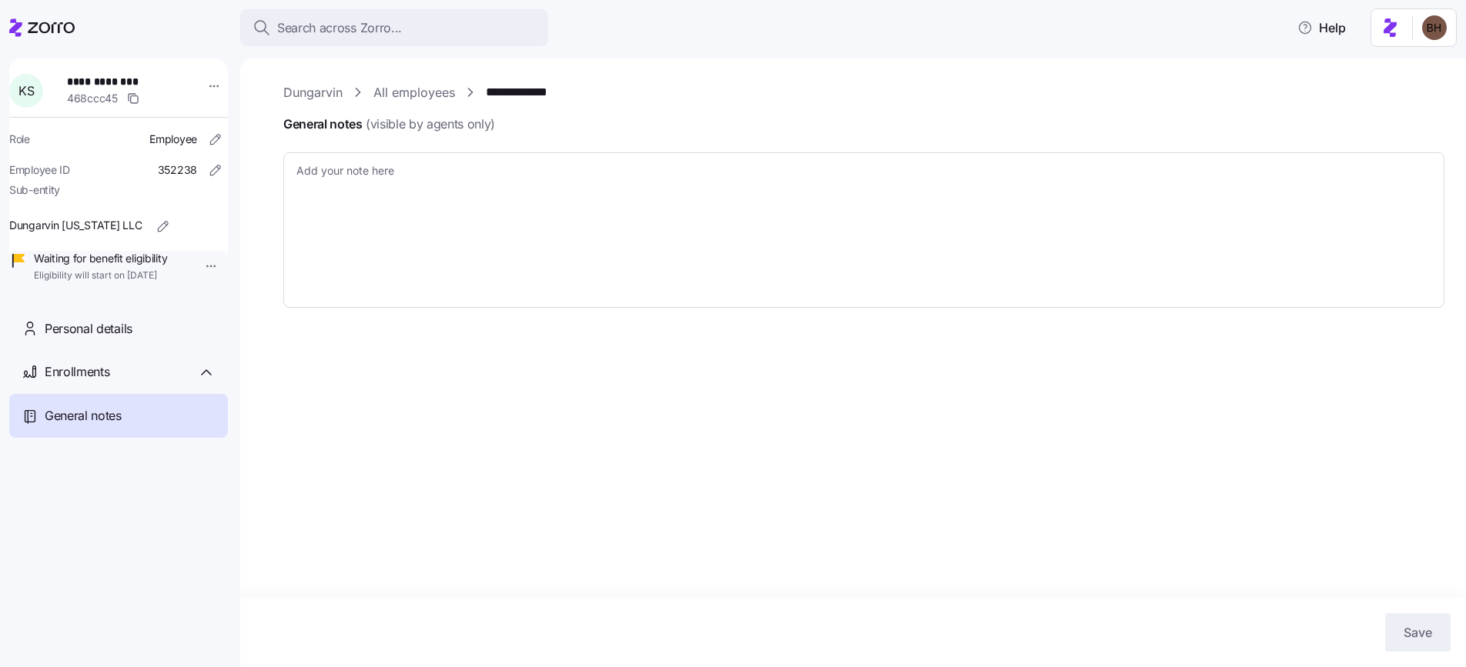
type textarea "x"
type textarea "[URL][DOMAIN_NAME]"
click at [127, 339] on span "Personal details" at bounding box center [89, 328] width 88 height 19
type textarea "x"
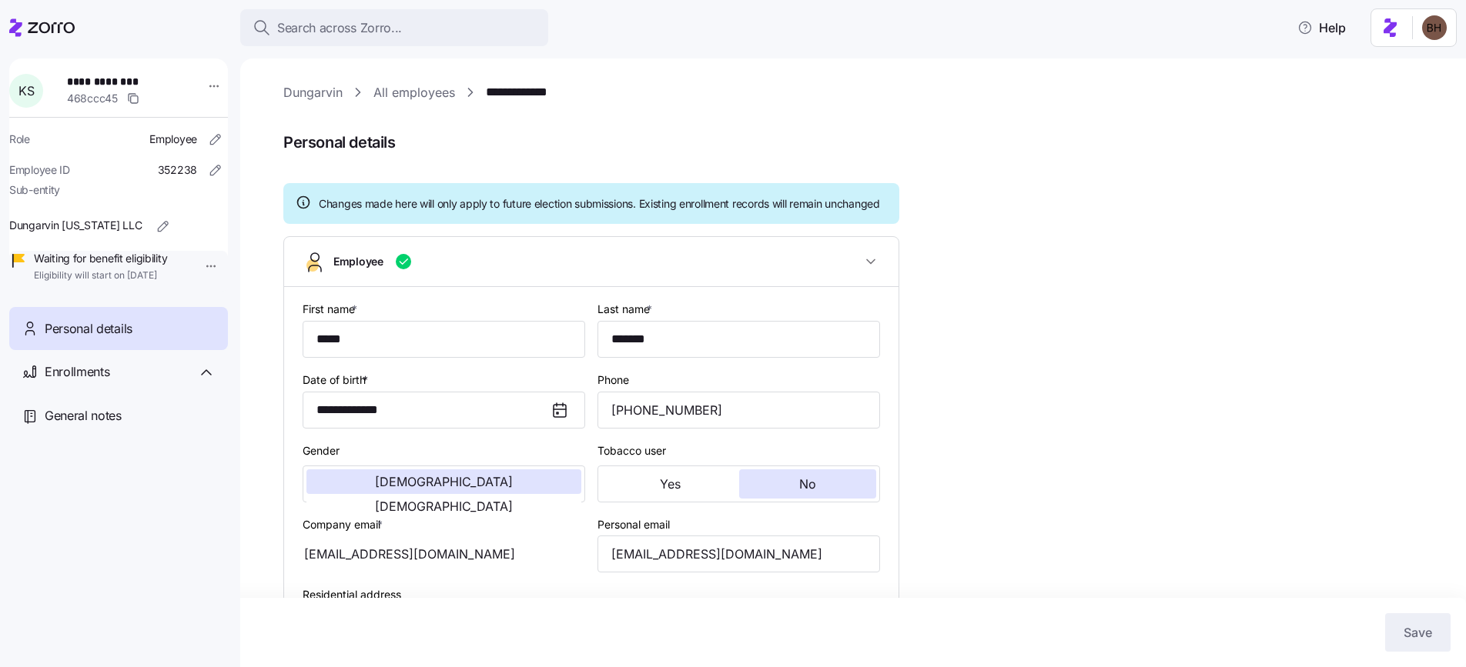
type input "IN"
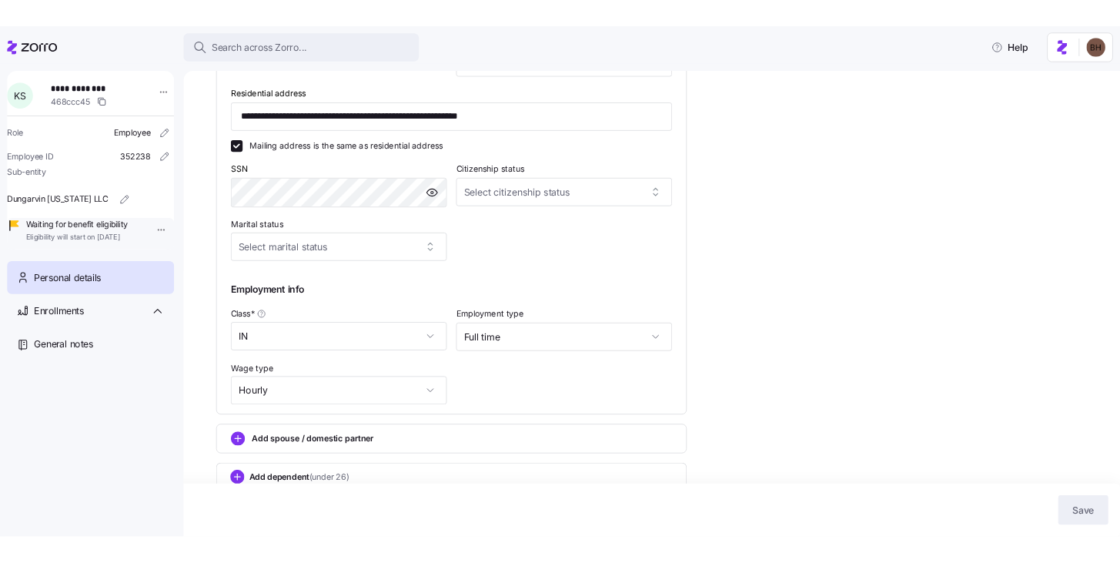
scroll to position [507, 0]
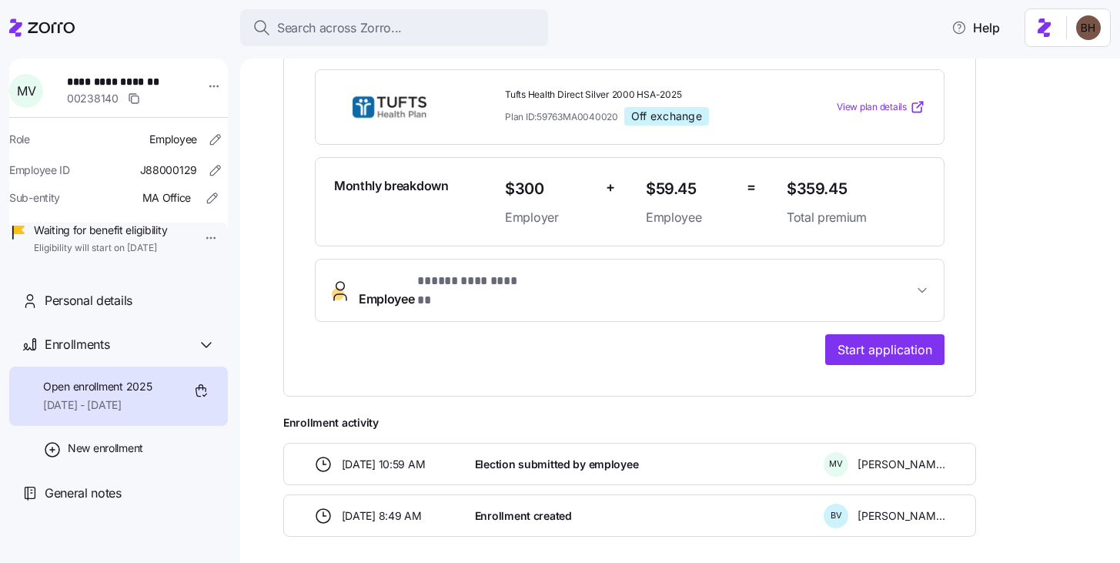
scroll to position [165, 0]
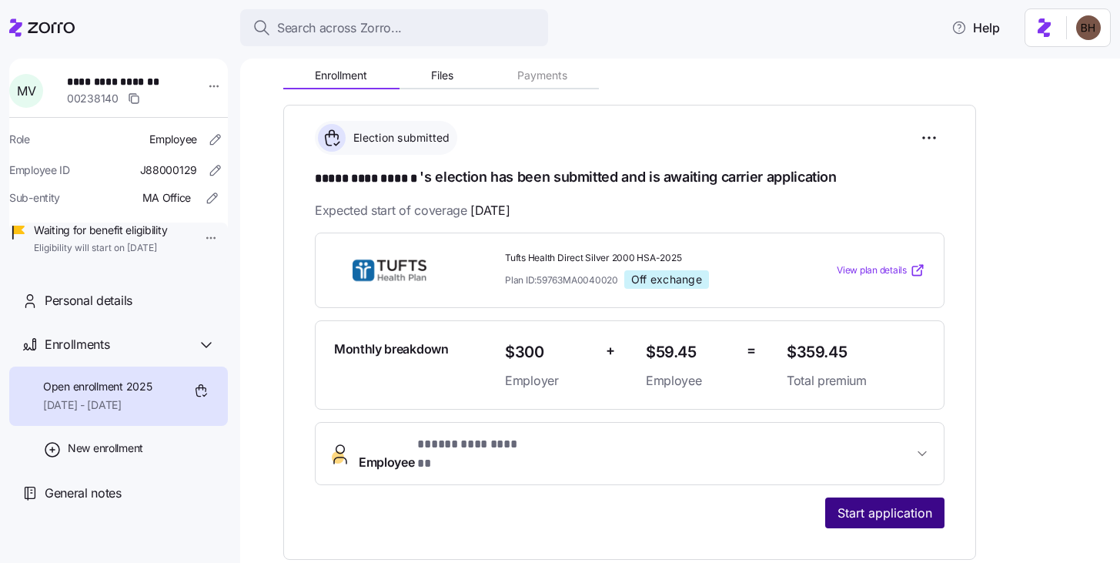
click at [887, 507] on button "Start application" at bounding box center [884, 512] width 119 height 31
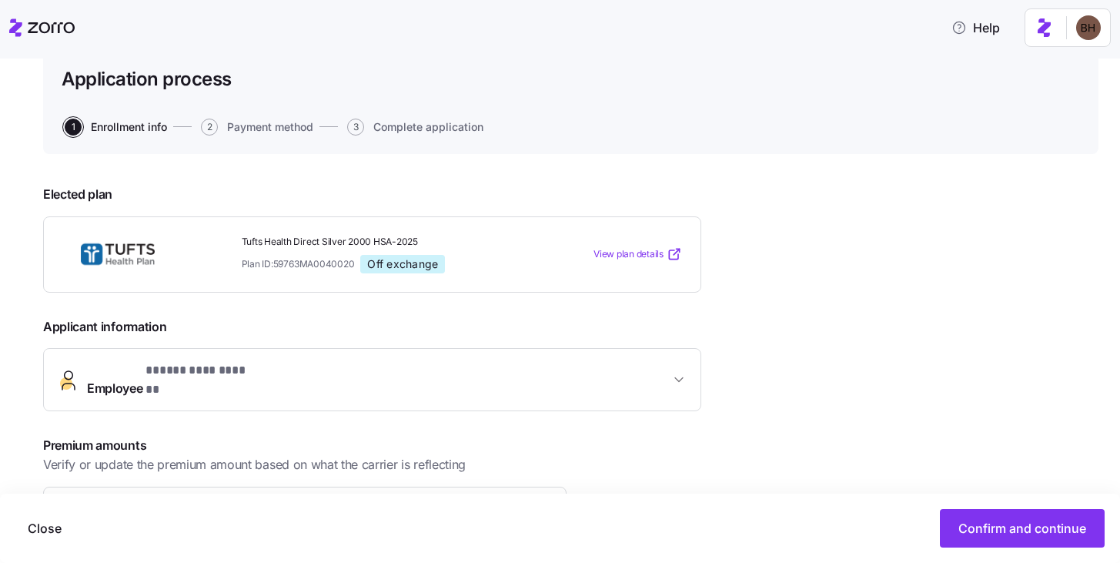
scroll to position [126, 0]
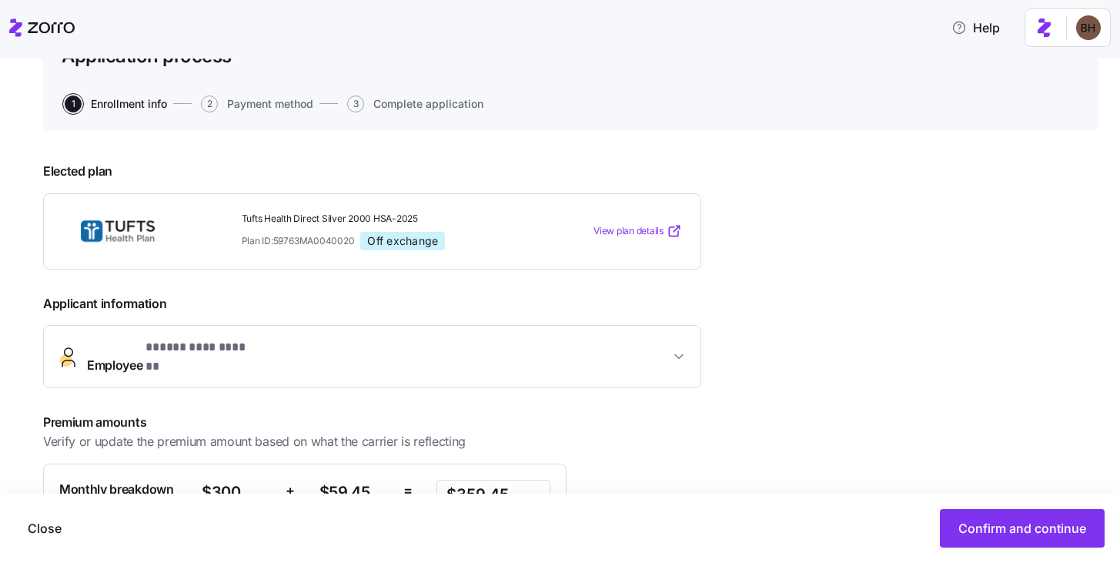
click at [612, 363] on button "**********" at bounding box center [372, 357] width 657 height 62
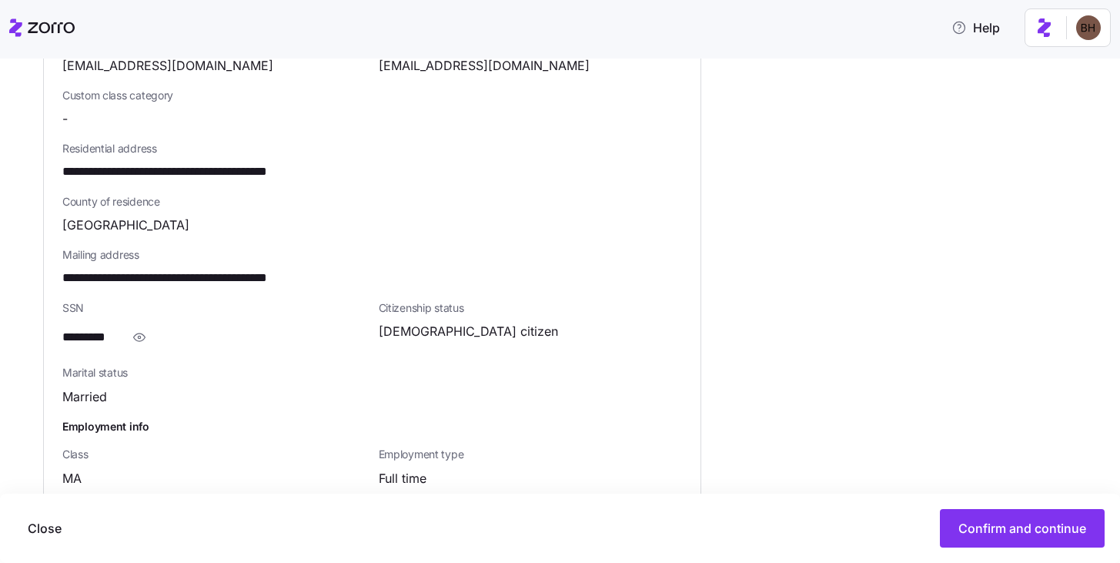
scroll to position [772, 0]
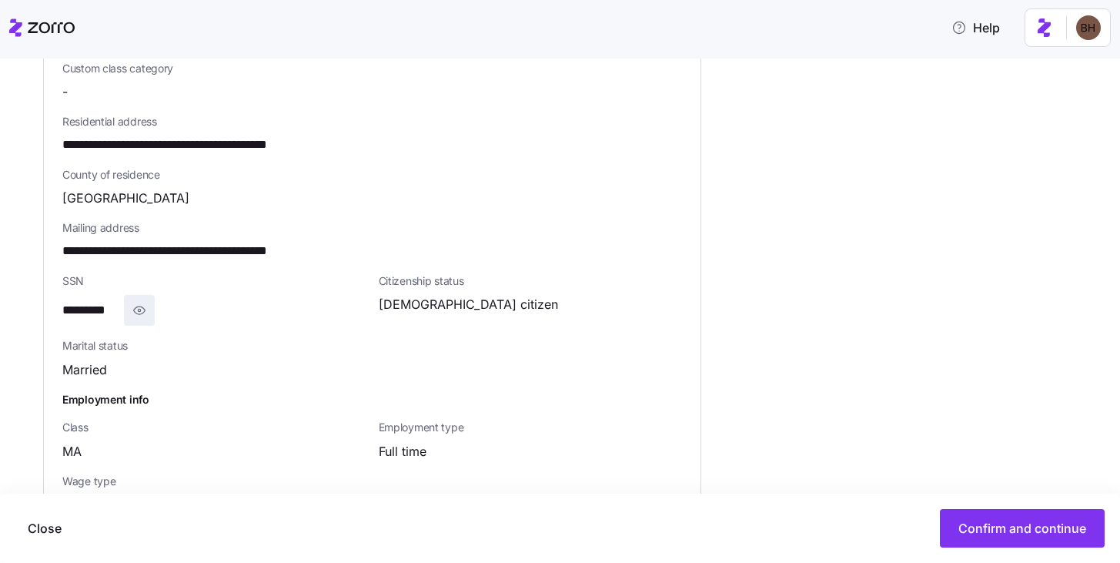
click at [138, 301] on icon "button" at bounding box center [139, 310] width 15 height 18
drag, startPoint x: 139, startPoint y: 297, endPoint x: 62, endPoint y: 301, distance: 77.1
click at [62, 301] on div "**********" at bounding box center [214, 310] width 304 height 31
copy span "**********"
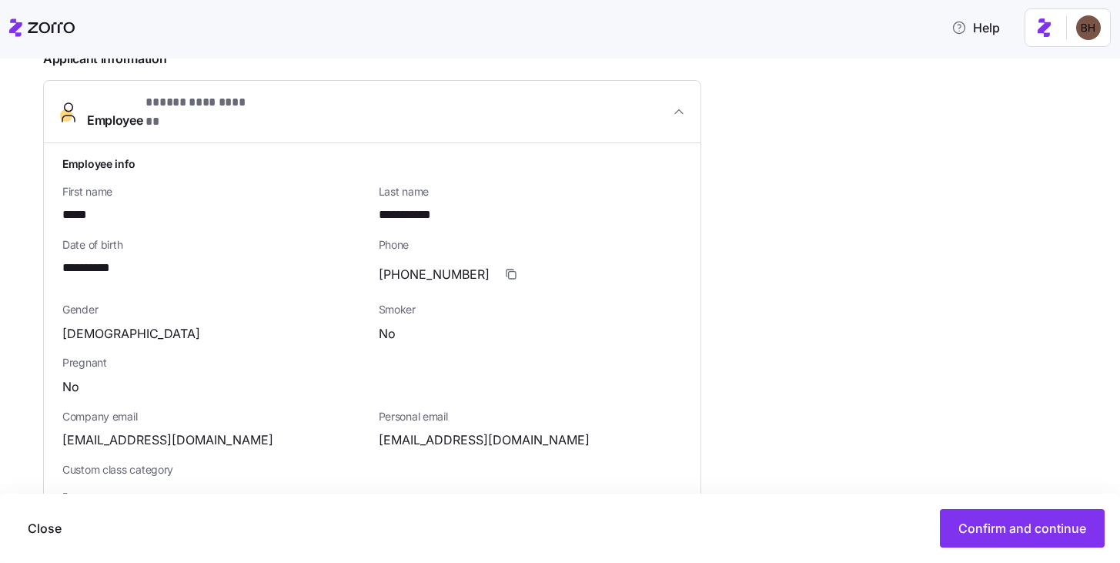
scroll to position [400, 0]
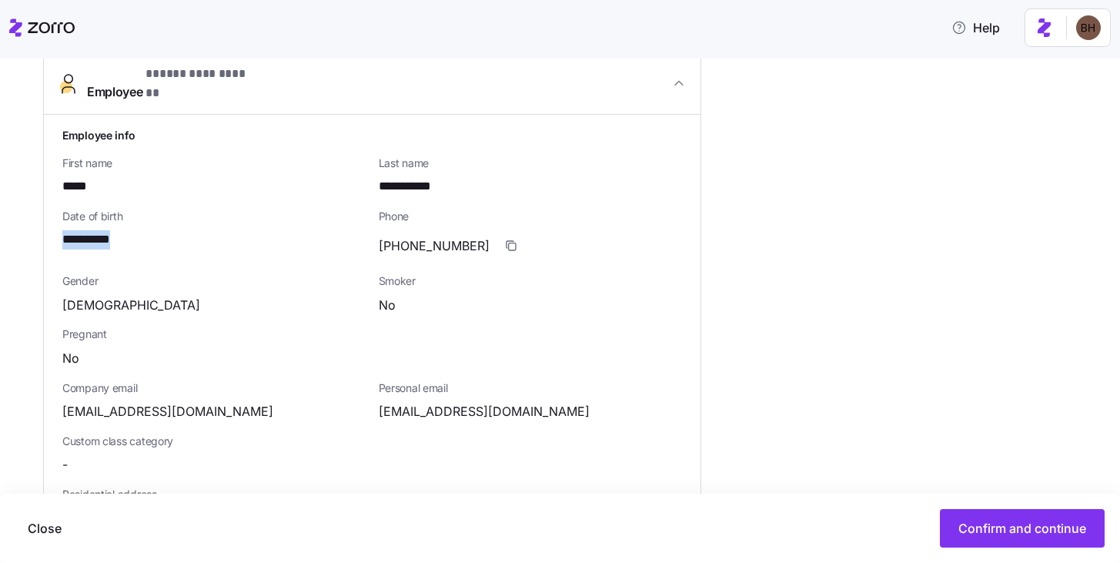
drag, startPoint x: 65, startPoint y: 228, endPoint x: 155, endPoint y: 228, distance: 90.1
click at [155, 230] on div "**********" at bounding box center [214, 239] width 304 height 19
copy span "**********"
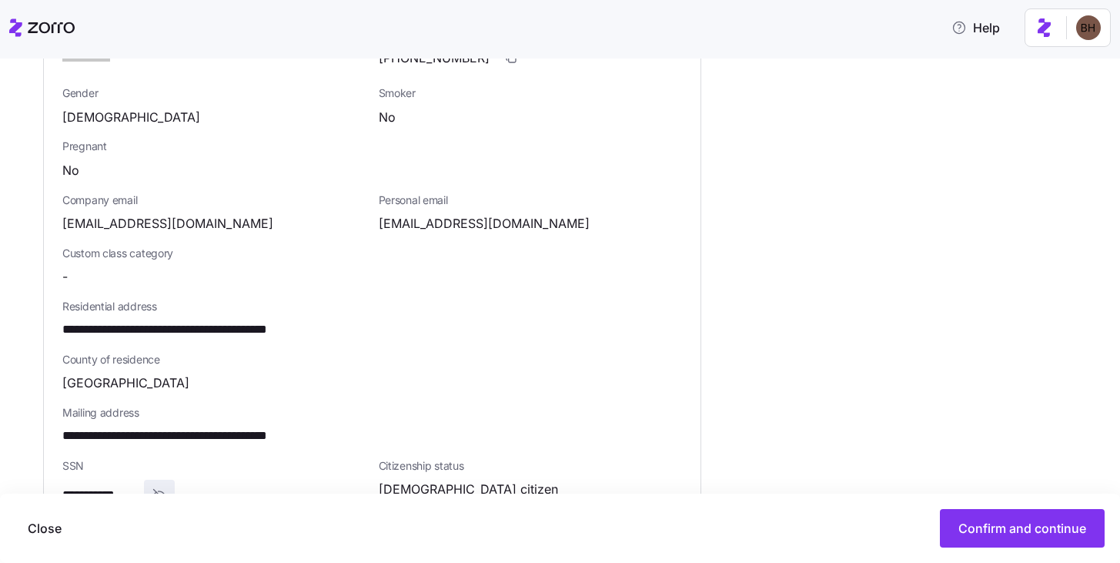
scroll to position [600, 0]
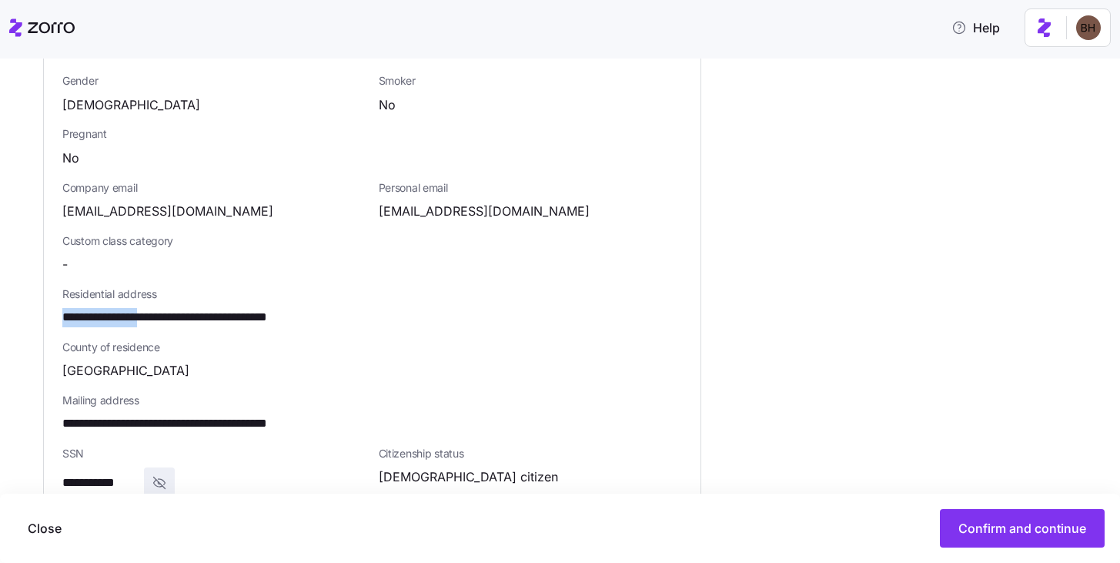
drag, startPoint x: 159, startPoint y: 305, endPoint x: 55, endPoint y: 306, distance: 103.2
click at [55, 306] on div "**********" at bounding box center [372, 307] width 657 height 784
copy span "**********"
drag, startPoint x: 166, startPoint y: 305, endPoint x: 203, endPoint y: 303, distance: 37.0
click at [203, 308] on span "**********" at bounding box center [197, 317] width 271 height 19
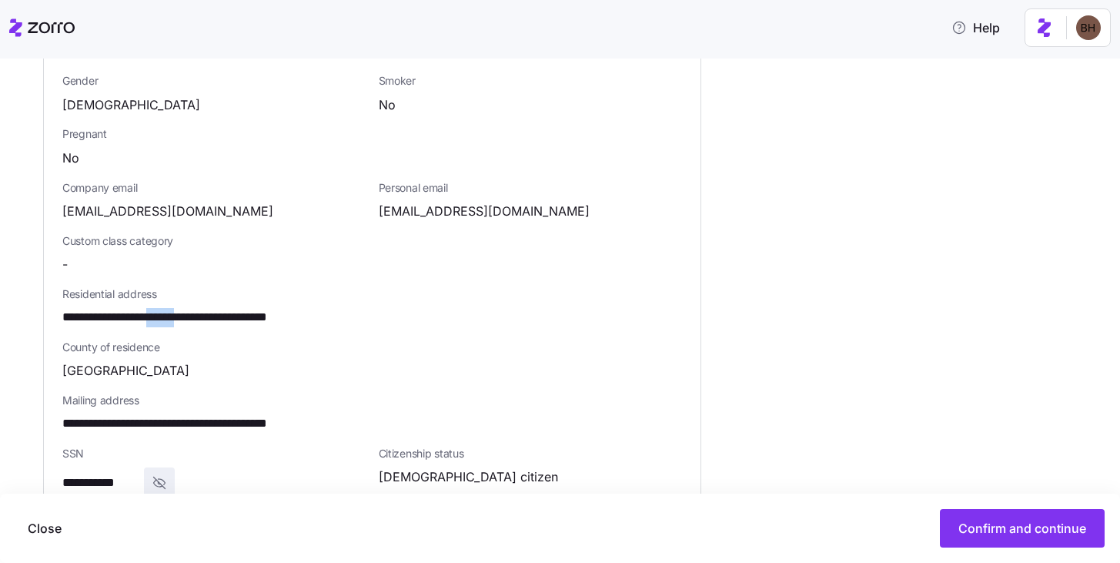
copy span "******"
drag, startPoint x: 229, startPoint y: 303, endPoint x: 209, endPoint y: 303, distance: 20.0
click at [209, 308] on span "**********" at bounding box center [197, 317] width 271 height 19
copy span "**"
drag, startPoint x: 267, startPoint y: 305, endPoint x: 234, endPoint y: 305, distance: 33.1
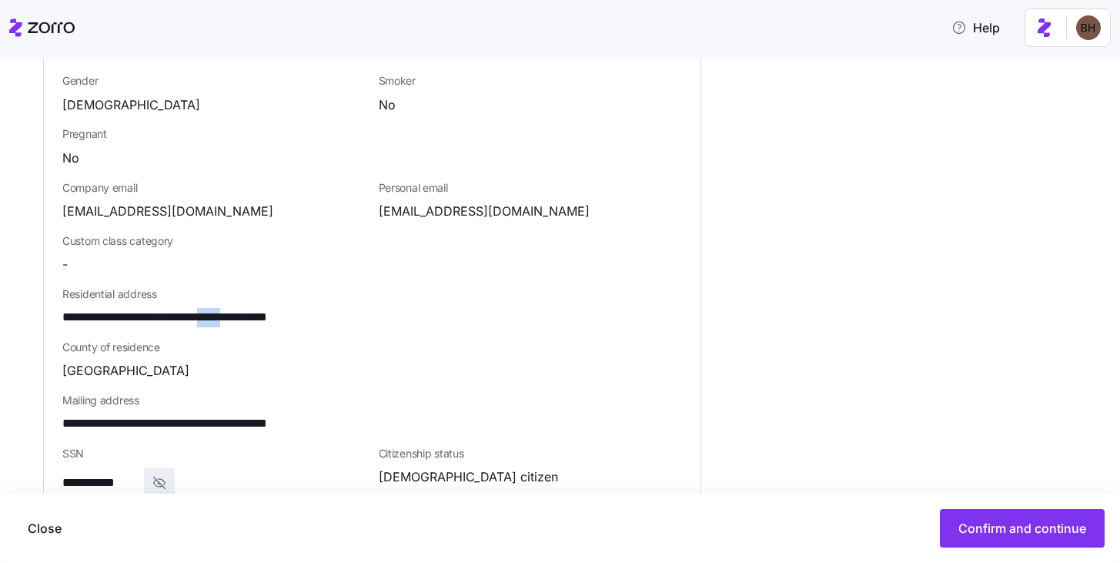
click at [234, 308] on span "**********" at bounding box center [197, 317] width 271 height 19
copy span "*****"
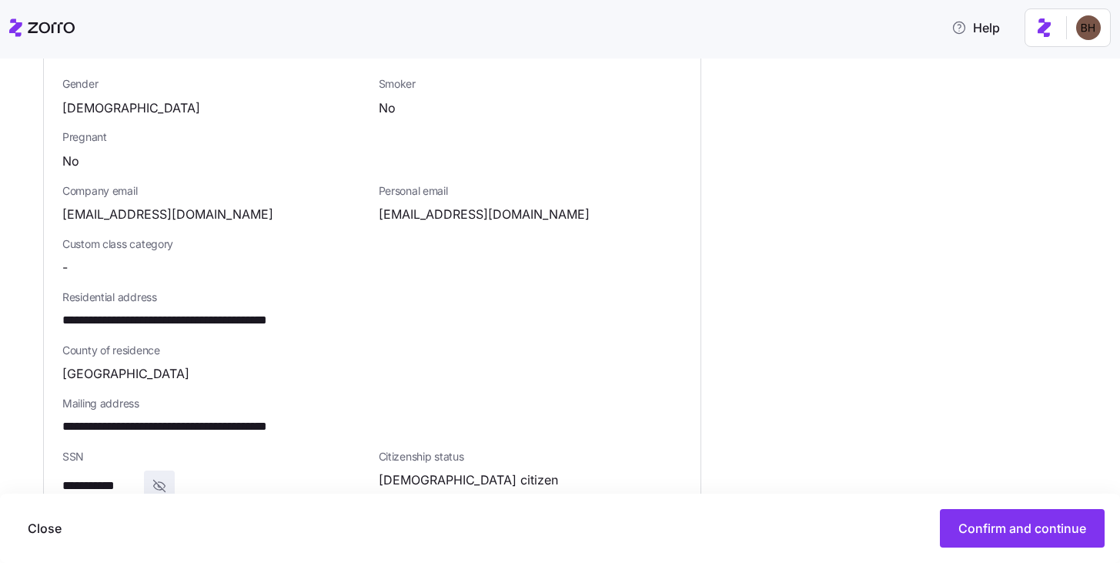
drag, startPoint x: 544, startPoint y: 201, endPoint x: 380, endPoint y: 204, distance: 164.0
click at [381, 205] on div "[EMAIL_ADDRESS][DOMAIN_NAME]" at bounding box center [531, 214] width 304 height 19
drag, startPoint x: 380, startPoint y: 204, endPoint x: 552, endPoint y: 206, distance: 171.7
click at [552, 206] on div "[EMAIL_ADDRESS][DOMAIN_NAME]" at bounding box center [531, 214] width 304 height 19
copy span "[EMAIL_ADDRESS][DOMAIN_NAME]"
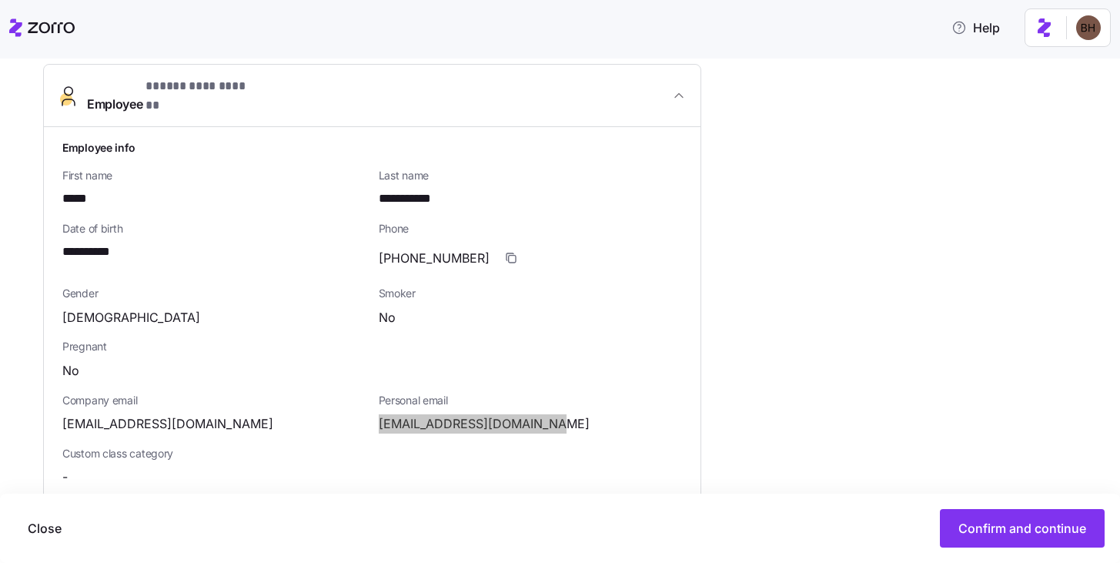
scroll to position [192, 0]
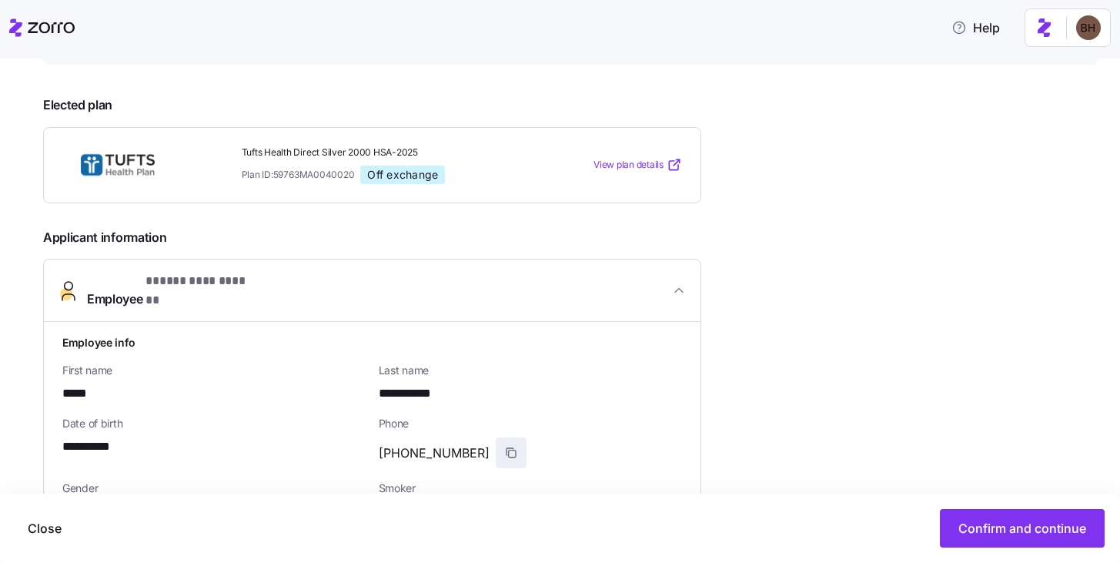
click at [505, 446] on icon "button" at bounding box center [511, 452] width 12 height 12
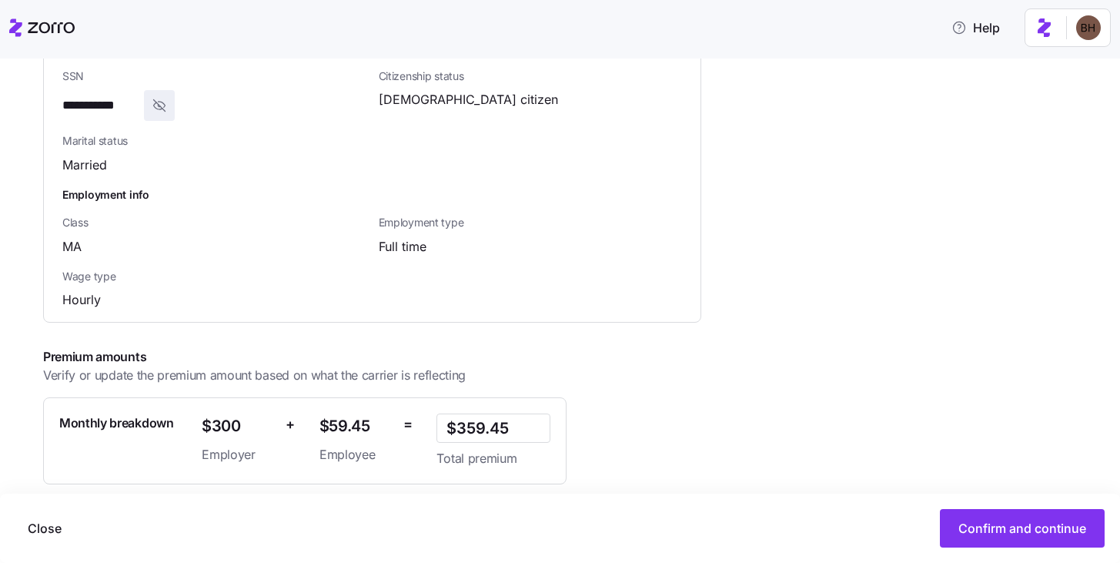
scroll to position [988, 0]
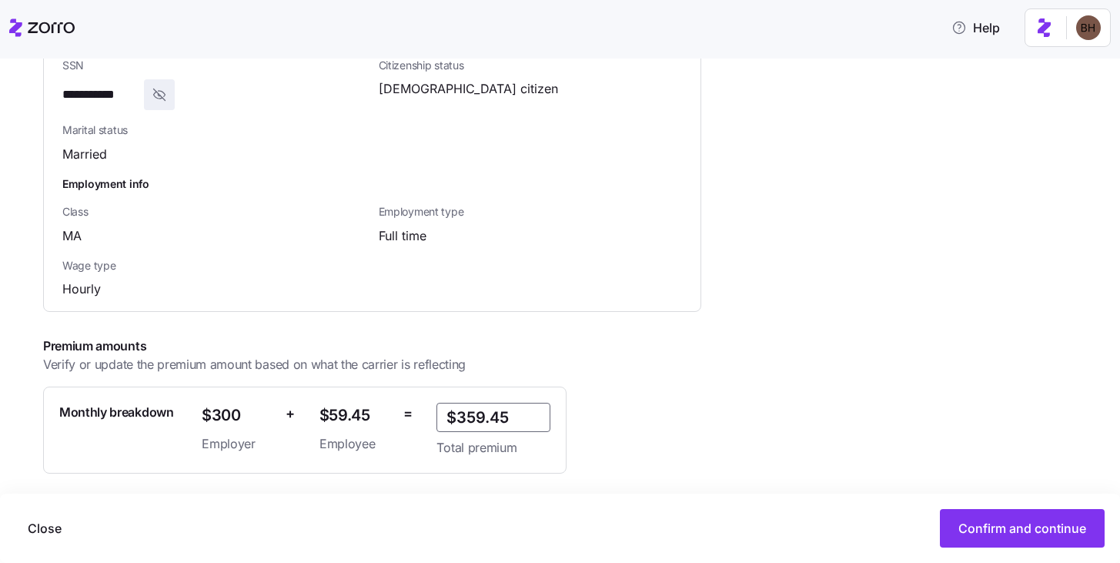
drag, startPoint x: 513, startPoint y: 405, endPoint x: 442, endPoint y: 406, distance: 71.6
click at [442, 406] on input "$359.45" at bounding box center [493, 417] width 114 height 29
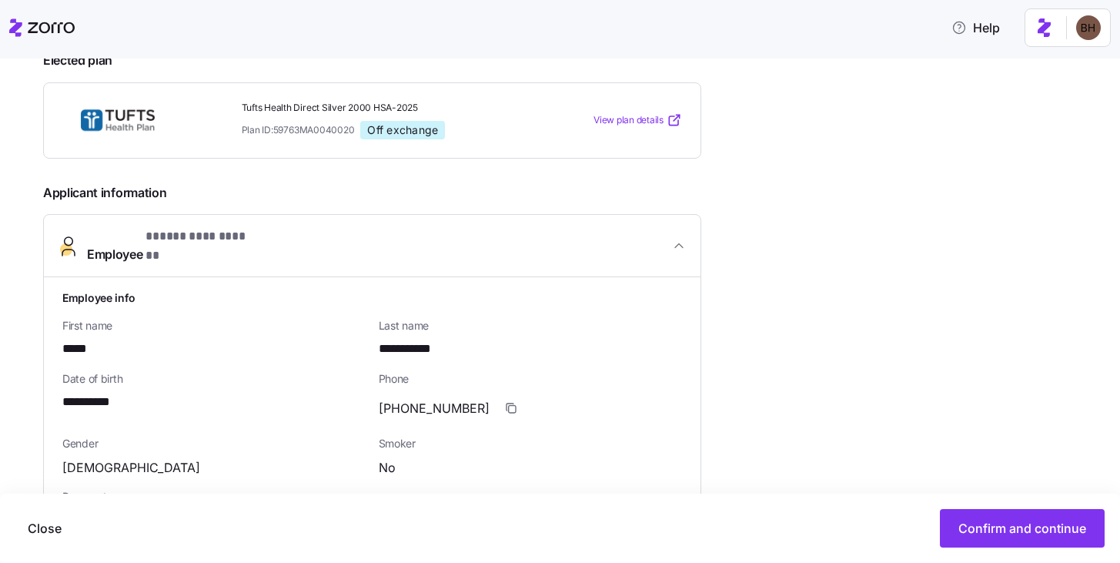
scroll to position [224, 0]
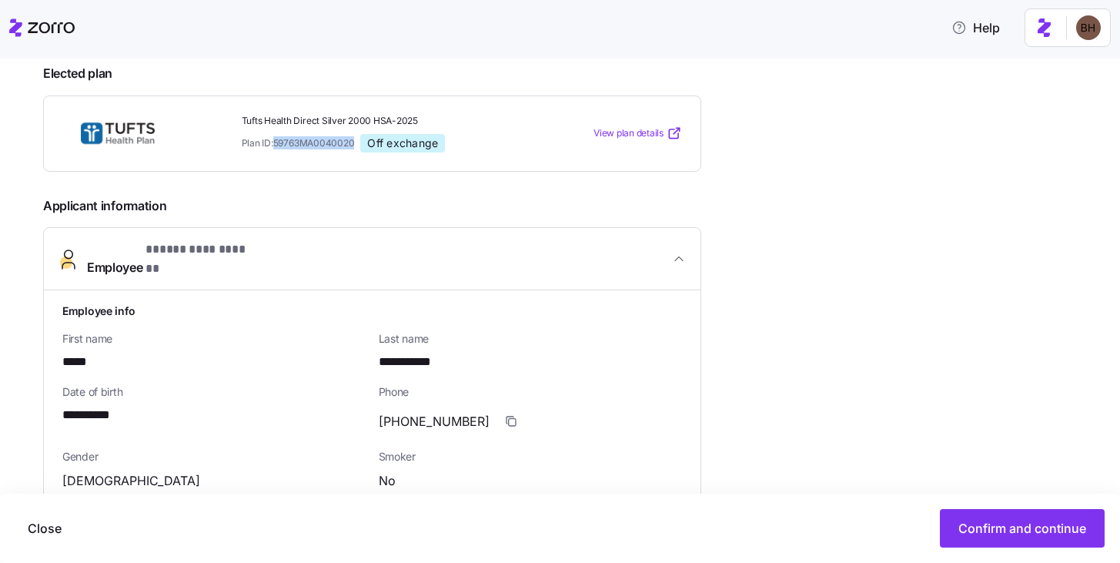
drag, startPoint x: 358, startPoint y: 142, endPoint x: 277, endPoint y: 143, distance: 80.8
click at [277, 143] on div "Plan ID: 59763MA0040020 Off exchange" at bounding box center [383, 143] width 283 height 18
copy span "59763MA0040020"
click at [1017, 533] on span "Confirm and continue" at bounding box center [1022, 528] width 128 height 18
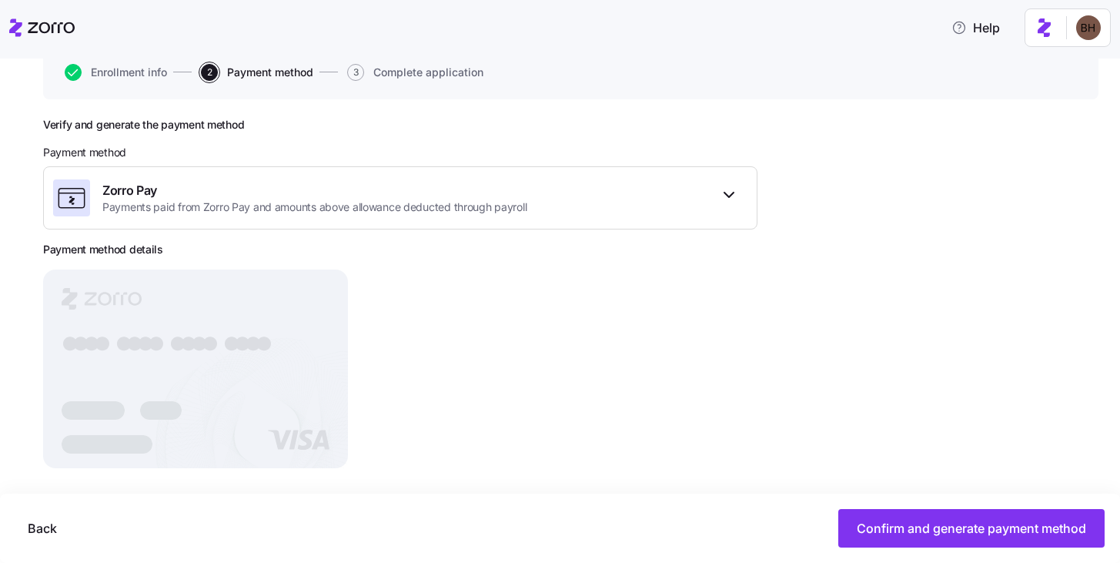
scroll to position [171, 0]
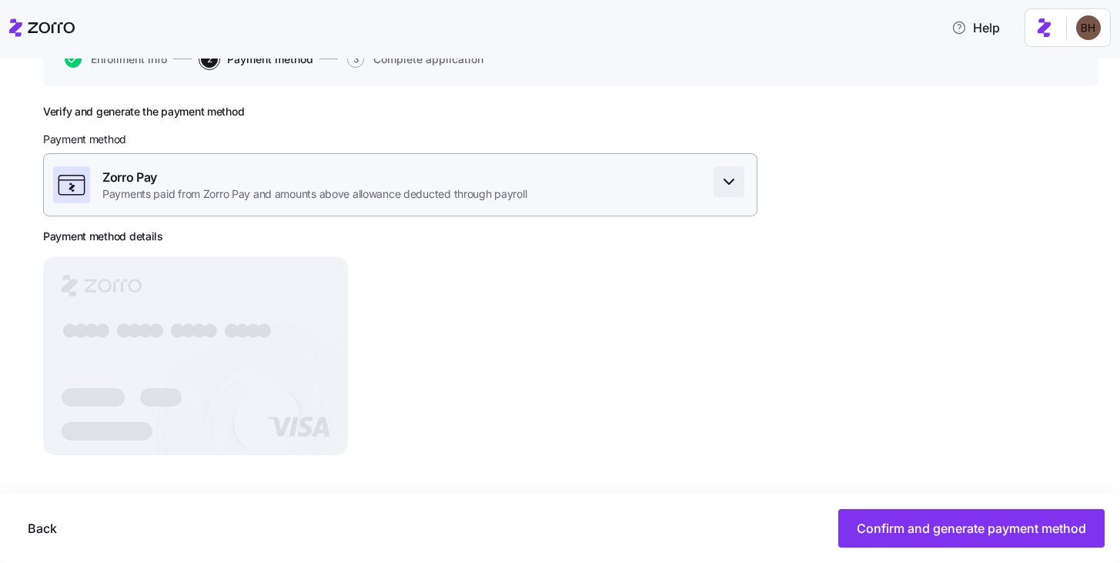
click at [734, 196] on span "button" at bounding box center [728, 181] width 29 height 29
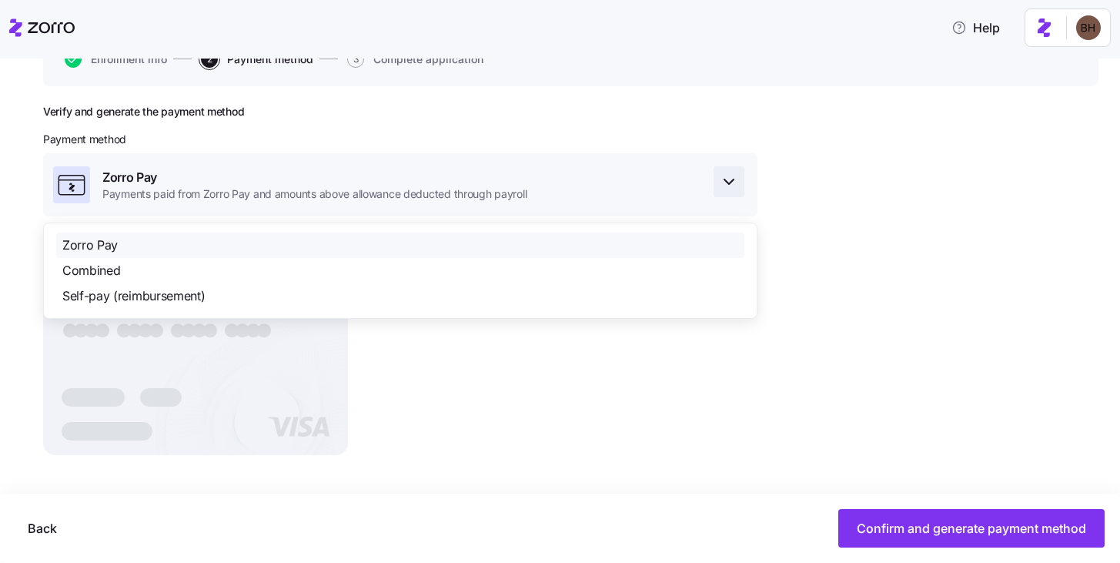
click at [734, 196] on span "button" at bounding box center [728, 181] width 29 height 29
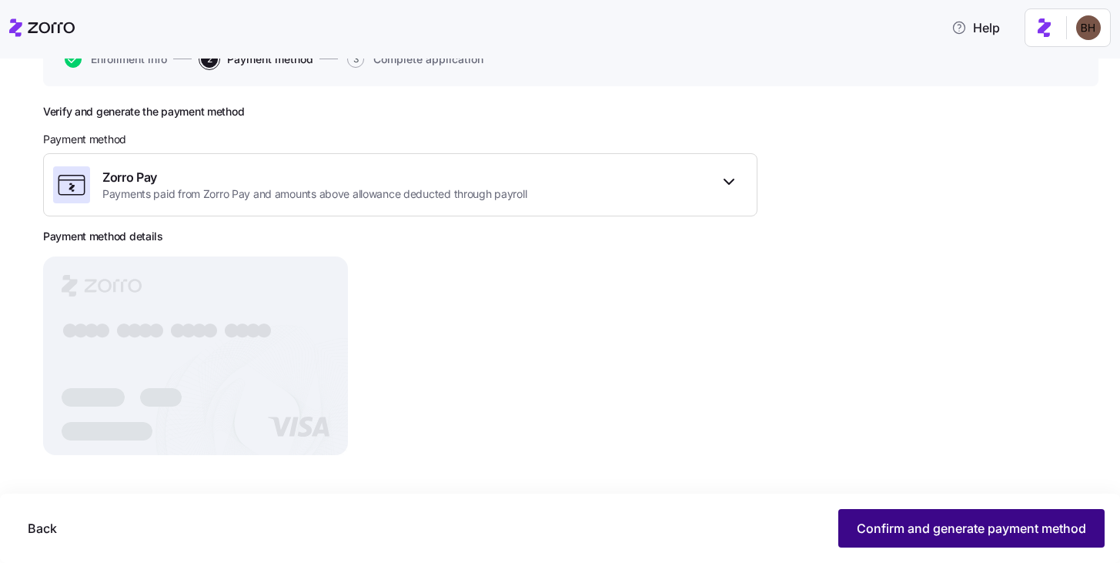
click at [900, 530] on span "Confirm and generate payment method" at bounding box center [971, 528] width 229 height 18
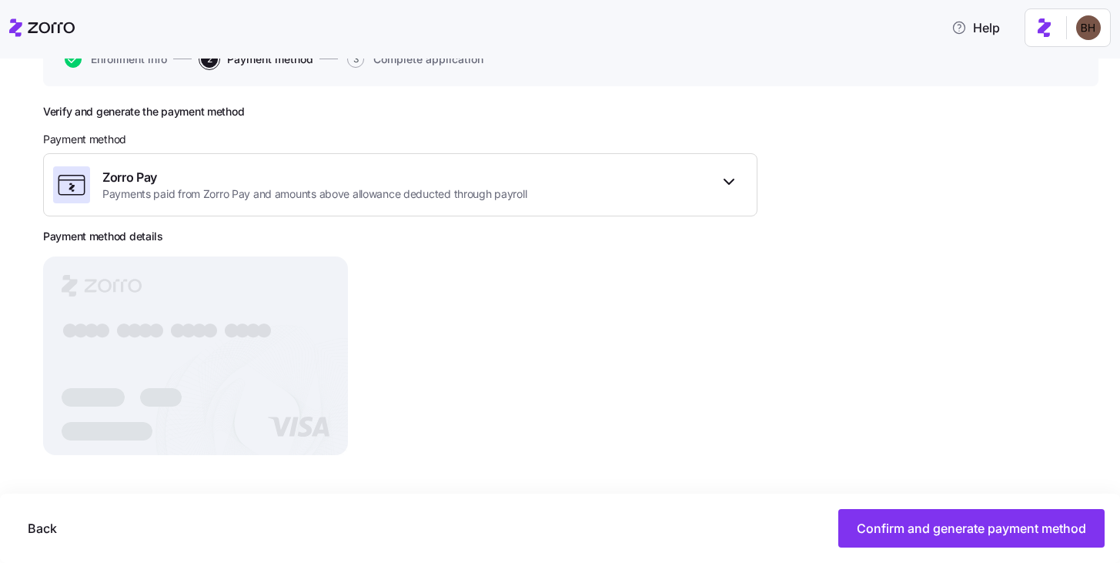
scroll to position [145, 0]
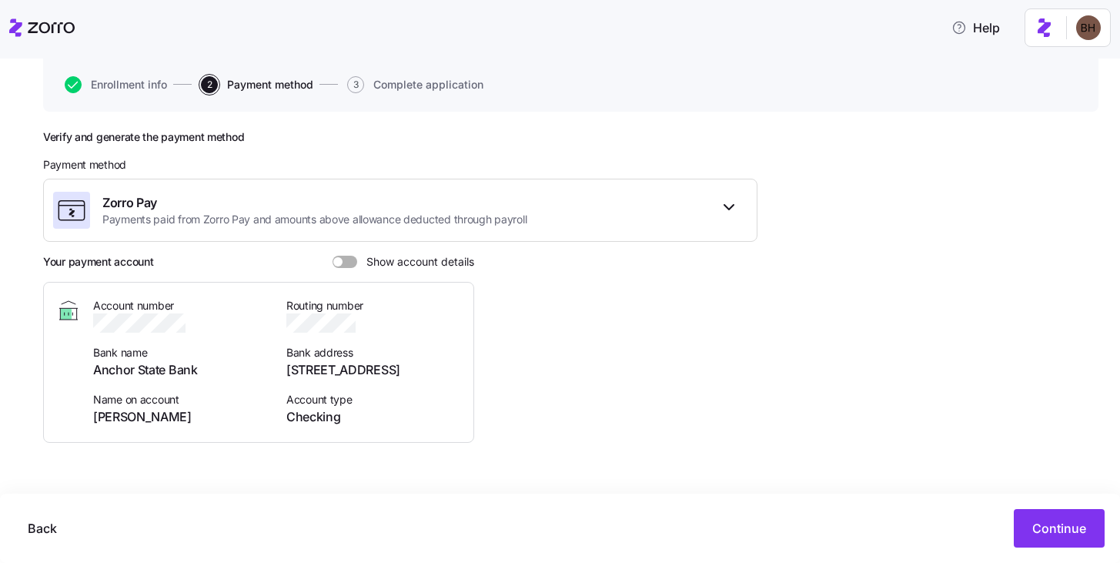
click at [354, 262] on span at bounding box center [350, 262] width 15 height 12
click at [333, 256] on input "Show account details" at bounding box center [333, 256] width 0 height 0
click at [198, 319] on icon "button" at bounding box center [200, 322] width 15 height 15
click at [367, 326] on icon "button" at bounding box center [364, 322] width 15 height 15
click at [1058, 530] on span "Continue" at bounding box center [1059, 528] width 54 height 18
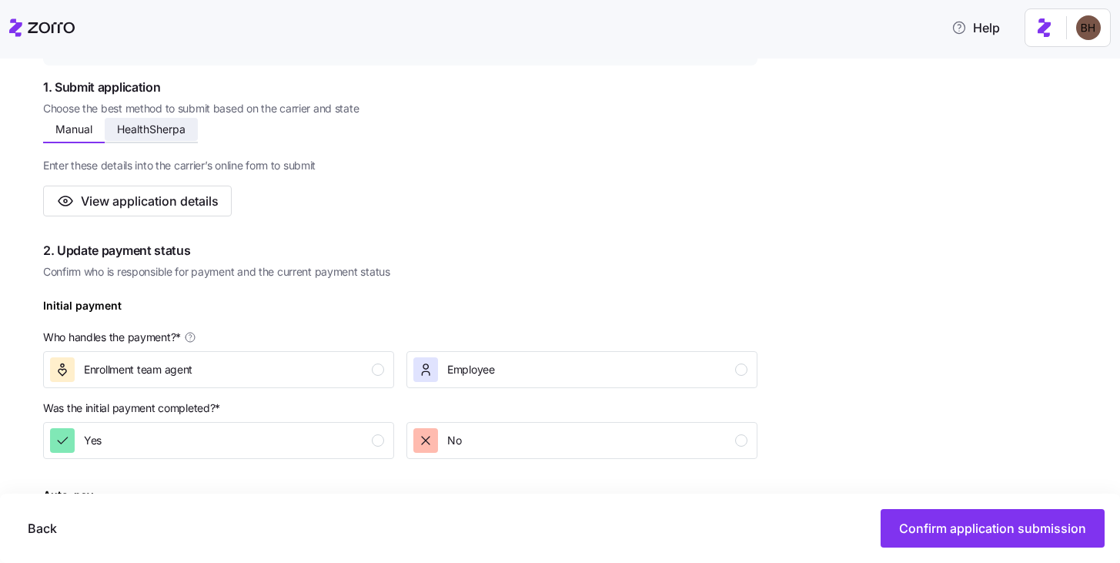
scroll to position [238, 0]
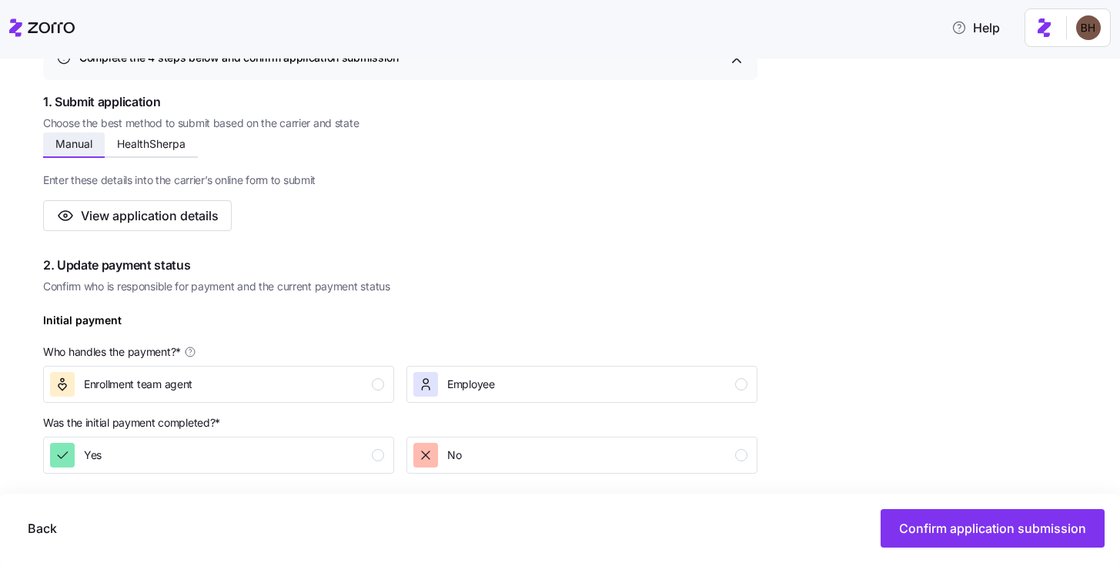
click at [76, 147] on span "Manual" at bounding box center [73, 144] width 37 height 11
click at [161, 225] on button "View application details" at bounding box center [137, 215] width 189 height 31
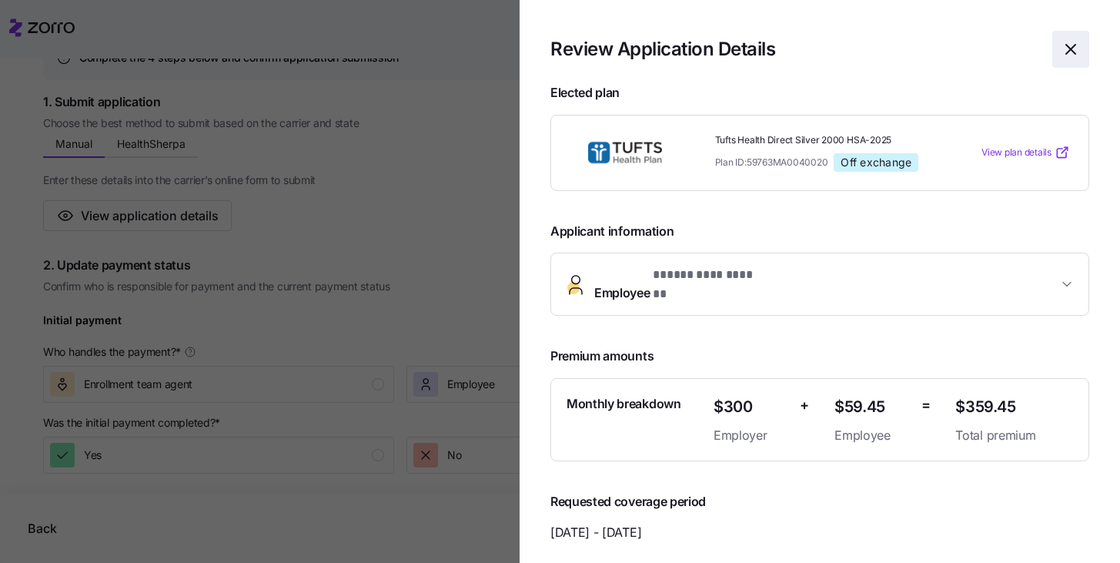
click at [1066, 52] on icon "button" at bounding box center [1070, 49] width 9 height 9
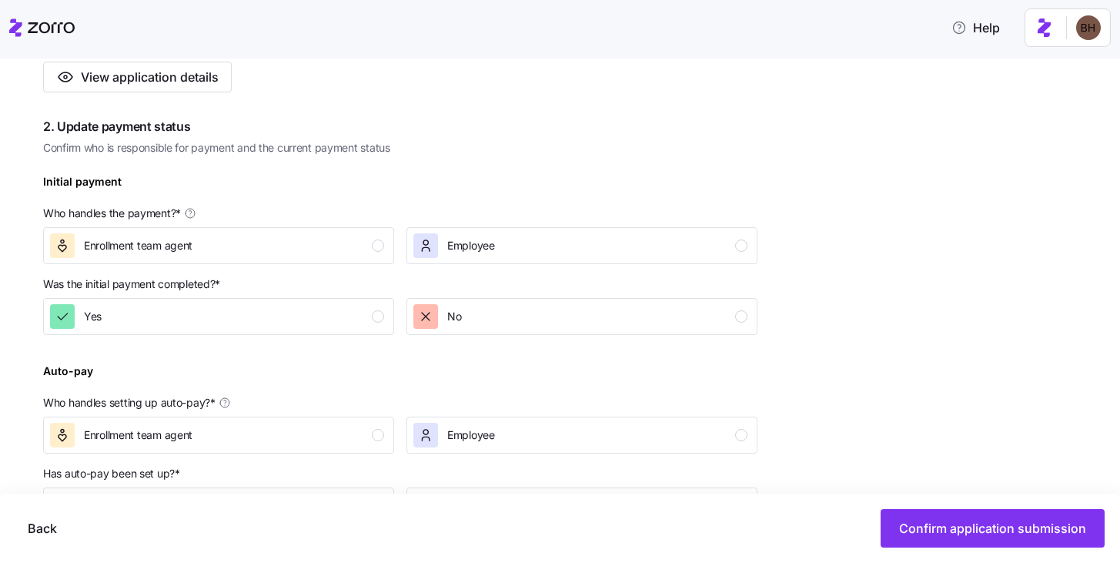
scroll to position [450, 0]
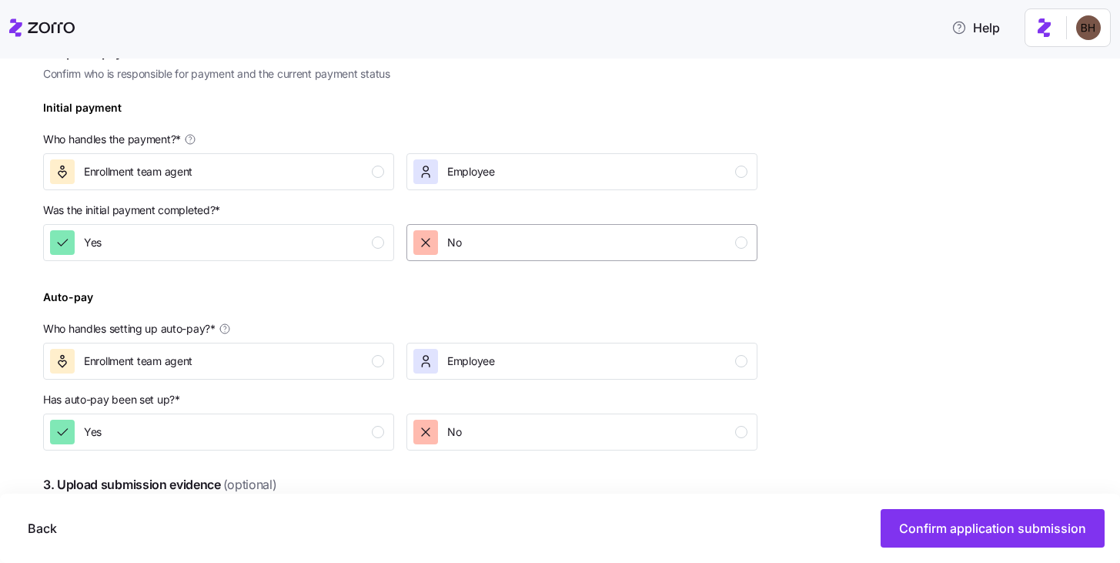
click at [493, 246] on div "No" at bounding box center [580, 242] width 334 height 25
click at [350, 172] on div "Enrollment team agent" at bounding box center [217, 171] width 334 height 25
click at [279, 373] on button "Enrollment team agent" at bounding box center [218, 361] width 351 height 37
click at [252, 443] on div "Yes" at bounding box center [217, 432] width 334 height 25
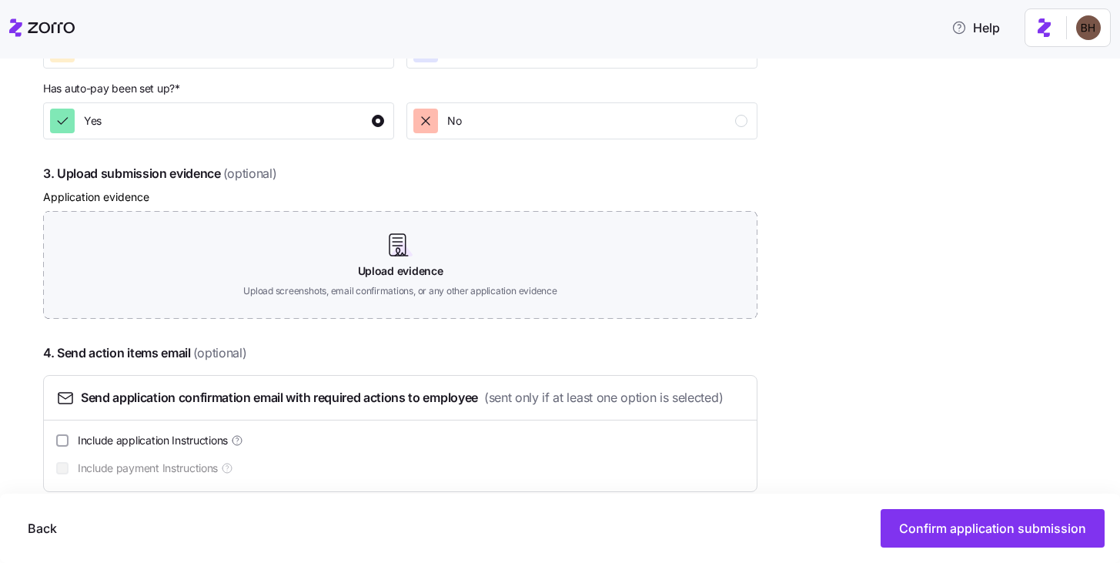
scroll to position [695, 0]
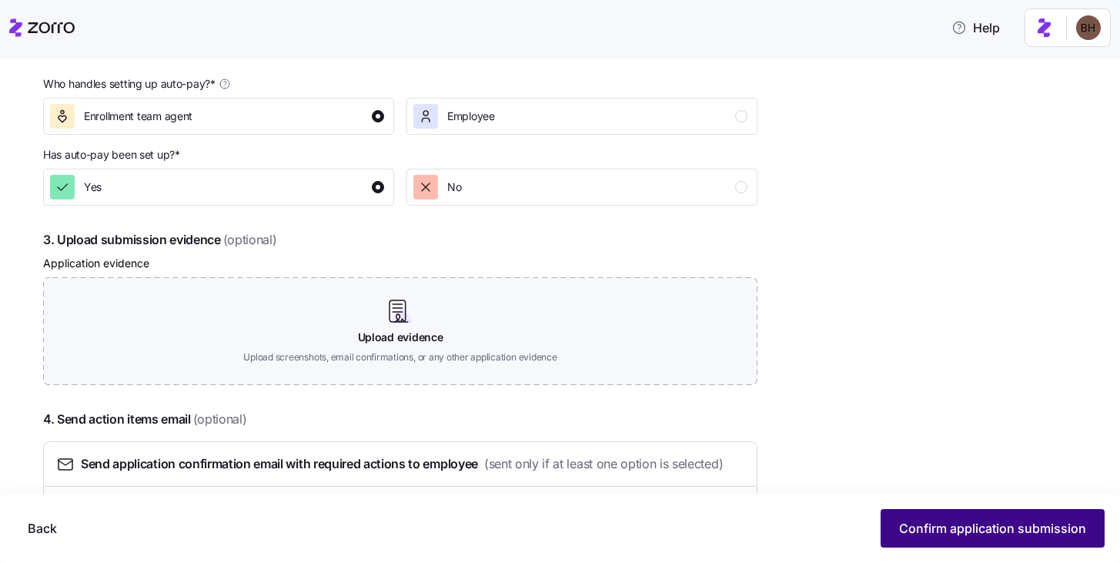
click at [978, 534] on span "Confirm application submission" at bounding box center [992, 528] width 187 height 18
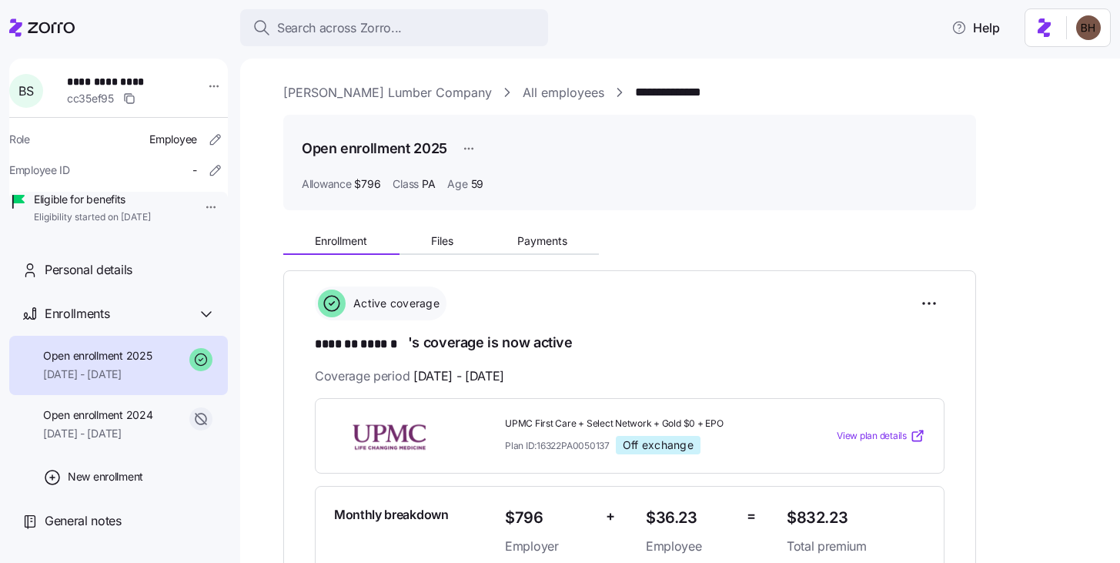
scroll to position [228, 0]
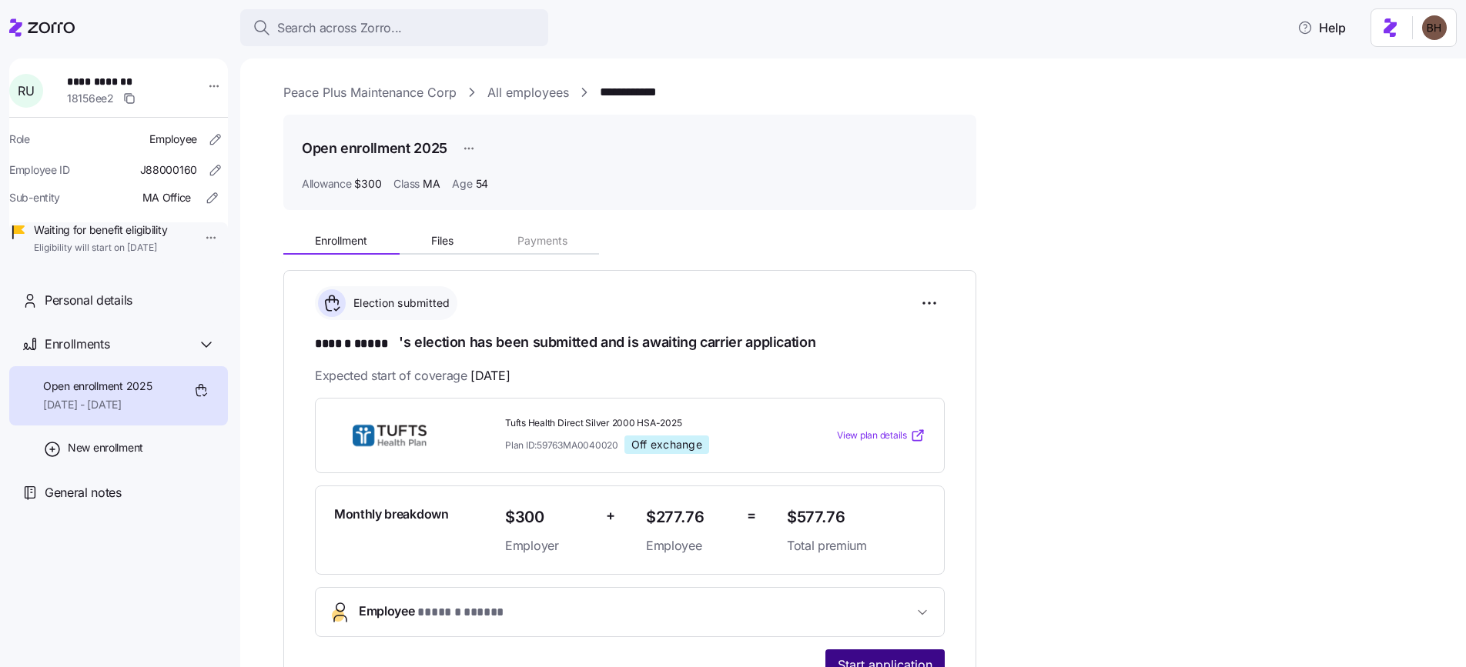
click at [884, 654] on button "Start application" at bounding box center [884, 665] width 119 height 31
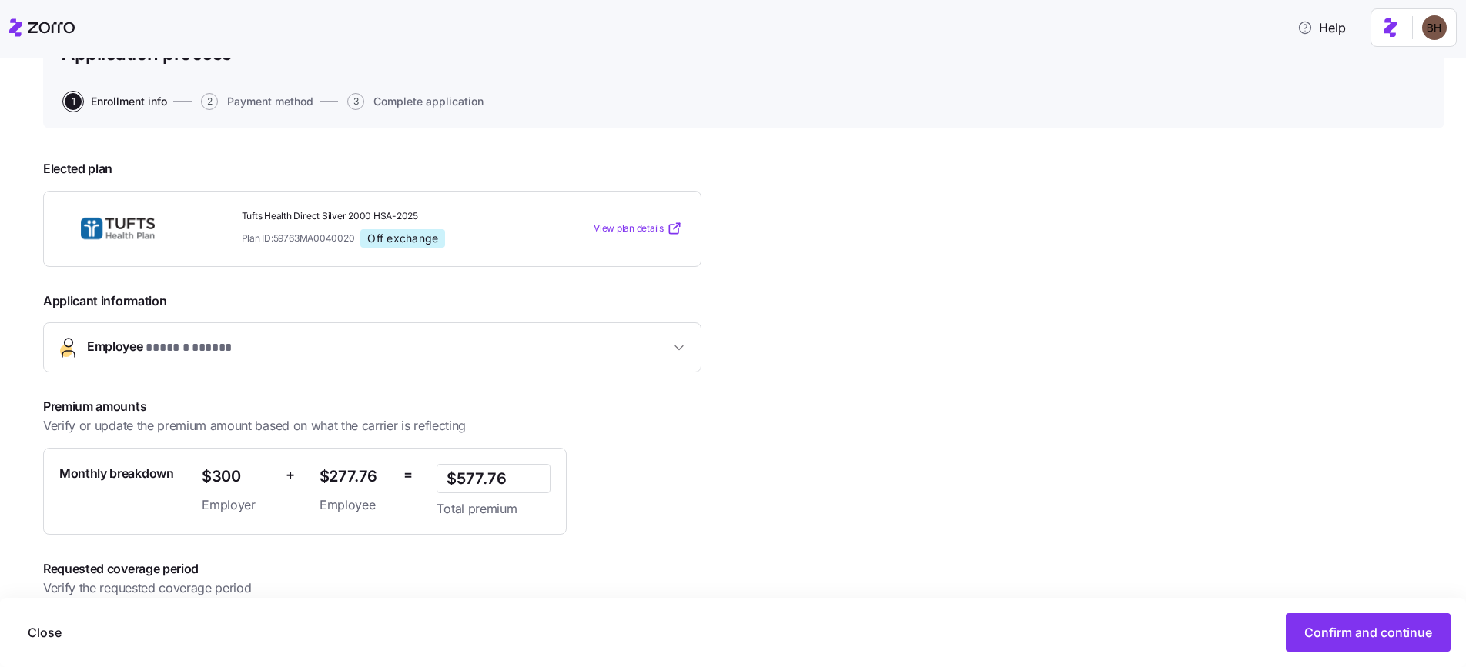
scroll to position [136, 0]
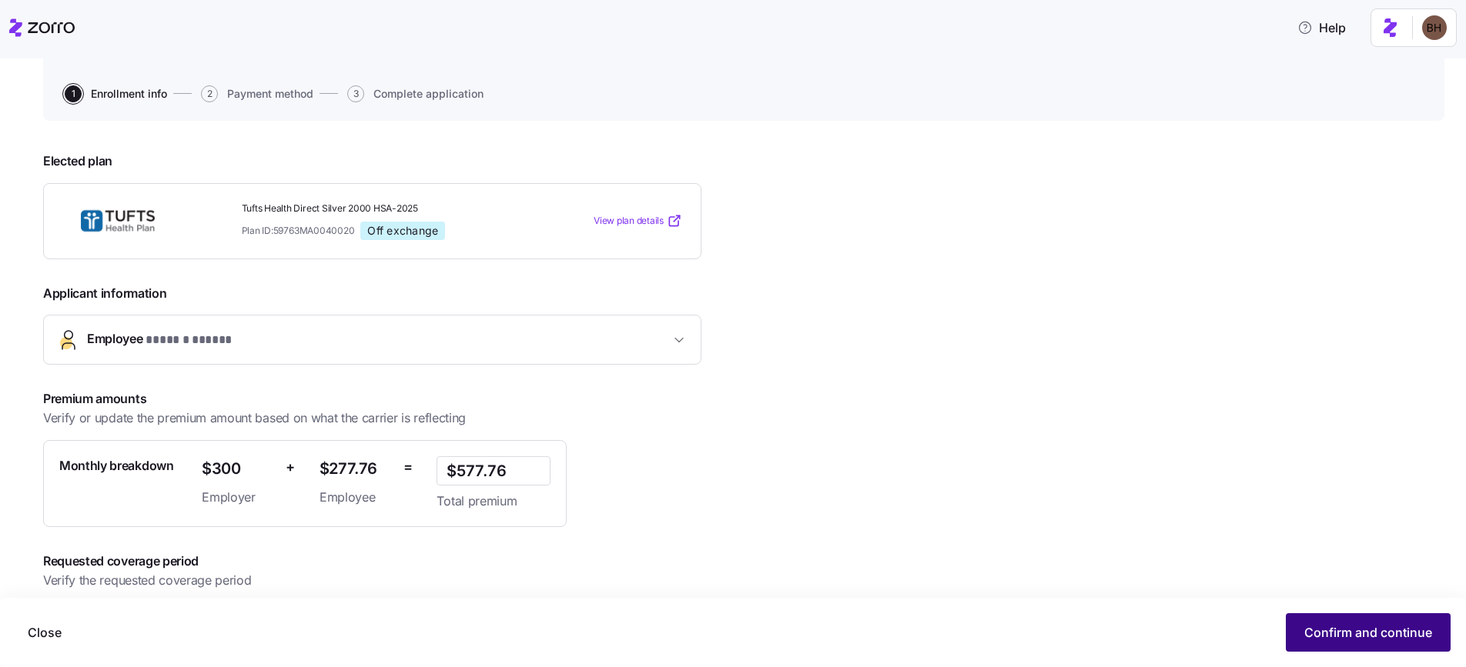
click at [1318, 641] on span "Confirm and continue" at bounding box center [1368, 633] width 128 height 18
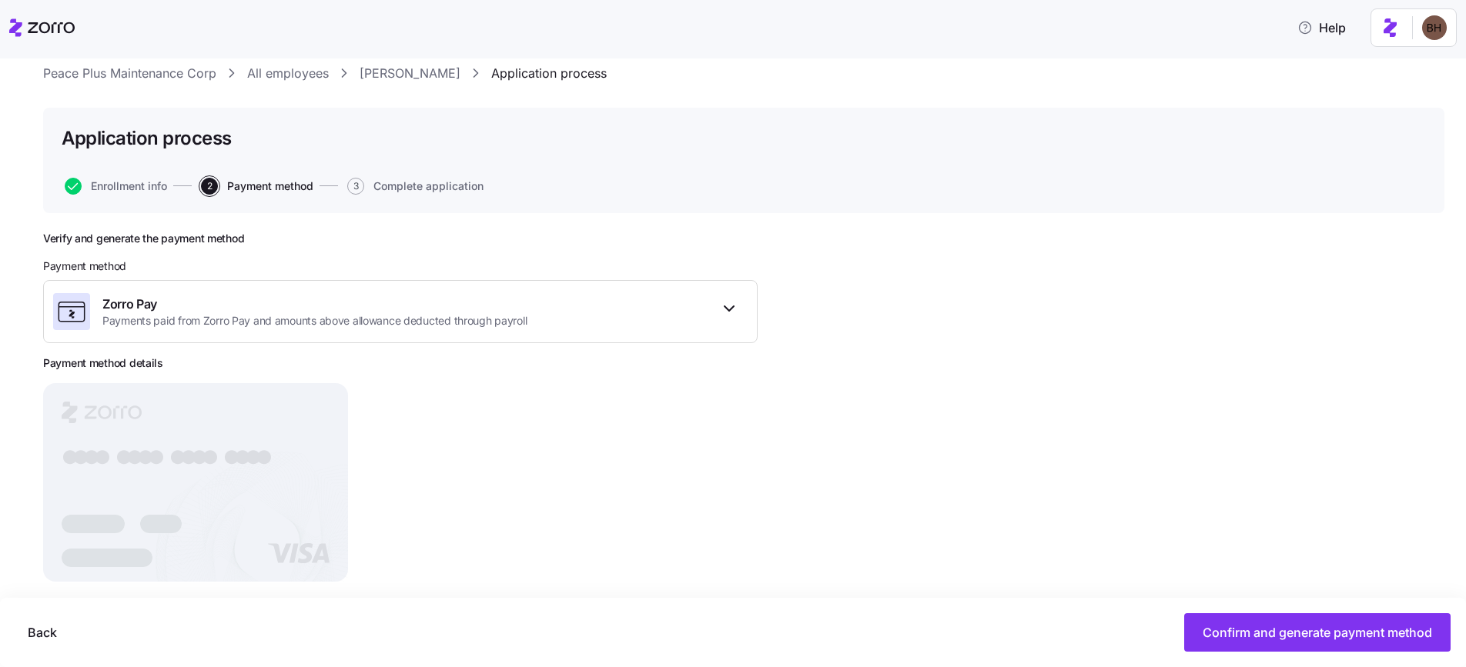
scroll to position [66, 0]
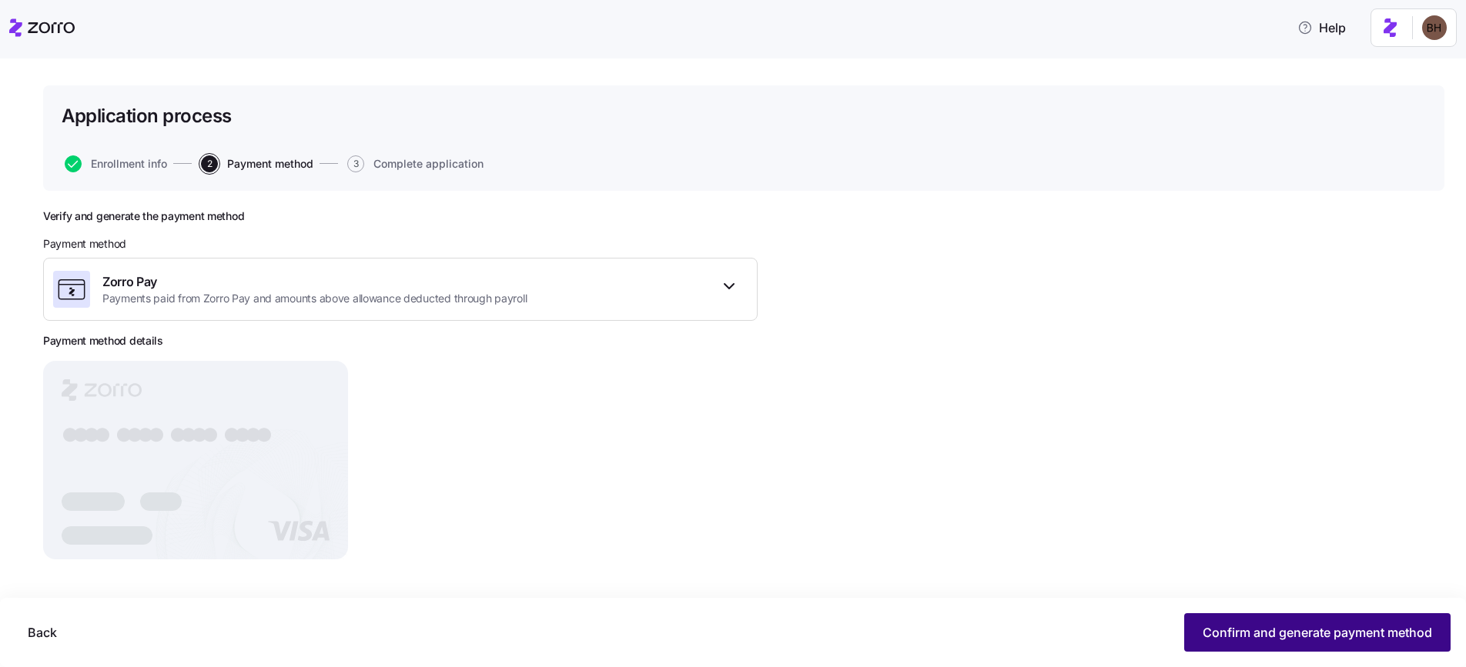
click at [1312, 631] on span "Confirm and generate payment method" at bounding box center [1316, 633] width 229 height 18
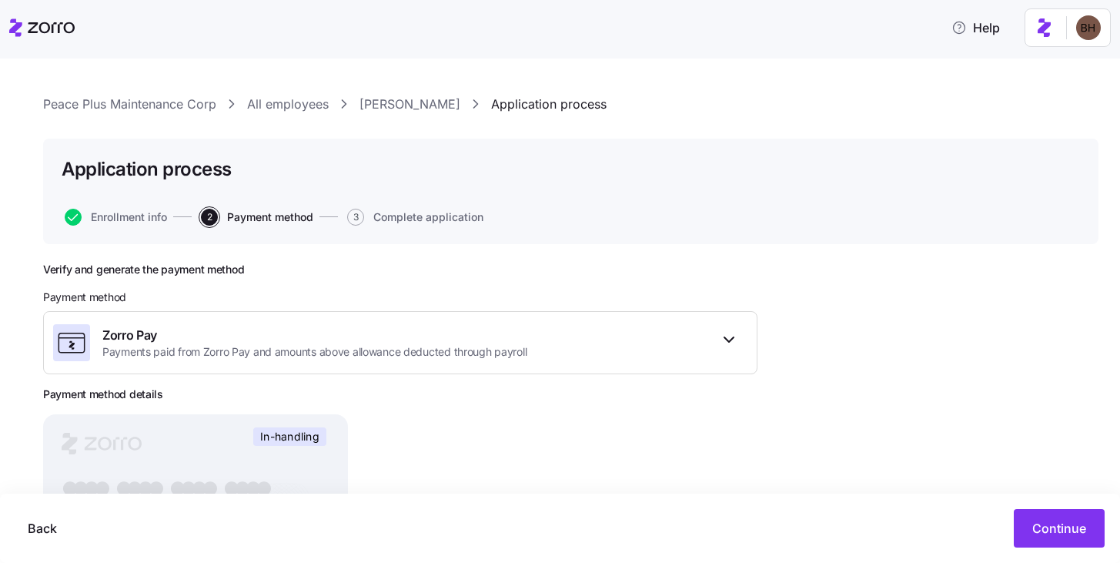
scroll to position [0, 0]
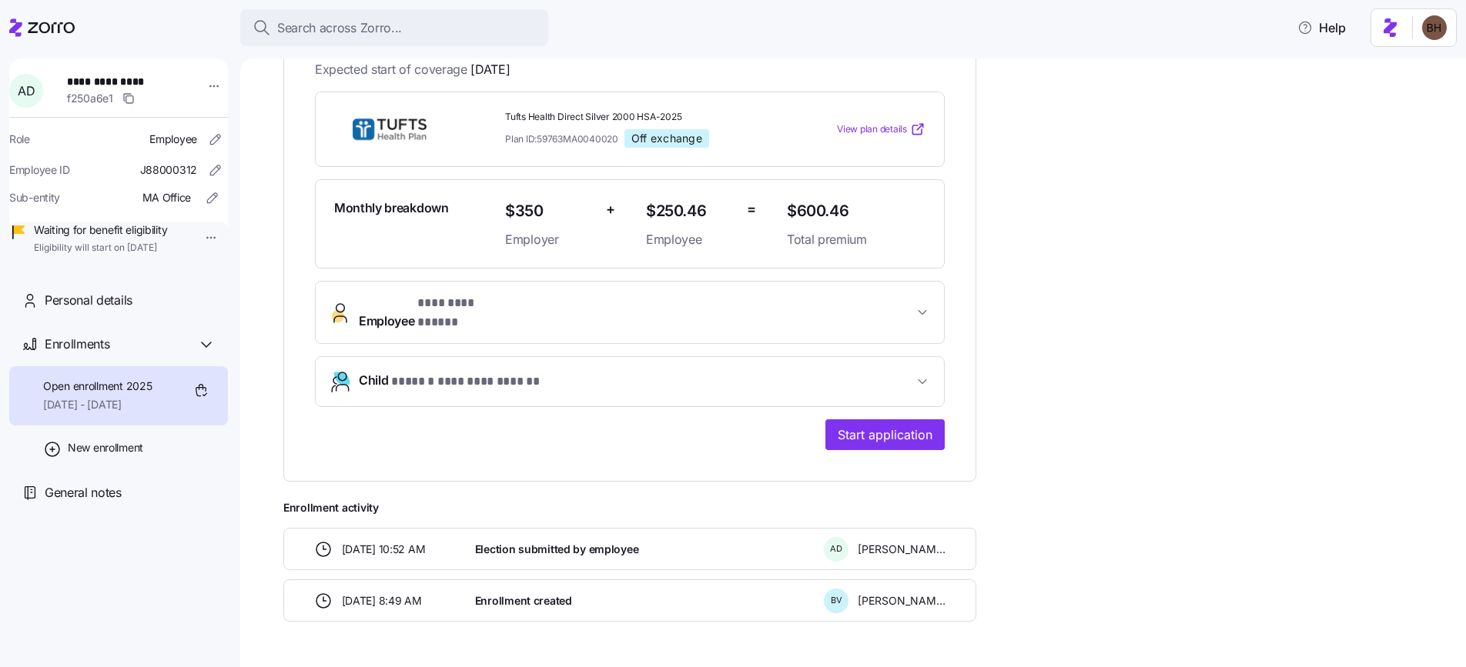
scroll to position [316, 0]
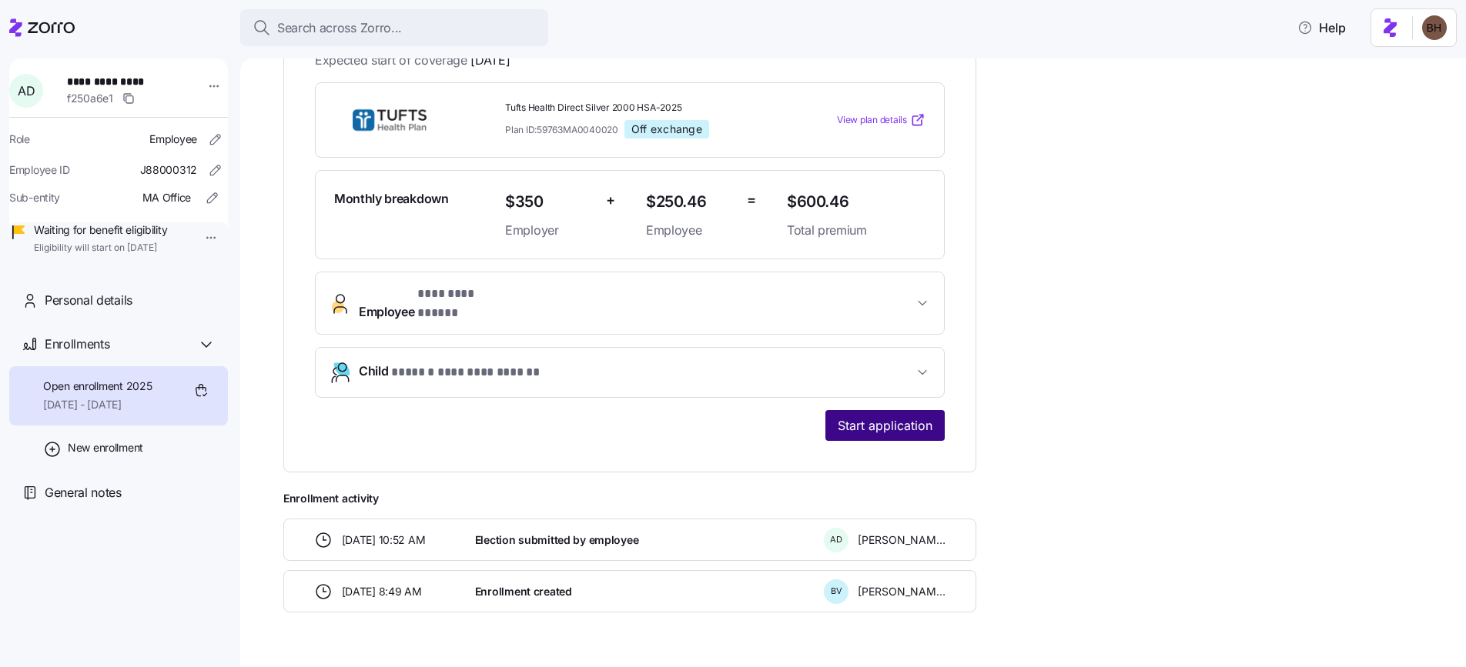
click at [900, 417] on span "Start application" at bounding box center [885, 425] width 95 height 18
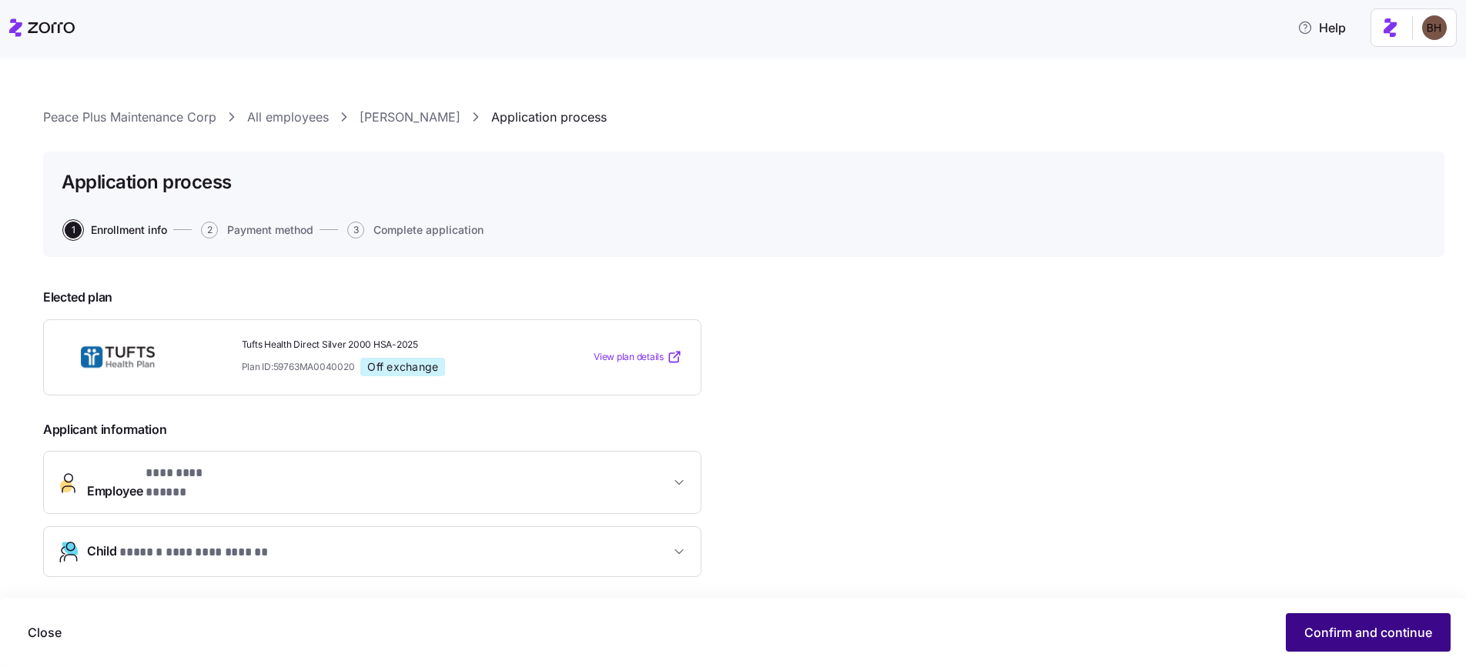
click at [1317, 620] on button "Confirm and continue" at bounding box center [1368, 633] width 165 height 38
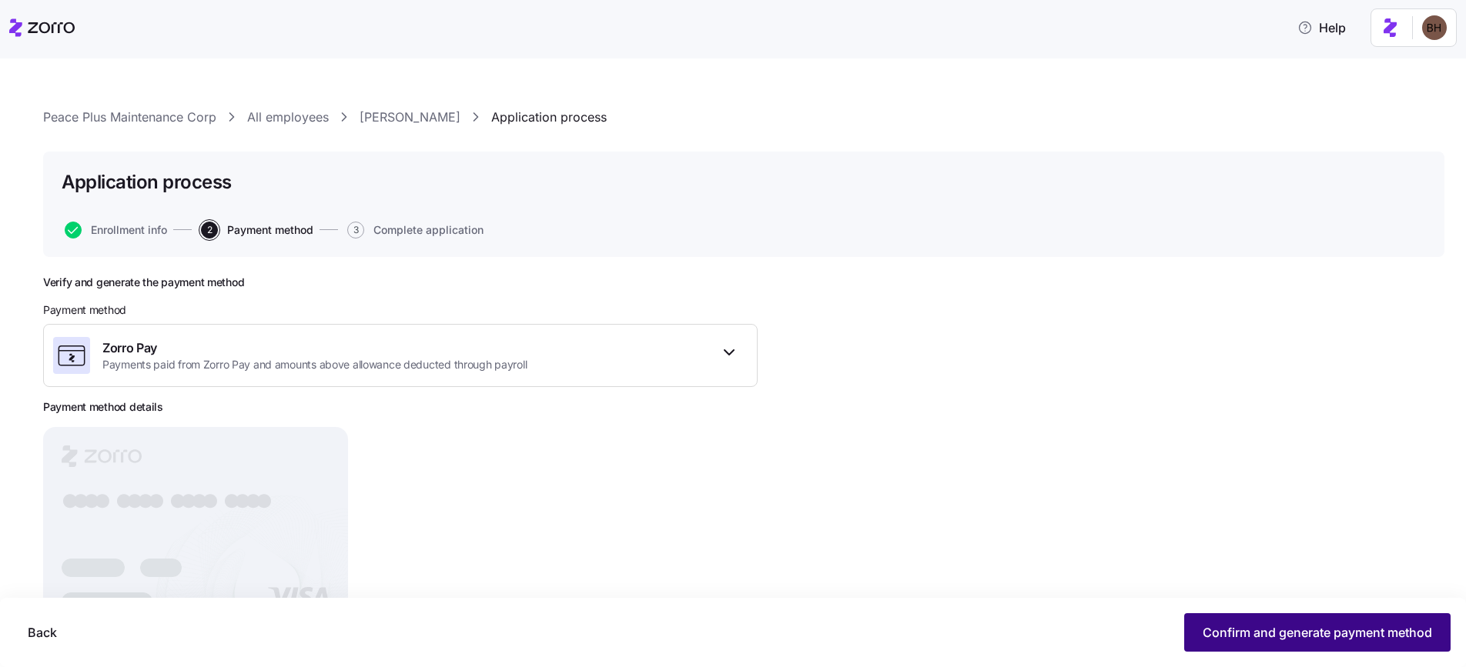
click at [1192, 640] on button "Confirm and generate payment method" at bounding box center [1317, 633] width 266 height 38
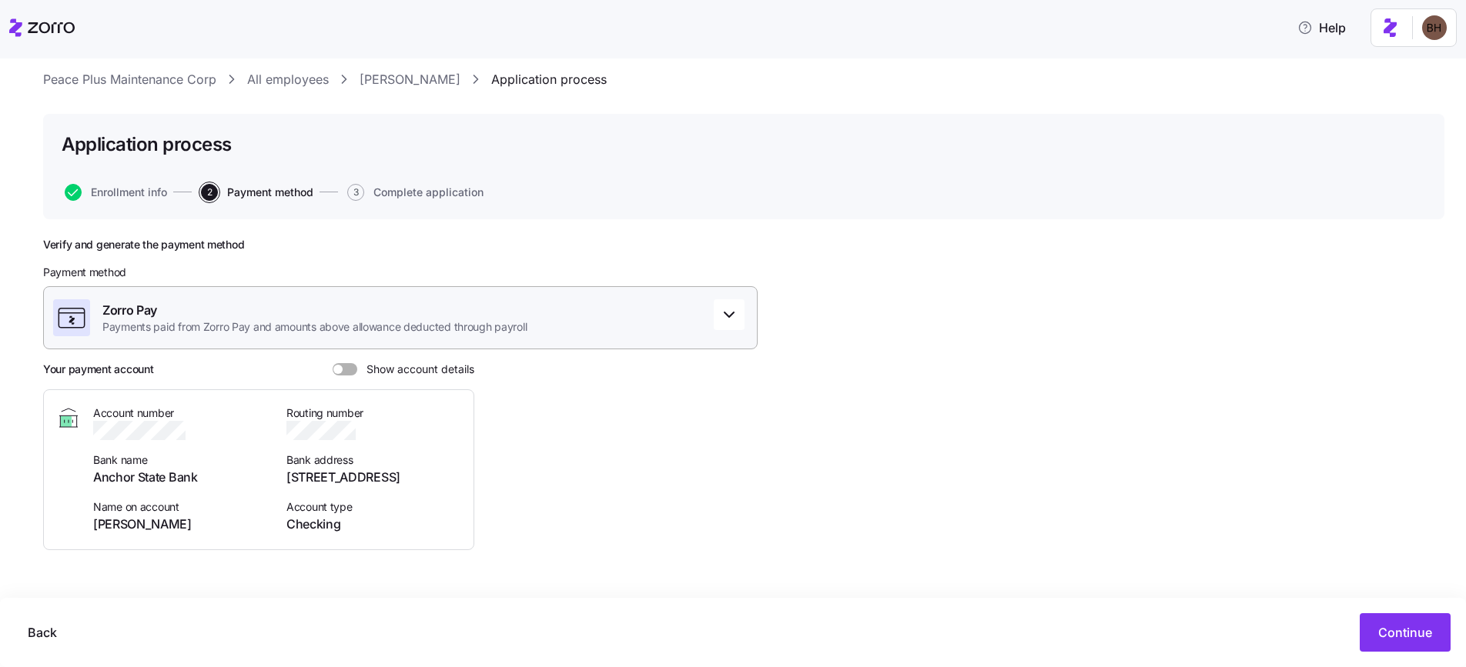
scroll to position [41, 0]
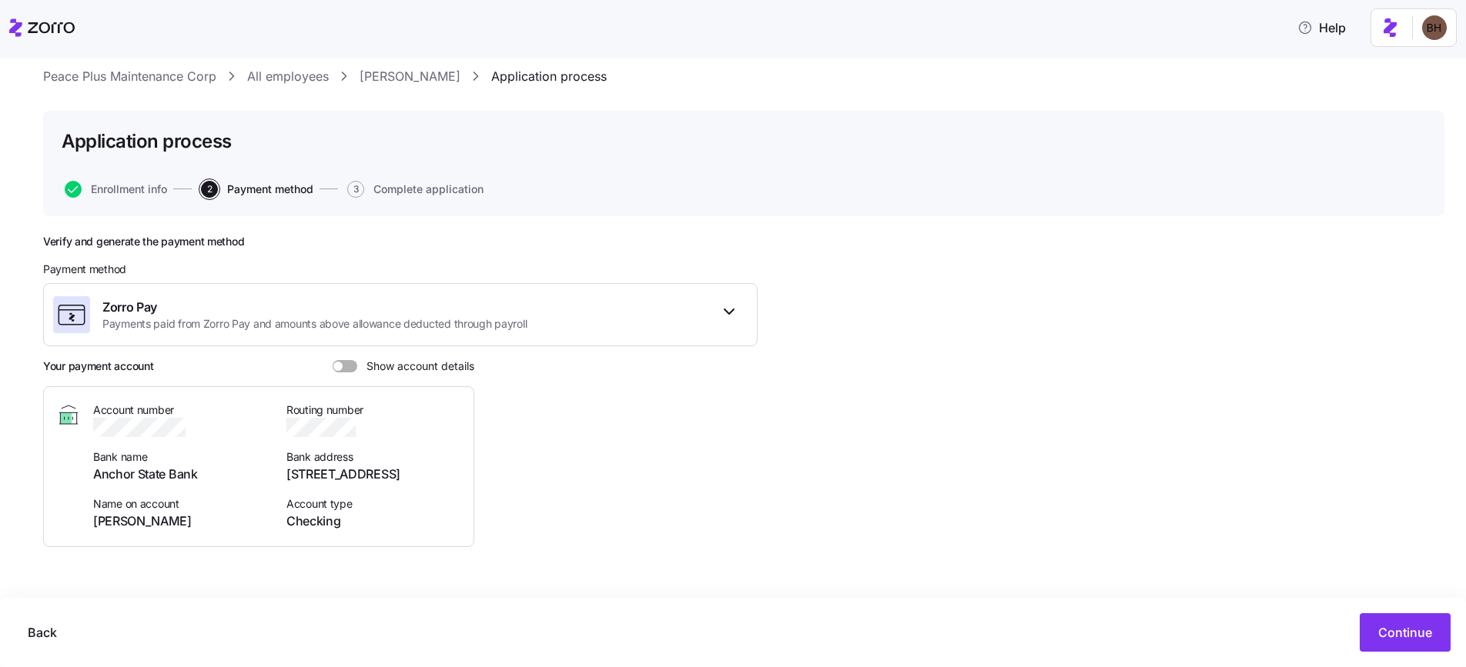
click at [335, 366] on span at bounding box center [337, 366] width 9 height 9
click at [333, 360] on input "Show account details" at bounding box center [333, 360] width 0 height 0
click at [353, 367] on span at bounding box center [351, 366] width 9 height 9
click at [333, 360] on input "Show account details" at bounding box center [333, 360] width 0 height 0
click at [1419, 637] on span "Continue" at bounding box center [1405, 633] width 54 height 18
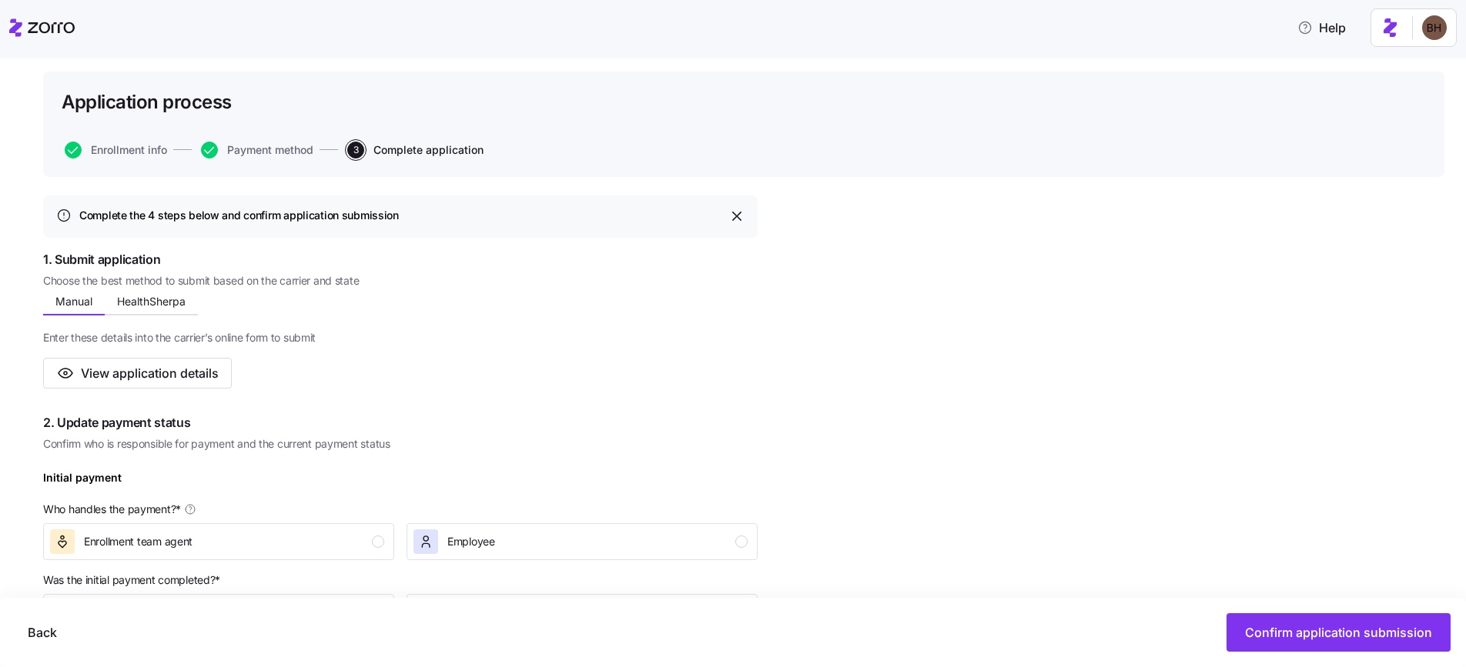
scroll to position [99, 0]
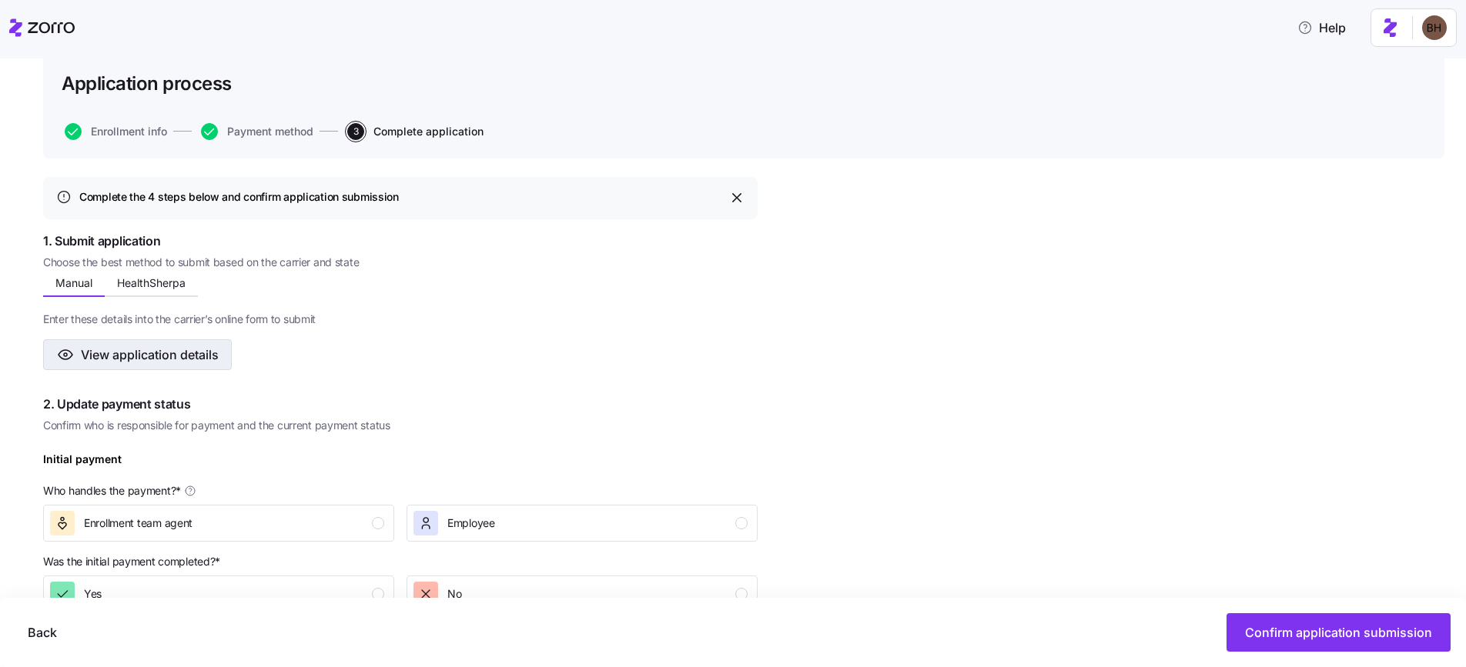
click at [222, 359] on button "View application details" at bounding box center [137, 354] width 189 height 31
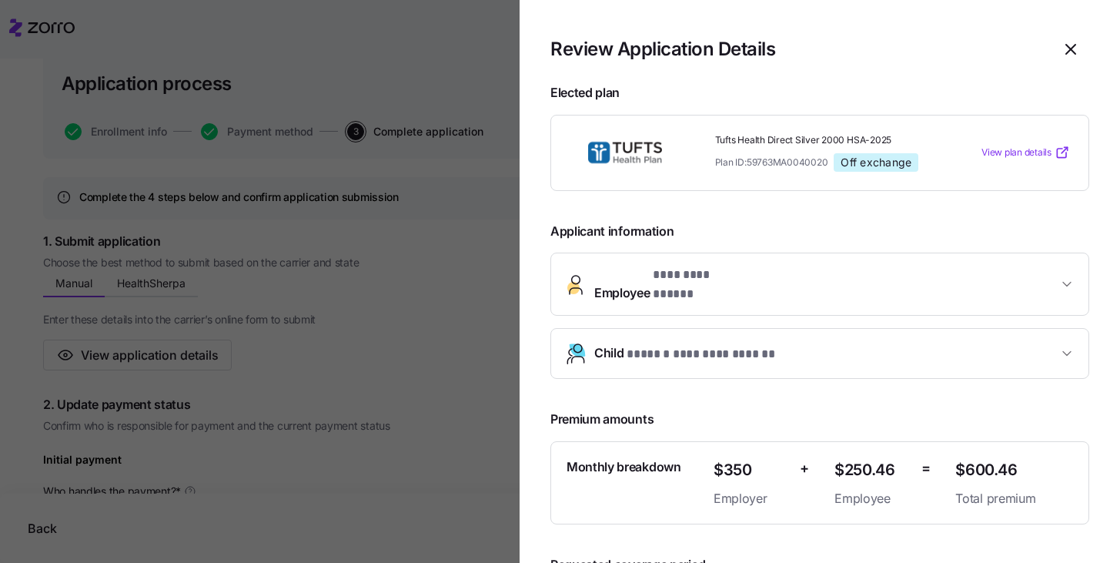
click at [1018, 290] on button "**********" at bounding box center [819, 284] width 537 height 62
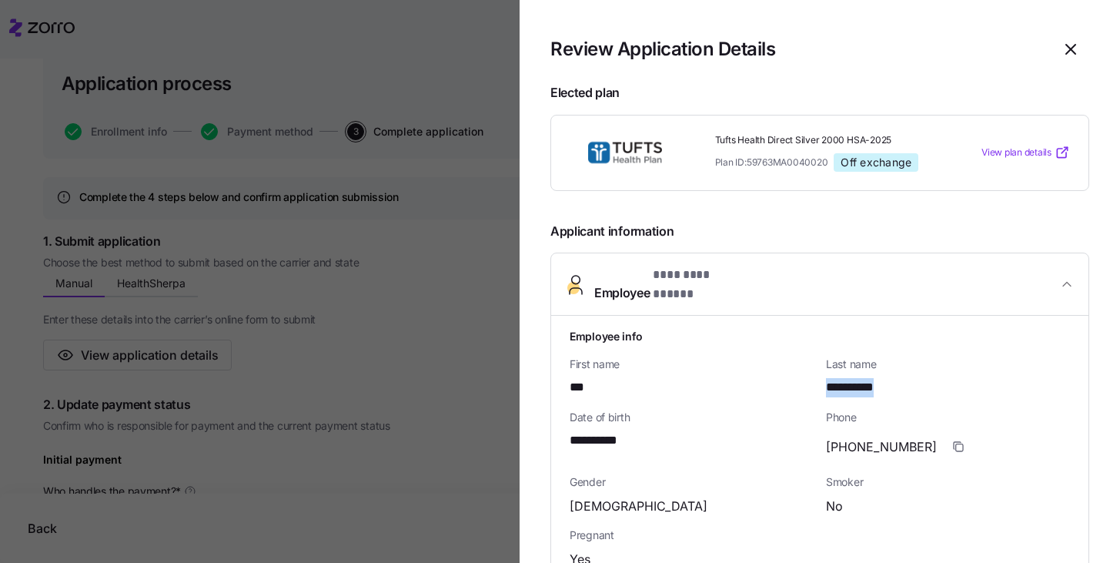
drag, startPoint x: 817, startPoint y: 369, endPoint x: 904, endPoint y: 375, distance: 87.9
click at [904, 375] on div "**********" at bounding box center [948, 376] width 256 height 53
copy span "**********"
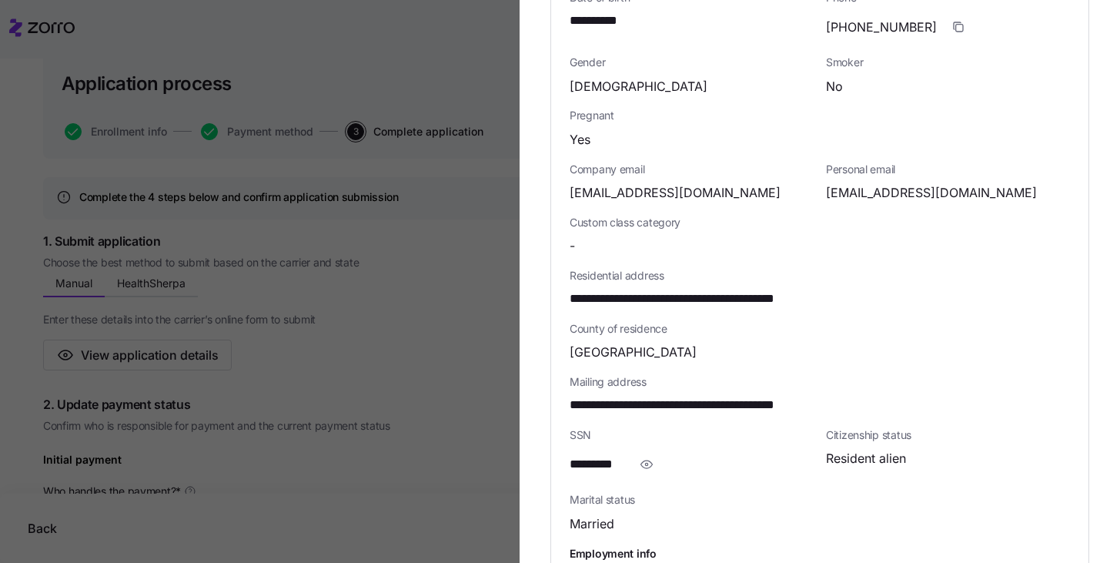
scroll to position [446, 0]
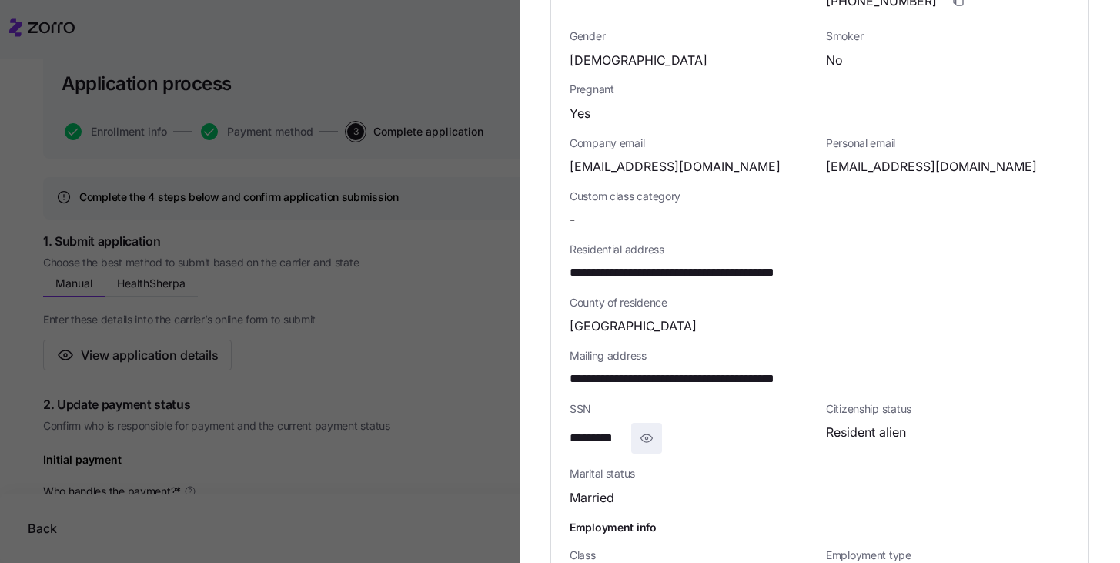
click at [646, 434] on icon "button" at bounding box center [647, 438] width 12 height 8
drag, startPoint x: 647, startPoint y: 426, endPoint x: 570, endPoint y: 427, distance: 76.2
click at [570, 427] on div "**********" at bounding box center [692, 438] width 244 height 31
copy span "**********"
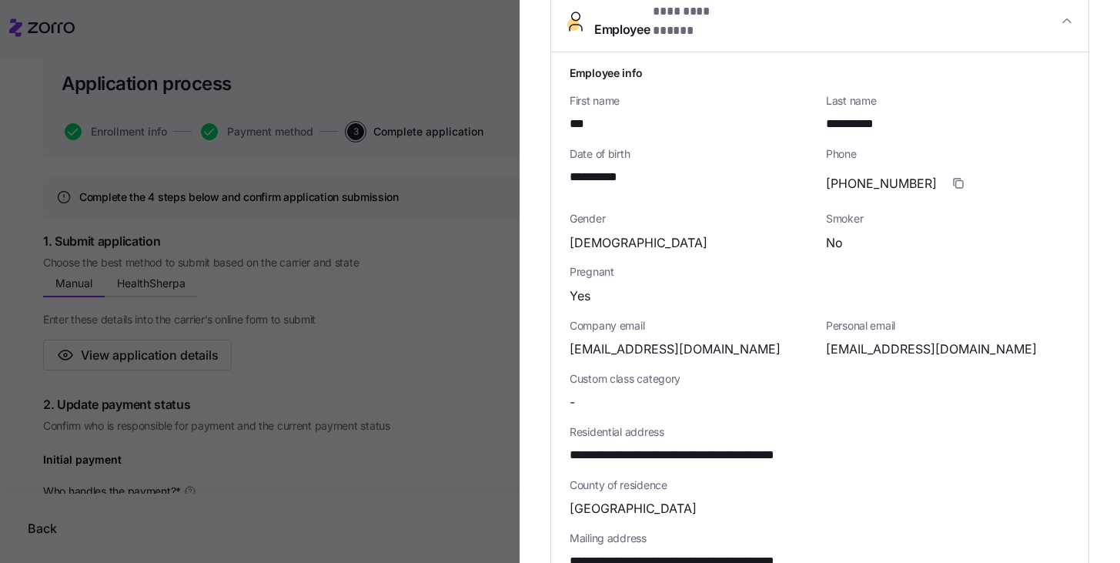
scroll to position [250, 0]
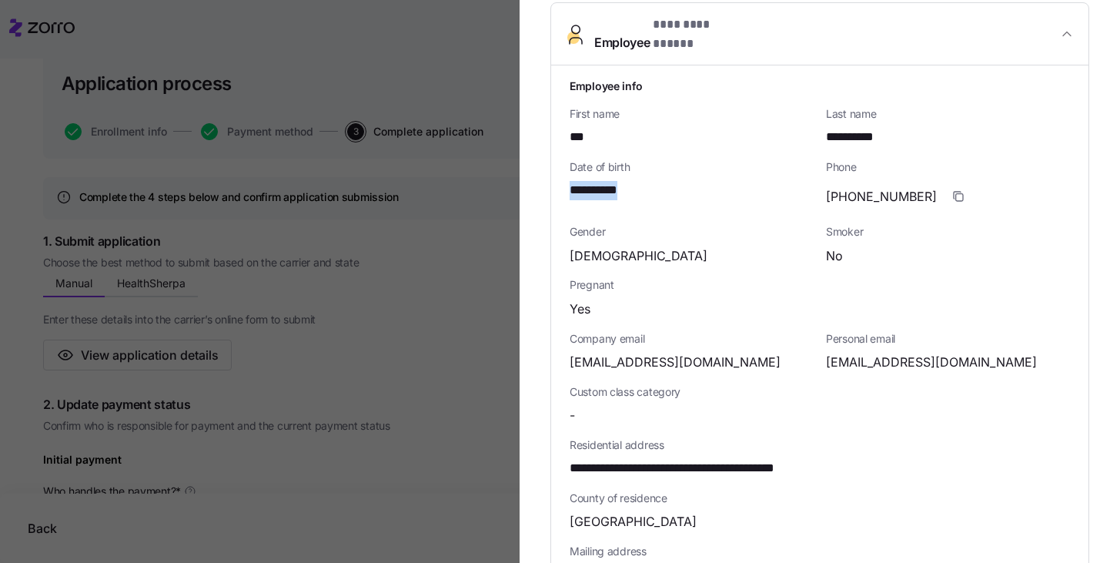
drag, startPoint x: 637, startPoint y: 178, endPoint x: 567, endPoint y: 174, distance: 70.9
click at [567, 174] on div "**********" at bounding box center [819, 457] width 537 height 784
copy span "**********"
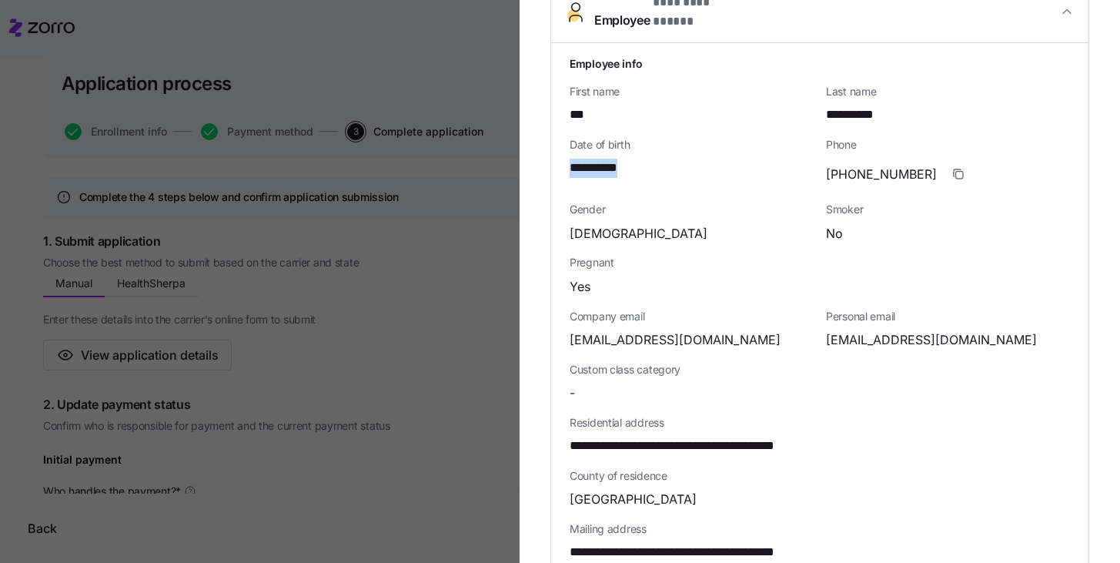
scroll to position [274, 0]
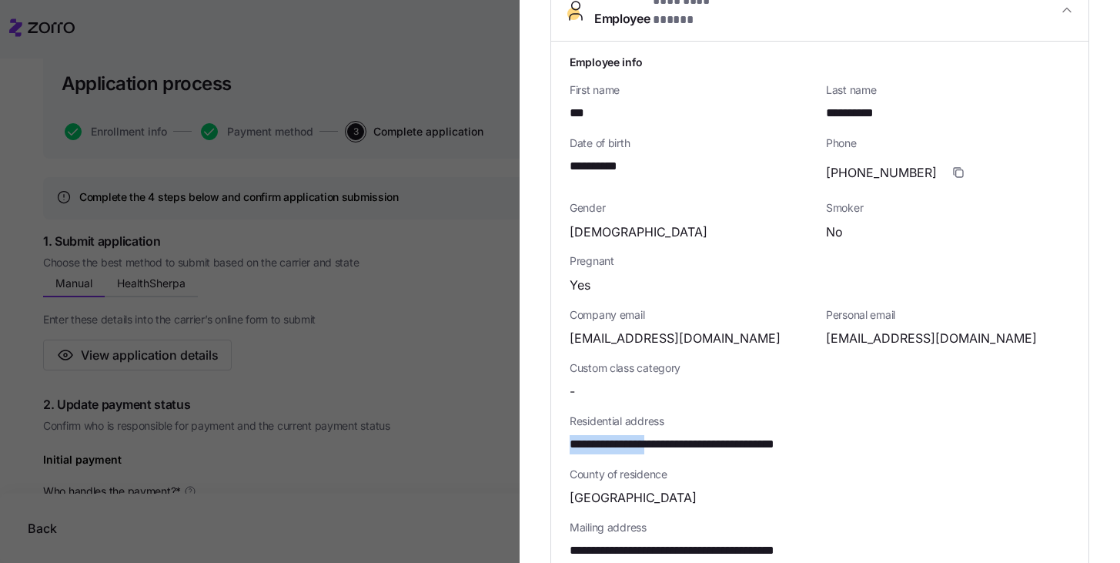
drag, startPoint x: 666, startPoint y: 433, endPoint x: 567, endPoint y: 430, distance: 99.3
click at [567, 430] on div "**********" at bounding box center [819, 434] width 537 height 784
copy span "**********"
drag, startPoint x: 673, startPoint y: 433, endPoint x: 710, endPoint y: 431, distance: 37.0
click at [710, 435] on span "**********" at bounding box center [705, 444] width 271 height 19
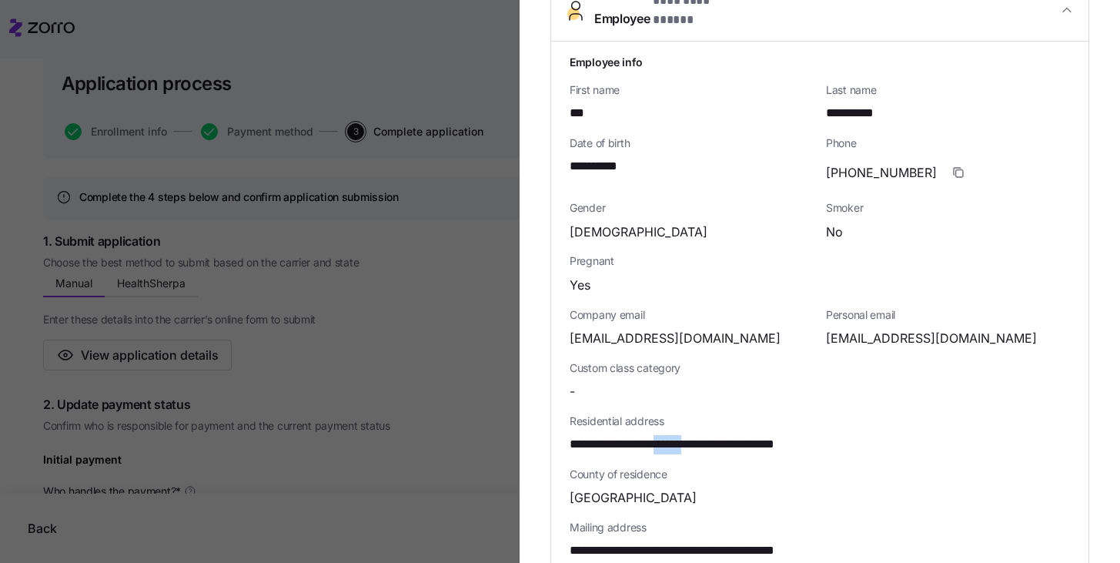
copy span "******"
drag, startPoint x: 742, startPoint y: 430, endPoint x: 772, endPoint y: 433, distance: 30.2
click at [772, 435] on span "**********" at bounding box center [705, 444] width 271 height 19
copy span "*****"
drag, startPoint x: 822, startPoint y: 326, endPoint x: 1015, endPoint y: 327, distance: 193.2
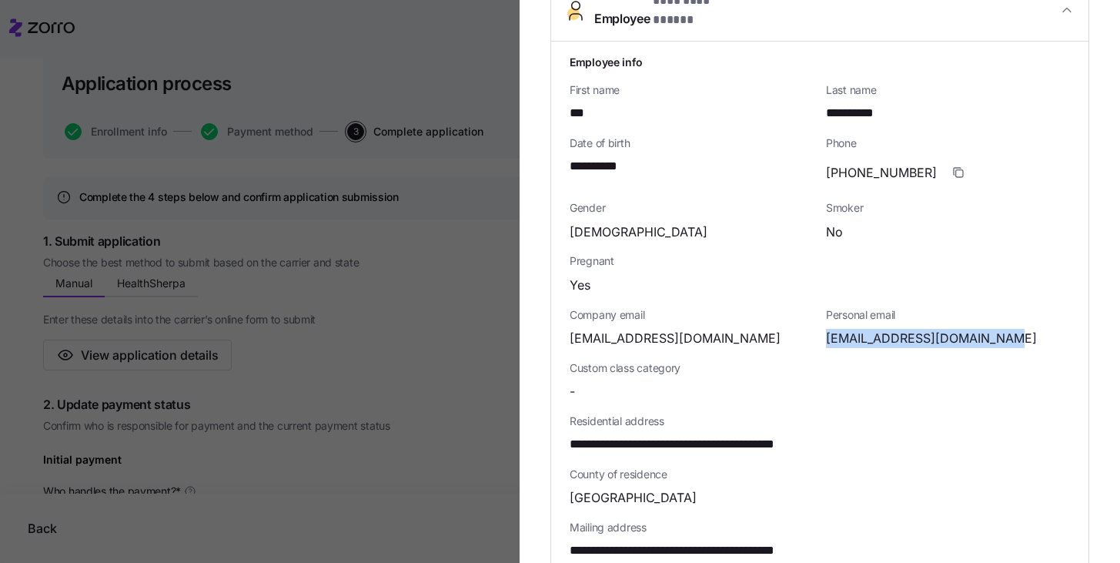
click at [1015, 329] on div "anaalmeida1503@hotmail.com" at bounding box center [948, 338] width 244 height 19
copy span "anaalmeida1503@hotmail.com"
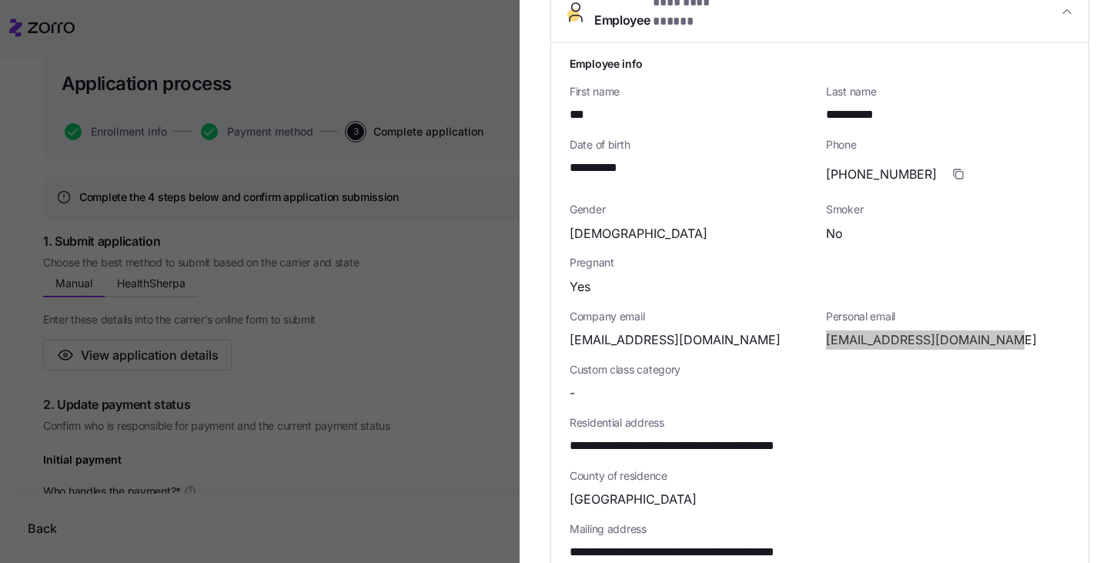
scroll to position [271, 0]
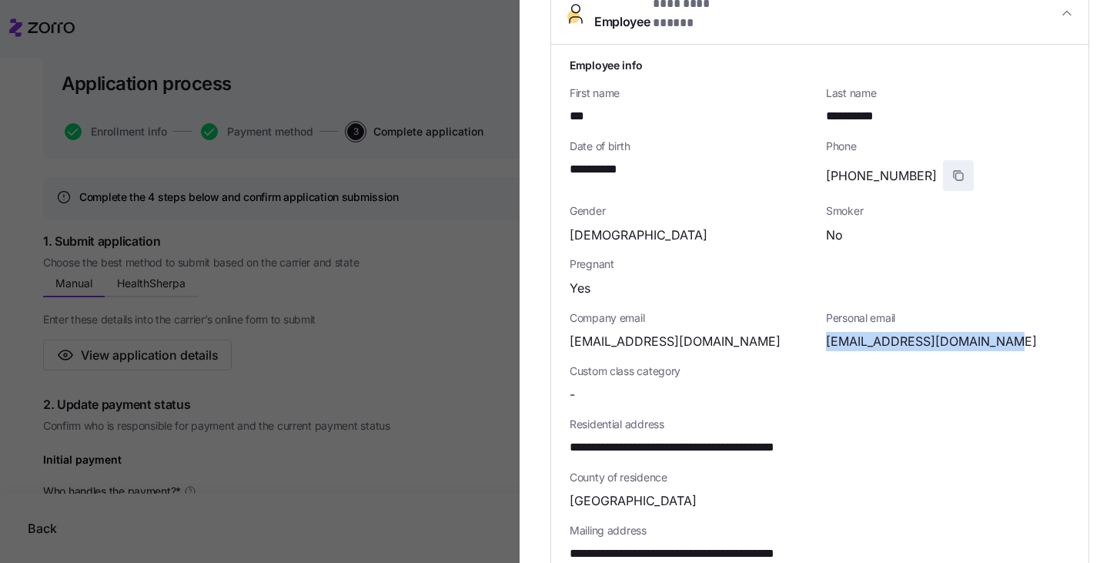
click at [956, 173] on icon "button" at bounding box center [959, 176] width 7 height 7
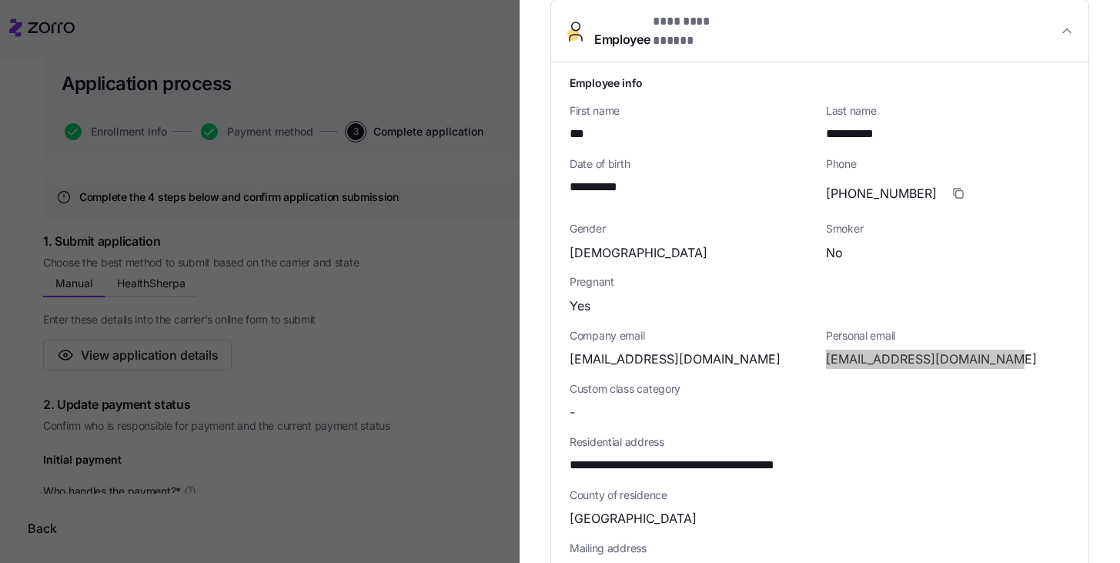
scroll to position [43, 0]
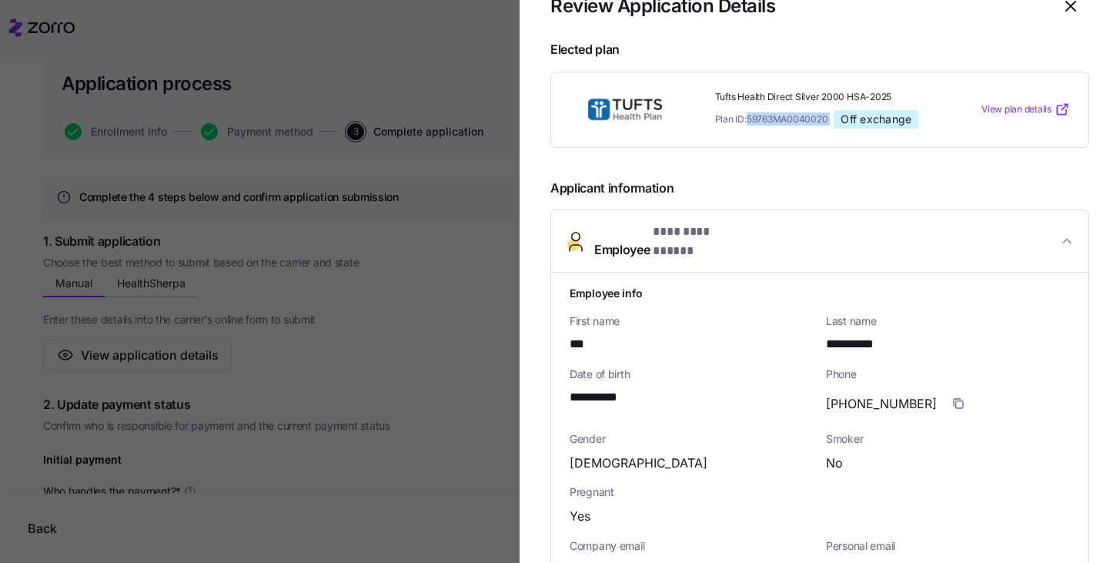
drag, startPoint x: 747, startPoint y: 118, endPoint x: 841, endPoint y: 118, distance: 93.9
click at [841, 118] on div "Plan ID: 59763MA0040020 Off exchange" at bounding box center [828, 119] width 227 height 18
copy span "59763MA0040020"
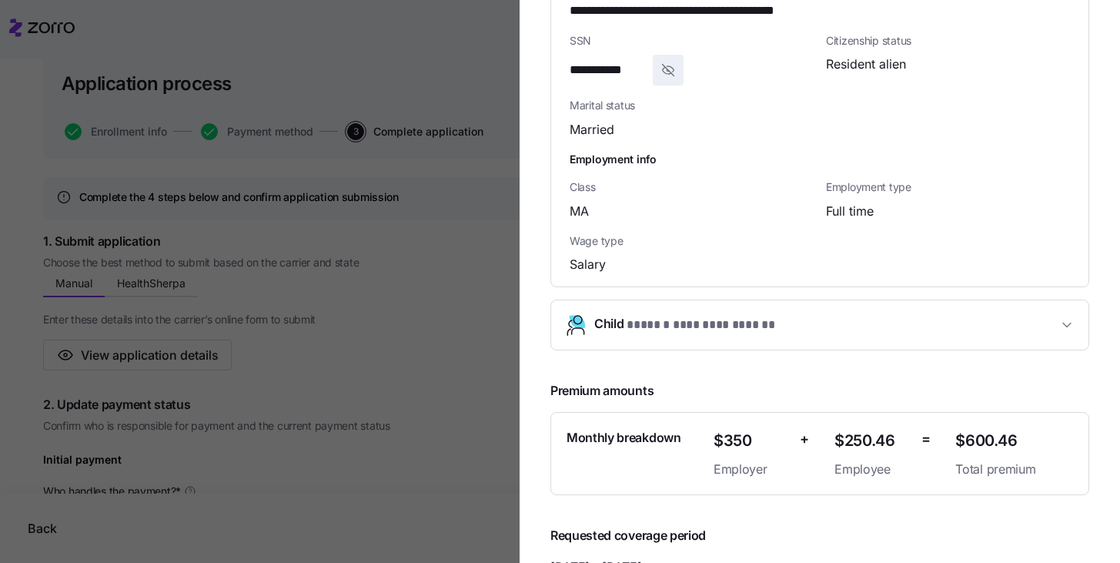
scroll to position [824, 0]
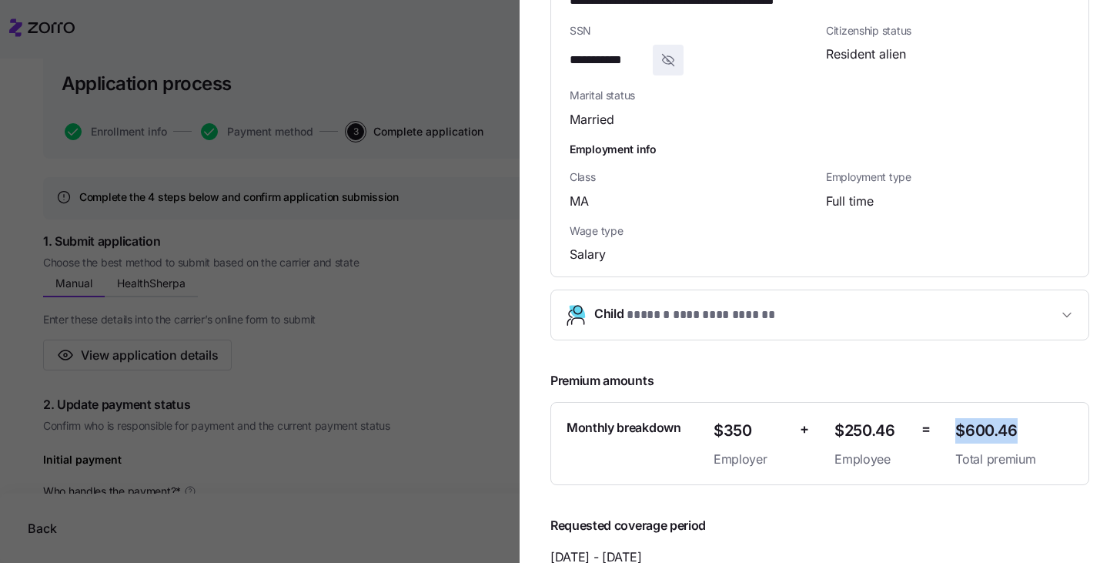
drag, startPoint x: 1014, startPoint y: 419, endPoint x: 946, endPoint y: 419, distance: 67.7
click at [949, 419] on div "$600.46 Total premium" at bounding box center [1014, 443] width 130 height 63
copy span "$600.46"
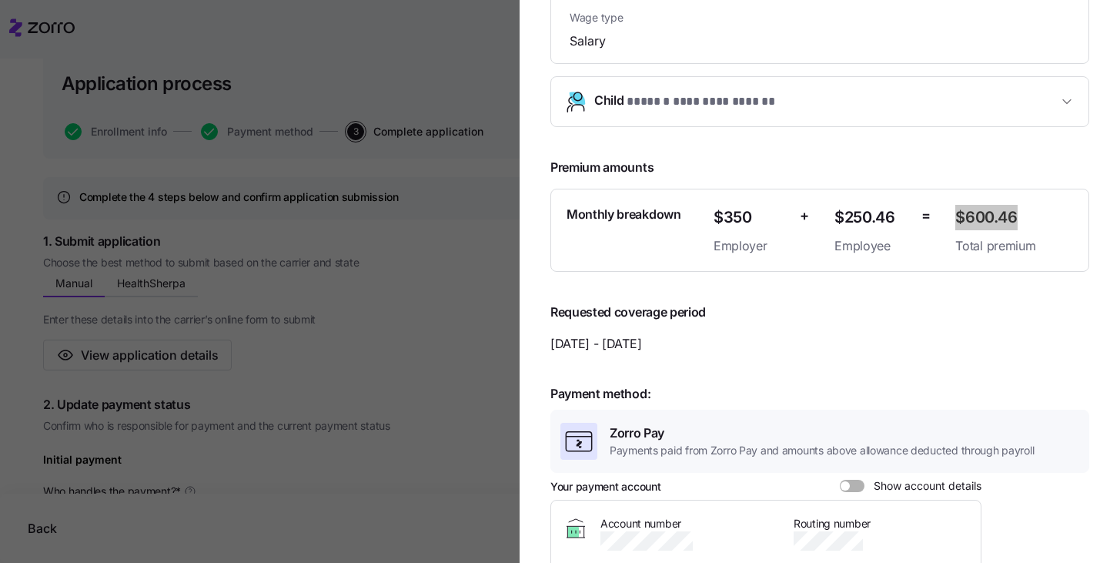
scroll to position [1184, 0]
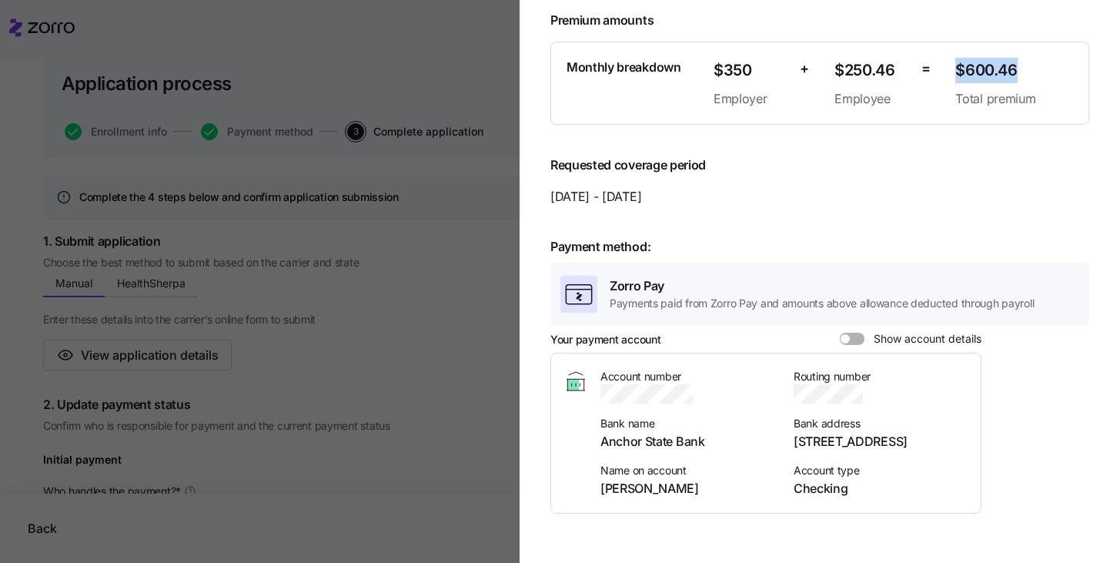
click at [845, 334] on span at bounding box center [845, 338] width 9 height 9
click at [840, 333] on input "Show account details" at bounding box center [840, 333] width 0 height 0
click at [701, 388] on icon "button" at bounding box center [701, 392] width 8 height 8
click at [873, 391] on icon "button" at bounding box center [873, 395] width 9 height 9
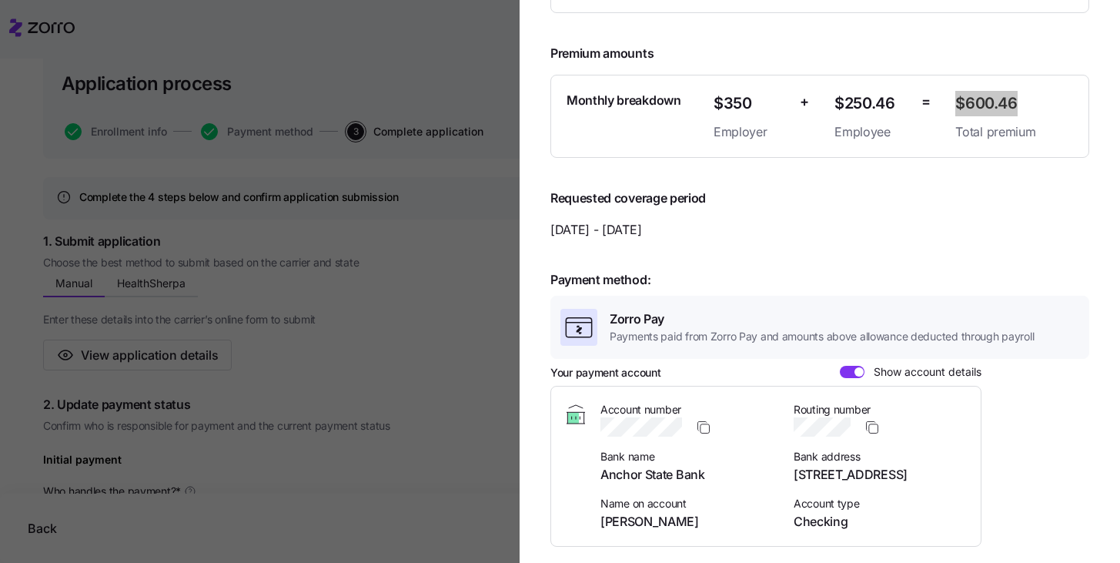
scroll to position [945, 0]
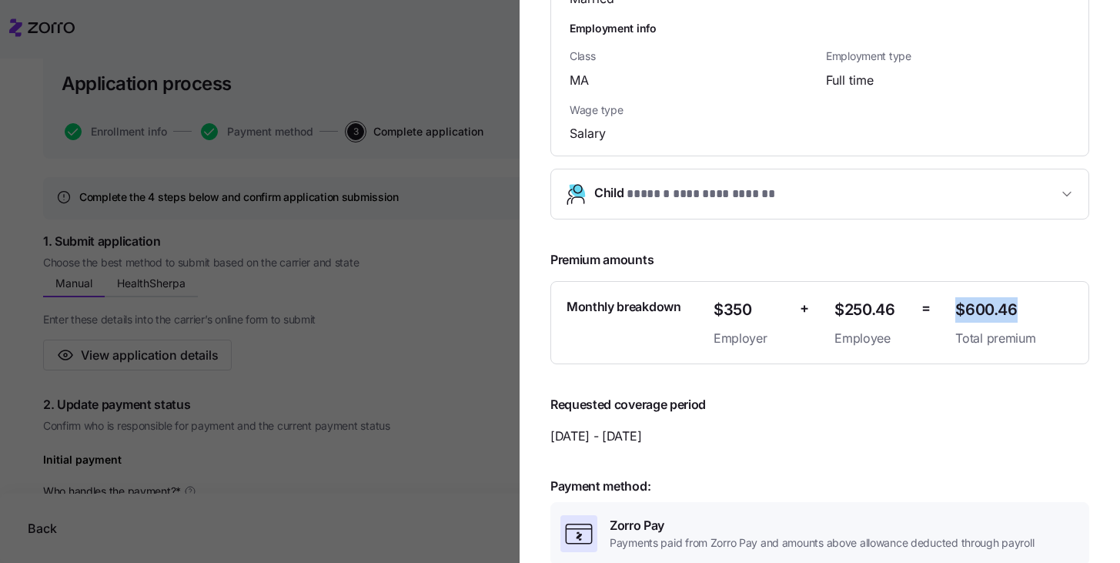
click at [1058, 186] on span "button" at bounding box center [1067, 193] width 18 height 15
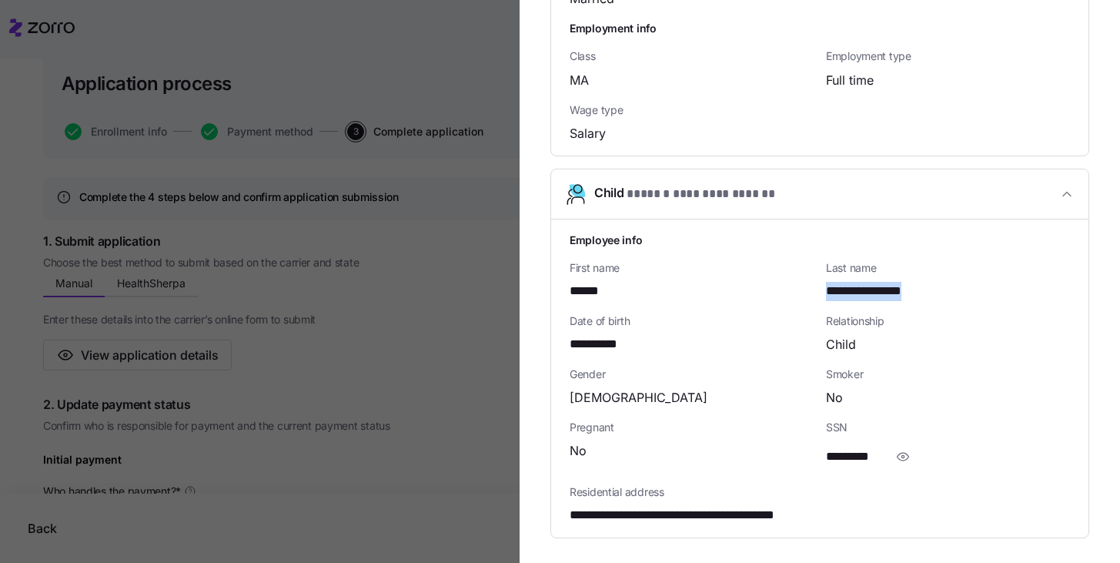
drag, startPoint x: 924, startPoint y: 279, endPoint x: 814, endPoint y: 283, distance: 110.1
click at [820, 283] on div "**********" at bounding box center [948, 280] width 256 height 53
copy span "**********"
click at [898, 453] on icon "button" at bounding box center [904, 457] width 12 height 8
drag, startPoint x: 897, startPoint y: 443, endPoint x: 815, endPoint y: 443, distance: 81.6
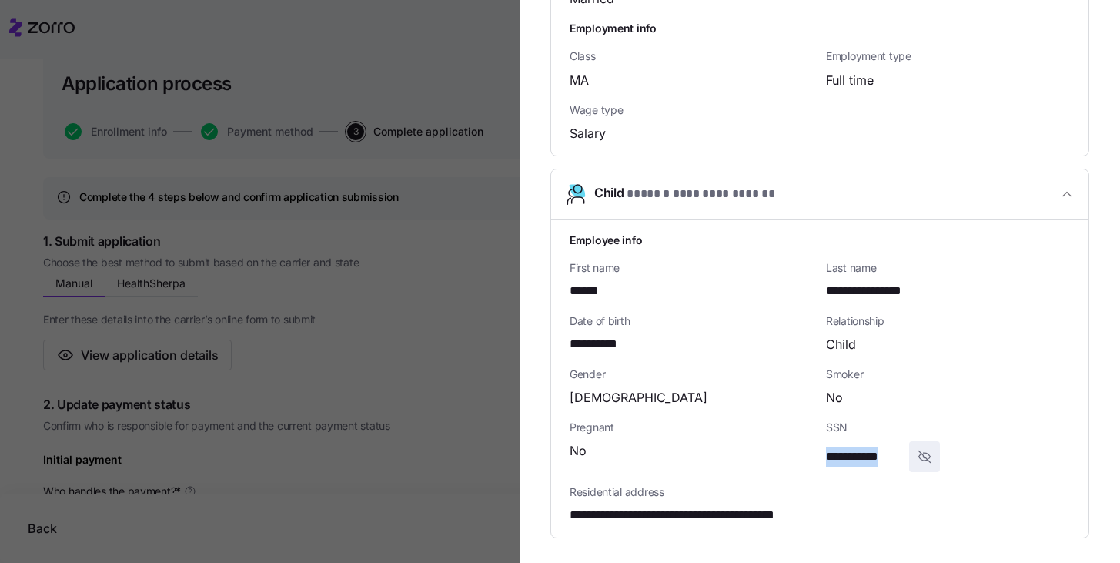
click at [820, 443] on div "**********" at bounding box center [948, 445] width 256 height 65
drag, startPoint x: 641, startPoint y: 329, endPoint x: 558, endPoint y: 326, distance: 83.2
click at [558, 326] on div "**********" at bounding box center [819, 378] width 537 height 319
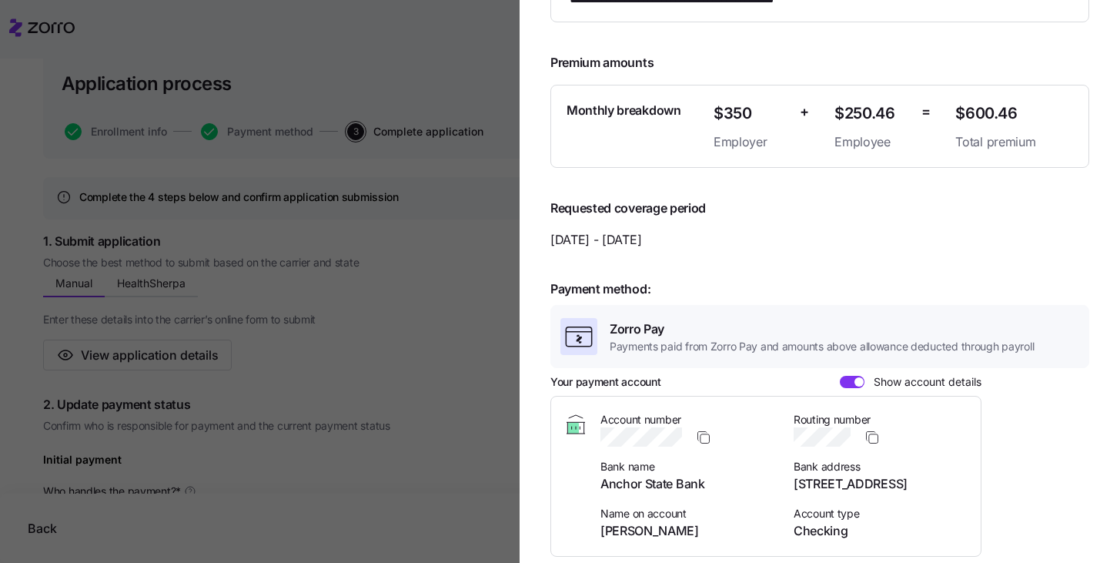
scroll to position [1503, 0]
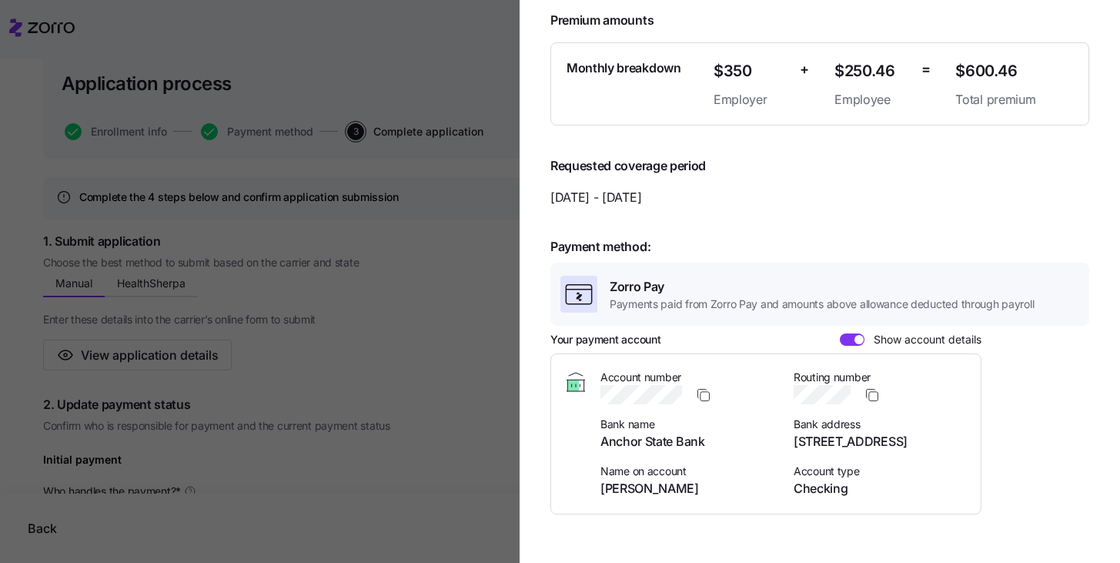
click at [489, 297] on div at bounding box center [560, 281] width 1120 height 563
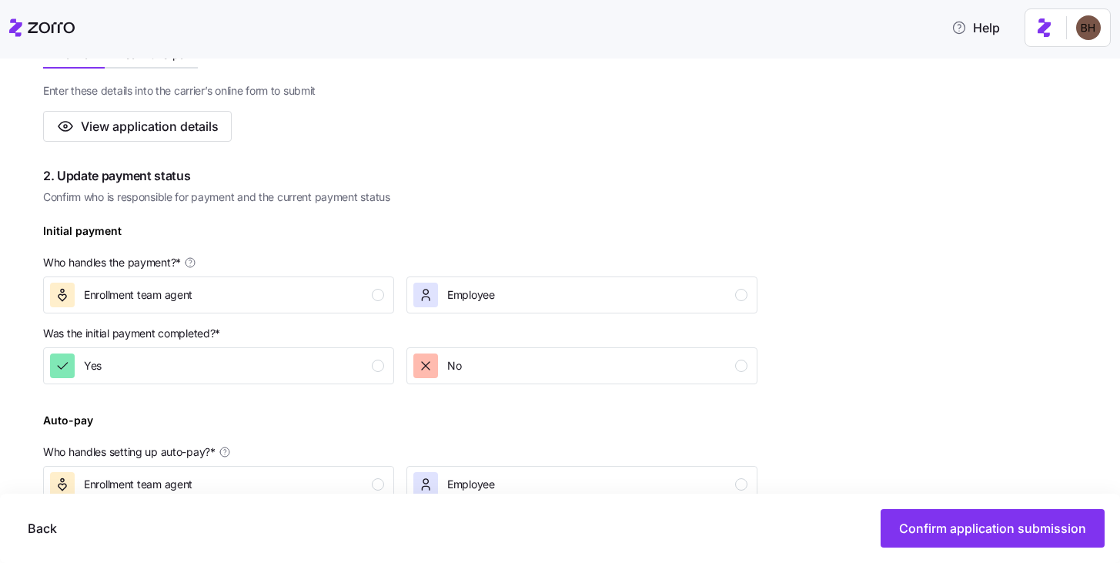
scroll to position [435, 0]
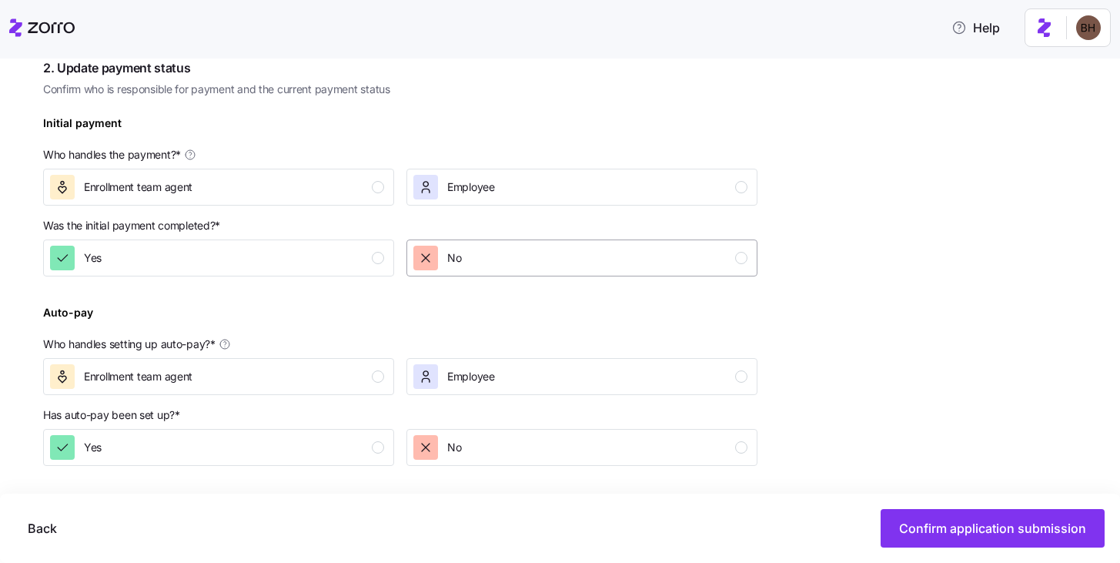
click at [477, 255] on div "No" at bounding box center [580, 258] width 334 height 25
click at [336, 206] on div "Enrollment team agent" at bounding box center [218, 186] width 363 height 49
click at [351, 179] on div "Enrollment team agent" at bounding box center [217, 187] width 334 height 25
click at [360, 384] on div "Enrollment team agent" at bounding box center [217, 376] width 334 height 25
click at [347, 444] on div "Yes" at bounding box center [217, 447] width 334 height 25
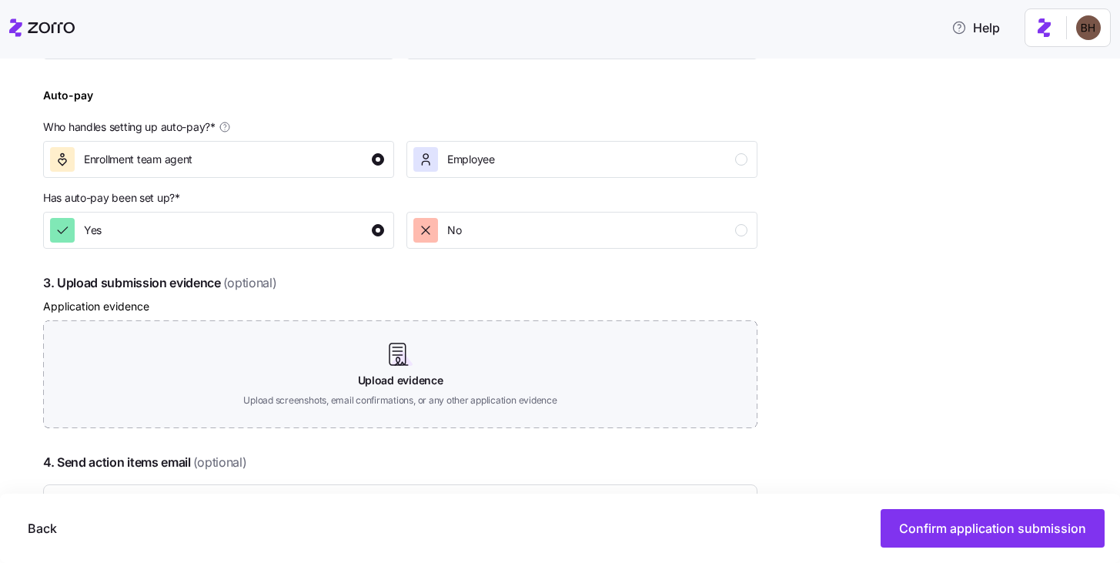
scroll to position [656, 0]
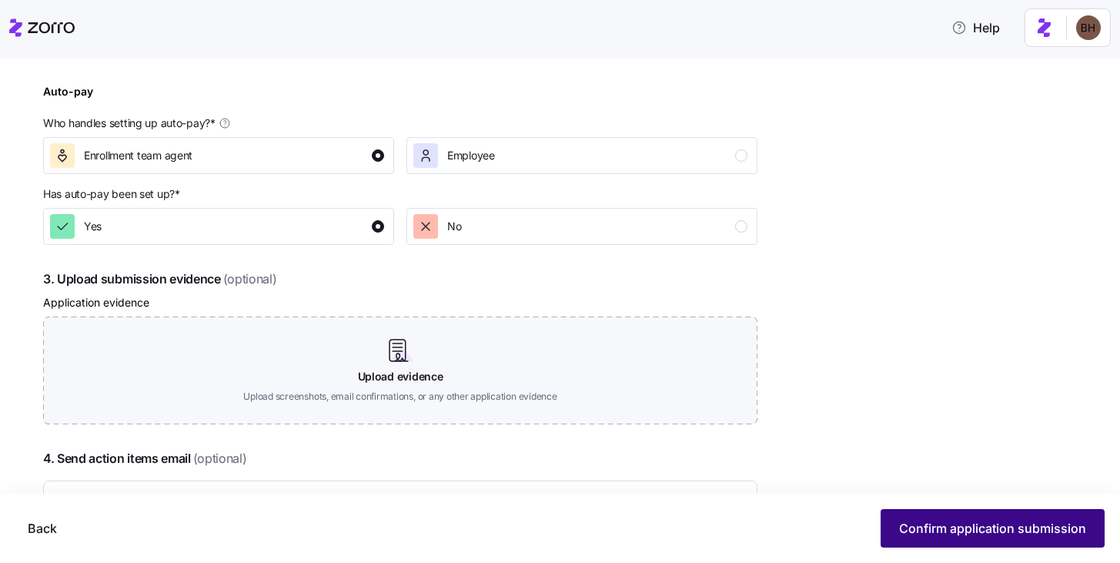
click at [916, 519] on span "Confirm application submission" at bounding box center [992, 528] width 187 height 18
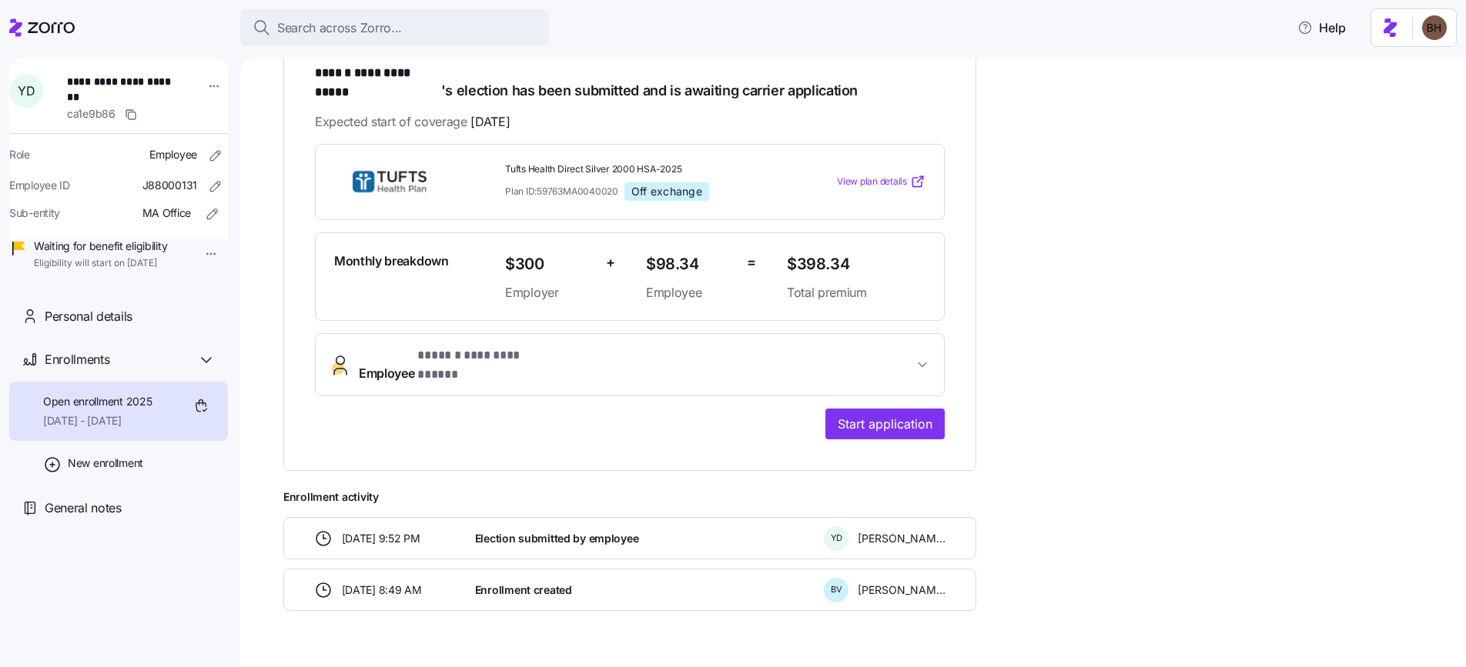
scroll to position [276, 0]
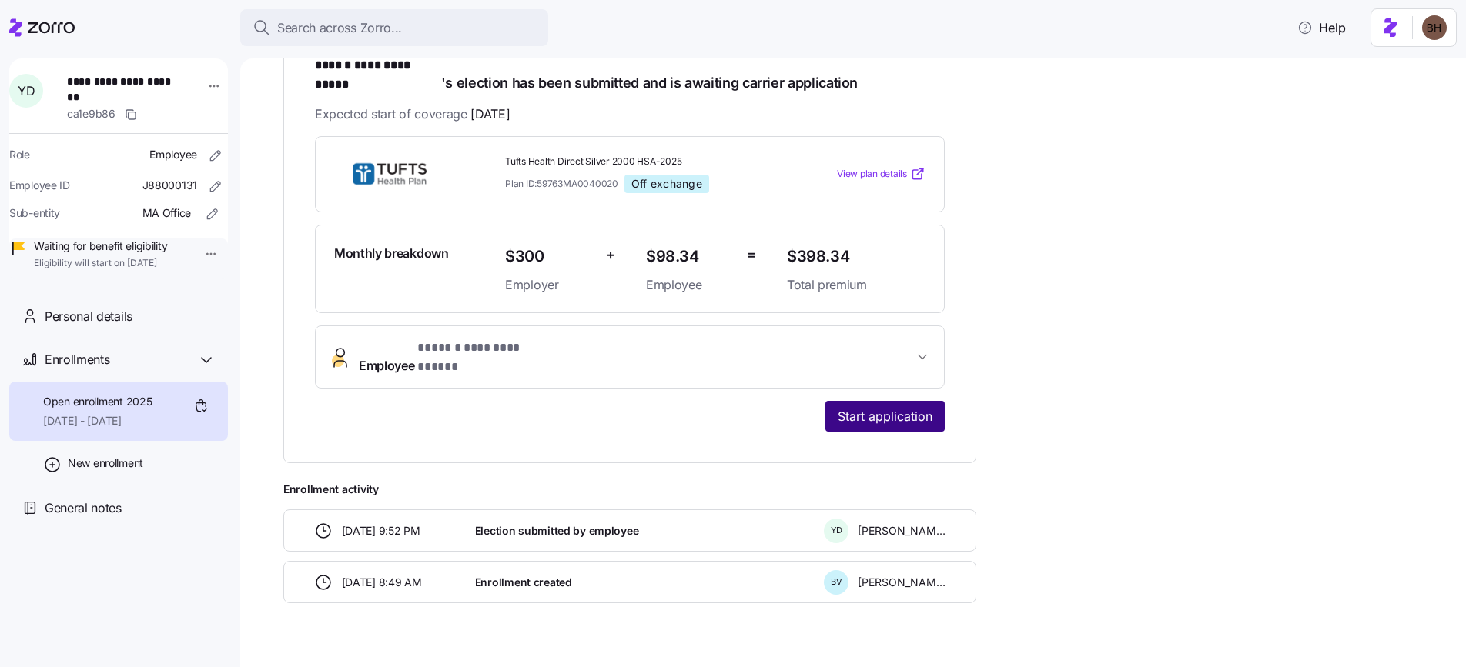
click at [880, 407] on span "Start application" at bounding box center [885, 416] width 95 height 18
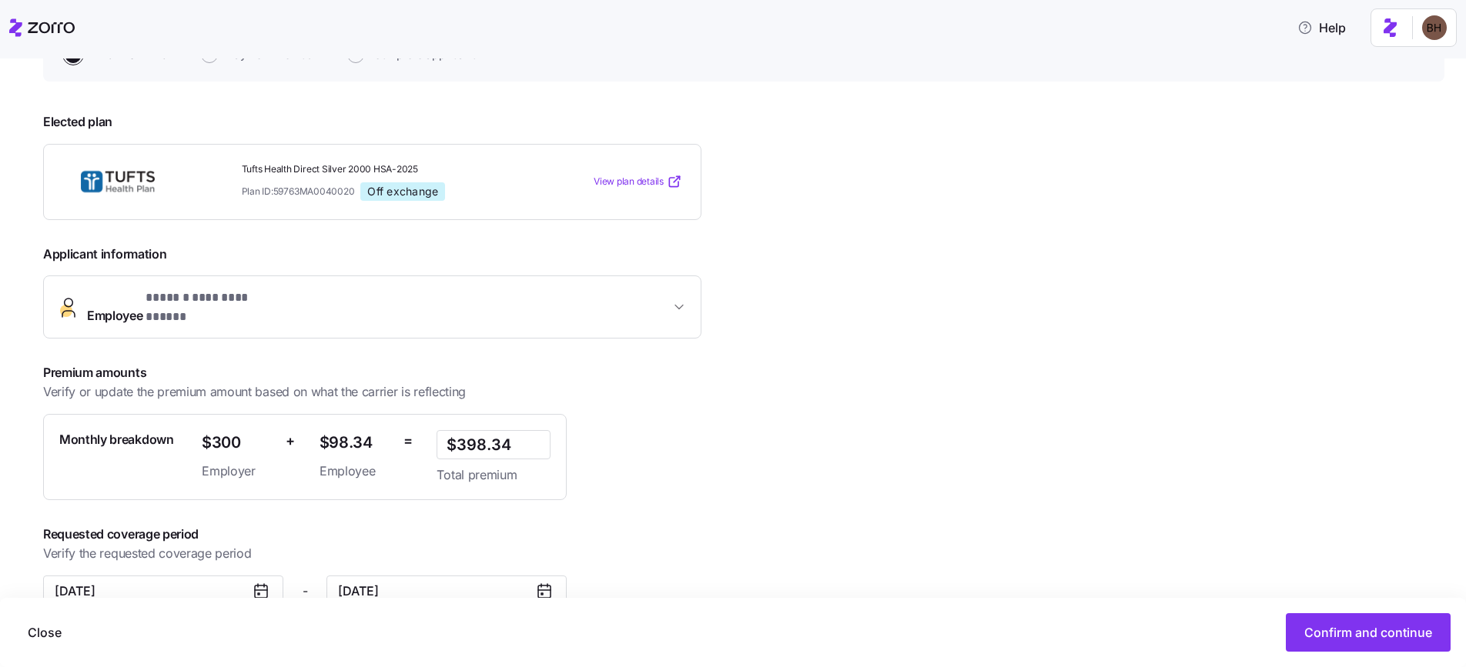
scroll to position [197, 0]
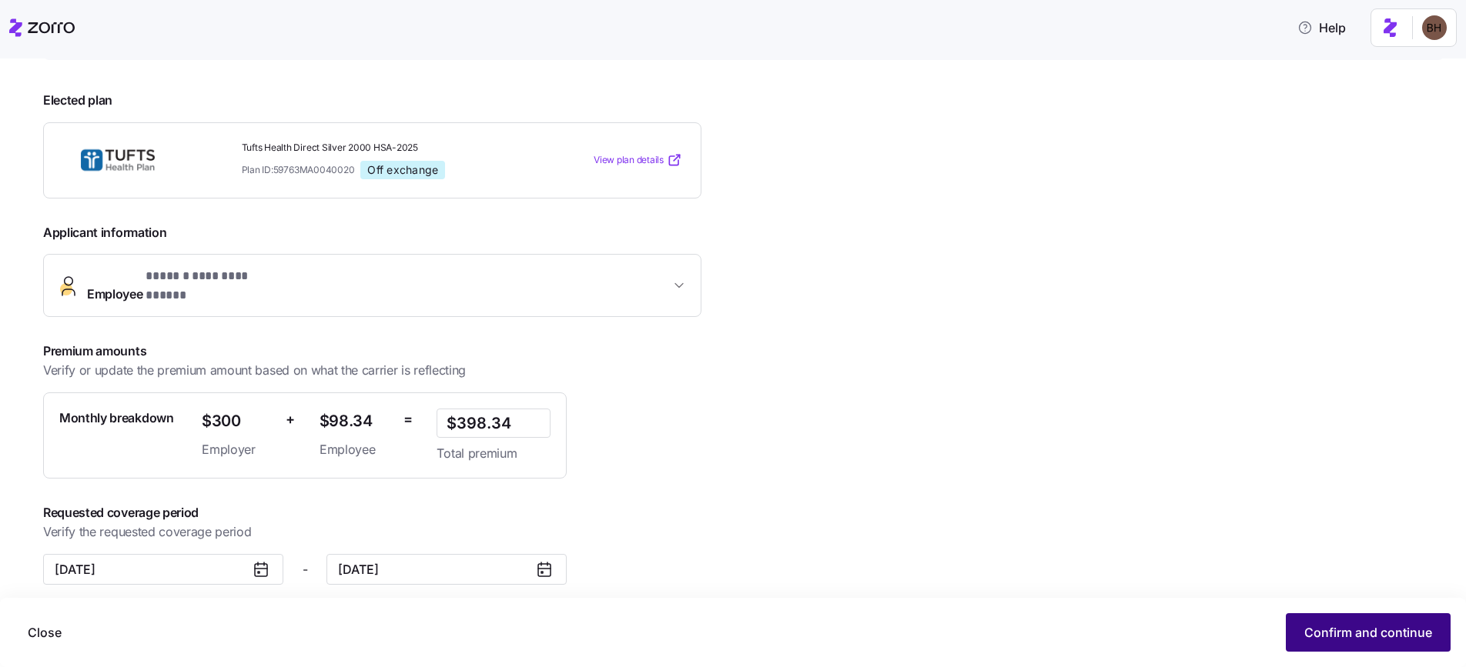
click at [1325, 640] on span "Confirm and continue" at bounding box center [1368, 633] width 128 height 18
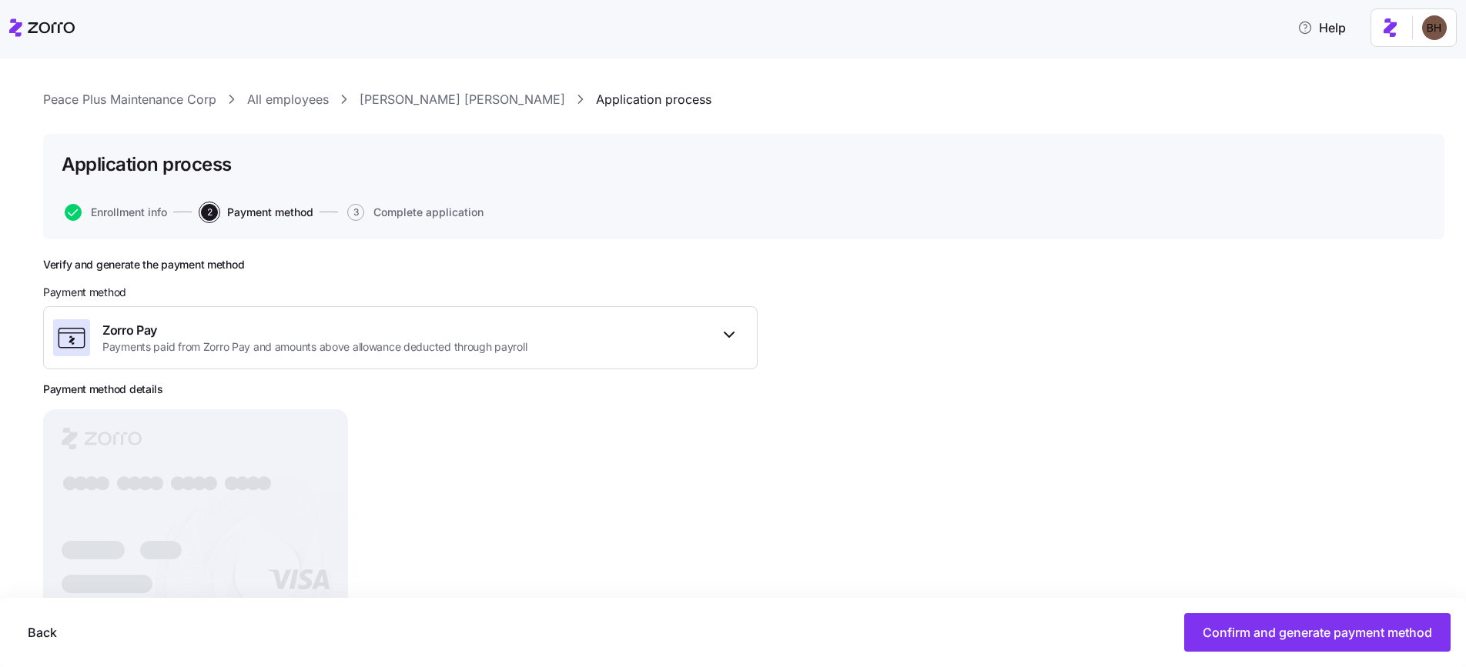
scroll to position [66, 0]
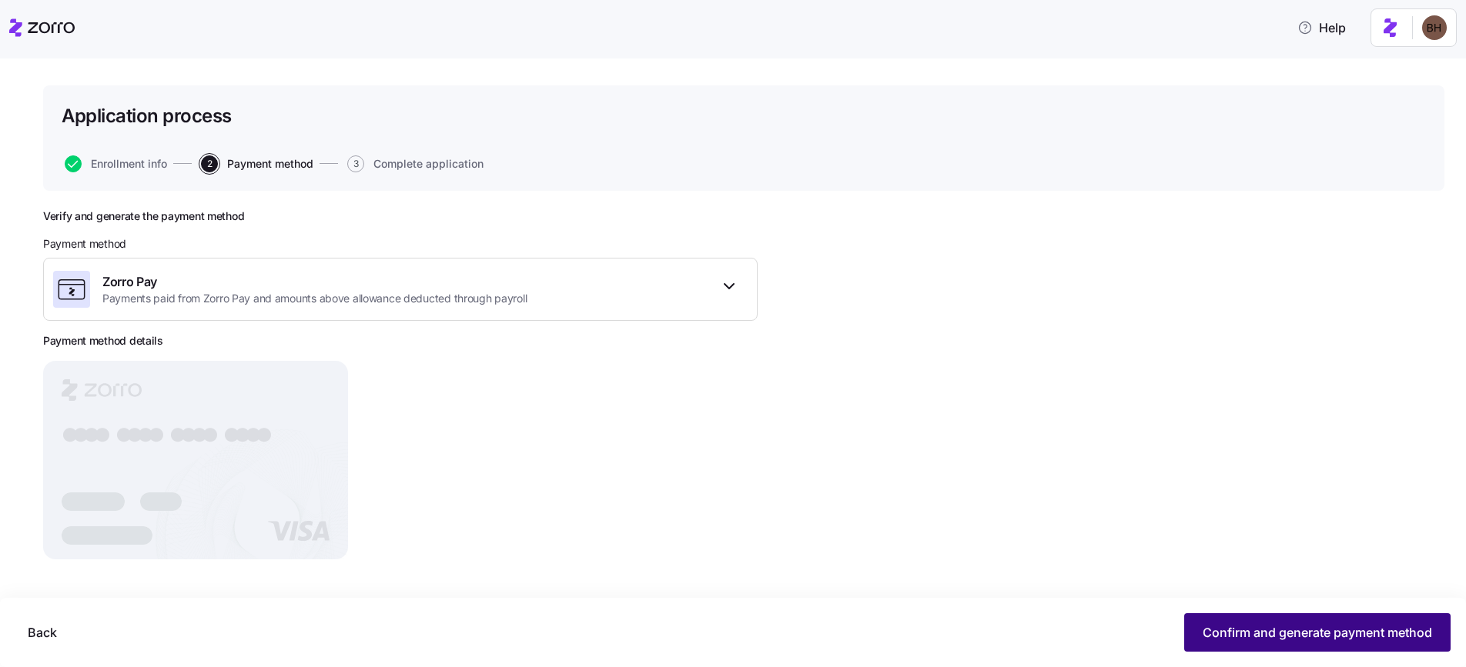
click at [1245, 618] on button "Confirm and generate payment method" at bounding box center [1317, 633] width 266 height 38
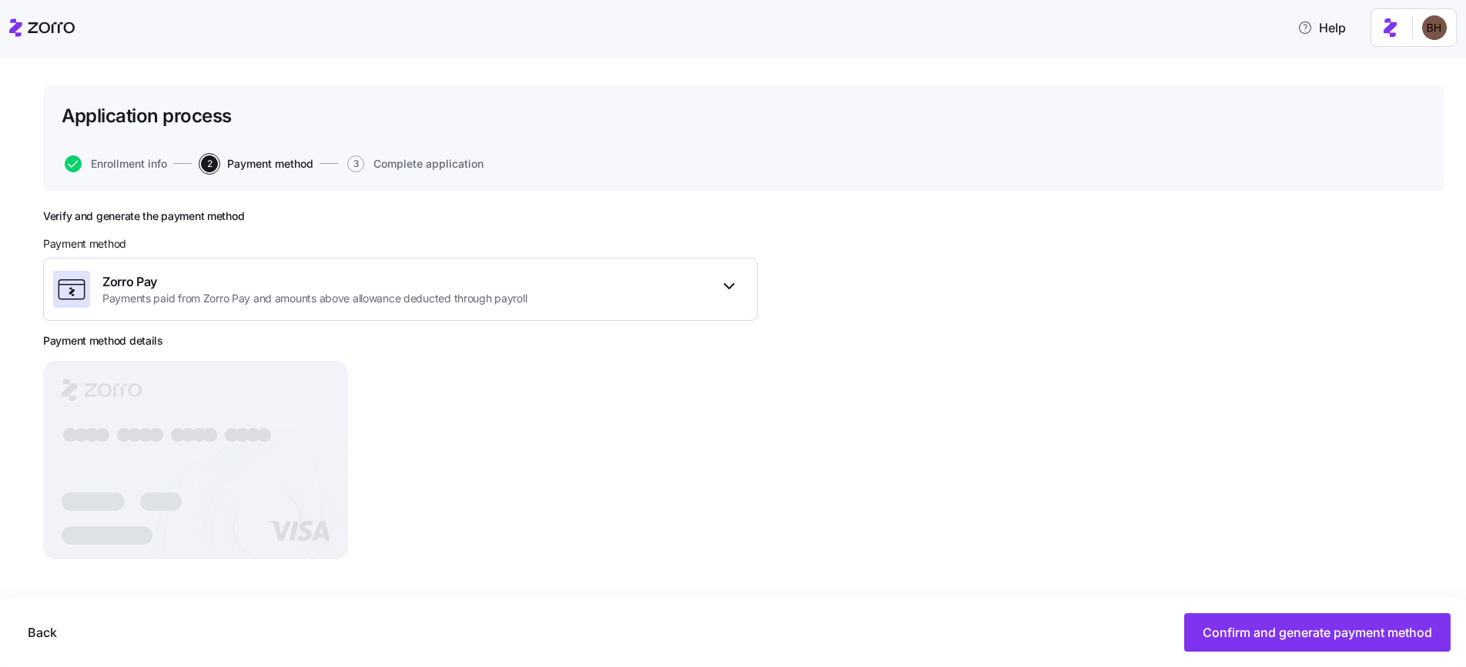
scroll to position [41, 0]
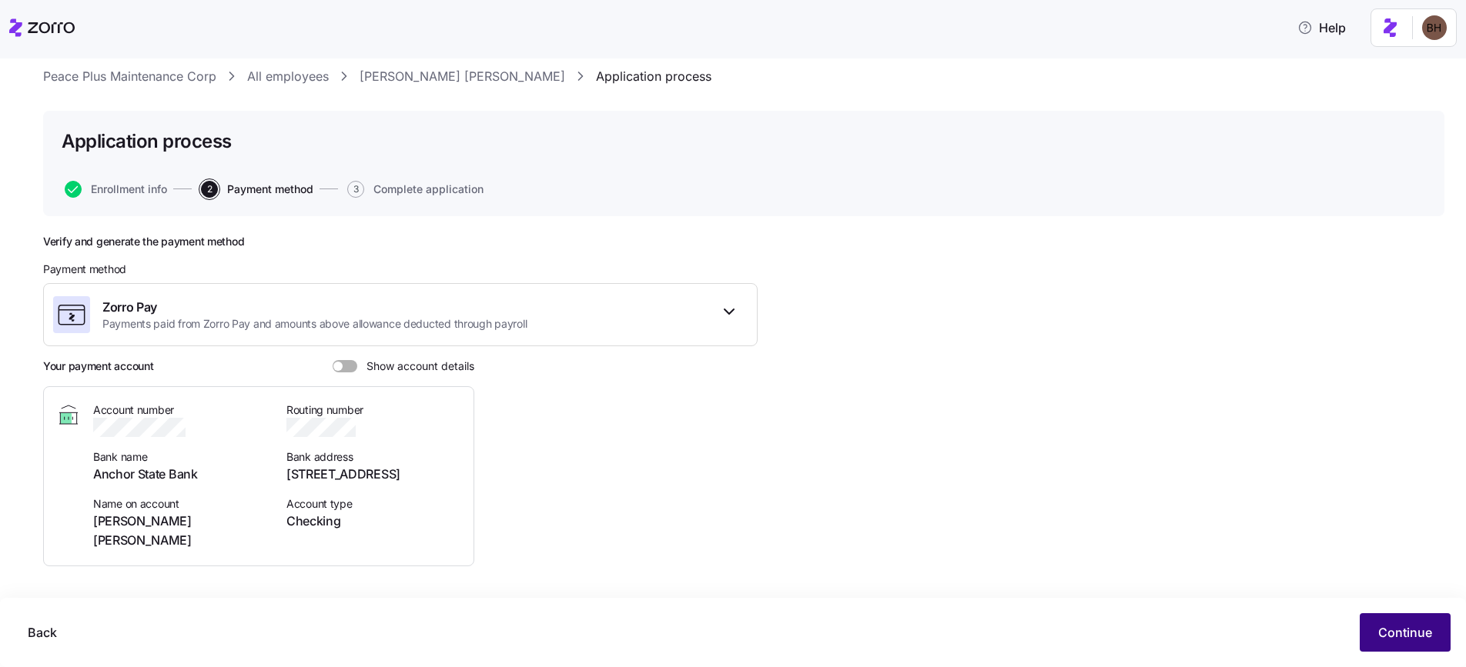
click at [1409, 626] on span "Continue" at bounding box center [1405, 633] width 54 height 18
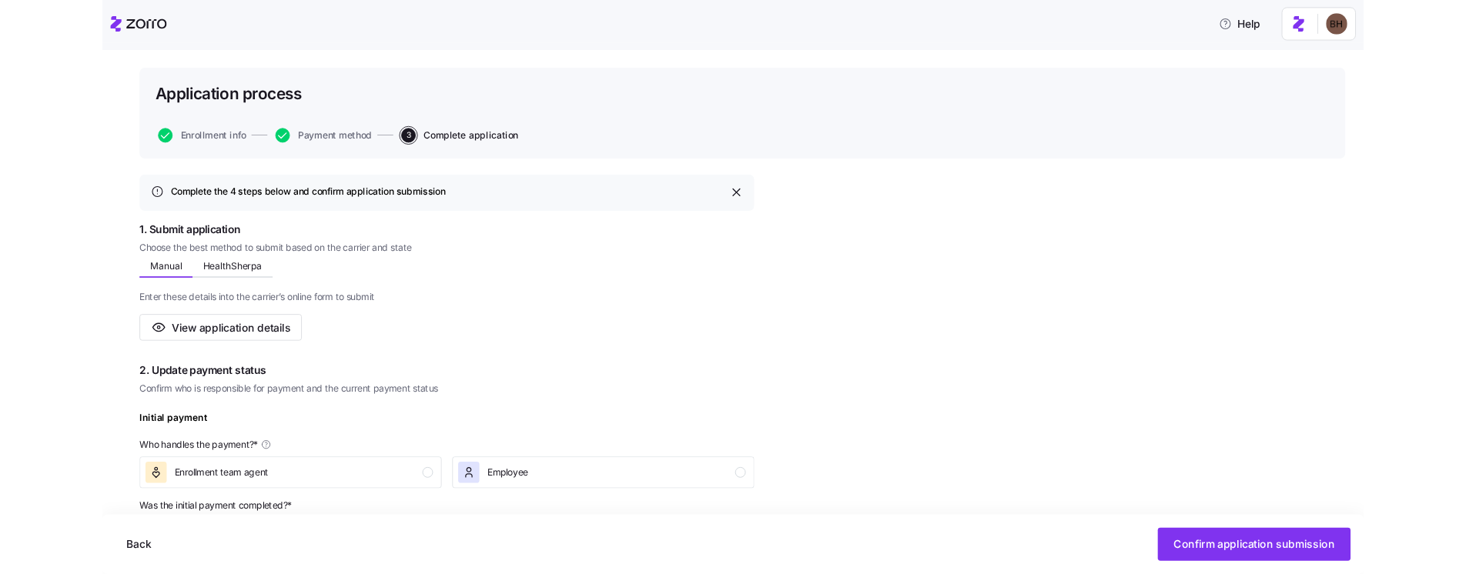
scroll to position [153, 0]
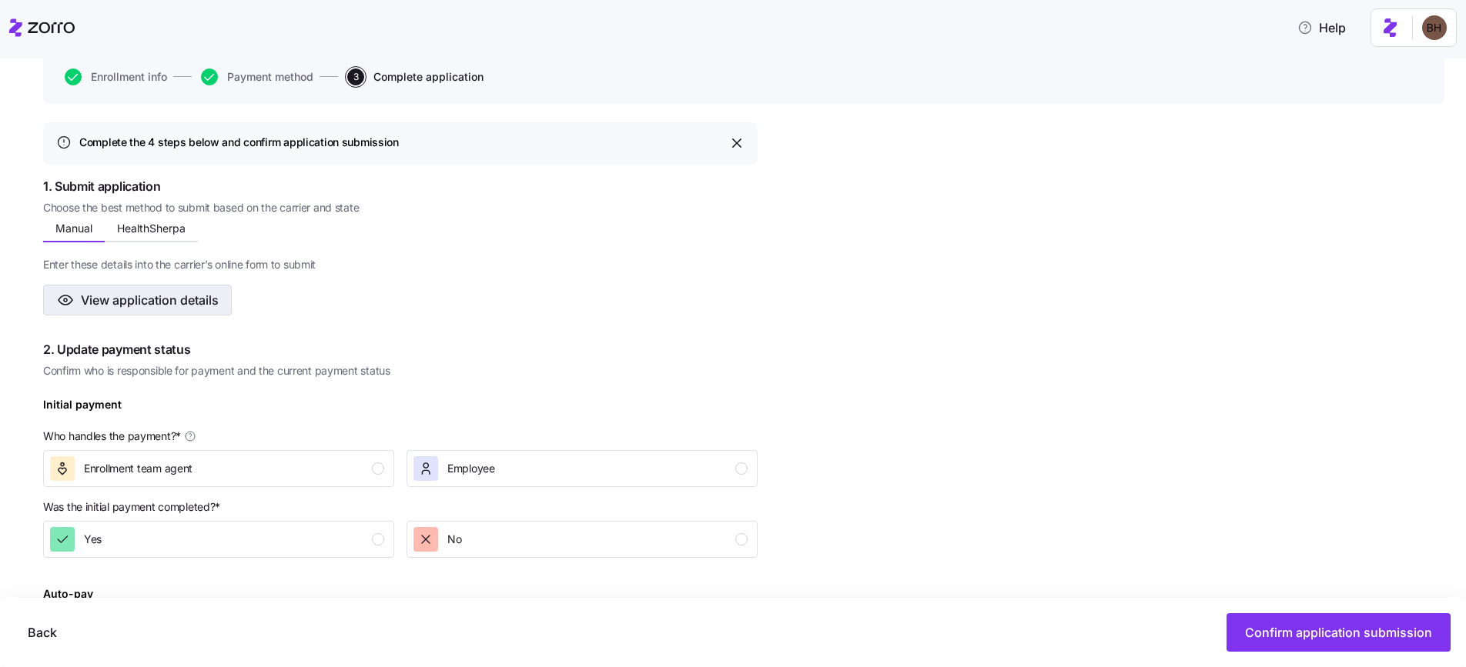
click at [202, 309] on span "View application details" at bounding box center [150, 300] width 138 height 18
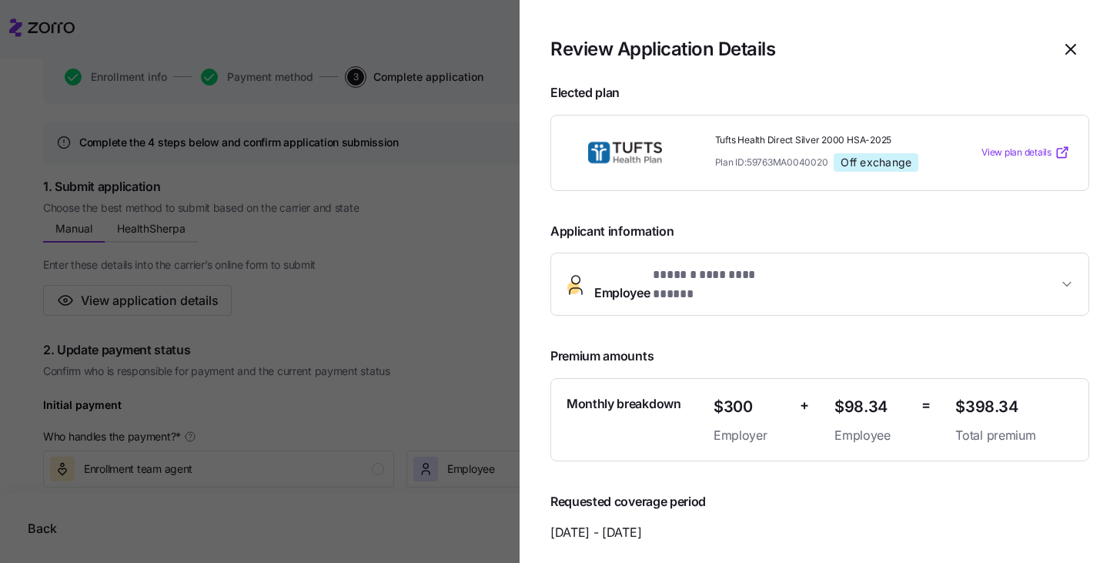
click at [1063, 283] on icon "button" at bounding box center [1067, 285] width 8 height 4
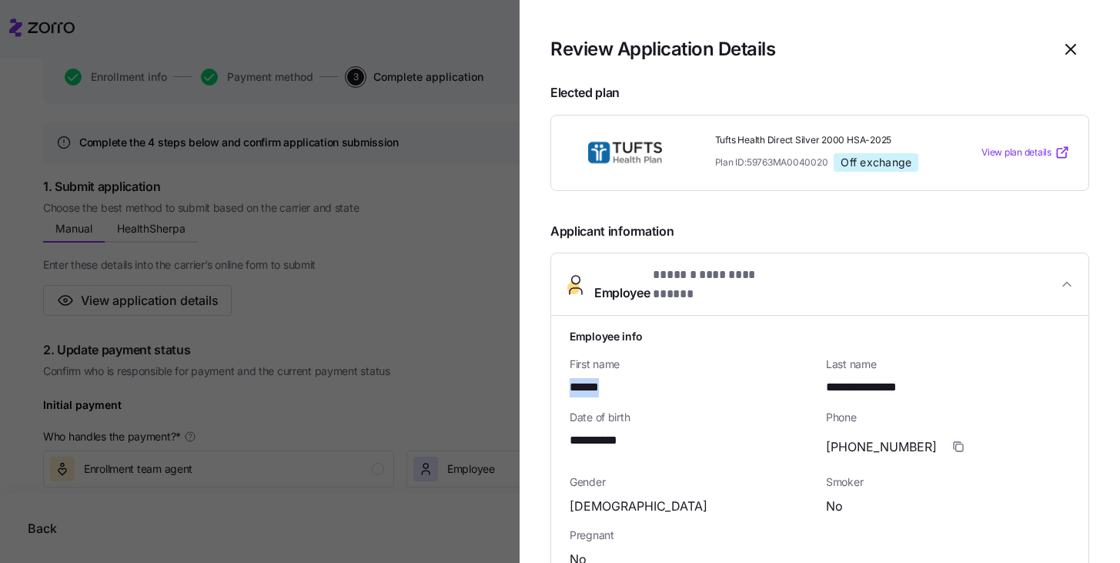
drag, startPoint x: 603, startPoint y: 377, endPoint x: 558, endPoint y: 377, distance: 45.4
copy span "******"
drag, startPoint x: 934, startPoint y: 371, endPoint x: 819, endPoint y: 370, distance: 115.5
click at [820, 370] on div "**********" at bounding box center [948, 376] width 256 height 53
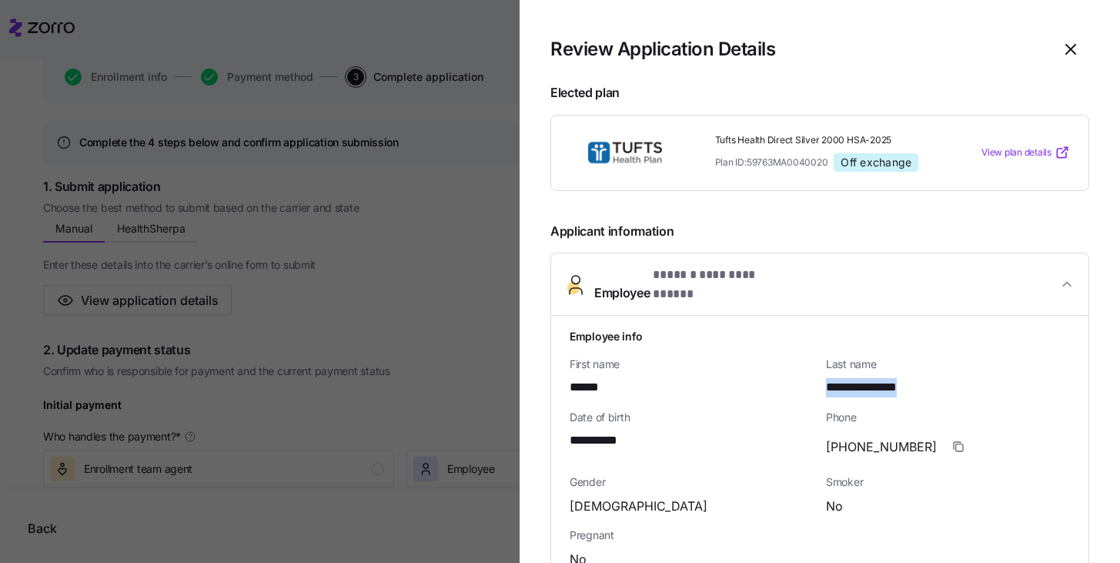
copy span "**********"
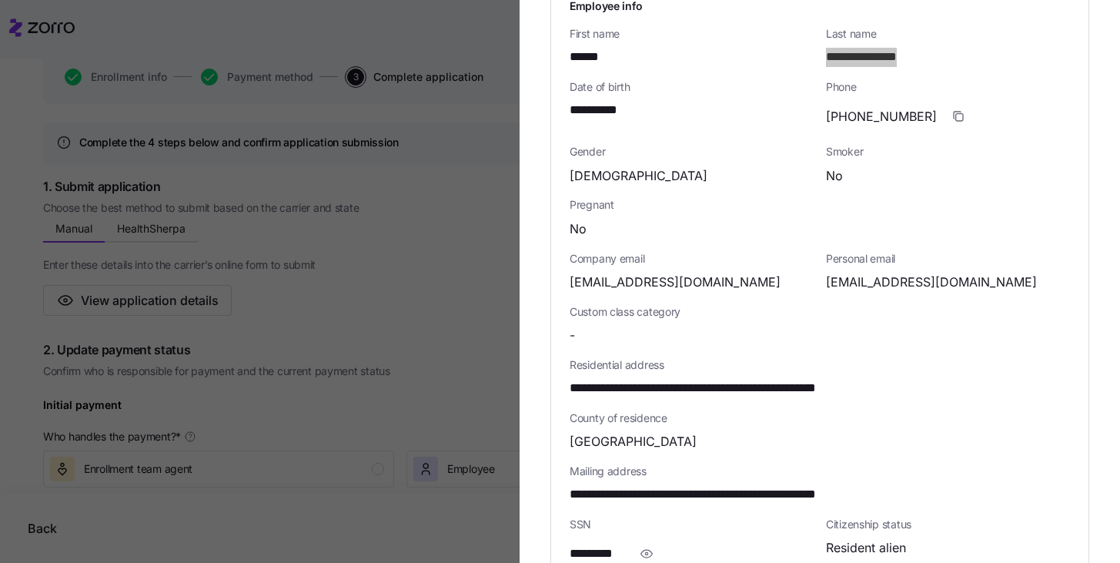
scroll to position [363, 0]
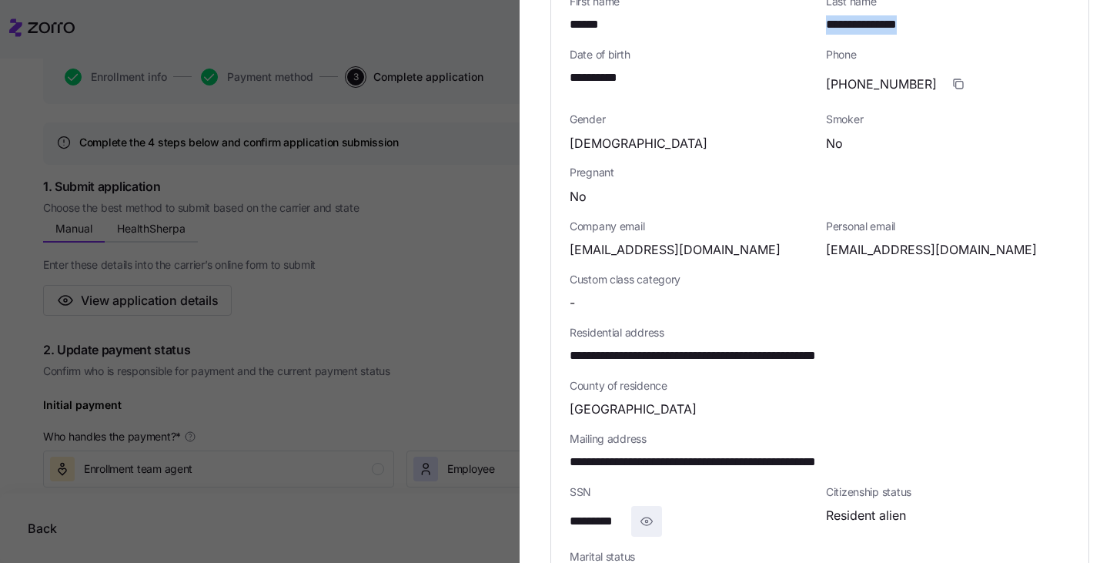
click at [648, 517] on icon "button" at bounding box center [647, 521] width 12 height 8
drag, startPoint x: 647, startPoint y: 510, endPoint x: 544, endPoint y: 507, distance: 103.2
click at [544, 507] on section "**********" at bounding box center [820, 281] width 600 height 563
copy span "**********"
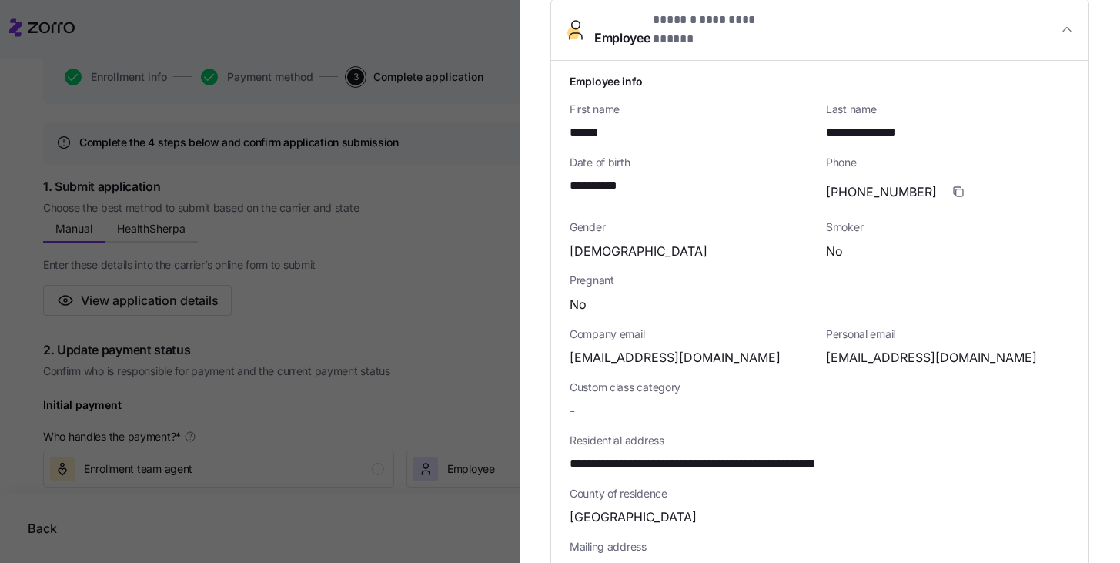
scroll to position [255, 0]
click at [605, 176] on span "**********" at bounding box center [601, 185] width 62 height 19
drag, startPoint x: 640, startPoint y: 171, endPoint x: 568, endPoint y: 171, distance: 72.4
click at [568, 171] on div "**********" at bounding box center [819, 453] width 537 height 784
copy span "**********"
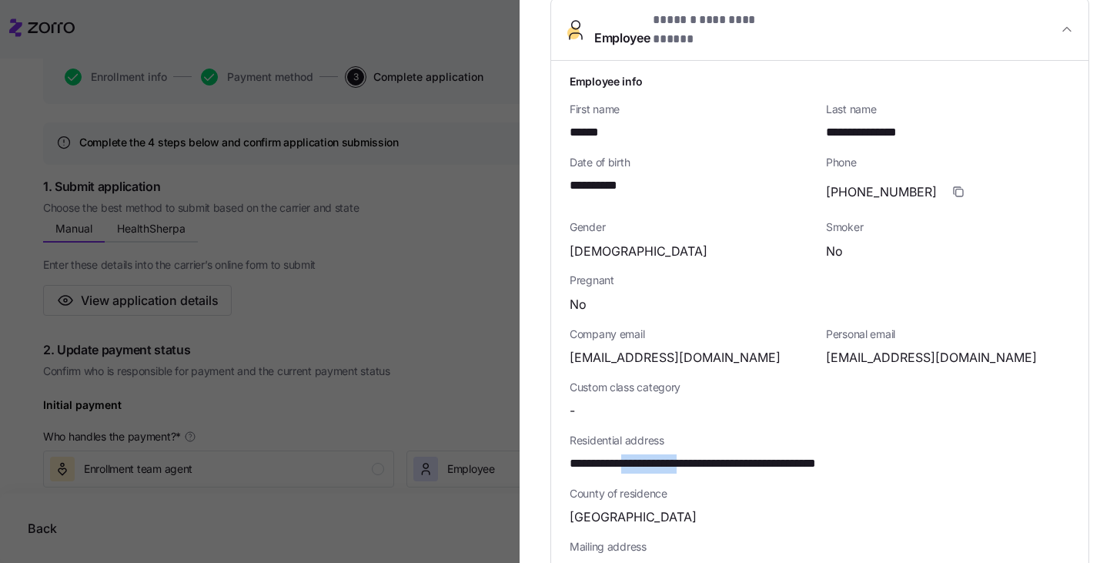
drag, startPoint x: 708, startPoint y: 452, endPoint x: 637, endPoint y: 451, distance: 70.8
click at [637, 454] on span "**********" at bounding box center [731, 463] width 323 height 19
click at [714, 463] on div "**********" at bounding box center [819, 452] width 513 height 53
drag, startPoint x: 706, startPoint y: 453, endPoint x: 640, endPoint y: 453, distance: 65.4
click at [640, 454] on span "**********" at bounding box center [731, 463] width 323 height 19
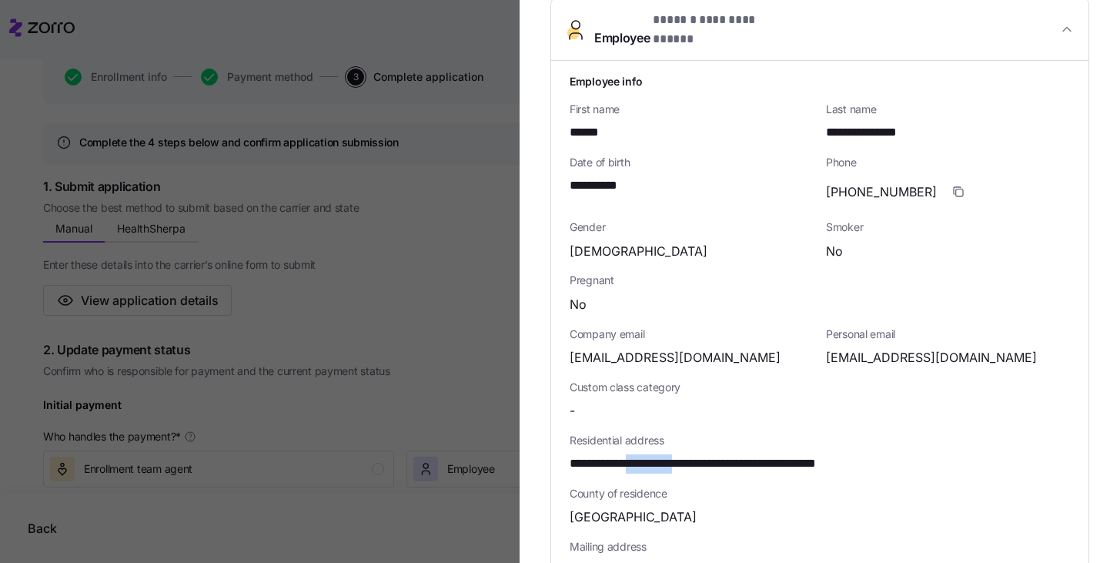
click at [668, 454] on span "**********" at bounding box center [731, 463] width 323 height 19
drag, startPoint x: 677, startPoint y: 454, endPoint x: 545, endPoint y: 458, distance: 131.7
click at [545, 458] on section "**********" at bounding box center [820, 281] width 600 height 563
copy span "**********"
drag, startPoint x: 824, startPoint y: 346, endPoint x: 922, endPoint y: 343, distance: 97.8
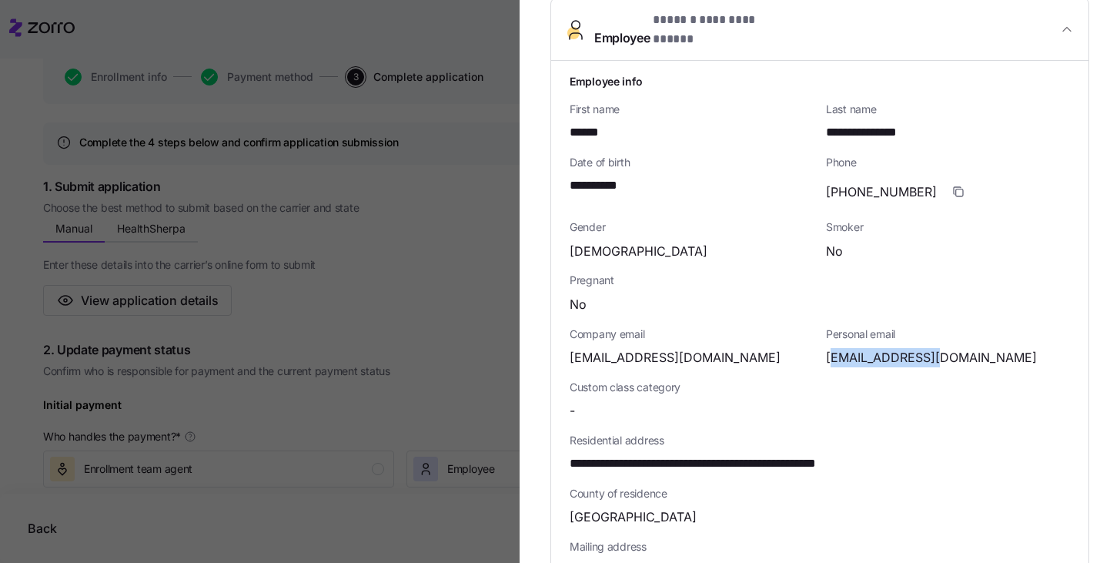
click at [922, 348] on span "yisdu@hotmail.com" at bounding box center [931, 357] width 211 height 19
click at [965, 348] on div "yisdu@hotmail.com" at bounding box center [948, 357] width 244 height 19
drag, startPoint x: 922, startPoint y: 343, endPoint x: 816, endPoint y: 351, distance: 106.6
click at [820, 351] on div "Personal email yisdu@hotmail.com" at bounding box center [948, 346] width 256 height 53
copy span "yisdu@hotmail.com"
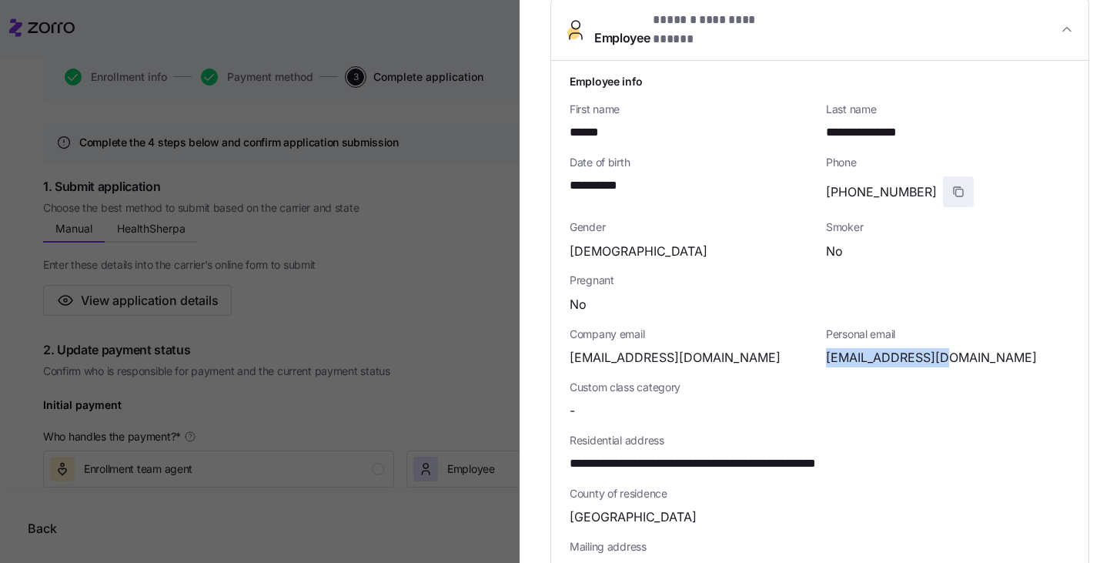
click at [956, 189] on icon "button" at bounding box center [959, 192] width 7 height 7
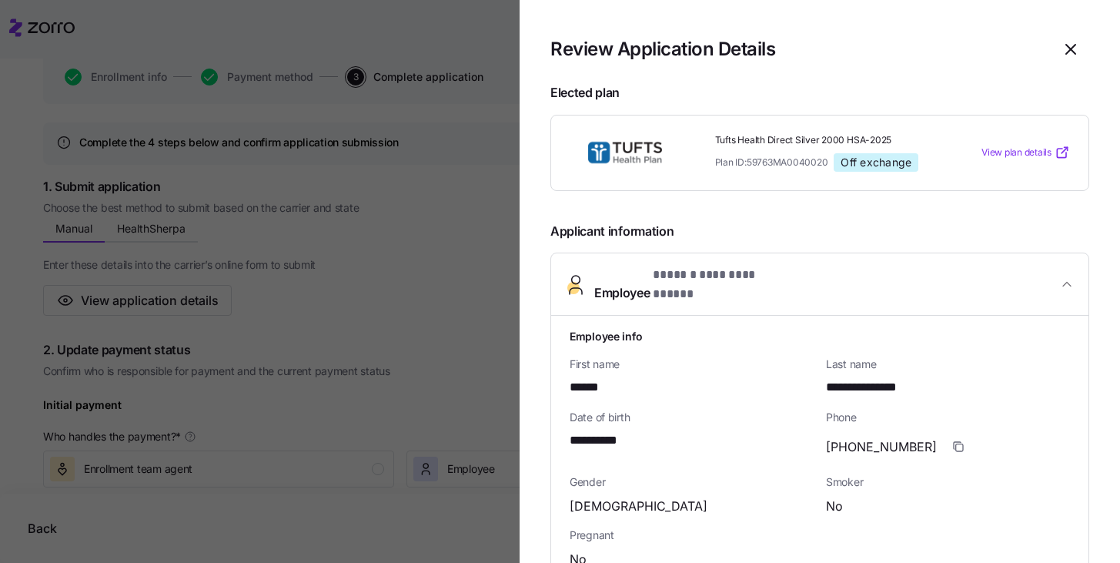
scroll to position [0, 0]
drag, startPoint x: 825, startPoint y: 160, endPoint x: 750, endPoint y: 161, distance: 75.4
click at [750, 161] on span "Plan ID: 59763MA0040020" at bounding box center [771, 161] width 113 height 13
click at [749, 155] on div "Plan ID: 59763MA0040020 Off exchange" at bounding box center [828, 162] width 227 height 18
click at [747, 162] on span "Plan ID: 59763MA0040020" at bounding box center [771, 161] width 113 height 13
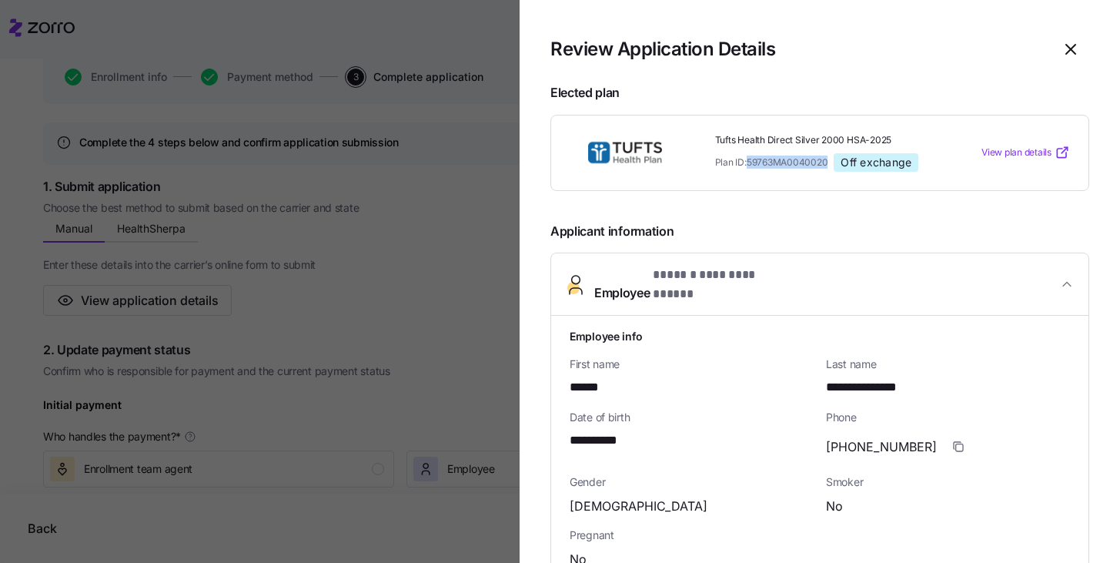
drag, startPoint x: 747, startPoint y: 162, endPoint x: 826, endPoint y: 157, distance: 78.7
click at [826, 157] on div "Plan ID: 59763MA0040020 Off exchange" at bounding box center [828, 162] width 227 height 18
copy span "59763MA0040020"
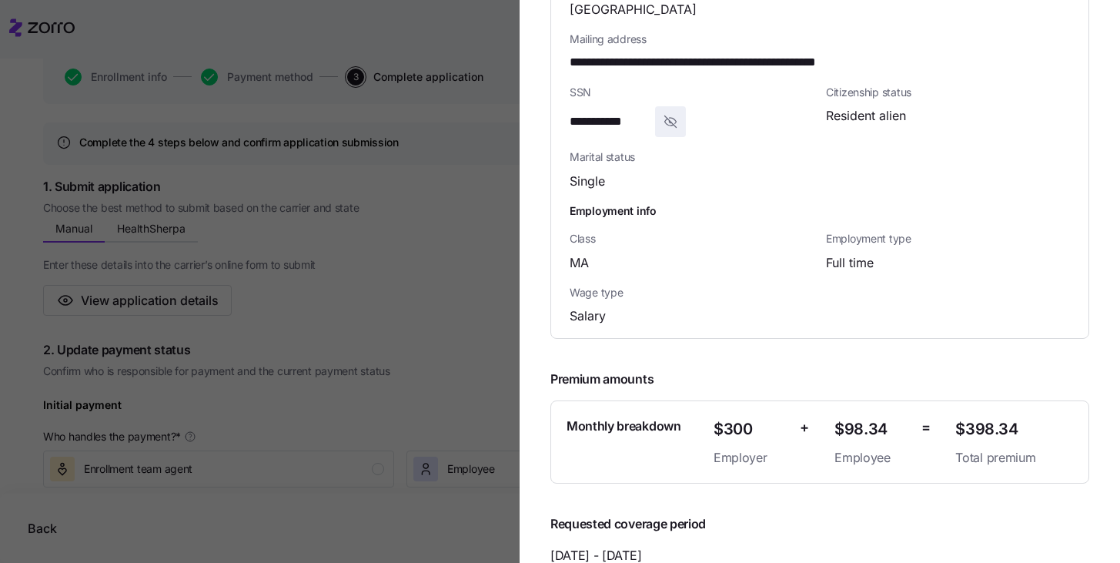
scroll to position [765, 0]
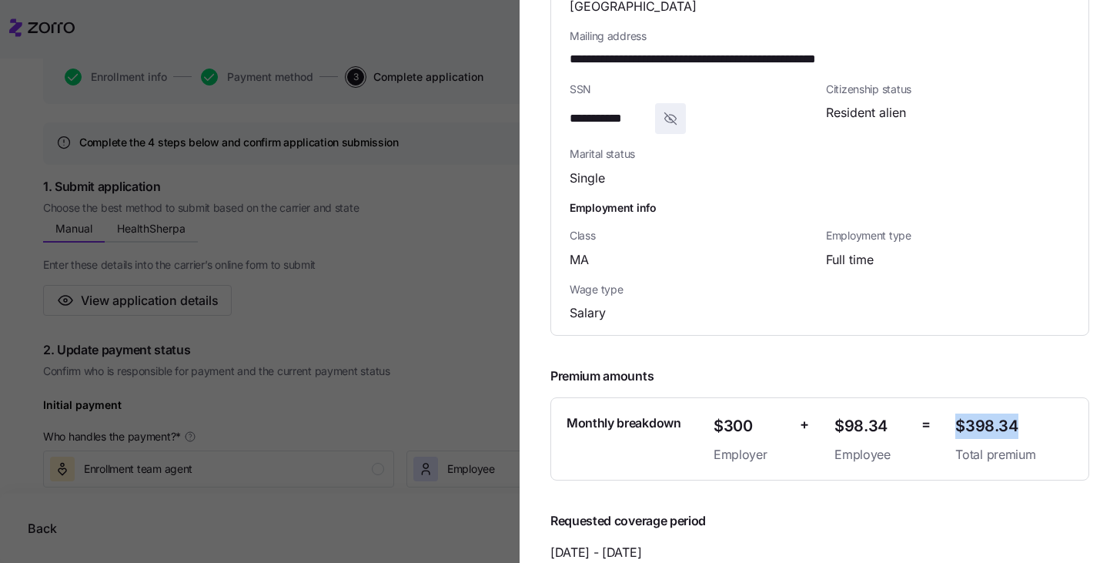
drag, startPoint x: 1018, startPoint y: 414, endPoint x: 949, endPoint y: 415, distance: 68.5
click at [955, 415] on span "$398.34" at bounding box center [1014, 425] width 118 height 25
copy span "$398.34"
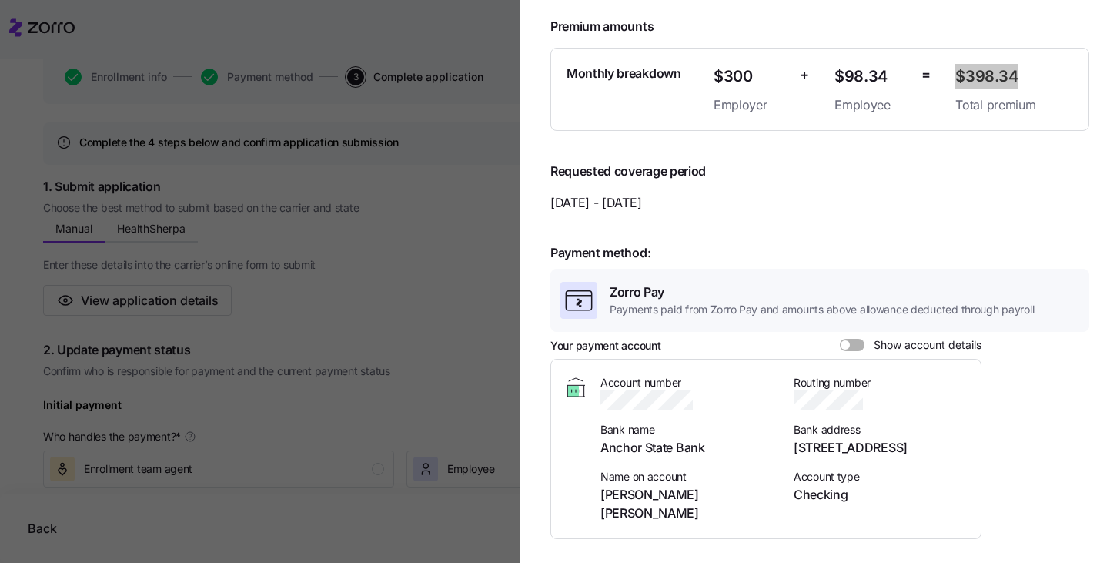
scroll to position [1121, 0]
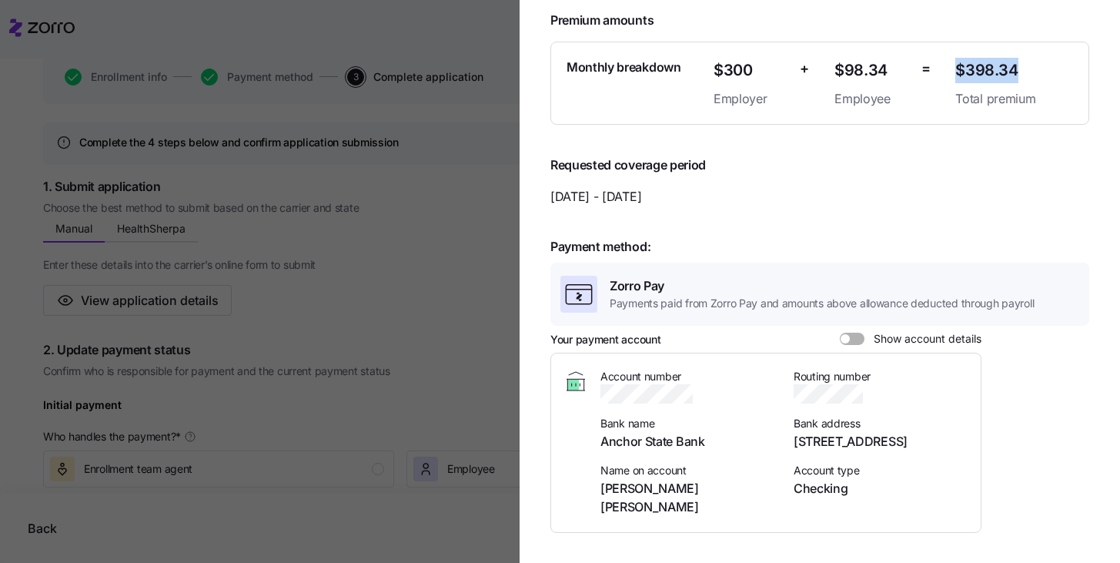
click at [861, 333] on span at bounding box center [857, 339] width 15 height 12
click at [840, 333] on input "Show account details" at bounding box center [840, 333] width 0 height 0
click at [711, 391] on icon "button" at bounding box center [708, 395] width 9 height 9
click at [872, 391] on icon "button" at bounding box center [873, 395] width 9 height 9
drag, startPoint x: 633, startPoint y: 476, endPoint x: 591, endPoint y: 475, distance: 41.6
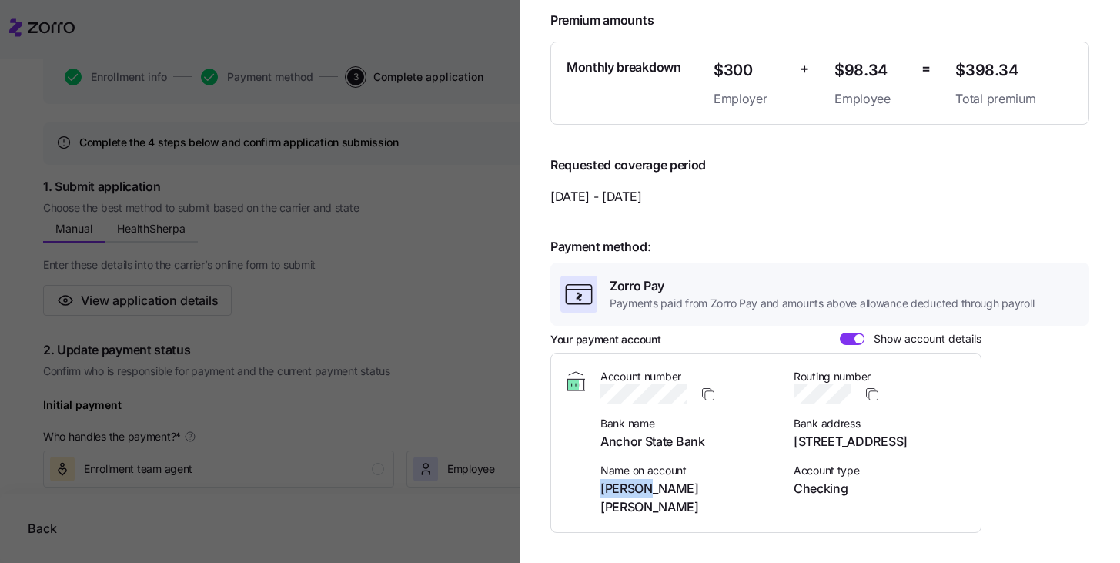
click at [591, 475] on div "Account number Bank name Anchor State Bank Name on account Yisell Duran Candeli…" at bounding box center [765, 443] width 405 height 148
copy span "Yisell"
click at [723, 479] on span "Yisell Duran Candelier" at bounding box center [687, 498] width 175 height 38
drag, startPoint x: 725, startPoint y: 475, endPoint x: 636, endPoint y: 476, distance: 89.3
click at [636, 479] on span "Yisell Duran Candelier" at bounding box center [687, 498] width 175 height 38
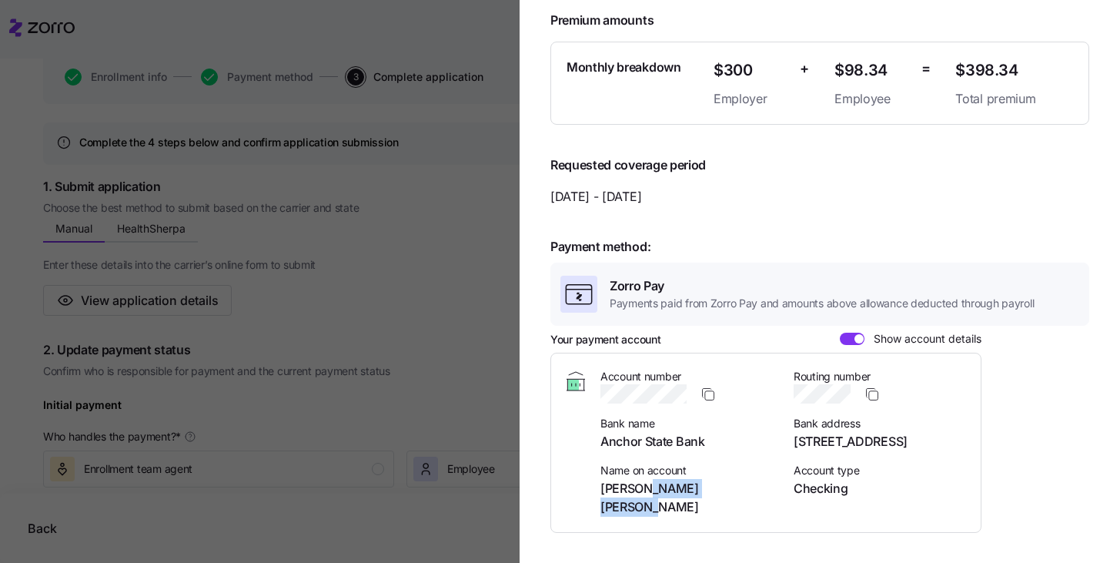
copy span "Duran Candelier"
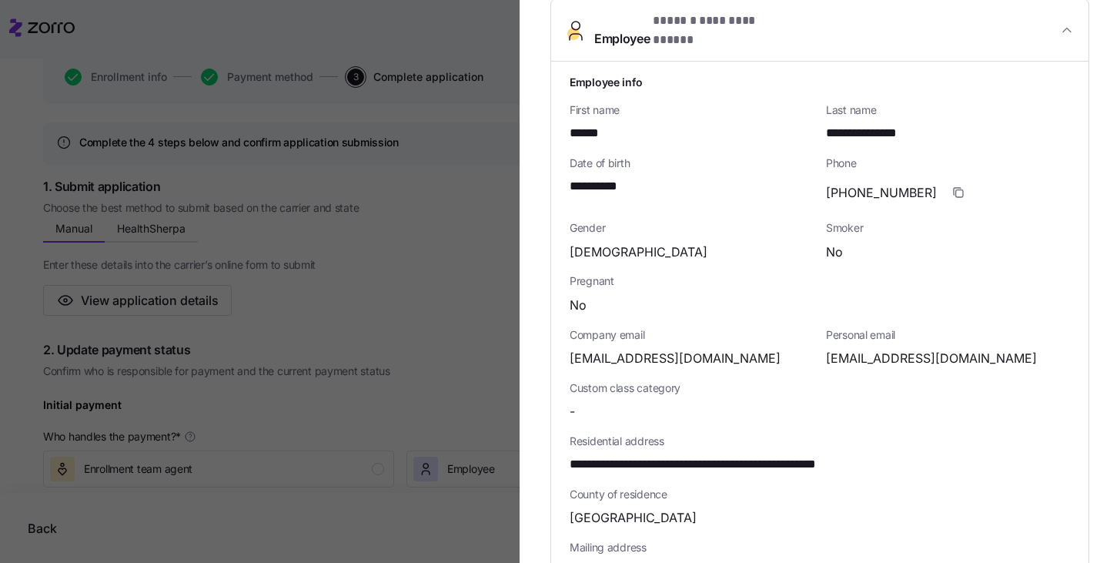
scroll to position [253, 0]
click at [1063, 29] on icon "button" at bounding box center [1067, 31] width 8 height 4
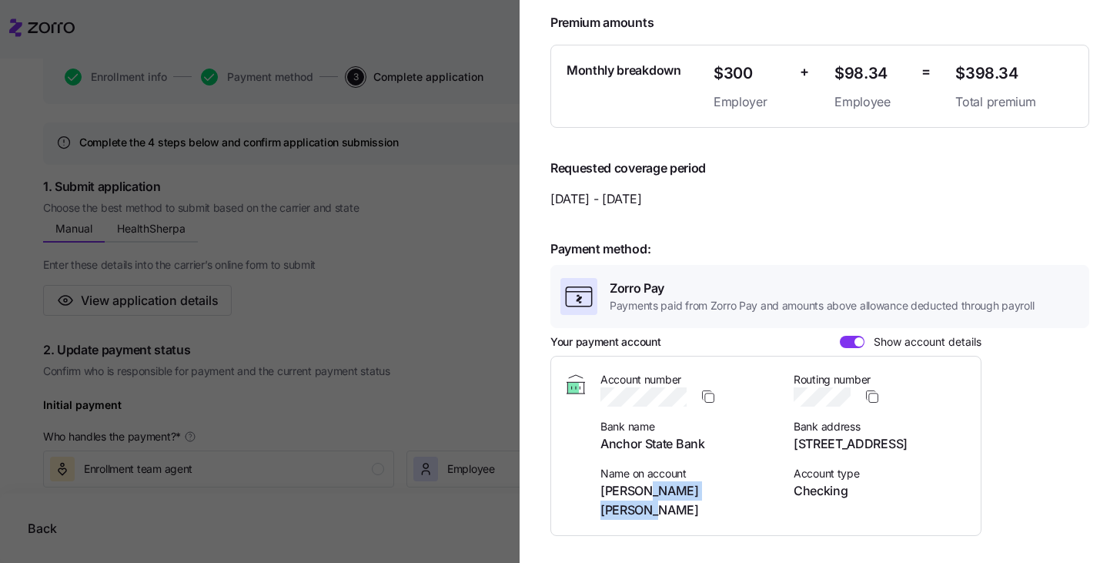
scroll to position [336, 0]
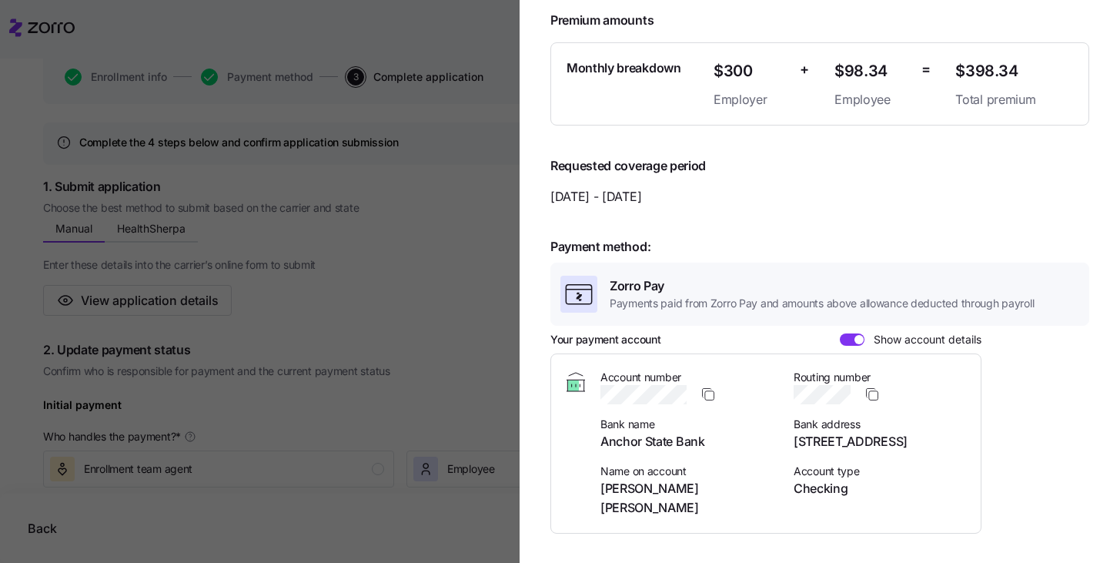
click at [304, 537] on div at bounding box center [560, 281] width 1120 height 563
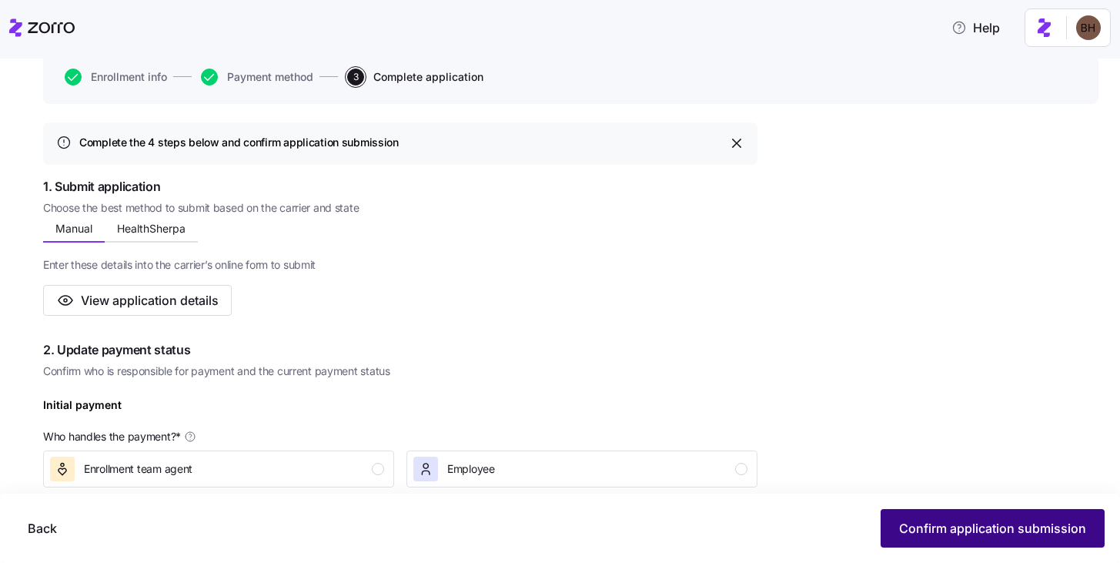
click at [918, 516] on button "Confirm application submission" at bounding box center [993, 528] width 224 height 38
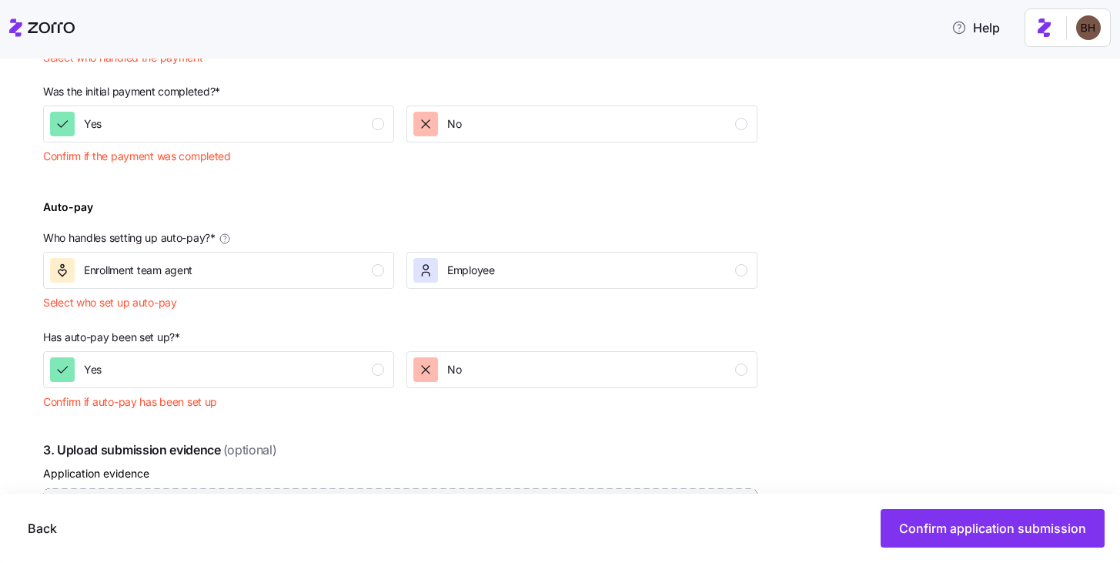
scroll to position [597, 0]
click at [516, 124] on div "No" at bounding box center [580, 124] width 334 height 25
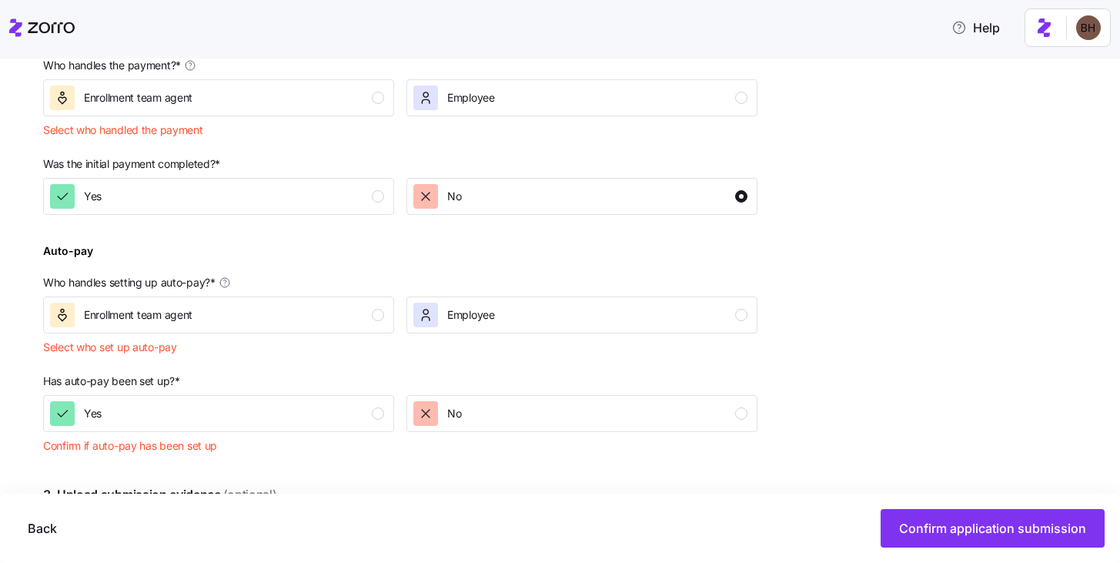
scroll to position [340, 0]
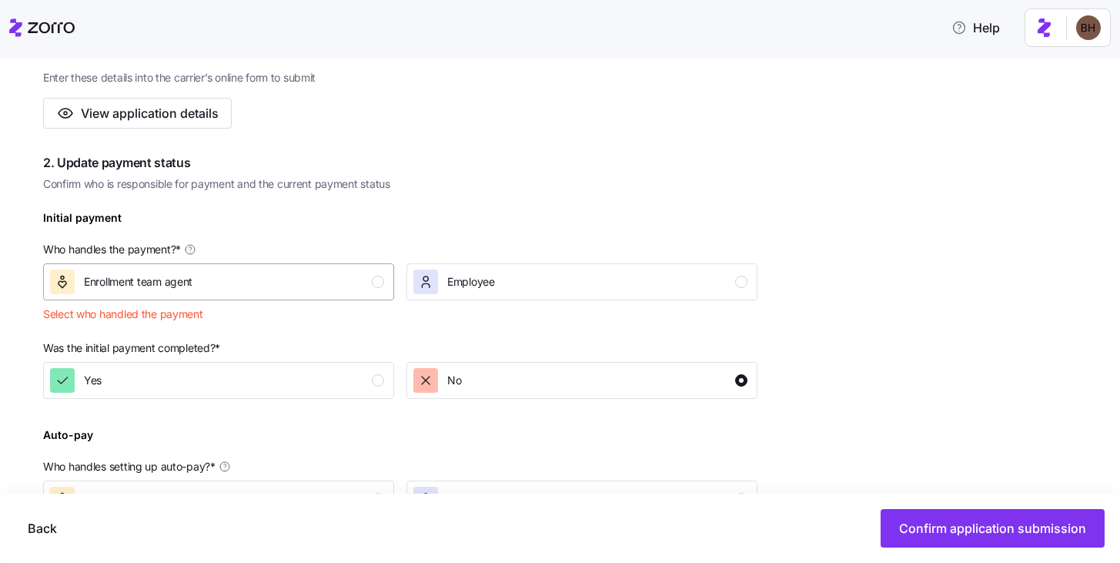
click at [232, 283] on div "Enrollment team agent" at bounding box center [217, 281] width 334 height 25
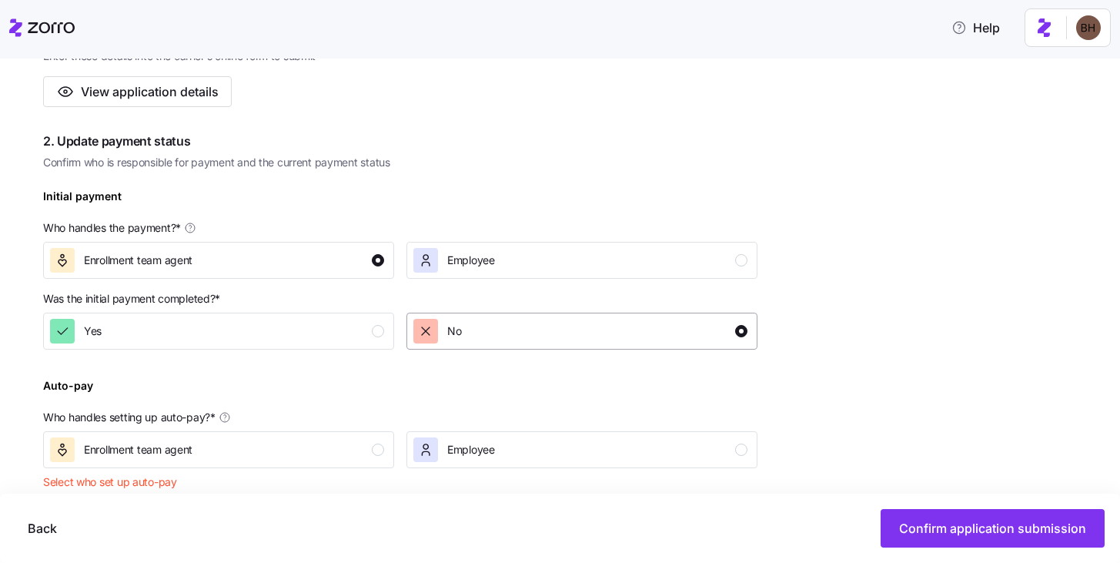
scroll to position [511, 0]
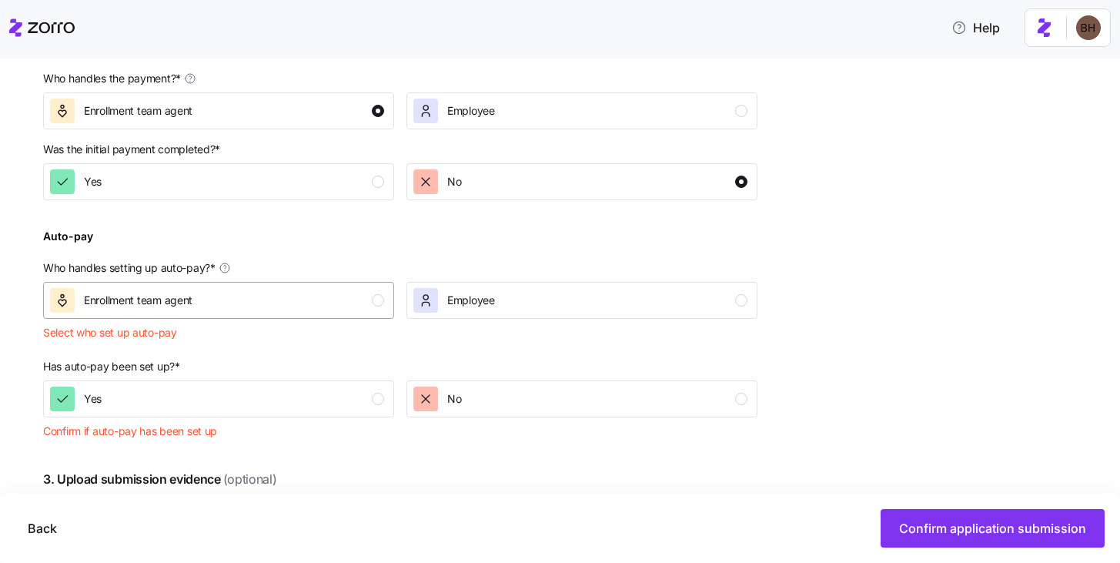
click at [329, 301] on div "Enrollment team agent" at bounding box center [217, 300] width 334 height 25
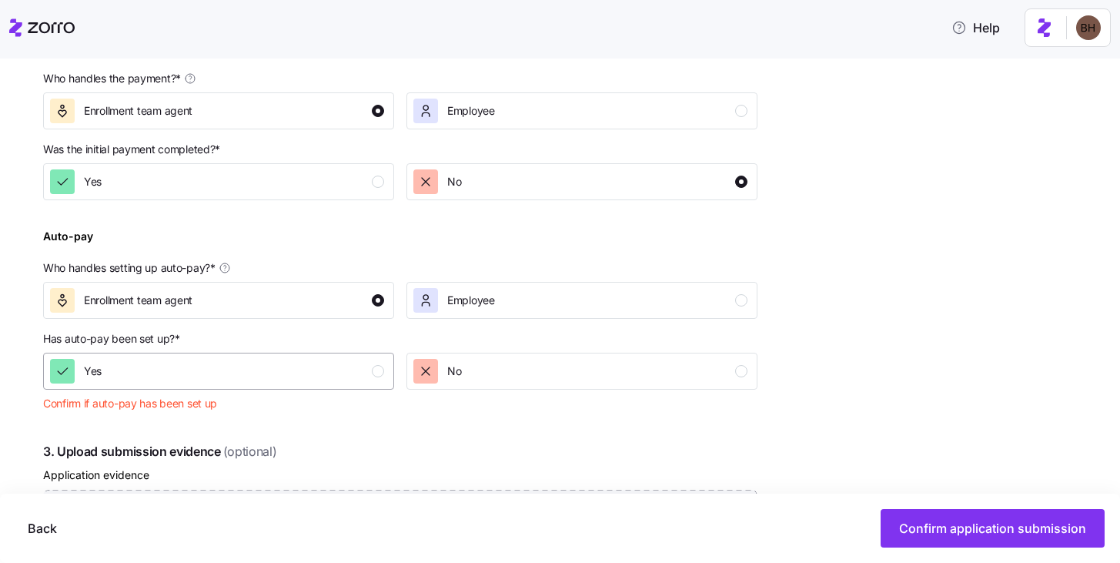
click at [279, 383] on button "Yes" at bounding box center [218, 371] width 351 height 37
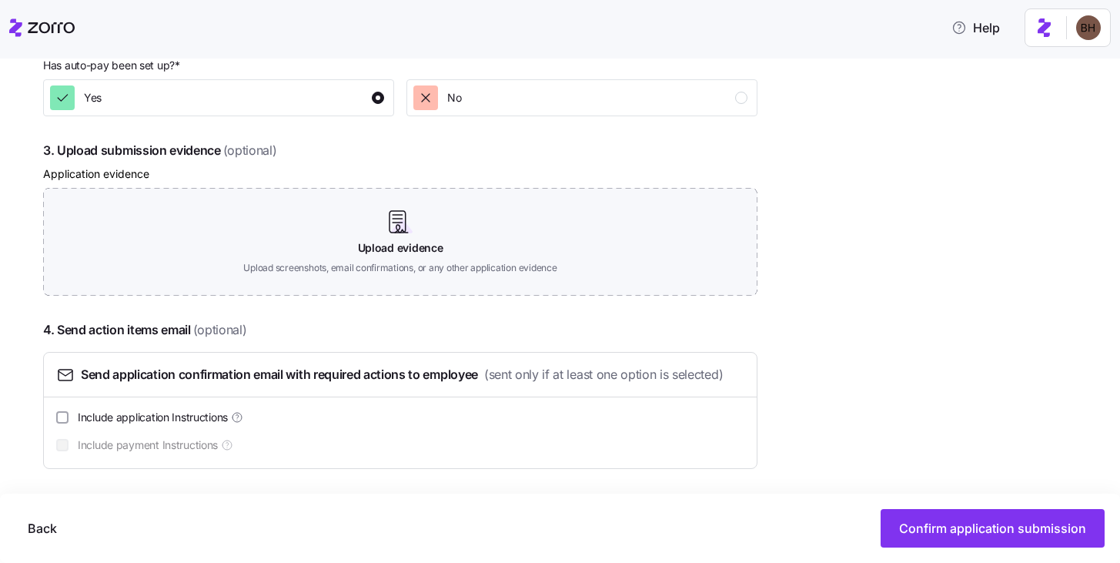
scroll to position [787, 0]
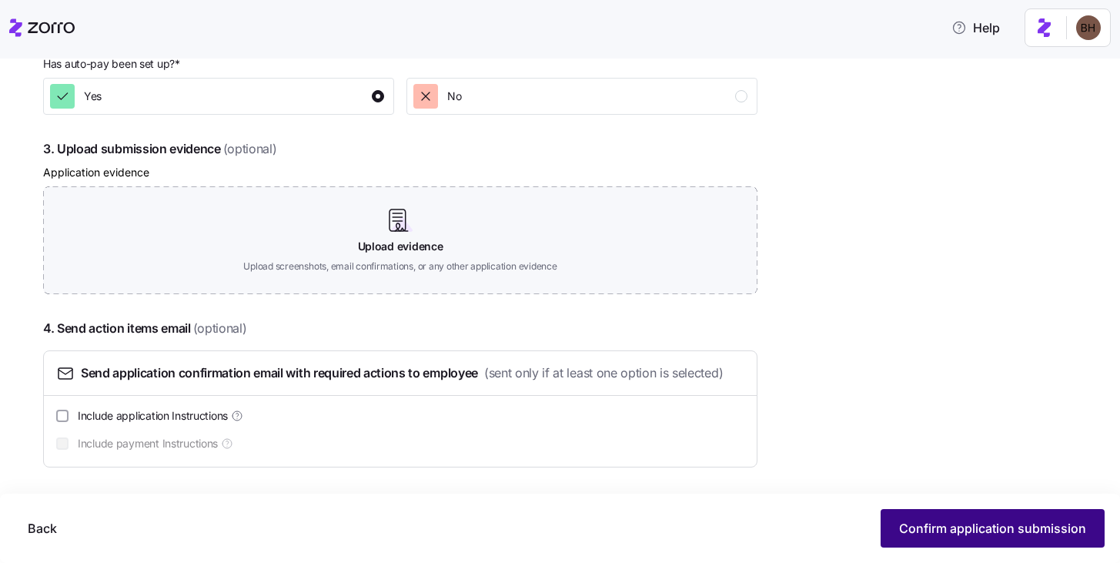
click at [962, 533] on span "Confirm application submission" at bounding box center [992, 528] width 187 height 18
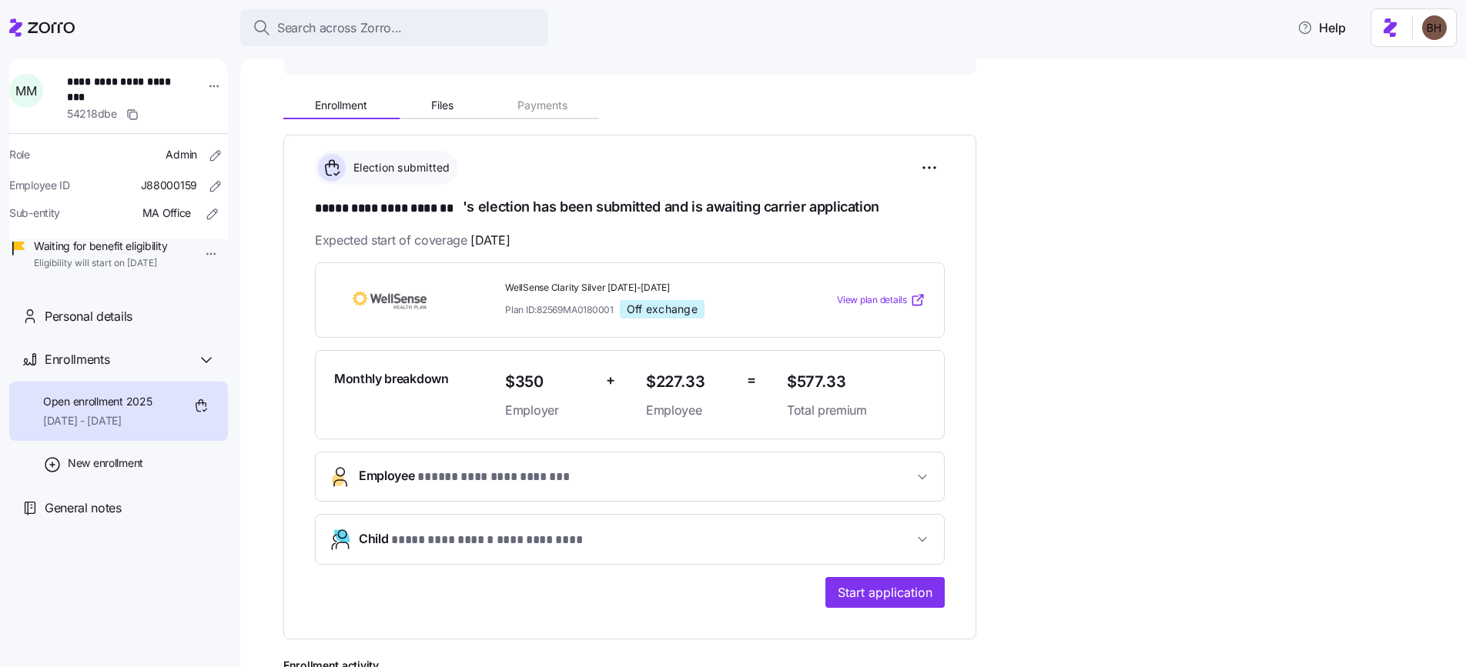
scroll to position [136, 0]
click at [908, 595] on span "Start application" at bounding box center [885, 592] width 95 height 18
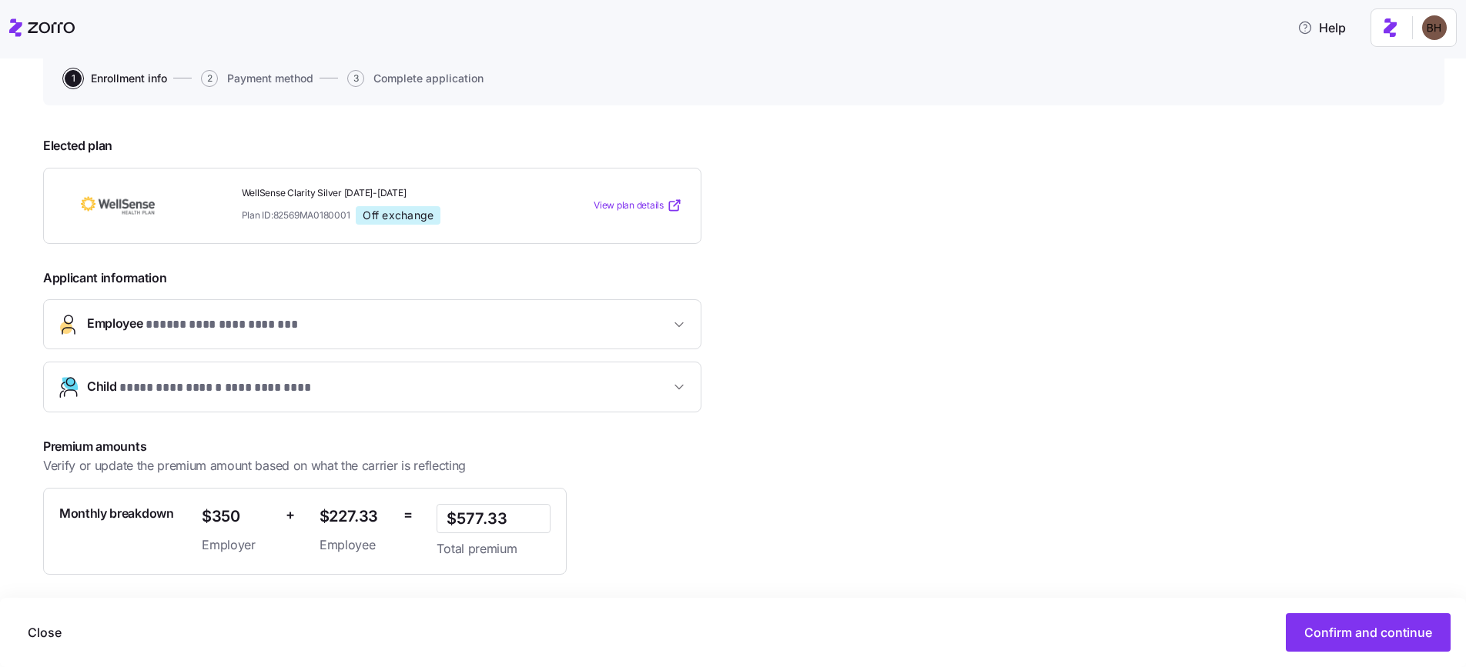
scroll to position [239, 0]
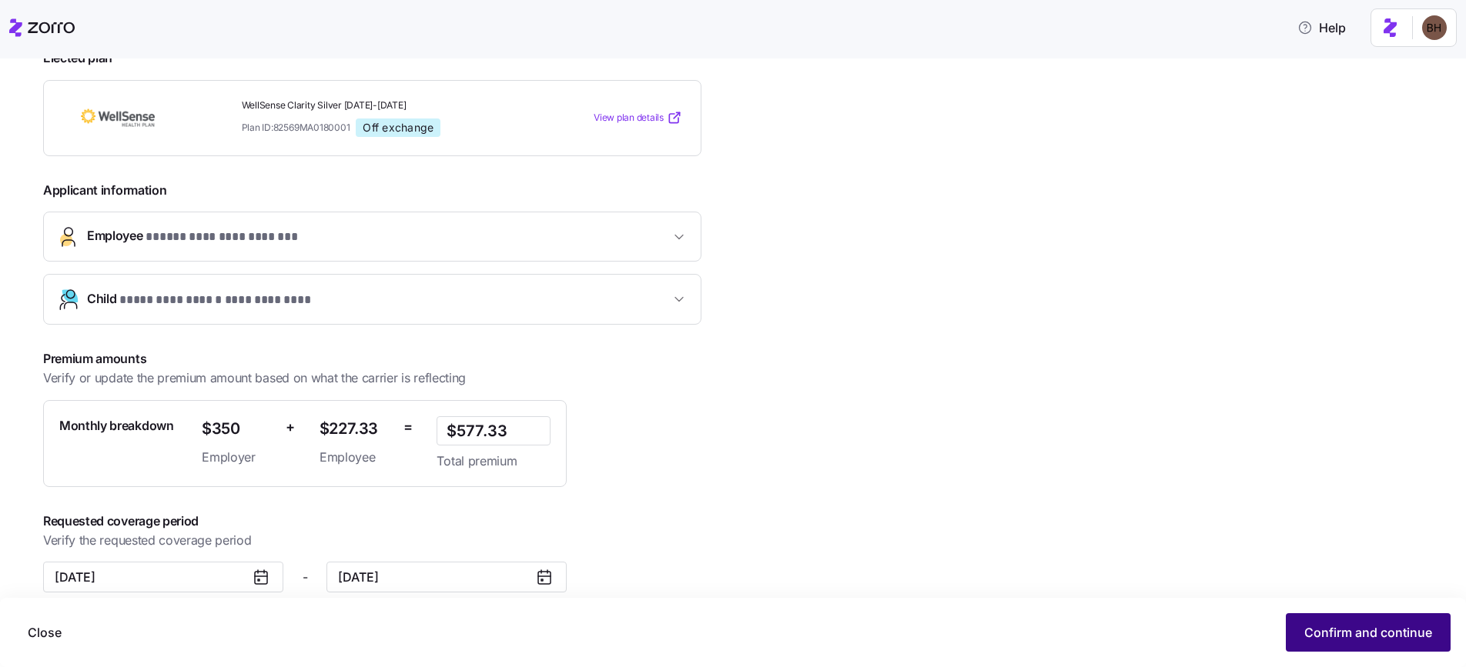
click at [1335, 628] on span "Confirm and continue" at bounding box center [1368, 633] width 128 height 18
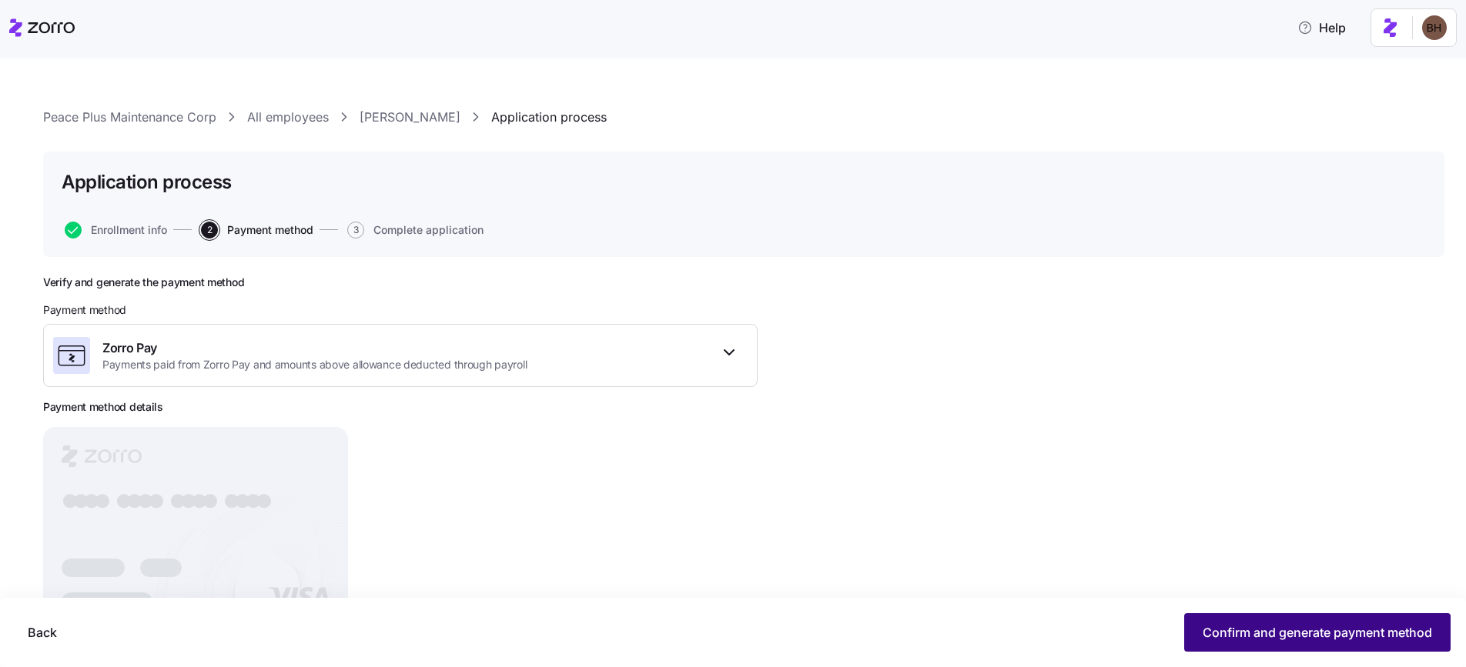
click at [1339, 637] on span "Confirm and generate payment method" at bounding box center [1316, 633] width 229 height 18
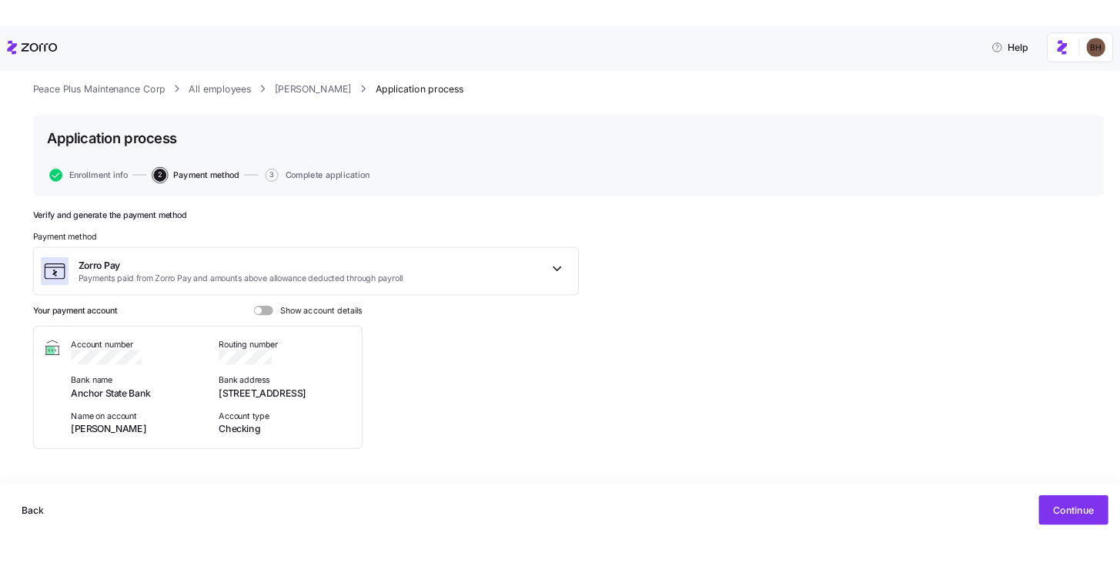
scroll to position [41, 0]
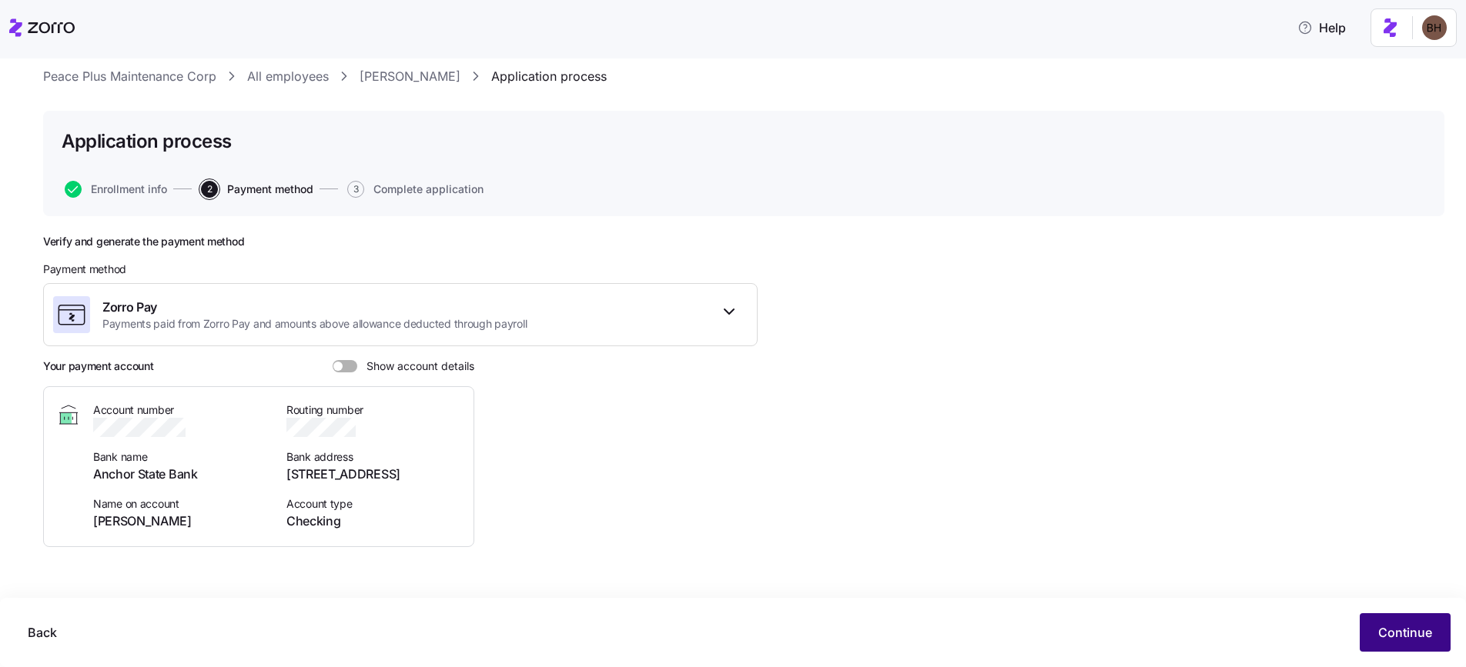
click at [1406, 635] on span "Continue" at bounding box center [1405, 633] width 54 height 18
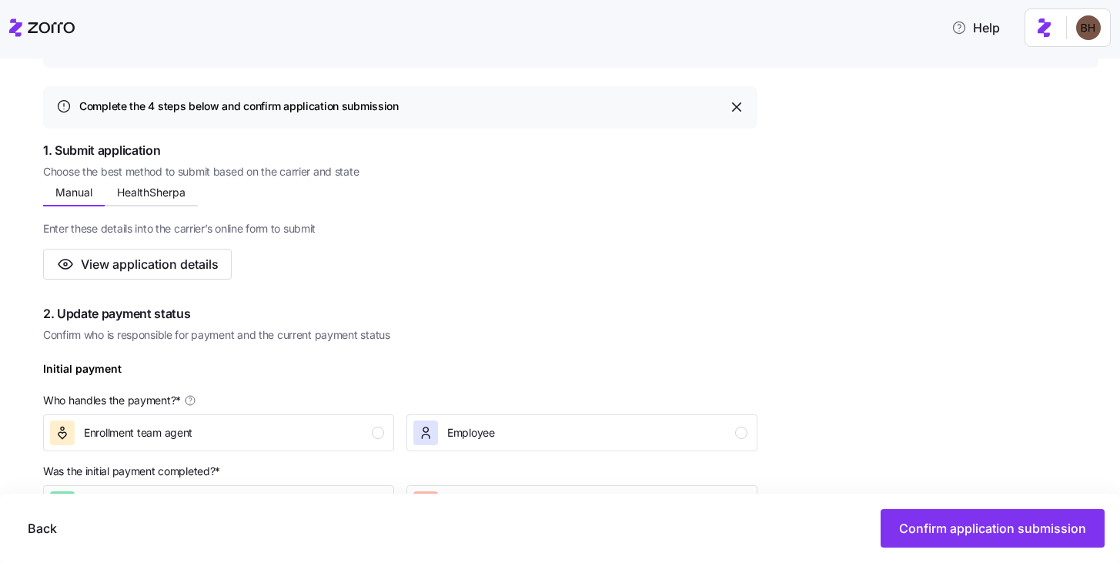
scroll to position [277, 0]
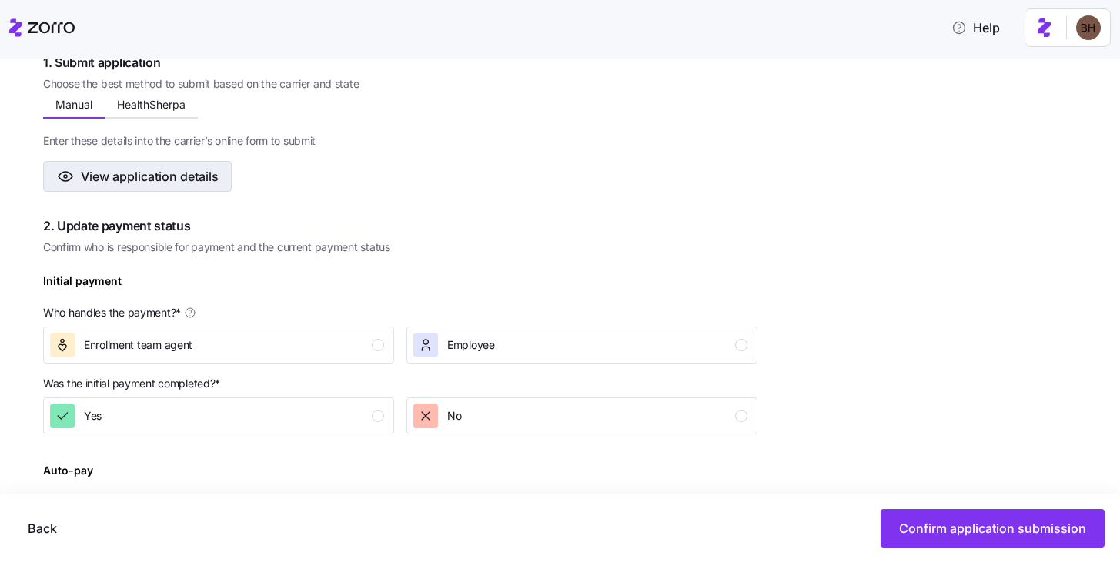
click at [208, 174] on span "View application details" at bounding box center [150, 176] width 138 height 18
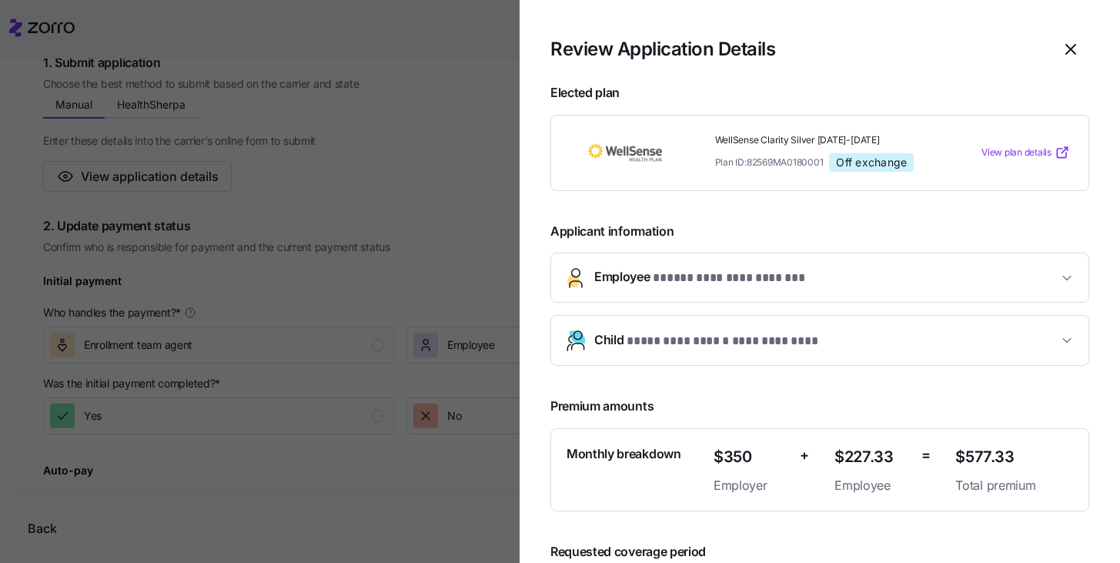
click at [758, 279] on span "**********" at bounding box center [729, 278] width 152 height 19
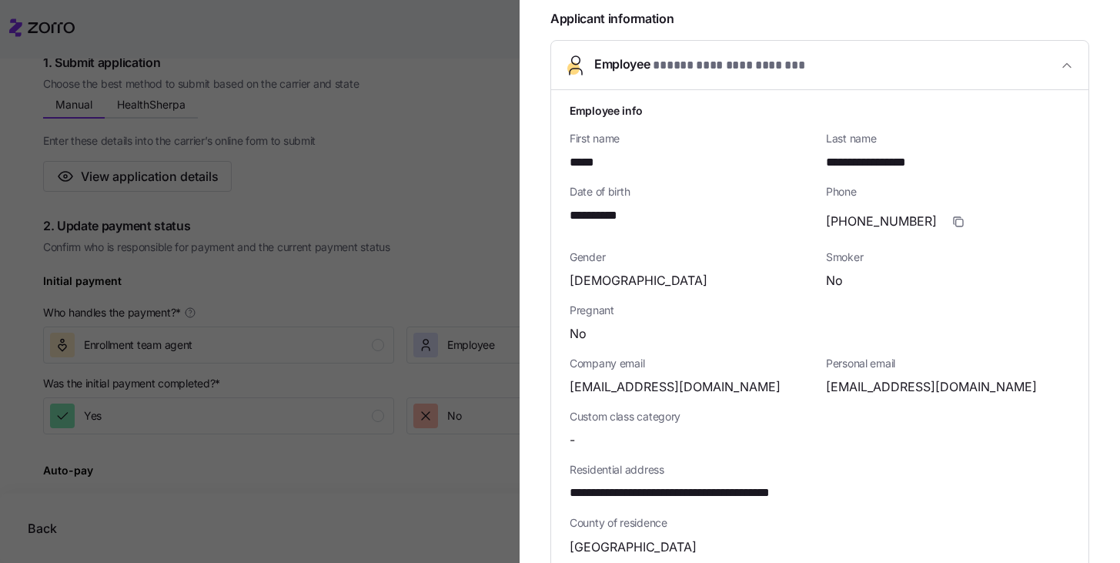
scroll to position [268, 0]
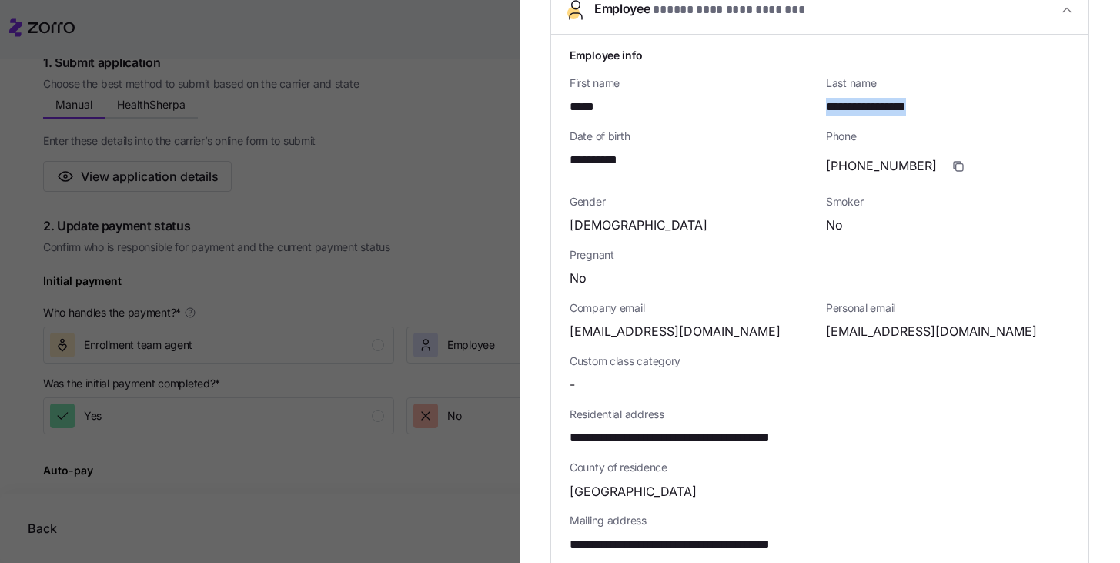
drag, startPoint x: 821, startPoint y: 105, endPoint x: 937, endPoint y: 105, distance: 116.2
click at [937, 105] on div "**********" at bounding box center [948, 107] width 244 height 19
copy span "**********"
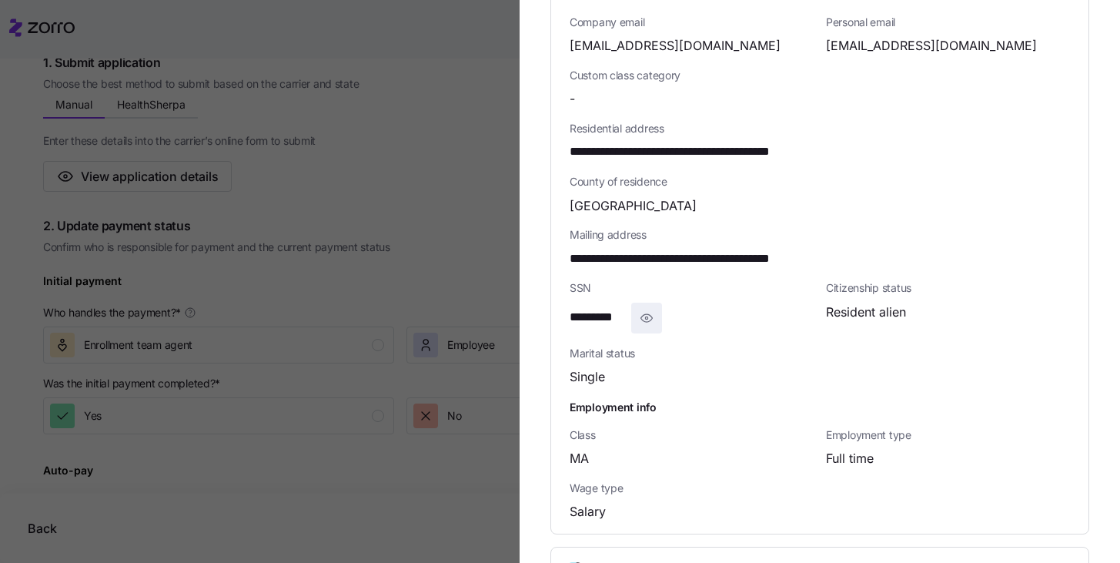
click at [647, 318] on icon "button" at bounding box center [647, 318] width 12 height 8
drag, startPoint x: 645, startPoint y: 319, endPoint x: 553, endPoint y: 319, distance: 91.6
click at [553, 319] on div "**********" at bounding box center [819, 141] width 537 height 784
copy span "**********"
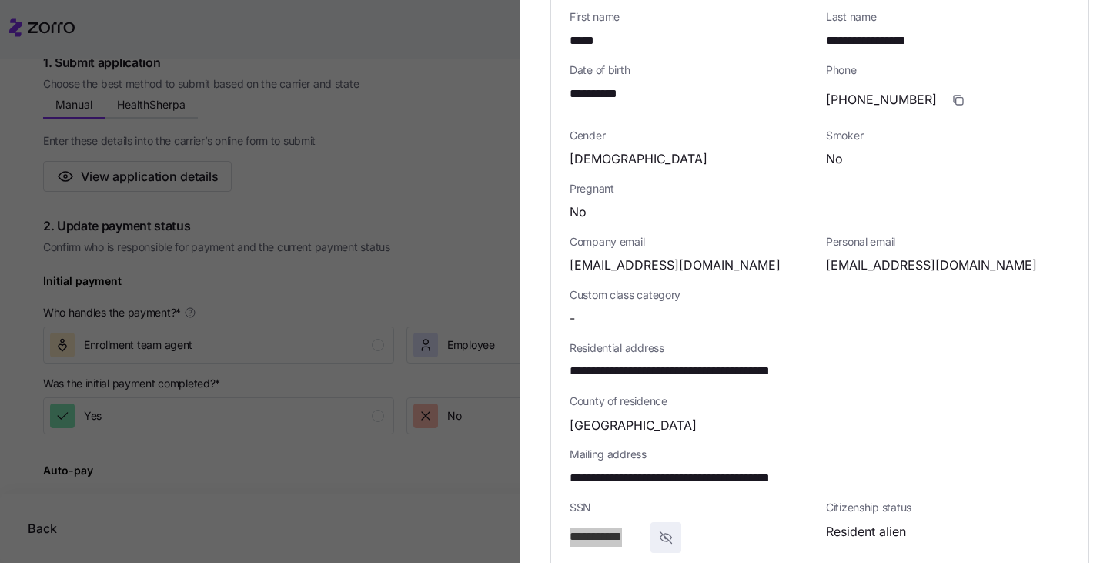
scroll to position [170, 0]
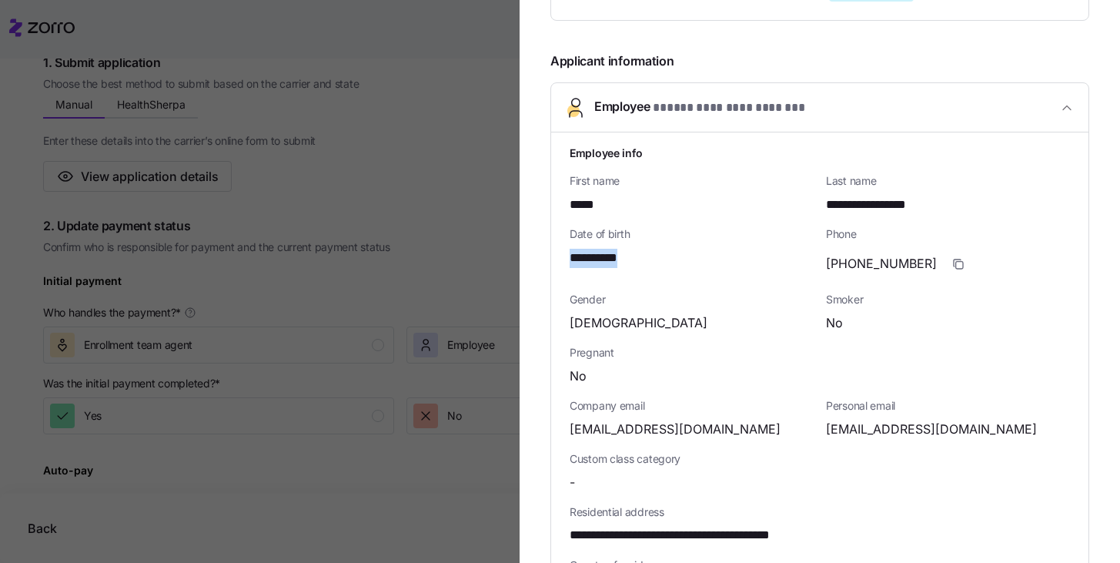
drag, startPoint x: 635, startPoint y: 259, endPoint x: 555, endPoint y: 258, distance: 80.1
click at [555, 258] on div "**********" at bounding box center [819, 524] width 537 height 784
copy span "**********"
click at [1063, 103] on span "button" at bounding box center [1067, 107] width 18 height 15
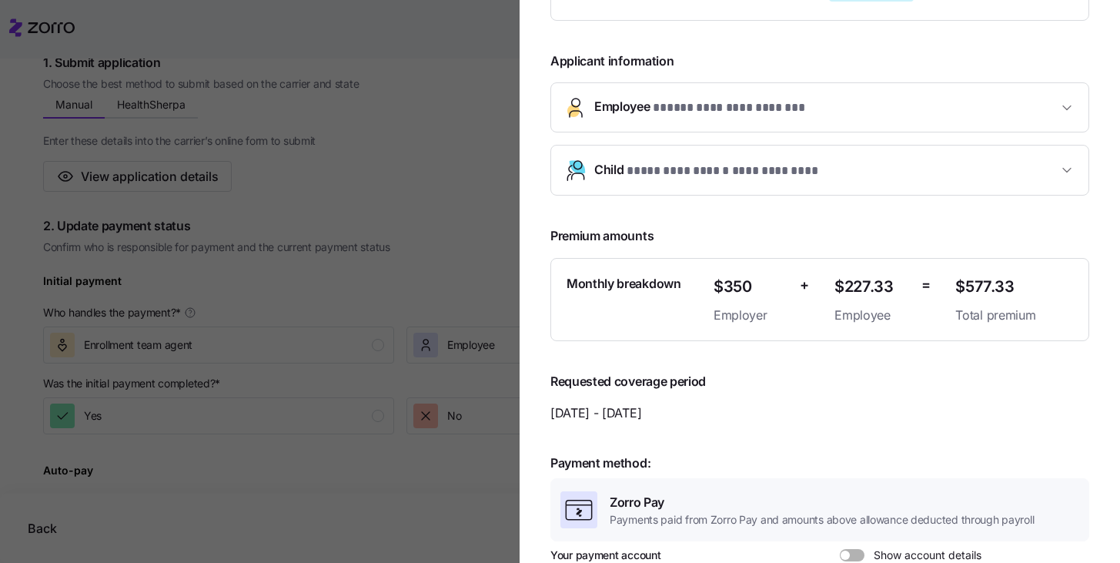
click at [1059, 169] on icon "button" at bounding box center [1066, 169] width 15 height 15
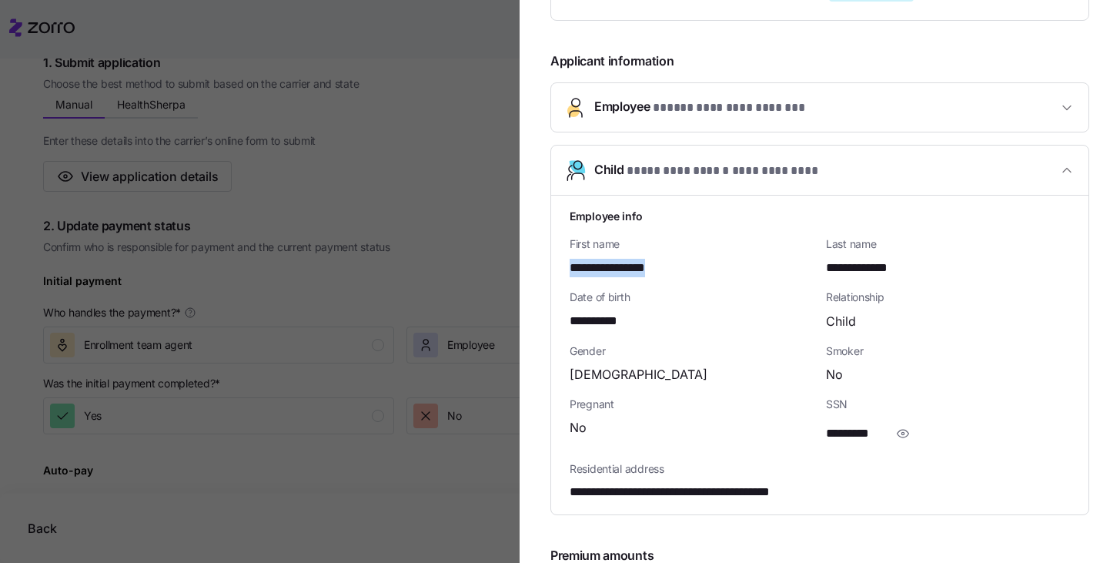
drag, startPoint x: 692, startPoint y: 269, endPoint x: 578, endPoint y: 272, distance: 114.0
click at [571, 270] on div "**********" at bounding box center [692, 268] width 244 height 19
copy span "**********"
drag, startPoint x: 823, startPoint y: 268, endPoint x: 941, endPoint y: 271, distance: 117.8
click at [941, 270] on div "**********" at bounding box center [948, 268] width 244 height 19
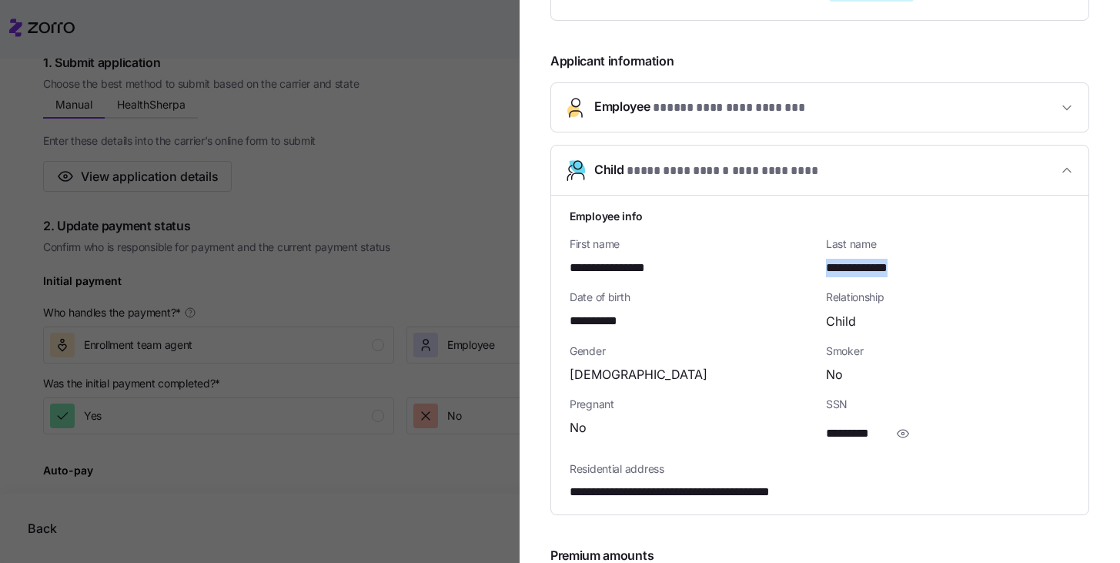
copy span "**********"
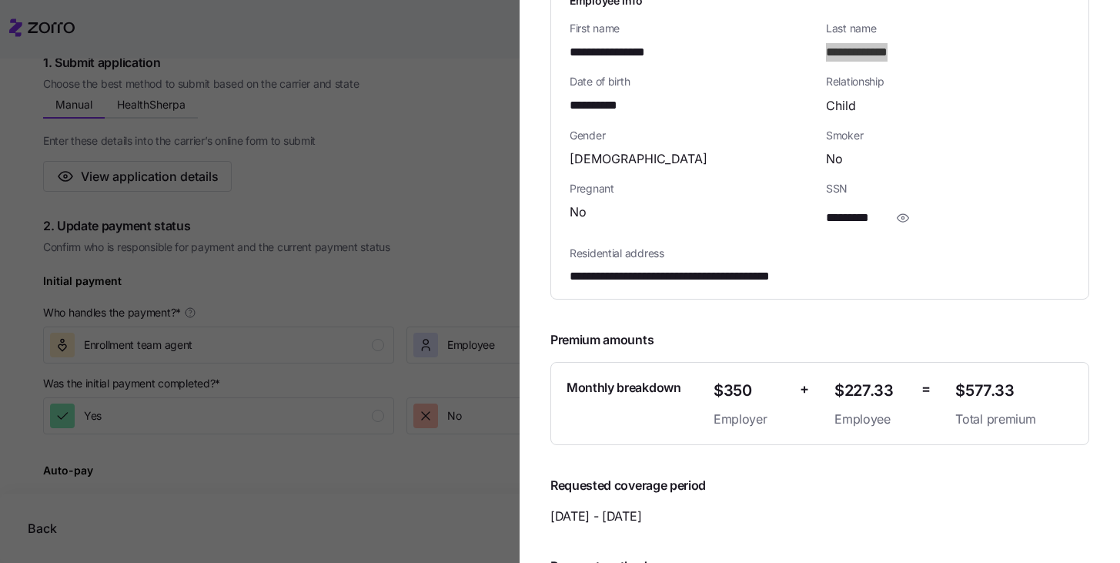
scroll to position [379, 0]
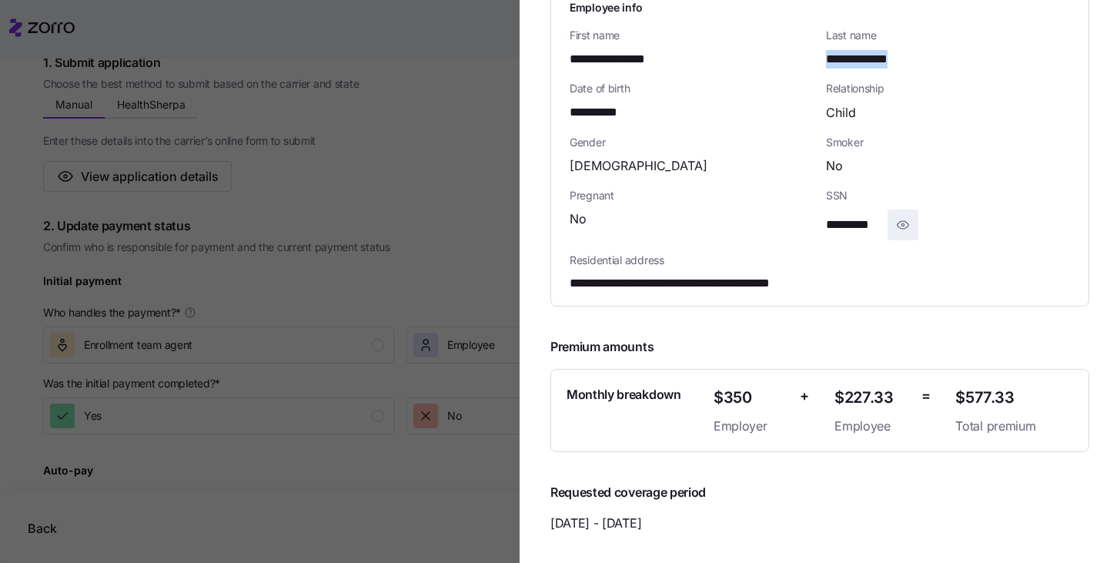
click at [898, 225] on icon "button" at bounding box center [904, 225] width 12 height 8
drag, startPoint x: 894, startPoint y: 223, endPoint x: 812, endPoint y: 227, distance: 81.7
click at [812, 227] on div "**********" at bounding box center [819, 146] width 513 height 306
click at [804, 242] on div "Pregnant No" at bounding box center [691, 214] width 256 height 65
drag, startPoint x: 817, startPoint y: 227, endPoint x: 894, endPoint y: 221, distance: 77.2
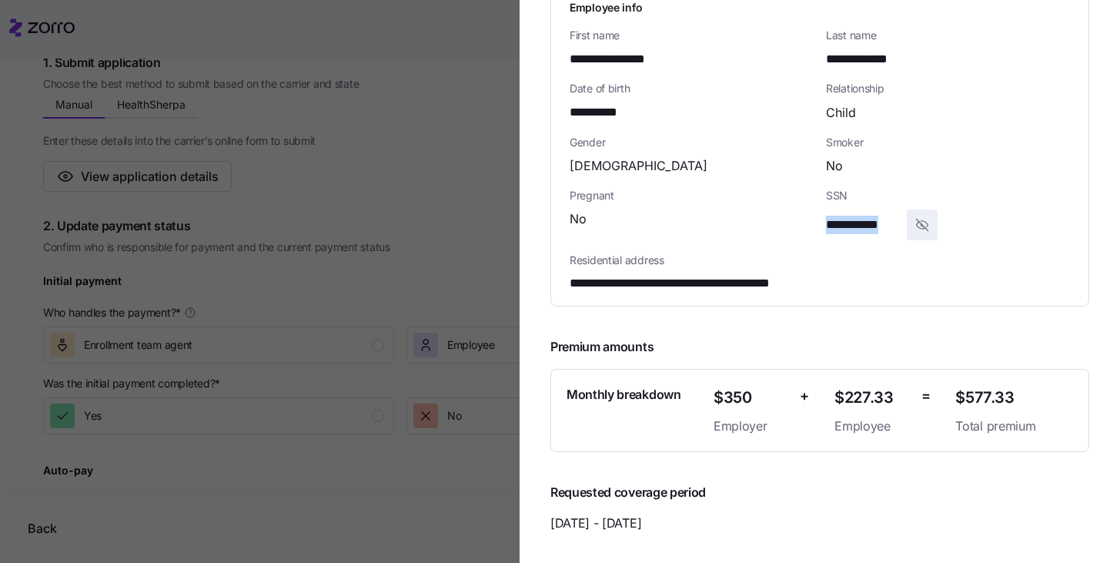
click at [894, 221] on div "**********" at bounding box center [948, 214] width 256 height 65
copy span "**********"
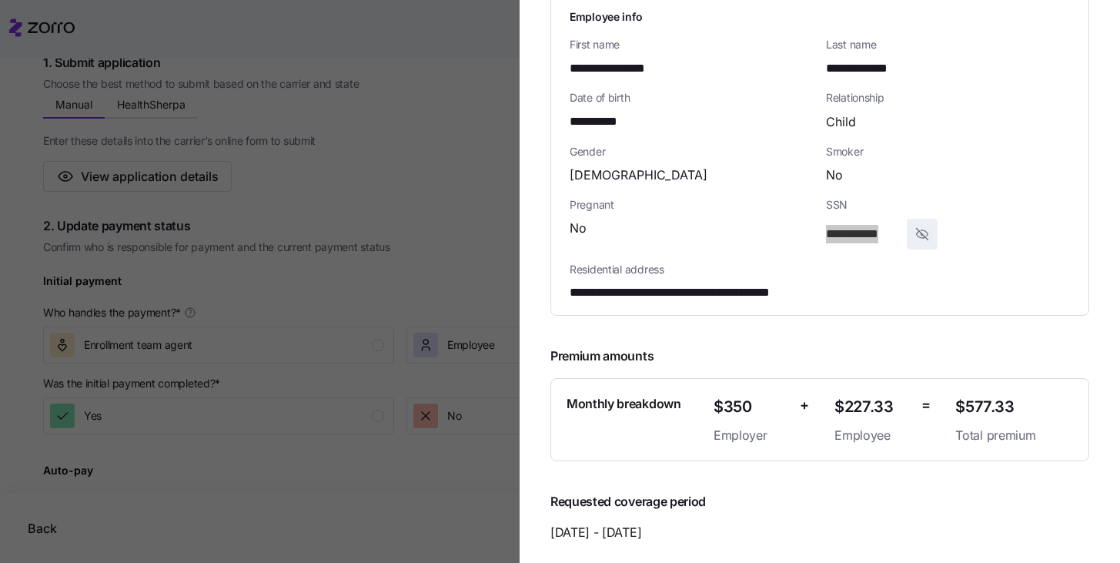
scroll to position [356, 0]
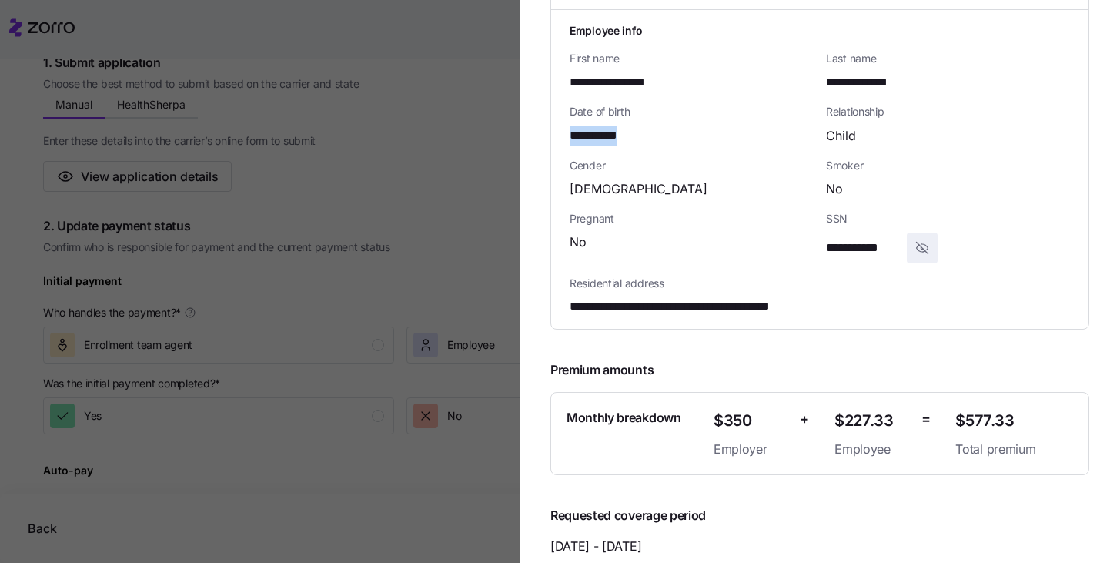
drag, startPoint x: 646, startPoint y: 132, endPoint x: 573, endPoint y: 138, distance: 72.6
click at [573, 138] on div "**********" at bounding box center [692, 135] width 244 height 19
copy span "**********"
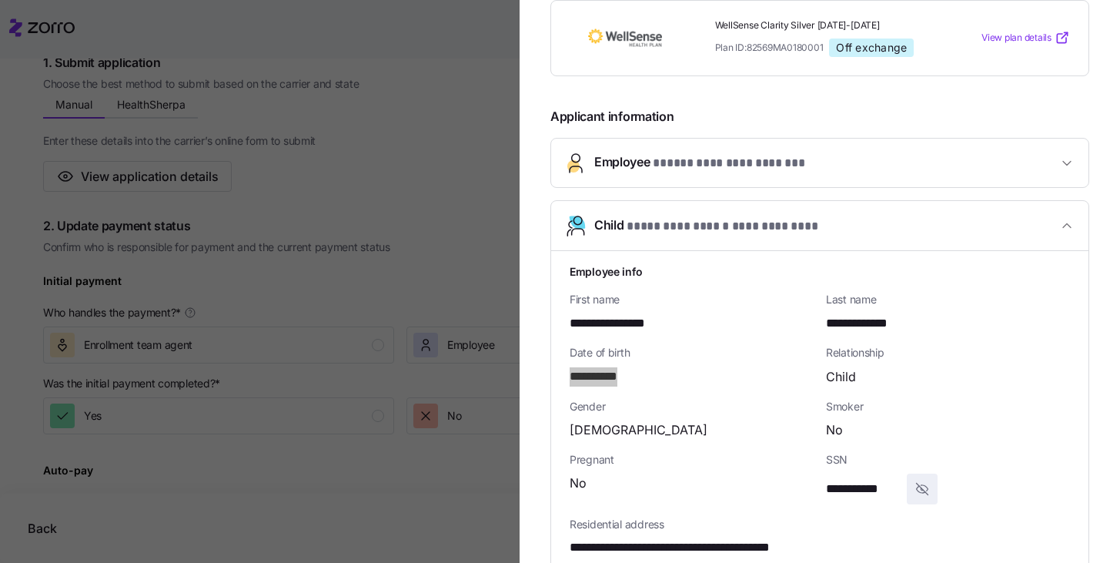
scroll to position [109, 0]
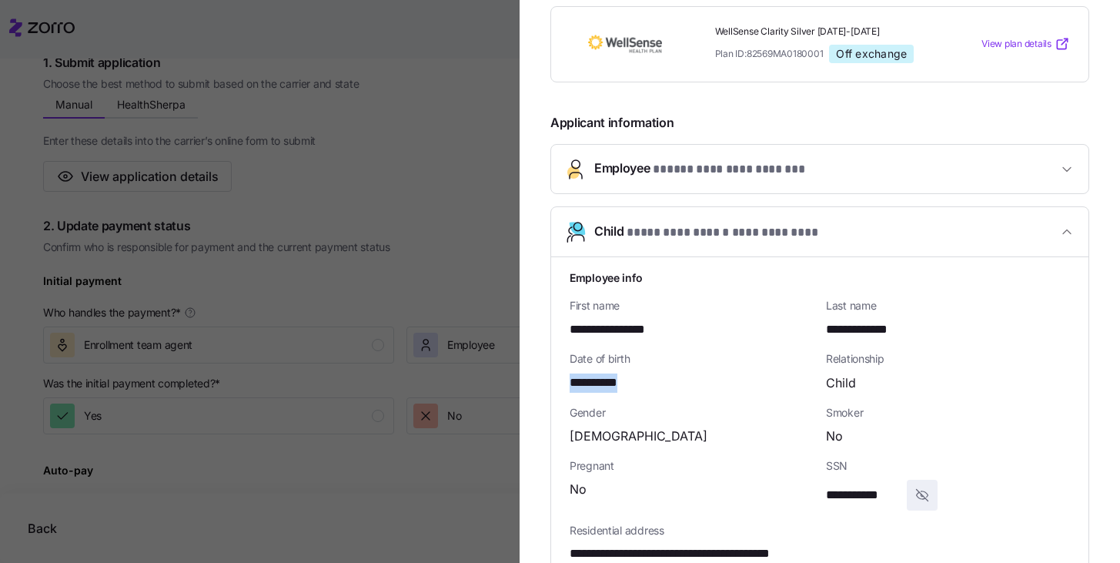
click at [1059, 231] on icon "button" at bounding box center [1066, 231] width 15 height 15
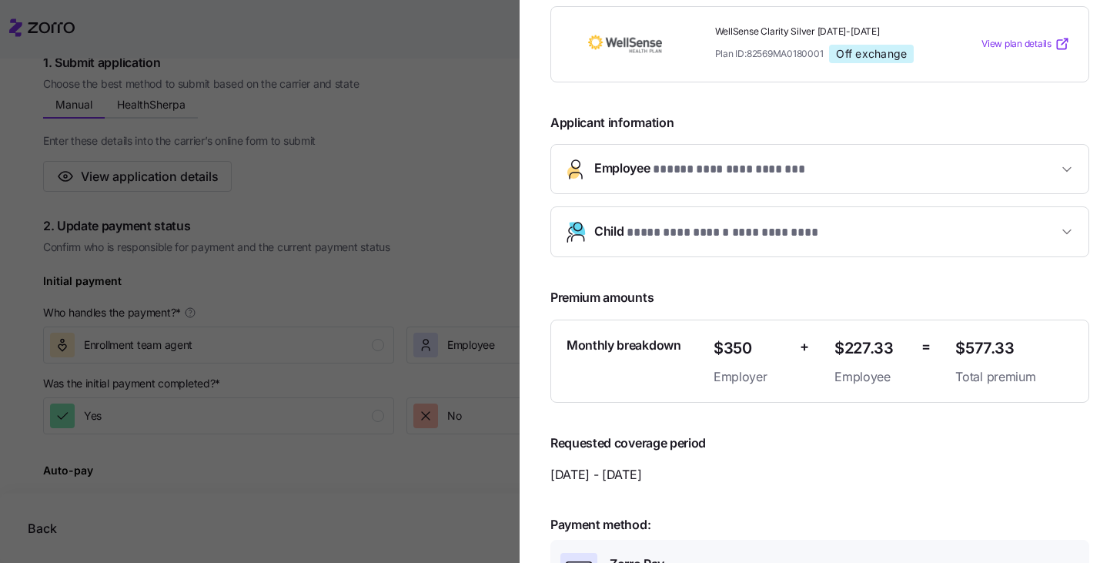
click at [1059, 165] on icon "button" at bounding box center [1066, 169] width 15 height 15
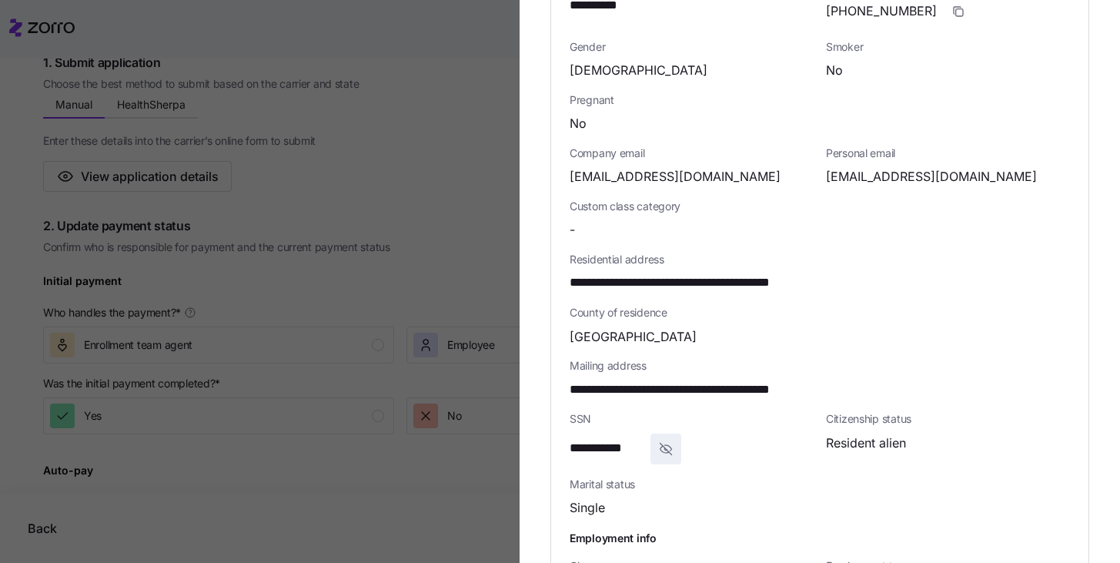
scroll to position [428, 0]
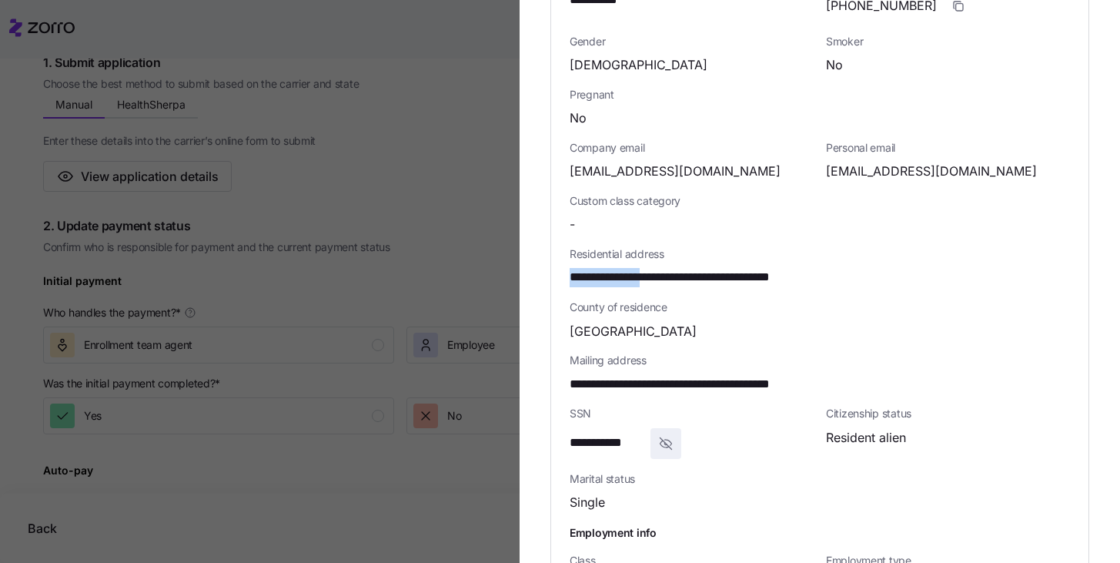
drag, startPoint x: 653, startPoint y: 279, endPoint x: 550, endPoint y: 278, distance: 102.4
click at [551, 278] on div "**********" at bounding box center [819, 267] width 537 height 784
copy span "**********"
drag, startPoint x: 703, startPoint y: 279, endPoint x: 661, endPoint y: 278, distance: 41.6
click at [661, 278] on span "**********" at bounding box center [701, 277] width 262 height 19
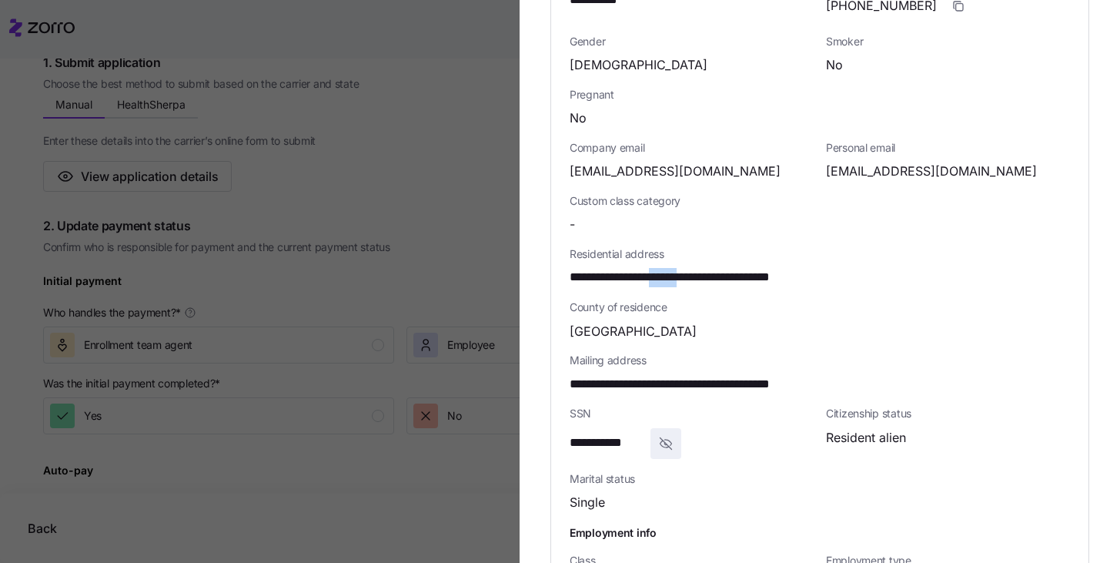
copy span "******"
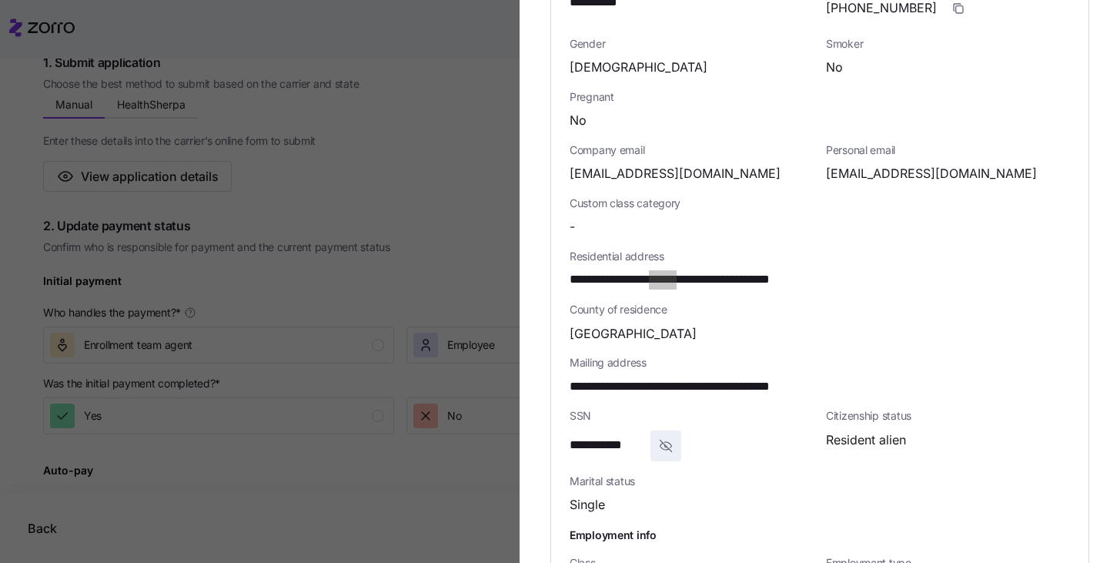
scroll to position [425, 0]
drag, startPoint x: 818, startPoint y: 177, endPoint x: 981, endPoint y: 176, distance: 163.2
click at [981, 176] on div "Personal email [EMAIL_ADDRESS][DOMAIN_NAME]" at bounding box center [948, 163] width 256 height 53
copy span "[EMAIL_ADDRESS][DOMAIN_NAME]"
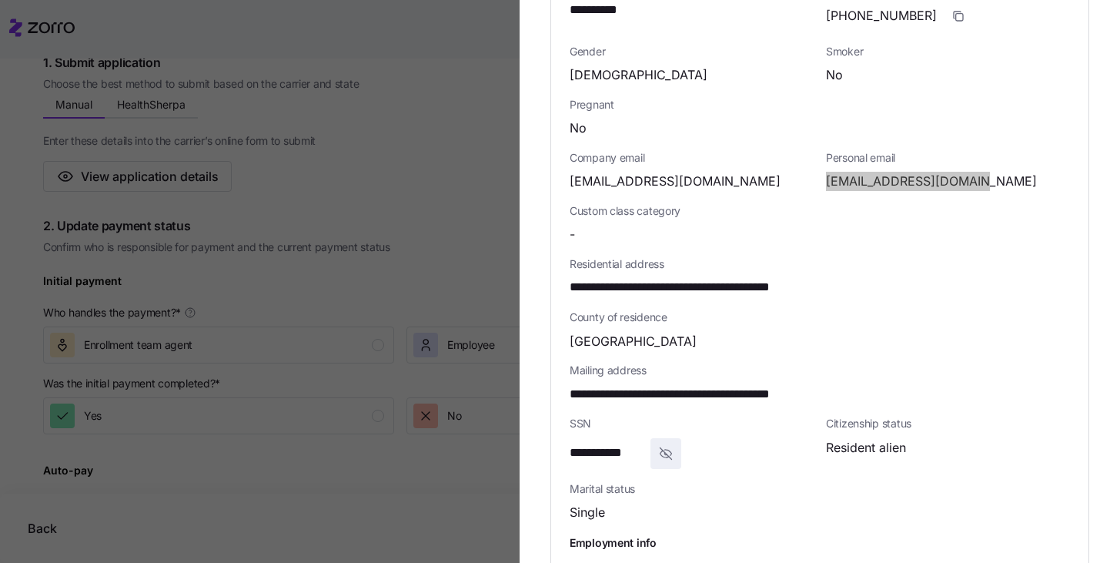
scroll to position [410, 0]
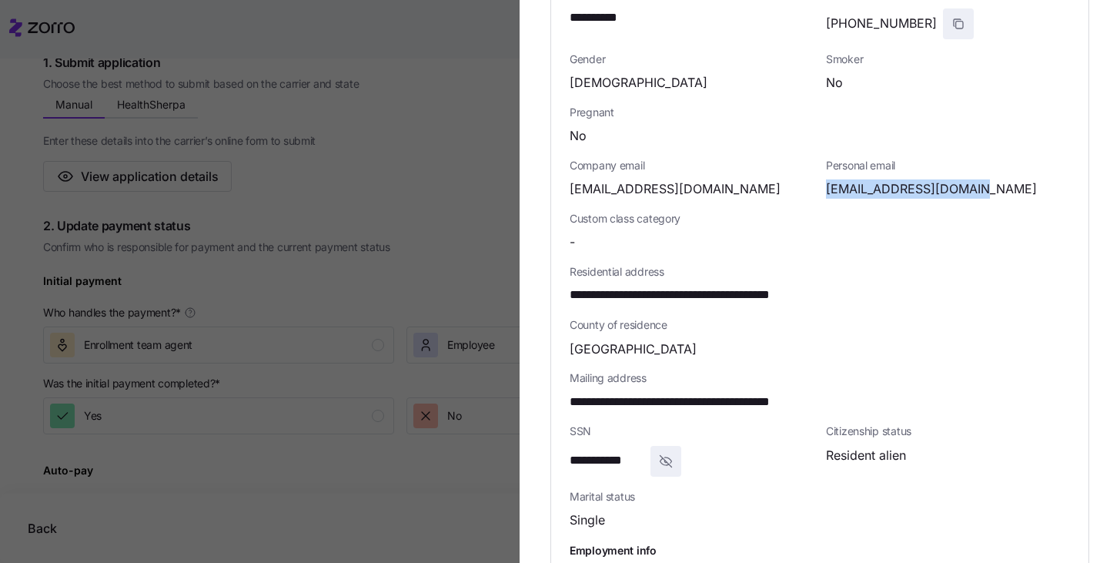
click at [956, 24] on icon "button" at bounding box center [959, 24] width 7 height 7
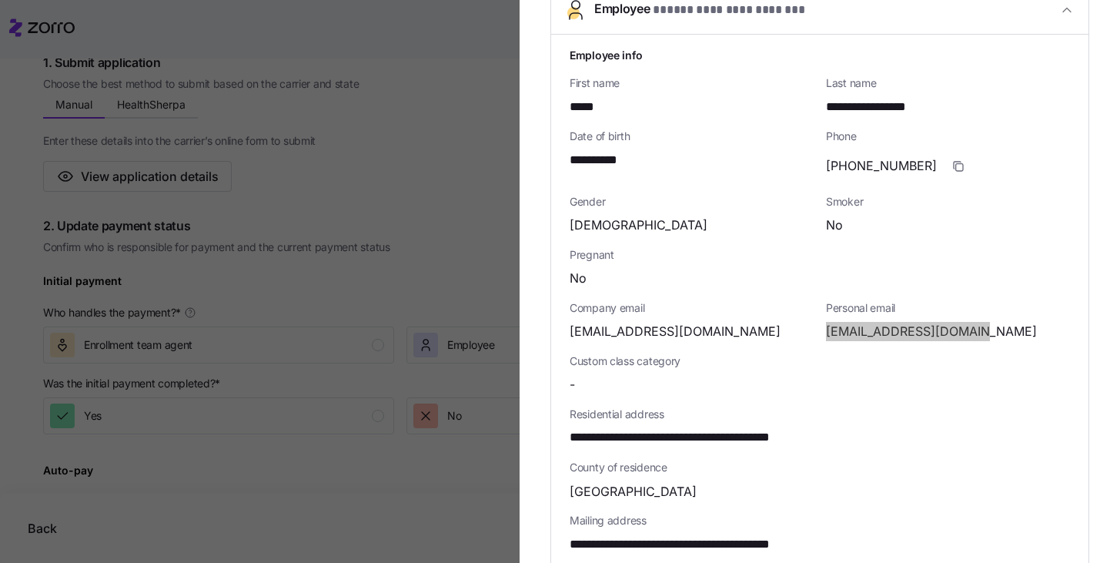
scroll to position [0, 0]
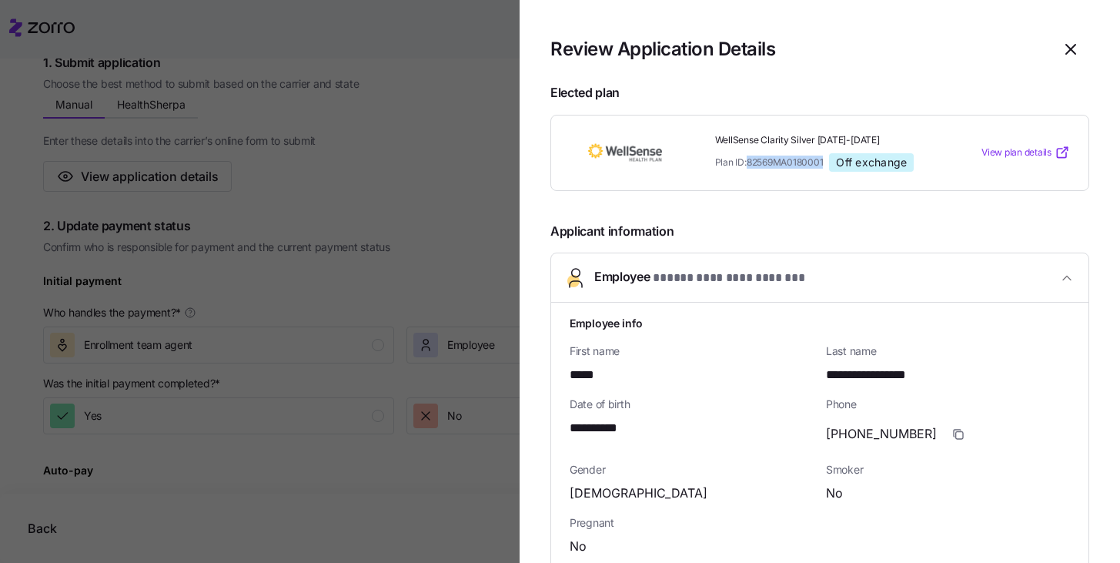
drag, startPoint x: 822, startPoint y: 163, endPoint x: 746, endPoint y: 166, distance: 76.3
click at [746, 166] on div "Plan ID: 82569MA0180001 Off exchange" at bounding box center [828, 162] width 227 height 18
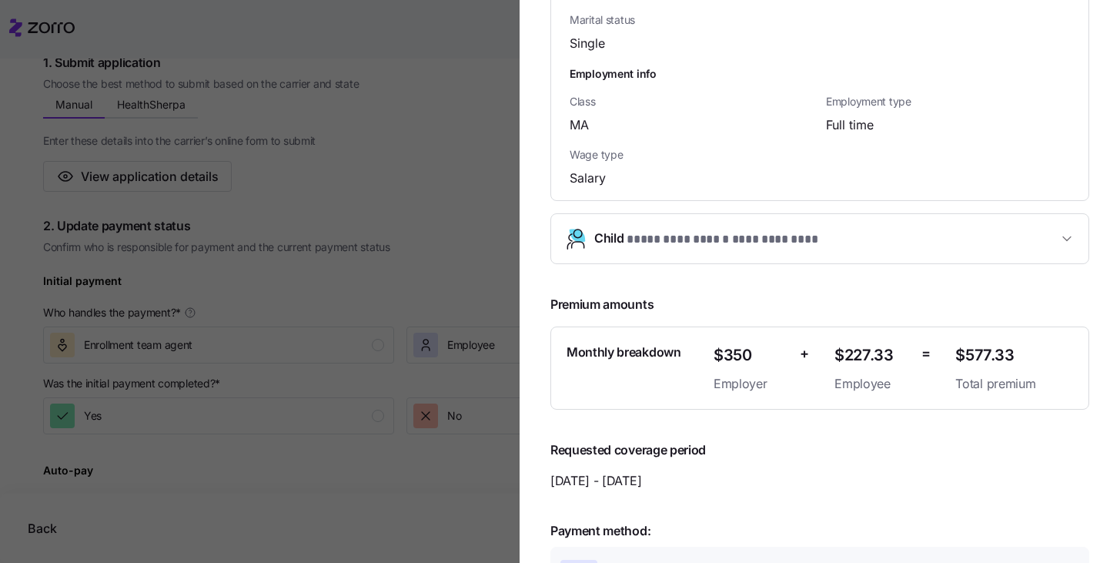
scroll to position [890, 0]
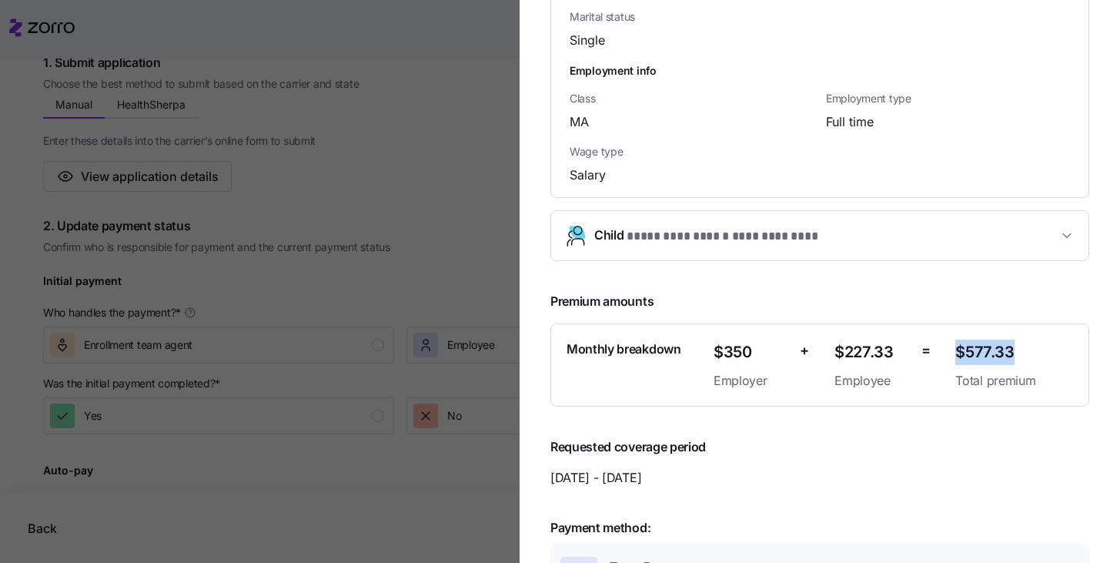
drag, startPoint x: 947, startPoint y: 350, endPoint x: 1035, endPoint y: 350, distance: 87.8
click at [1035, 350] on span "$577.33" at bounding box center [1014, 351] width 118 height 25
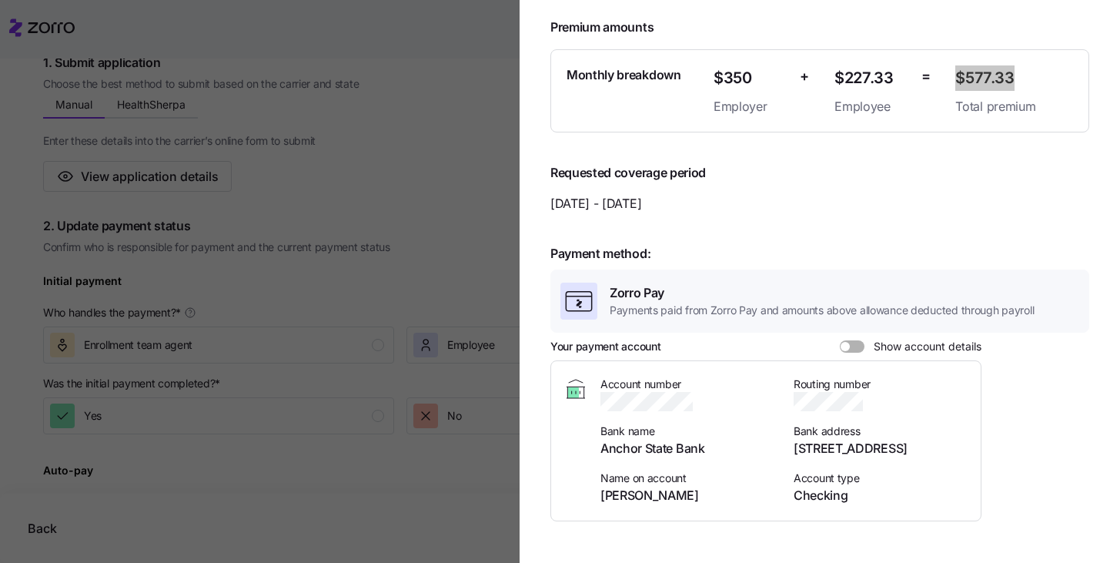
scroll to position [1184, 0]
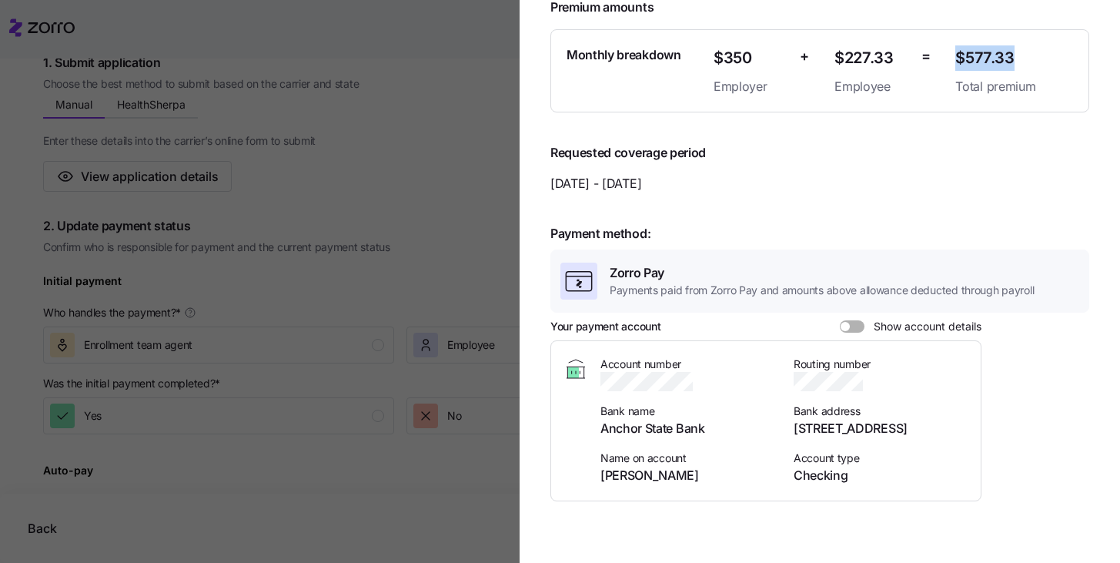
click at [851, 326] on span at bounding box center [857, 326] width 15 height 12
click at [840, 320] on input "Show account details" at bounding box center [840, 320] width 0 height 0
click at [851, 326] on div at bounding box center [852, 326] width 25 height 12
click at [840, 320] on input "Show account details" at bounding box center [840, 320] width 0 height 0
click at [848, 328] on span at bounding box center [845, 326] width 9 height 9
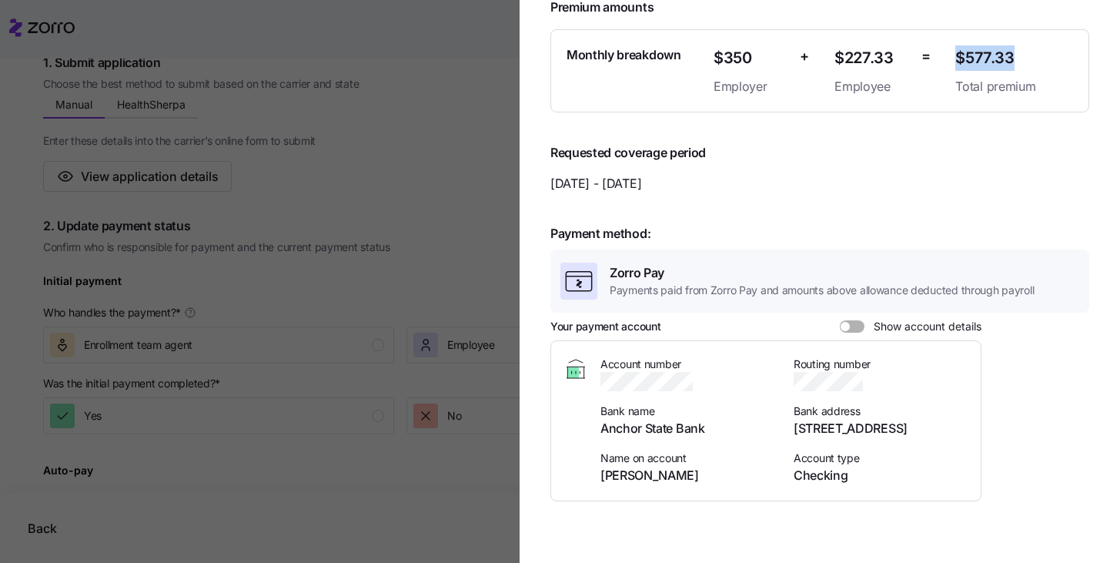
click at [840, 320] on input "Show account details" at bounding box center [840, 320] width 0 height 0
click at [876, 378] on icon "button" at bounding box center [871, 380] width 15 height 15
click at [701, 383] on icon "button" at bounding box center [703, 382] width 9 height 9
drag, startPoint x: 630, startPoint y: 477, endPoint x: 601, endPoint y: 477, distance: 29.3
click at [601, 477] on span "[PERSON_NAME]" at bounding box center [687, 475] width 175 height 19
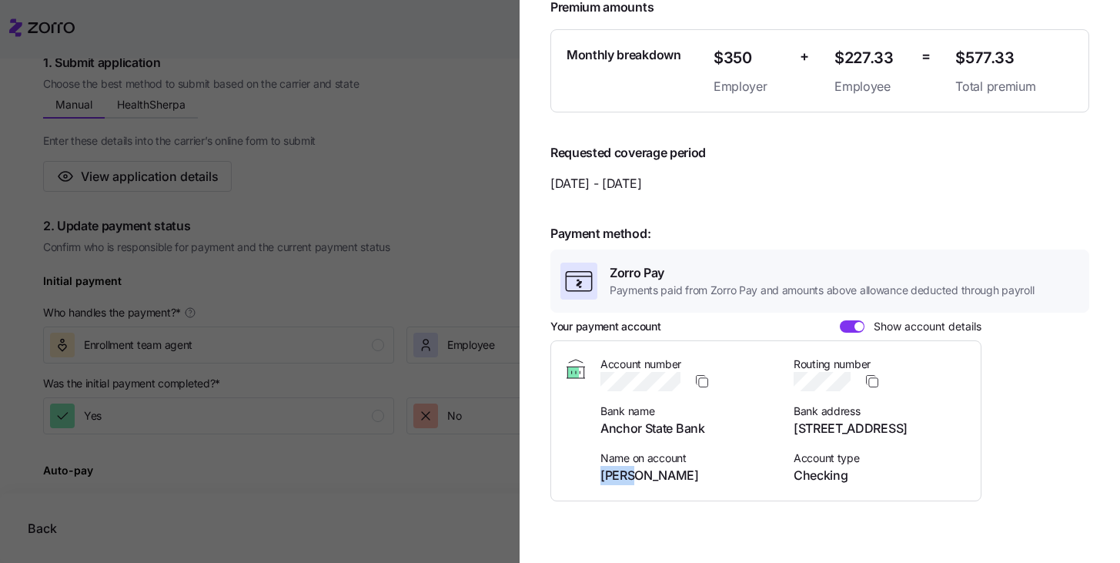
drag, startPoint x: 745, startPoint y: 476, endPoint x: 637, endPoint y: 476, distance: 108.5
click at [637, 476] on span "[PERSON_NAME]" at bounding box center [687, 475] width 175 height 19
click at [466, 226] on div at bounding box center [560, 281] width 1120 height 563
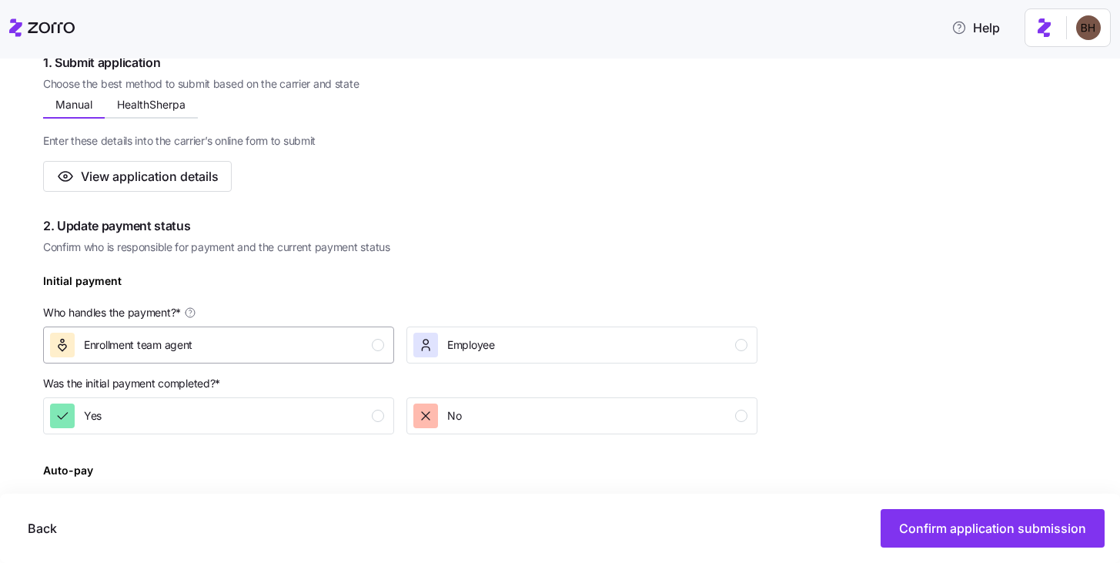
click at [355, 361] on button "Enrollment team agent" at bounding box center [218, 344] width 351 height 37
click at [480, 420] on div "No" at bounding box center [580, 415] width 334 height 25
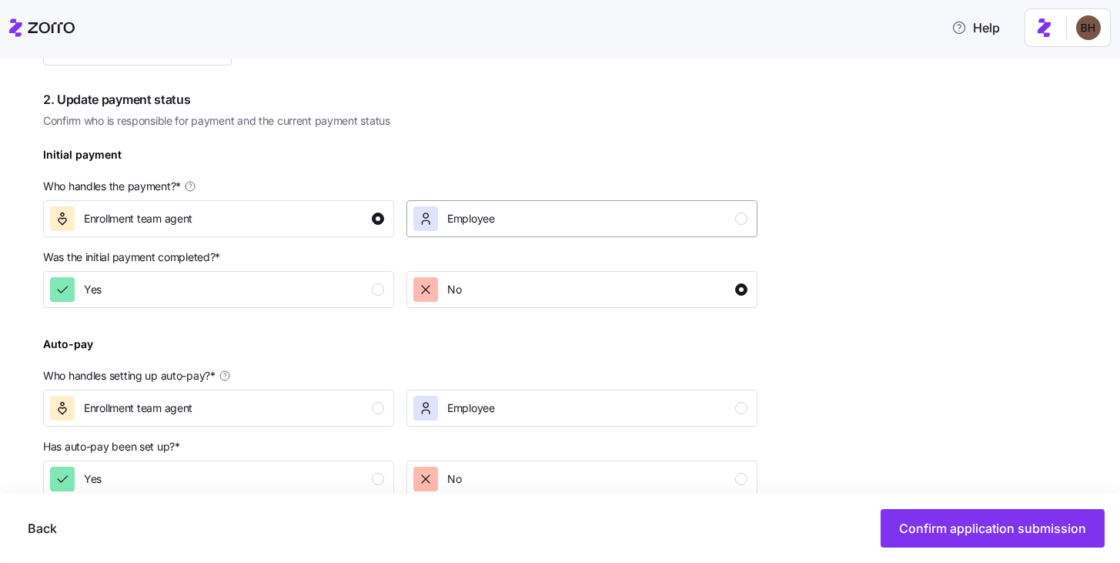
scroll to position [465, 0]
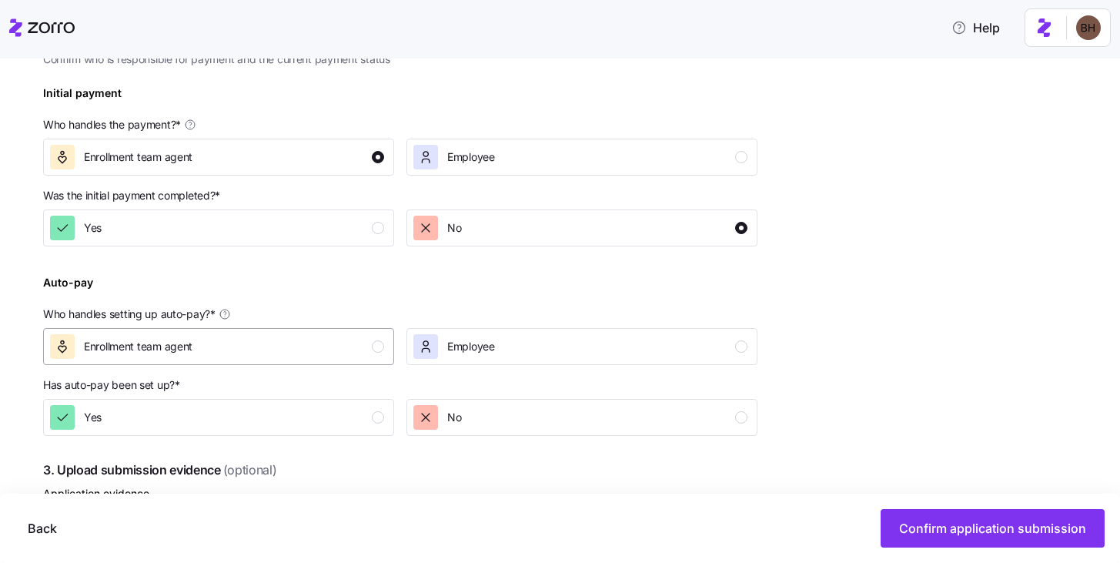
click at [349, 352] on div "Enrollment team agent" at bounding box center [217, 346] width 334 height 25
click at [381, 410] on div "Yes" at bounding box center [217, 417] width 334 height 25
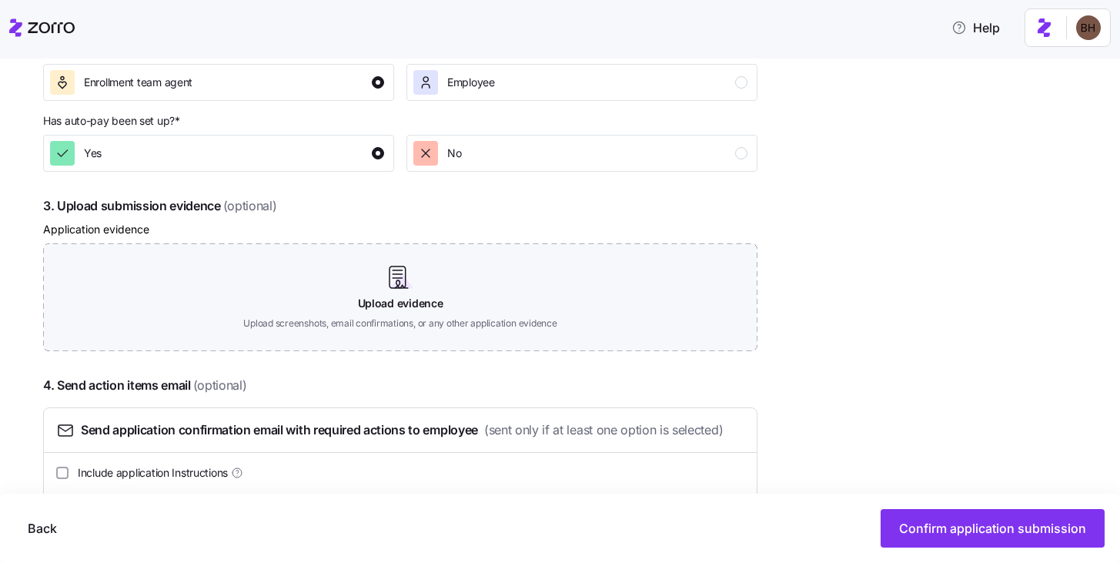
scroll to position [787, 0]
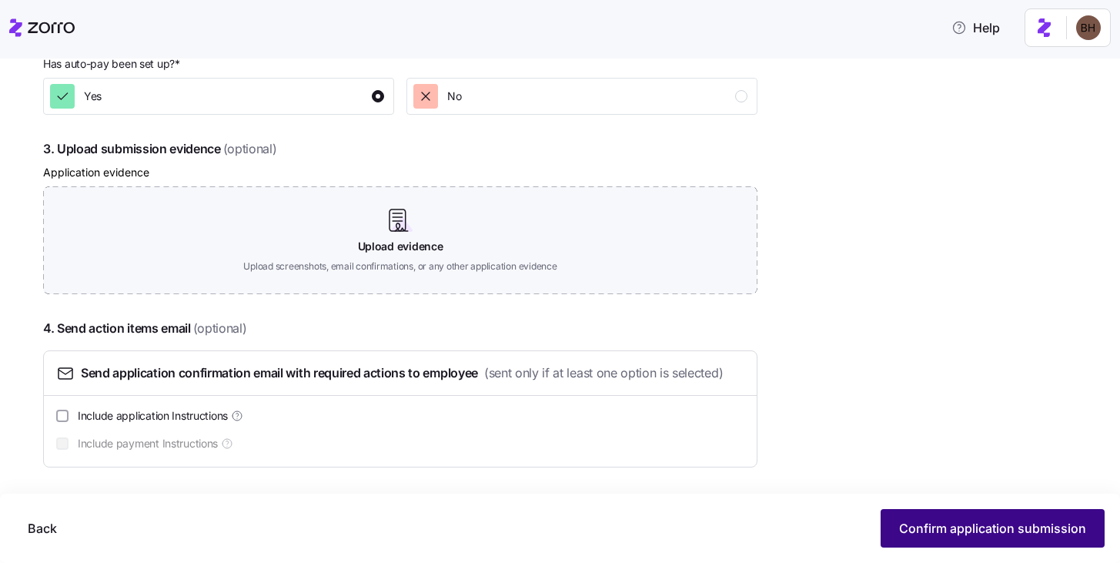
click at [932, 537] on button "Confirm application submission" at bounding box center [993, 528] width 224 height 38
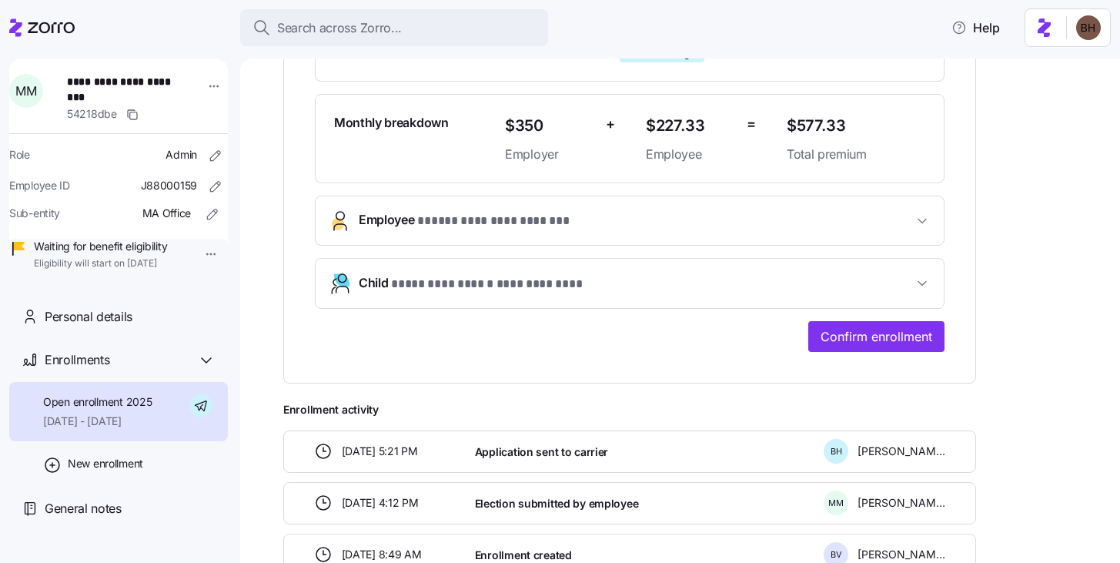
scroll to position [495, 0]
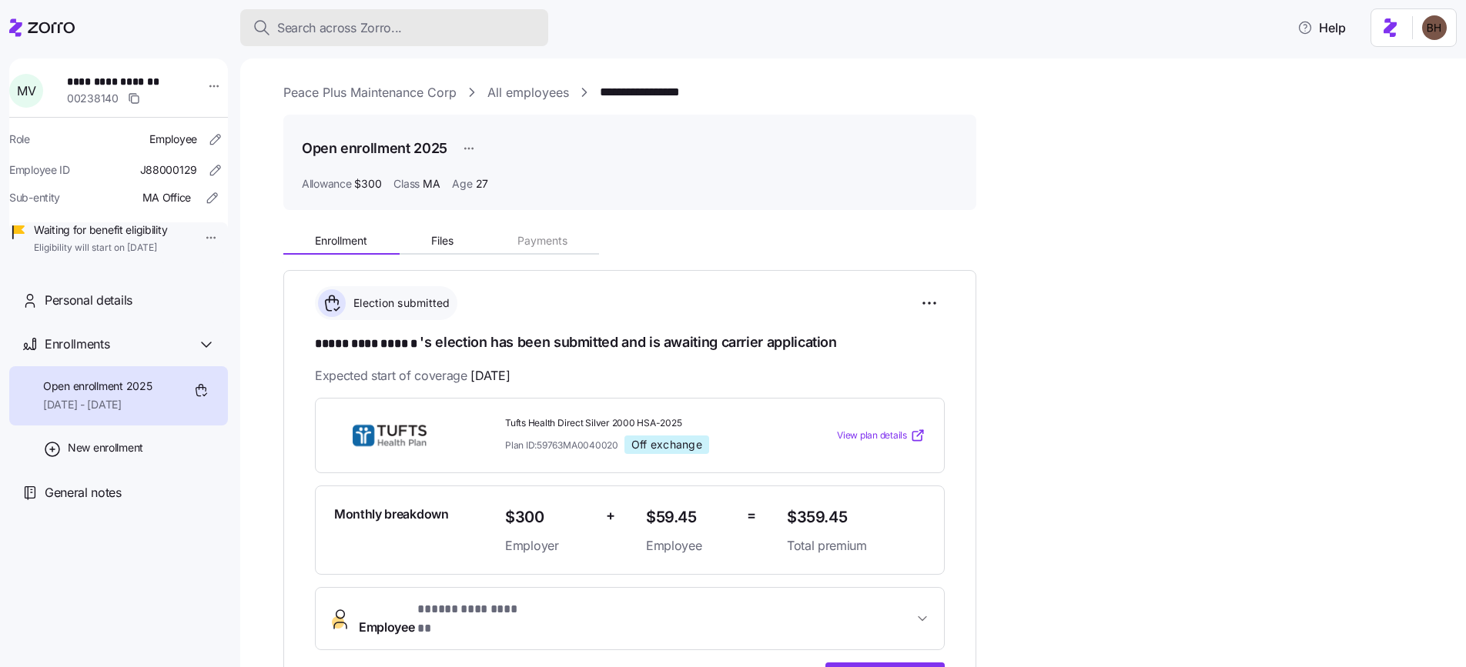
click at [350, 25] on span "Search across Zorro..." at bounding box center [339, 27] width 125 height 19
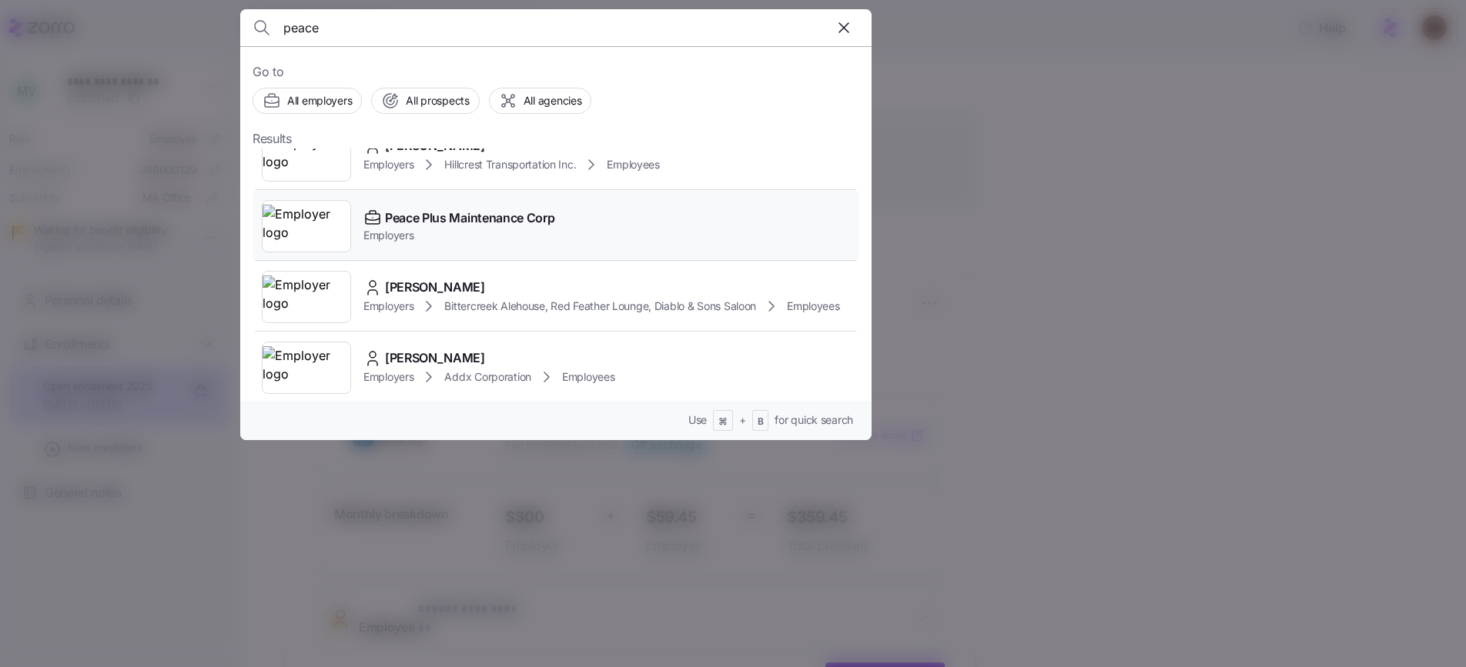
scroll to position [102, 0]
type input "peace"
click at [486, 219] on span "Peace Plus Maintenance Corp" at bounding box center [469, 215] width 169 height 19
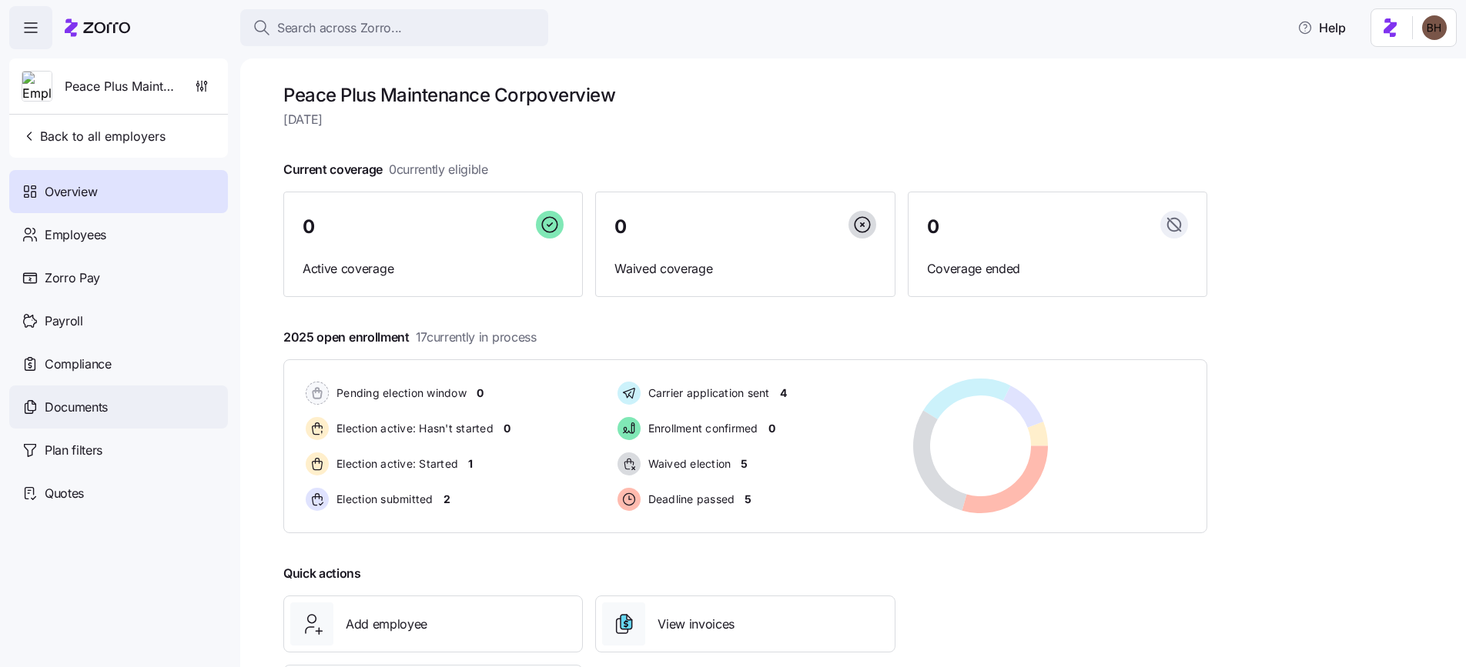
click at [66, 415] on span "Documents" at bounding box center [76, 407] width 63 height 19
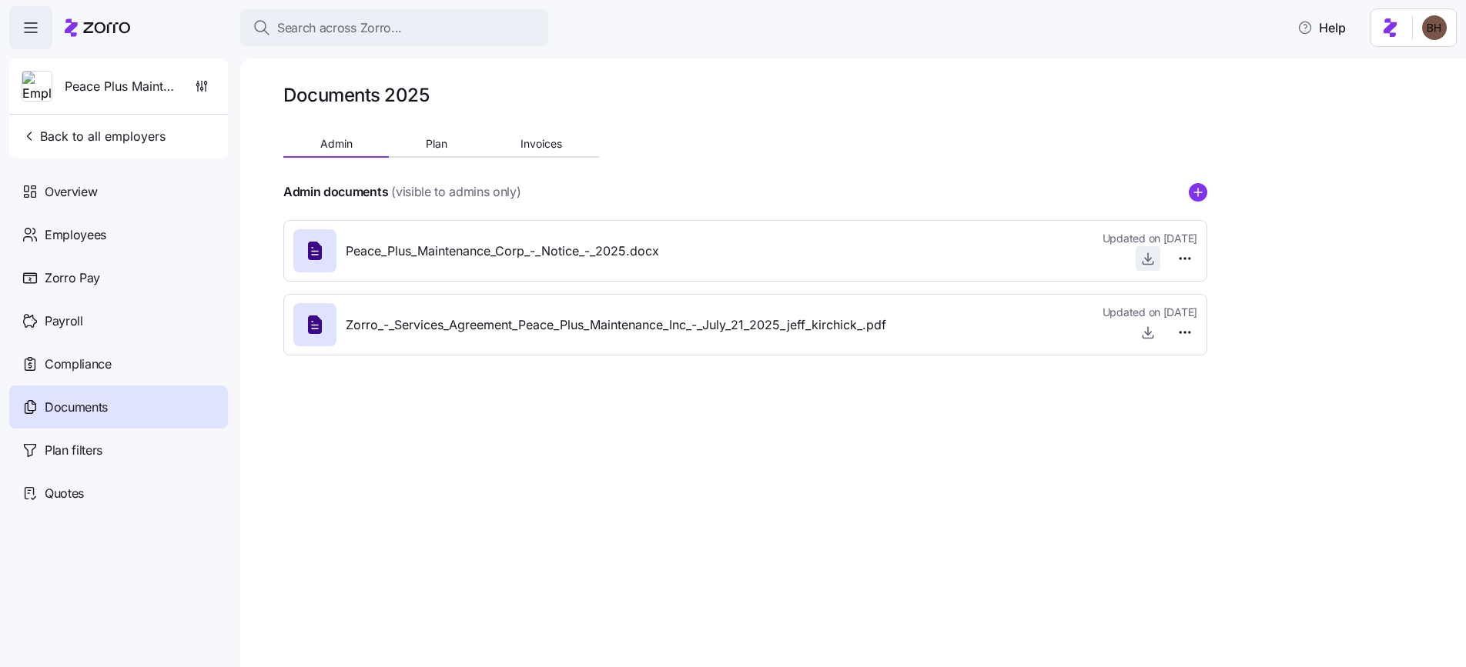
click at [1148, 257] on icon "button" at bounding box center [1148, 257] width 0 height 8
